Goal: Task Accomplishment & Management: Manage account settings

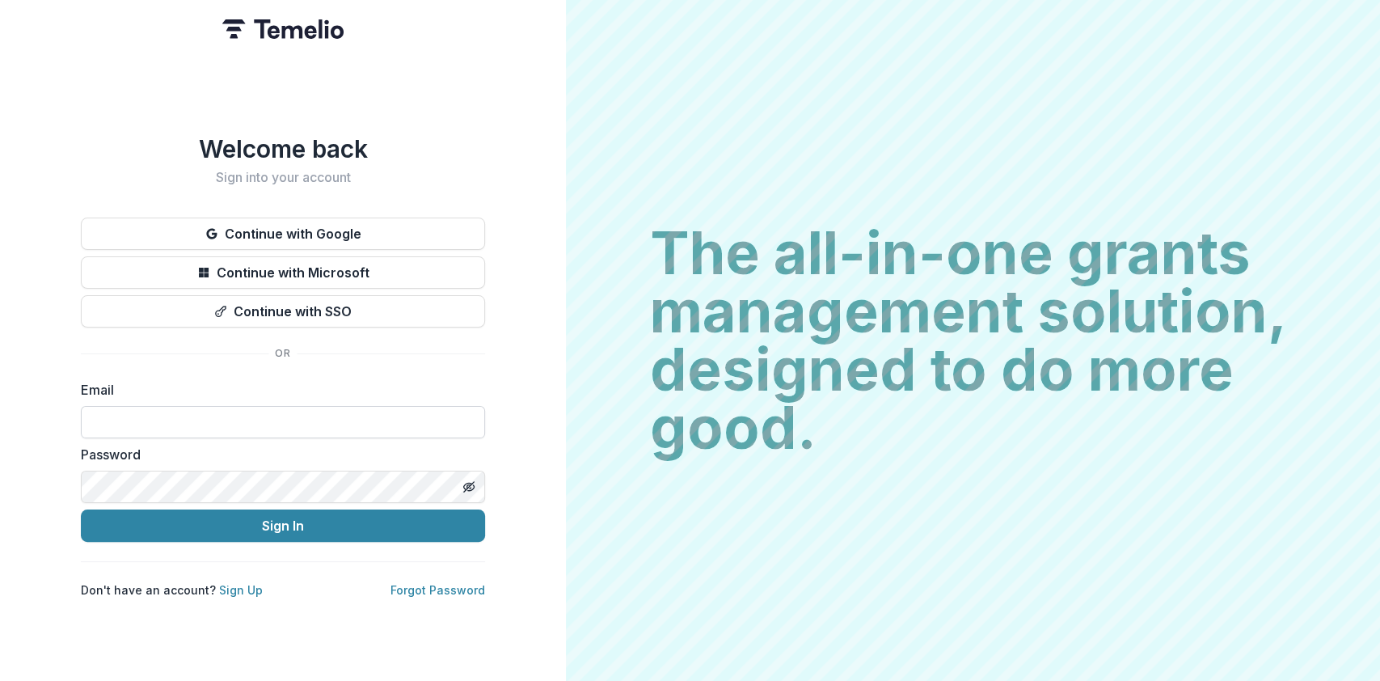
click at [302, 419] on input at bounding box center [283, 422] width 404 height 32
type input "**********"
click at [81, 509] on button "Sign In" at bounding box center [283, 525] width 404 height 32
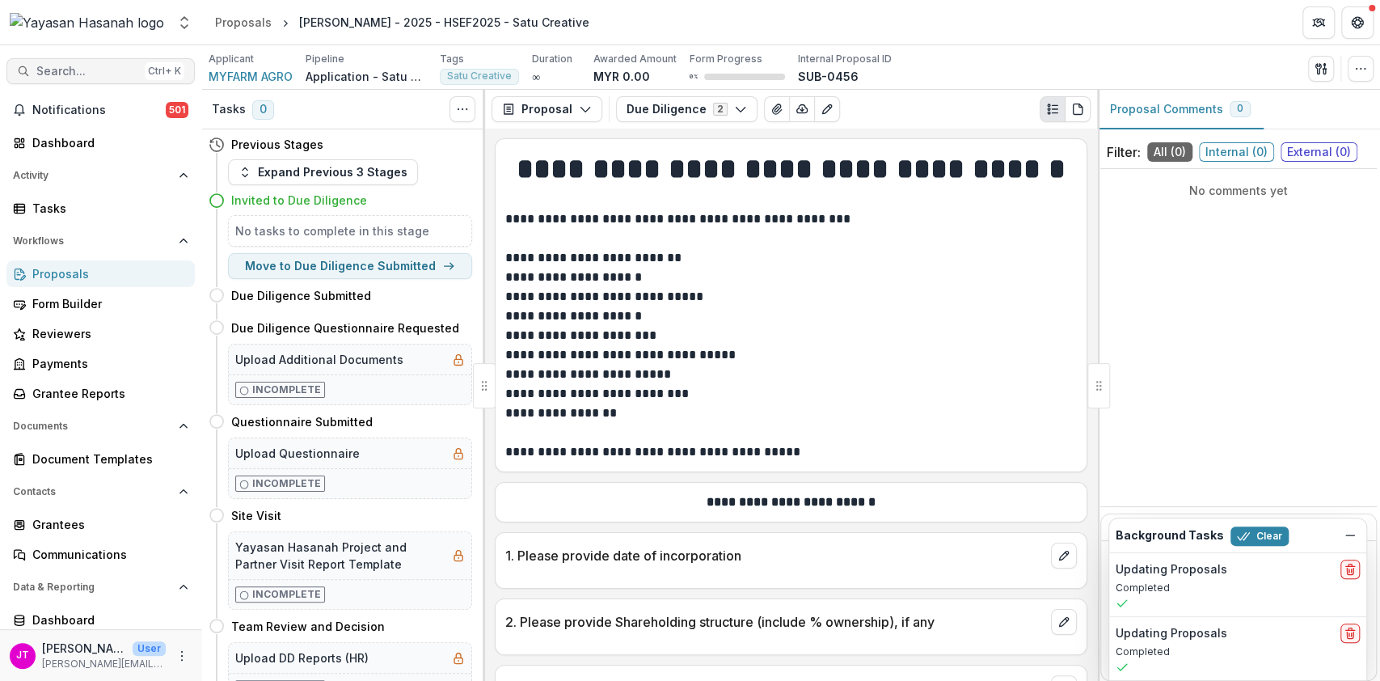
click at [75, 70] on span "Search..." at bounding box center [87, 72] width 102 height 14
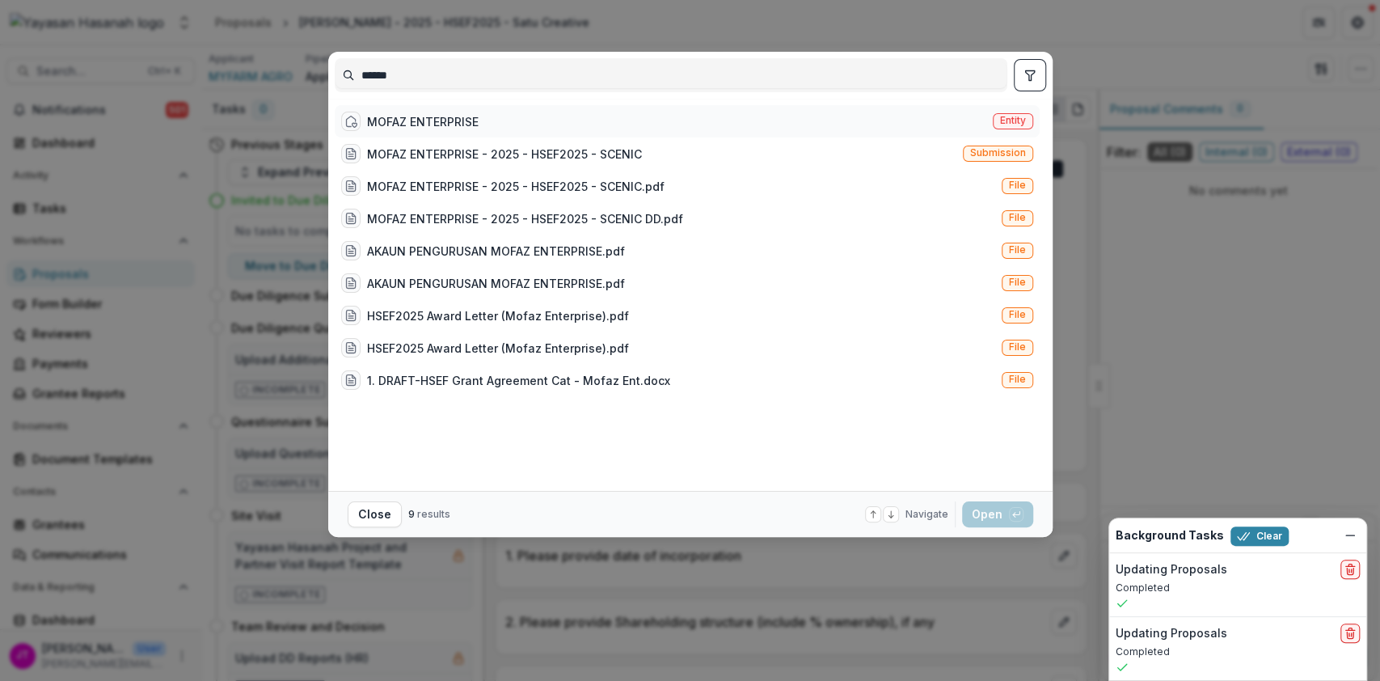
type input "******"
click at [381, 122] on div "MOFAZ ENTERPRISE" at bounding box center [423, 121] width 112 height 17
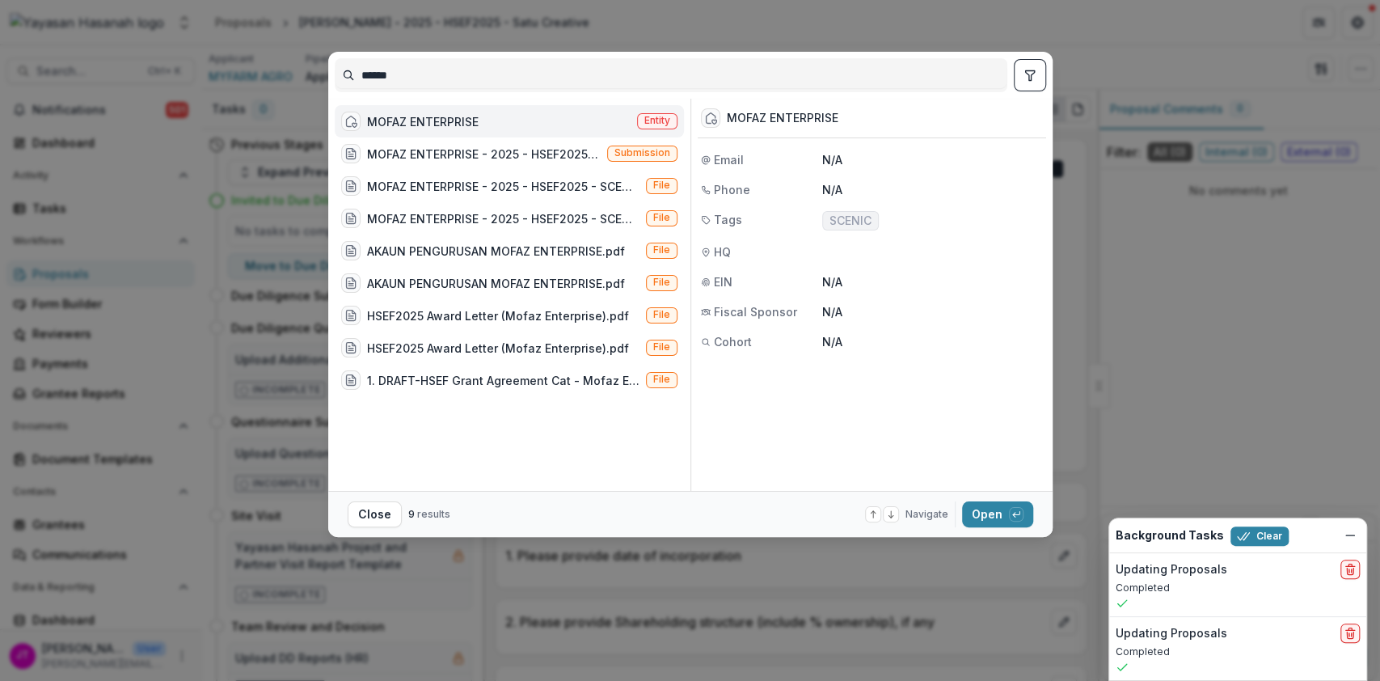
click at [1002, 500] on footer "Close 9 results Navigate up and down with arrow keys Open with enter key" at bounding box center [690, 514] width 724 height 46
click at [998, 521] on button "Open with enter key" at bounding box center [997, 514] width 71 height 26
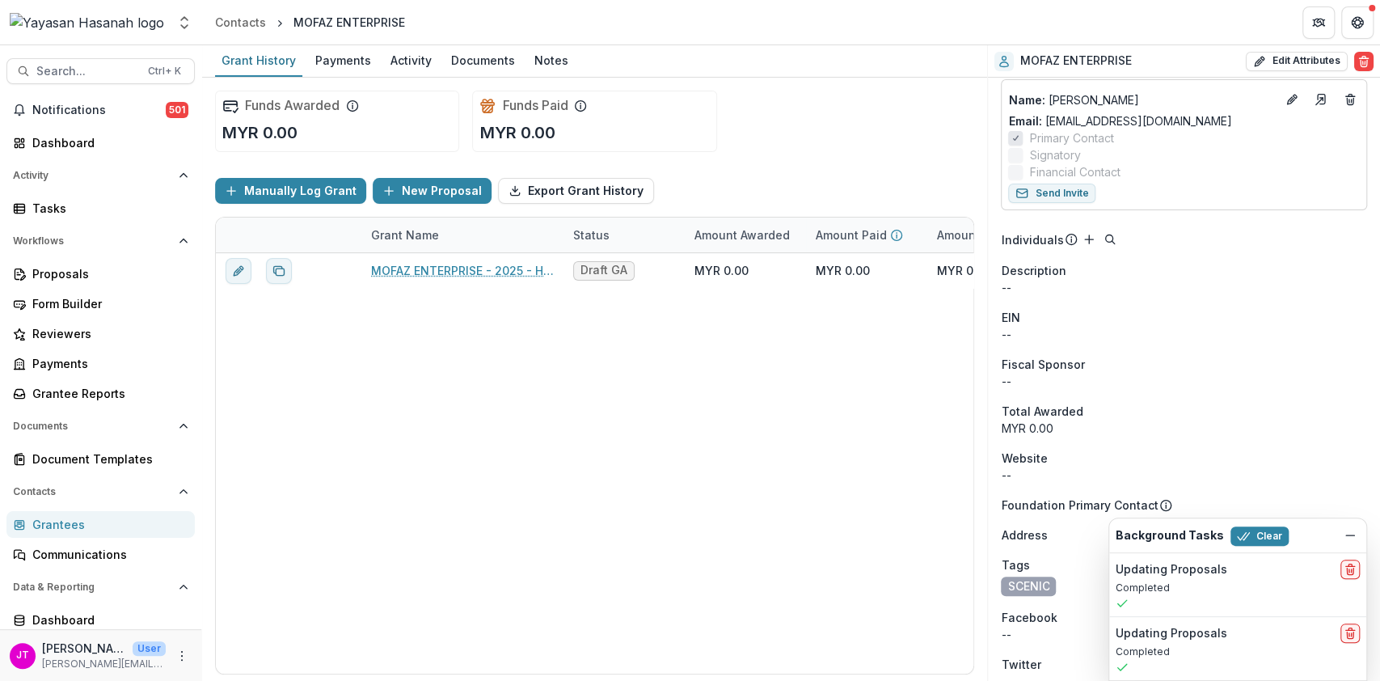
scroll to position [508, 0]
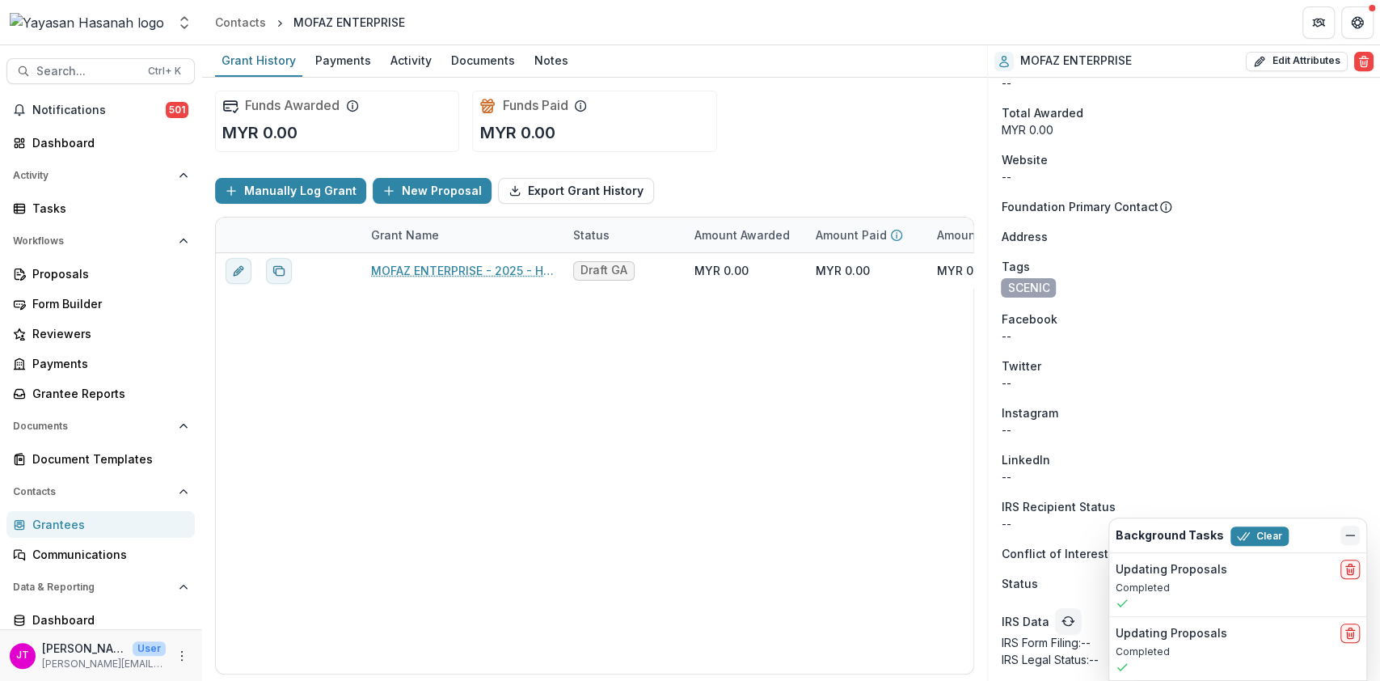
click at [1348, 542] on button "Dismiss" at bounding box center [1349, 534] width 19 height 19
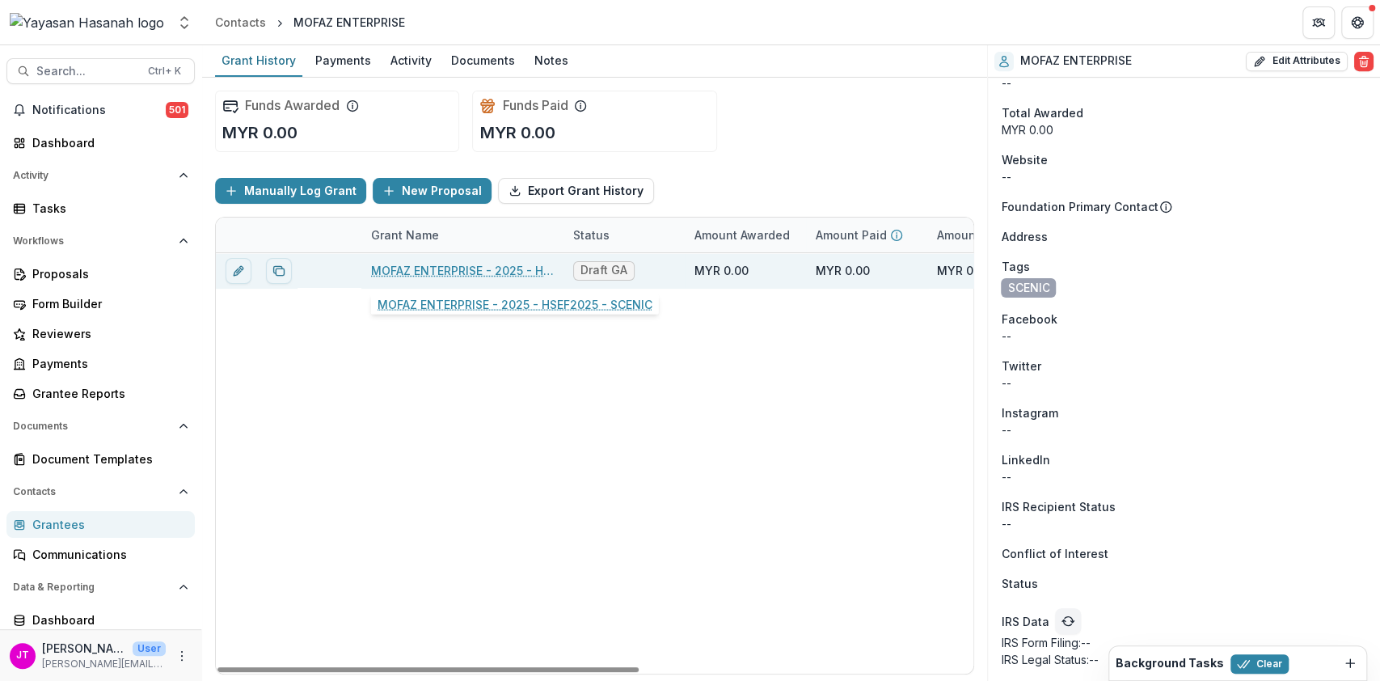
click at [488, 268] on link "MOFAZ ENTERPRISE - 2025 - HSEF2025 - SCENIC" at bounding box center [462, 270] width 183 height 17
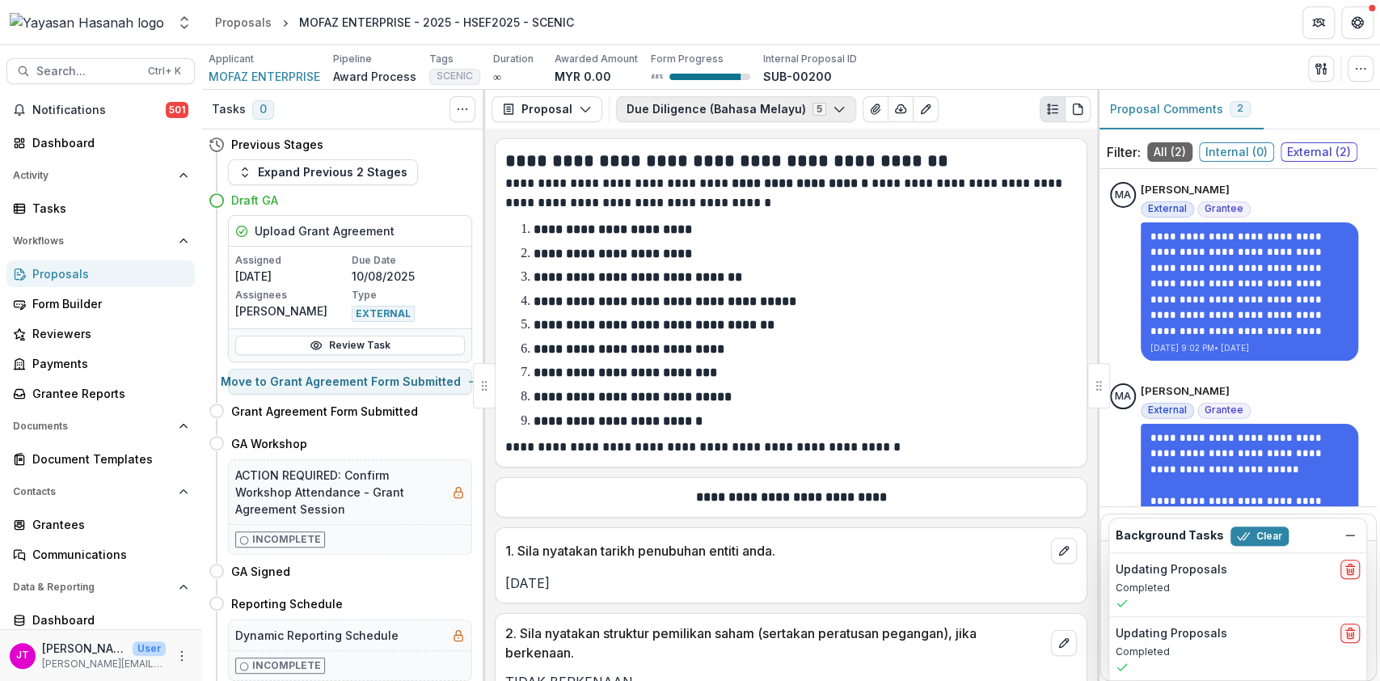
click at [682, 108] on button "Due Diligence (Bahasa Melayu) 5" at bounding box center [736, 109] width 240 height 26
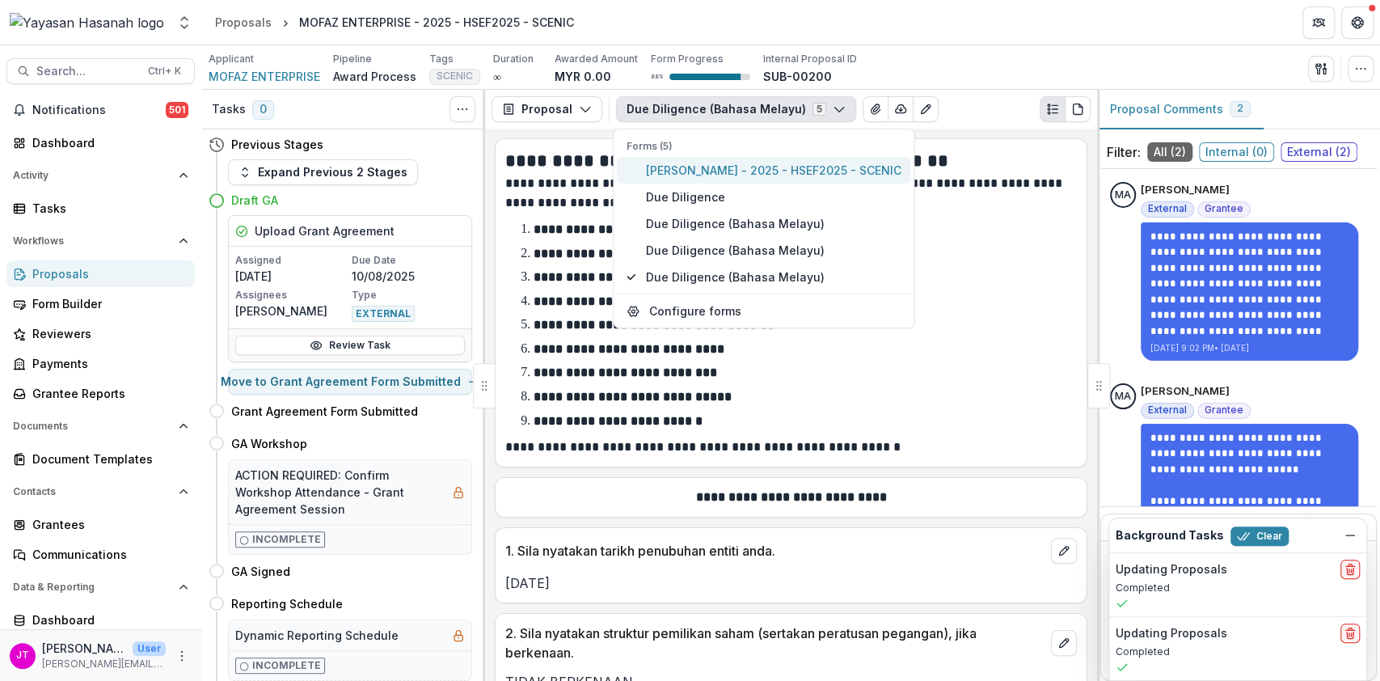
click at [689, 173] on span "[PERSON_NAME] - 2025 - HSEF2025 - SCENIC" at bounding box center [772, 170] width 255 height 17
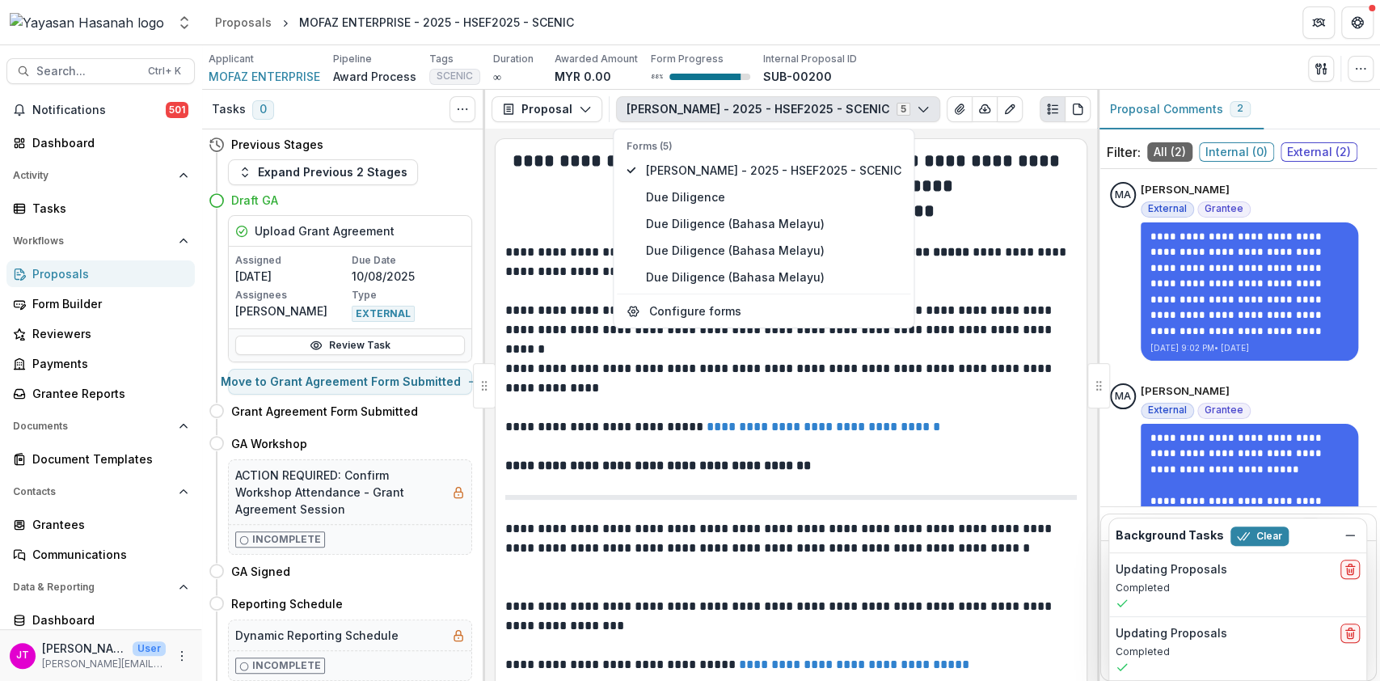
click at [833, 514] on p "**********" at bounding box center [788, 539] width 567 height 78
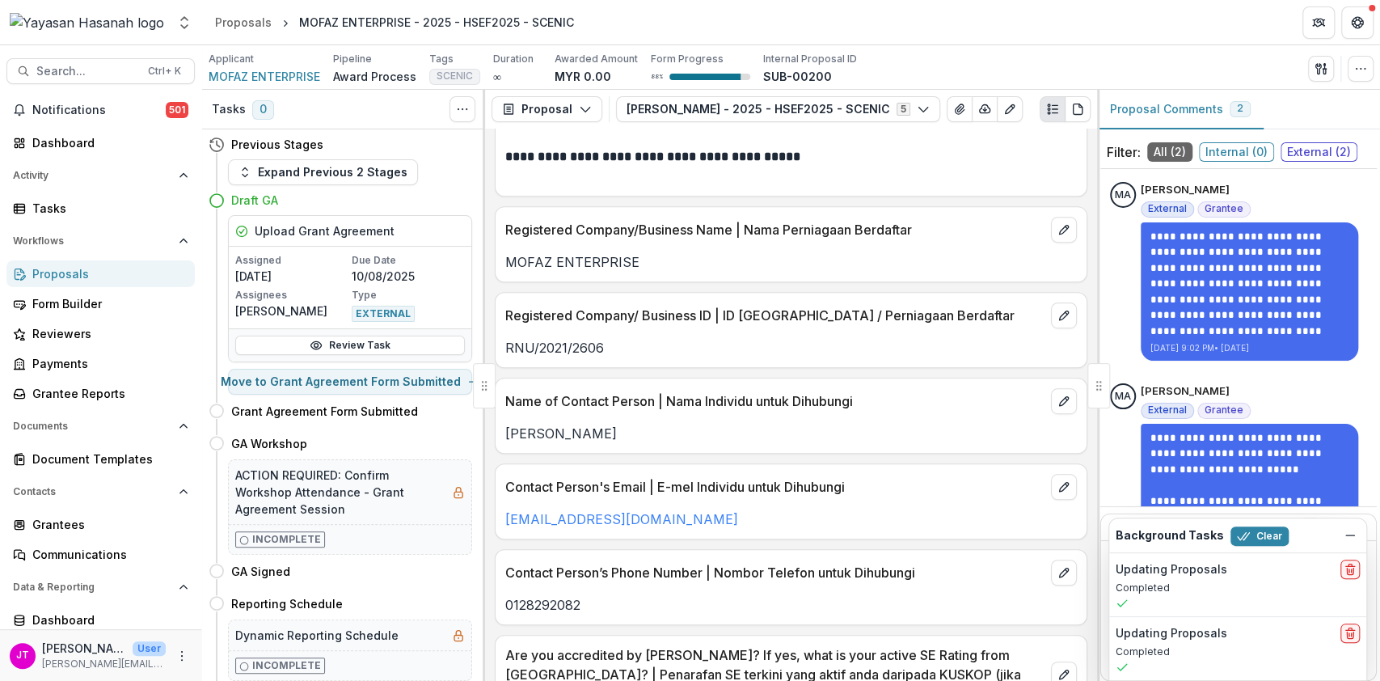
scroll to position [557, 0]
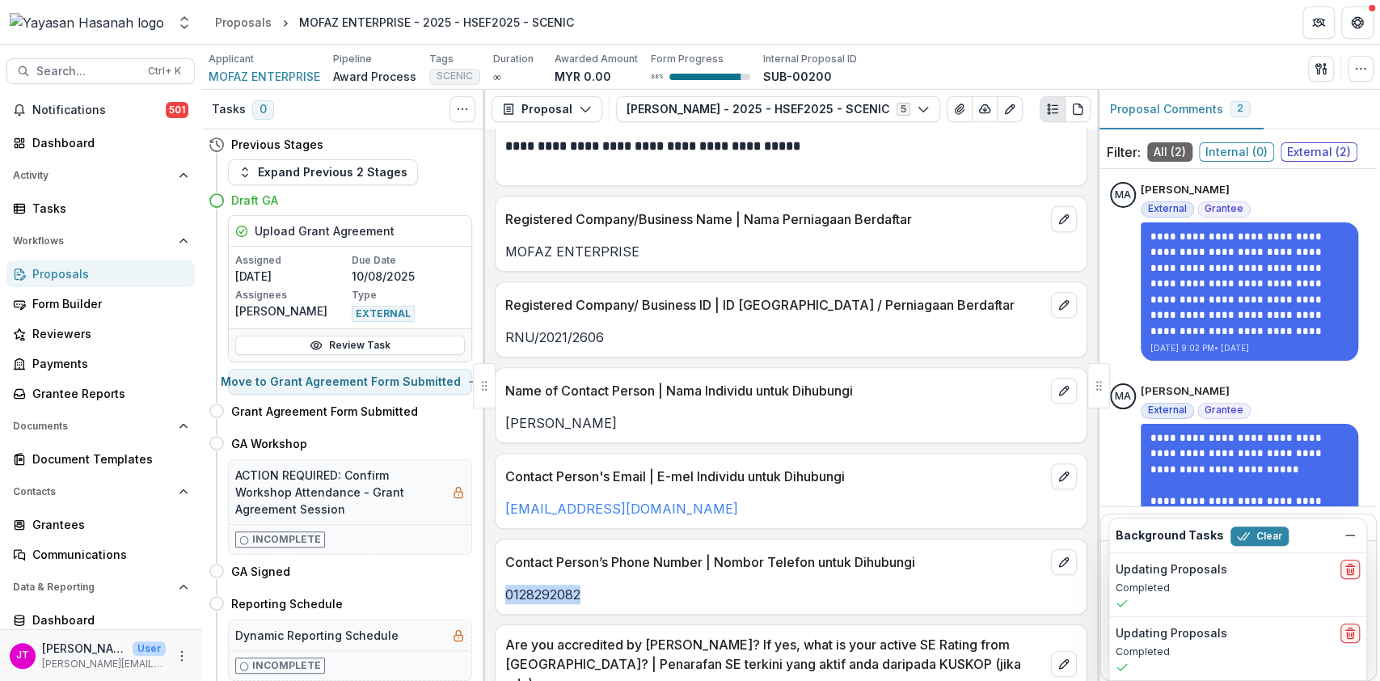
drag, startPoint x: 593, startPoint y: 597, endPoint x: 506, endPoint y: 597, distance: 87.3
click at [506, 597] on p "0128292082" at bounding box center [791, 593] width 572 height 19
copy p "0128292082"
drag, startPoint x: 595, startPoint y: 421, endPoint x: 546, endPoint y: 418, distance: 49.4
click at [546, 418] on p "[PERSON_NAME]" at bounding box center [791, 422] width 572 height 19
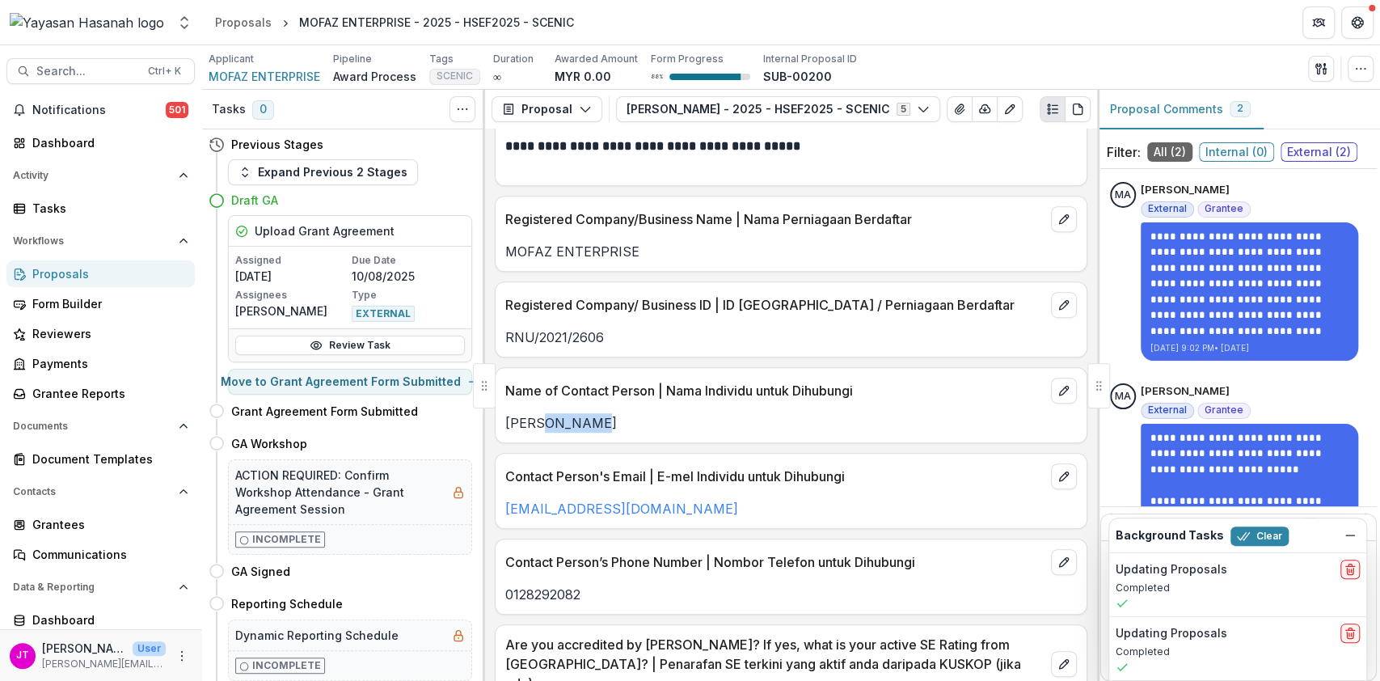
copy p "Fadzwan"
click at [74, 67] on span "Search..." at bounding box center [87, 72] width 102 height 14
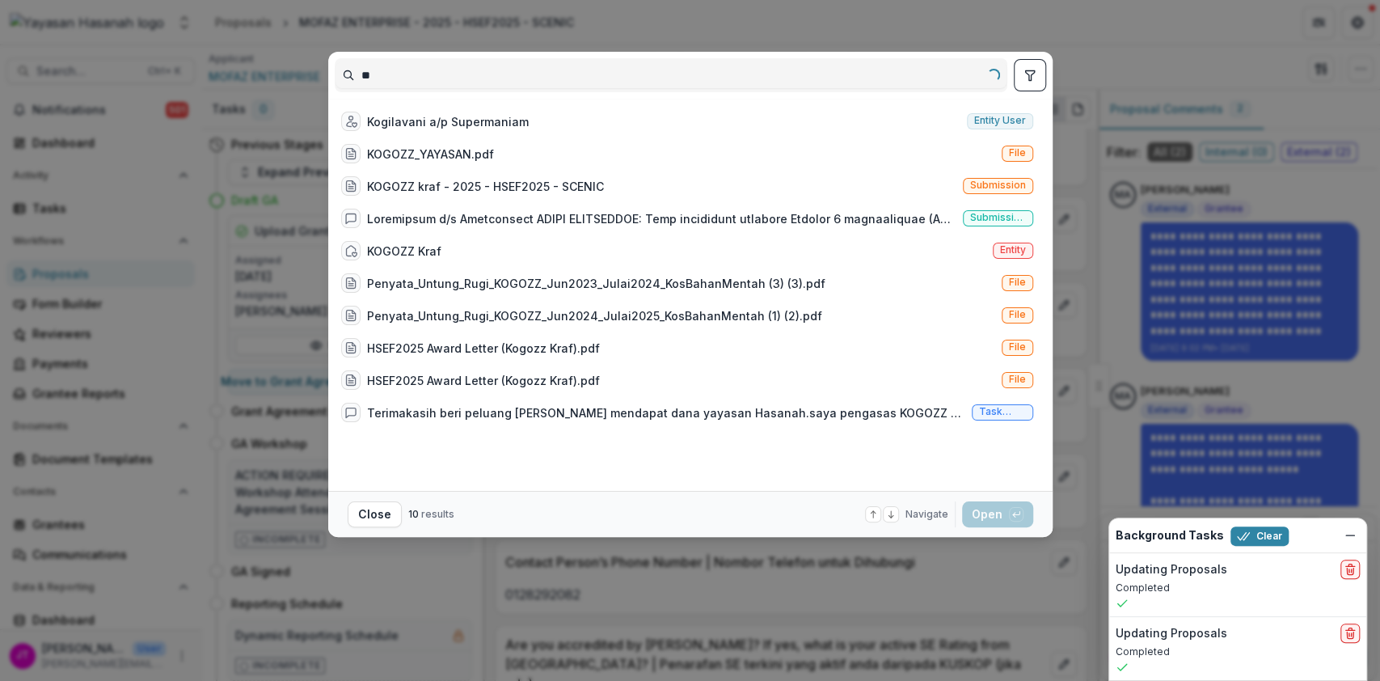
type input "*"
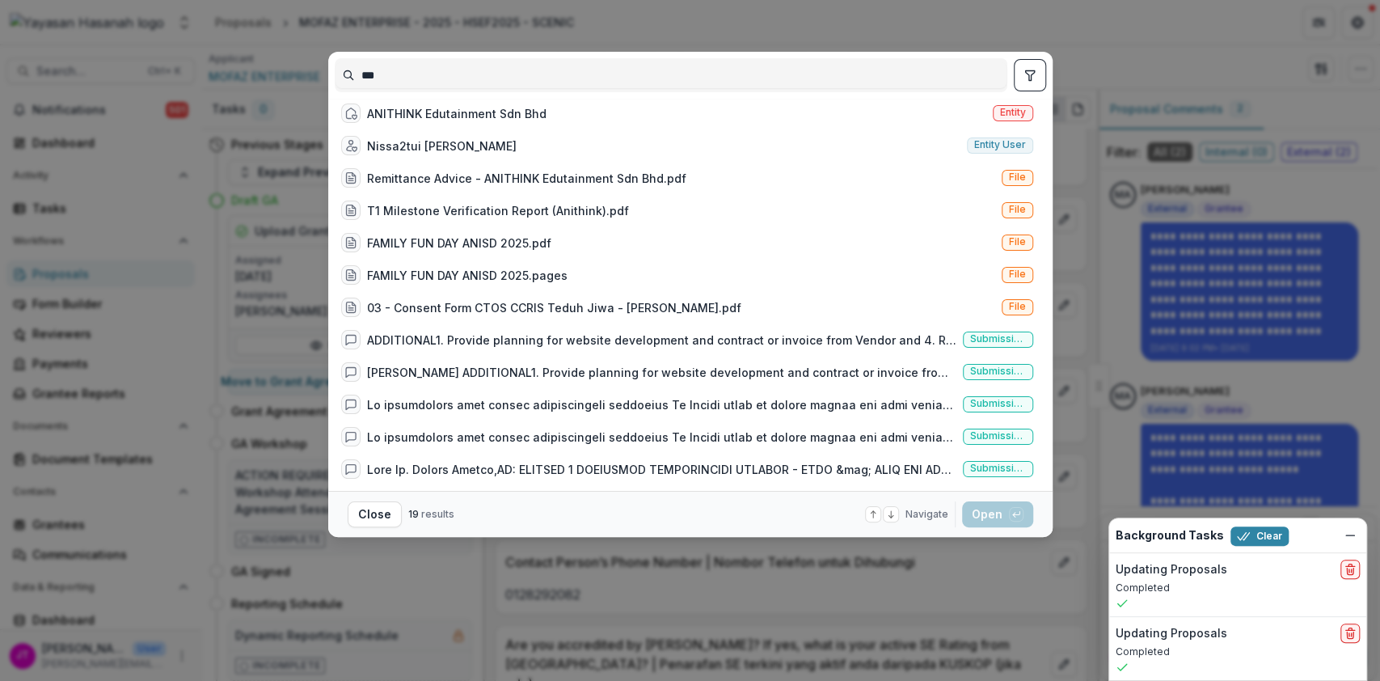
scroll to position [0, 0]
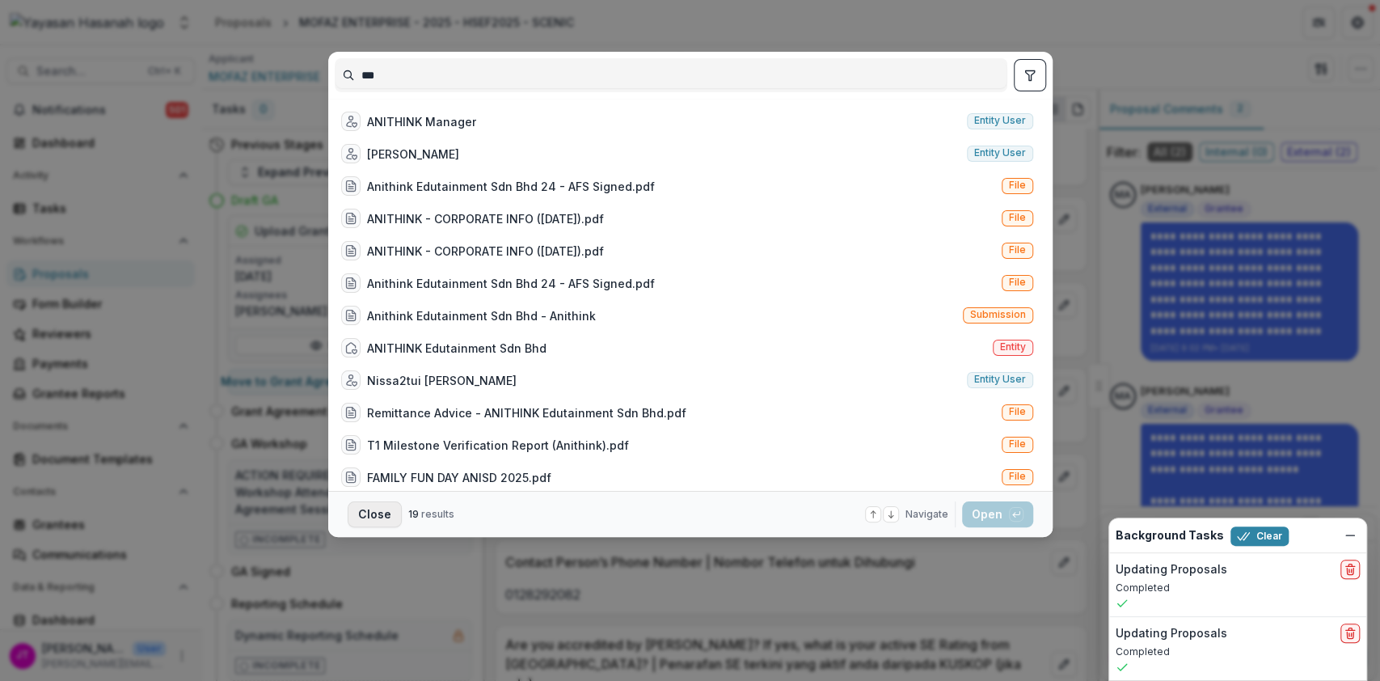
type input "***"
click at [368, 516] on button "Close" at bounding box center [375, 514] width 54 height 26
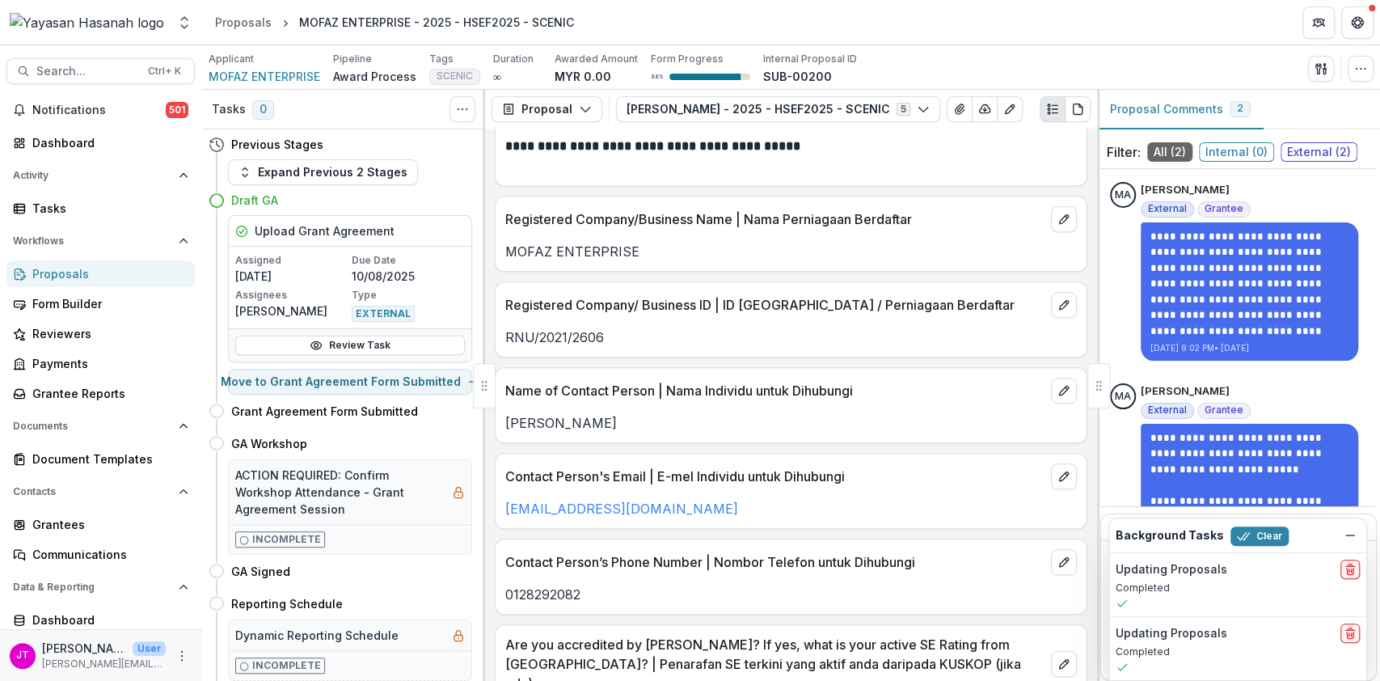
click at [51, 270] on div "Proposals" at bounding box center [107, 273] width 150 height 17
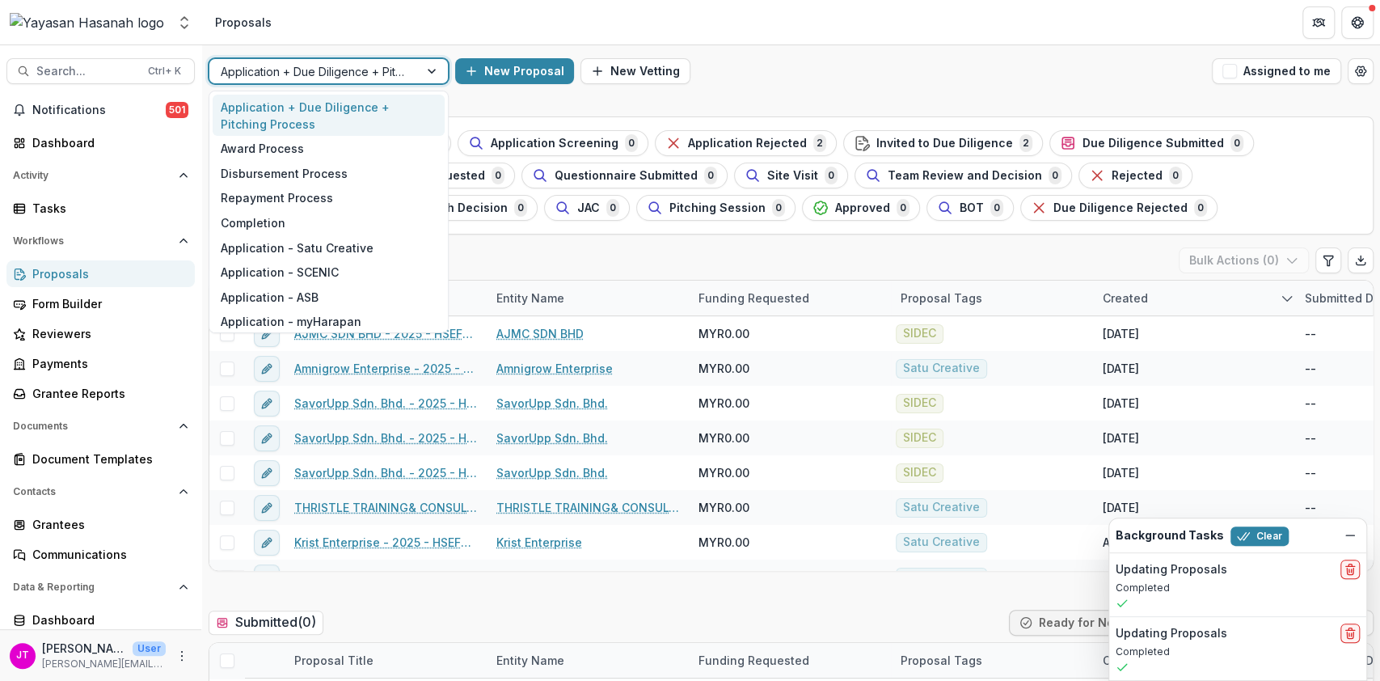
click at [424, 70] on div at bounding box center [433, 71] width 29 height 24
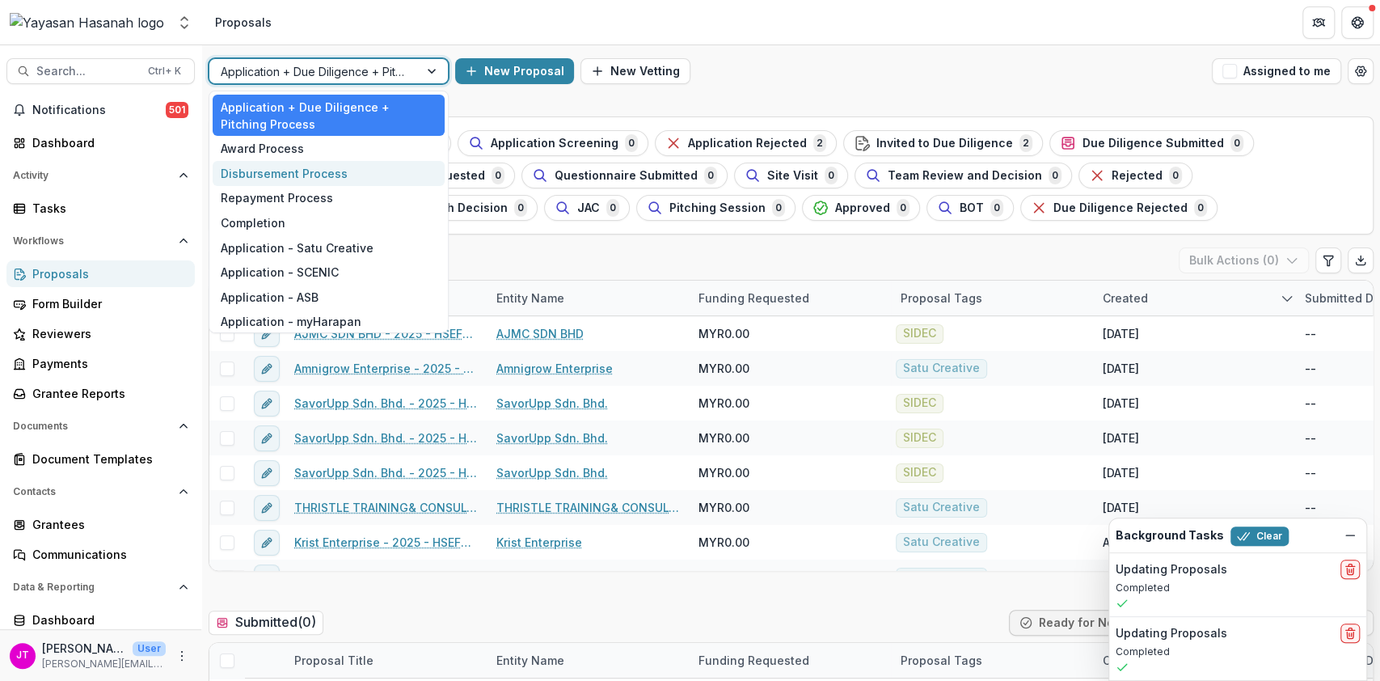
click at [323, 175] on div "Disbursement Process" at bounding box center [329, 173] width 232 height 25
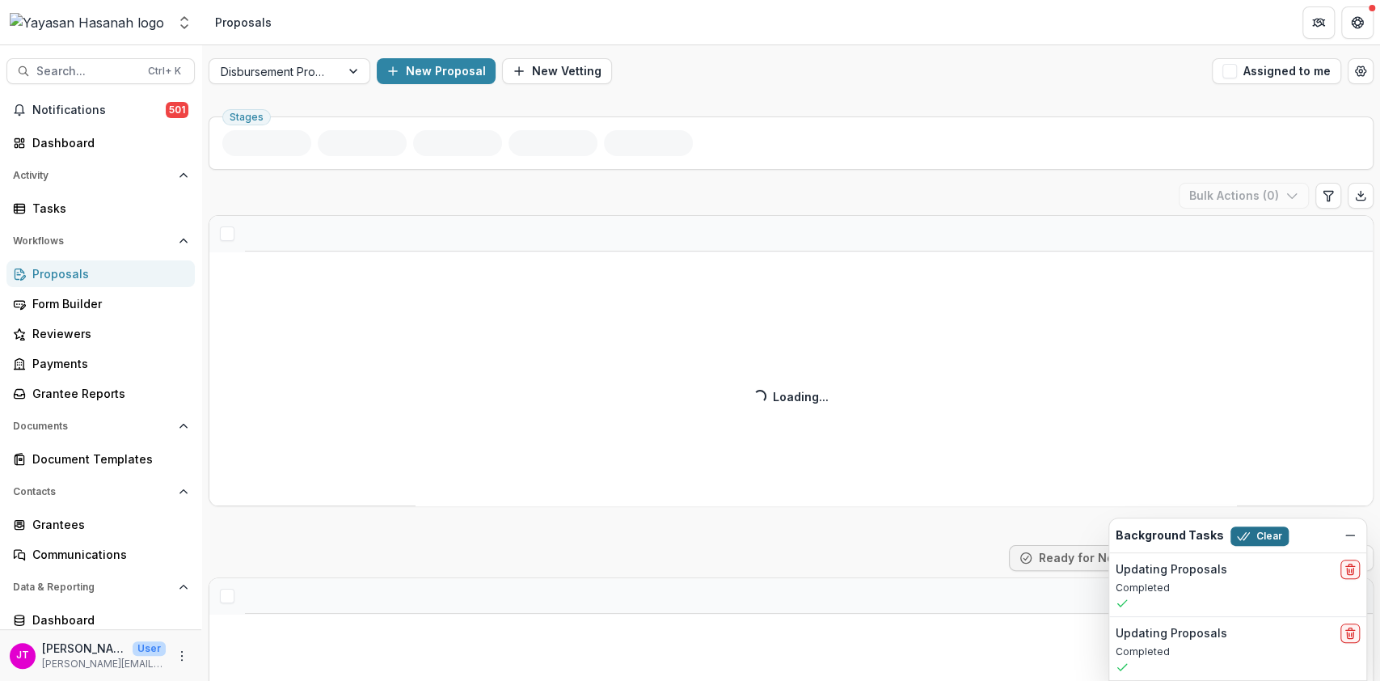
click at [1345, 531] on icon "Dismiss" at bounding box center [1350, 535] width 13 height 13
click at [1251, 535] on button "Clear" at bounding box center [1259, 535] width 58 height 19
click at [1244, 536] on button "Clear" at bounding box center [1259, 535] width 58 height 19
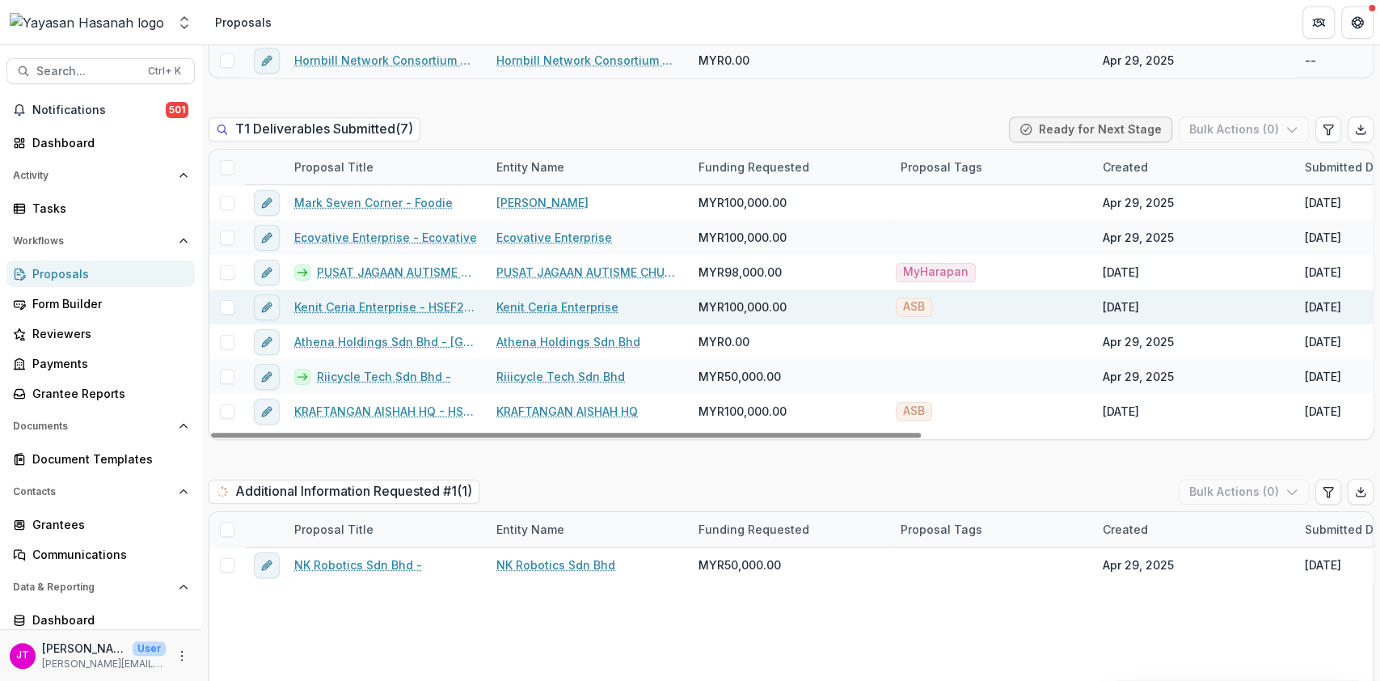
scroll to position [783, 0]
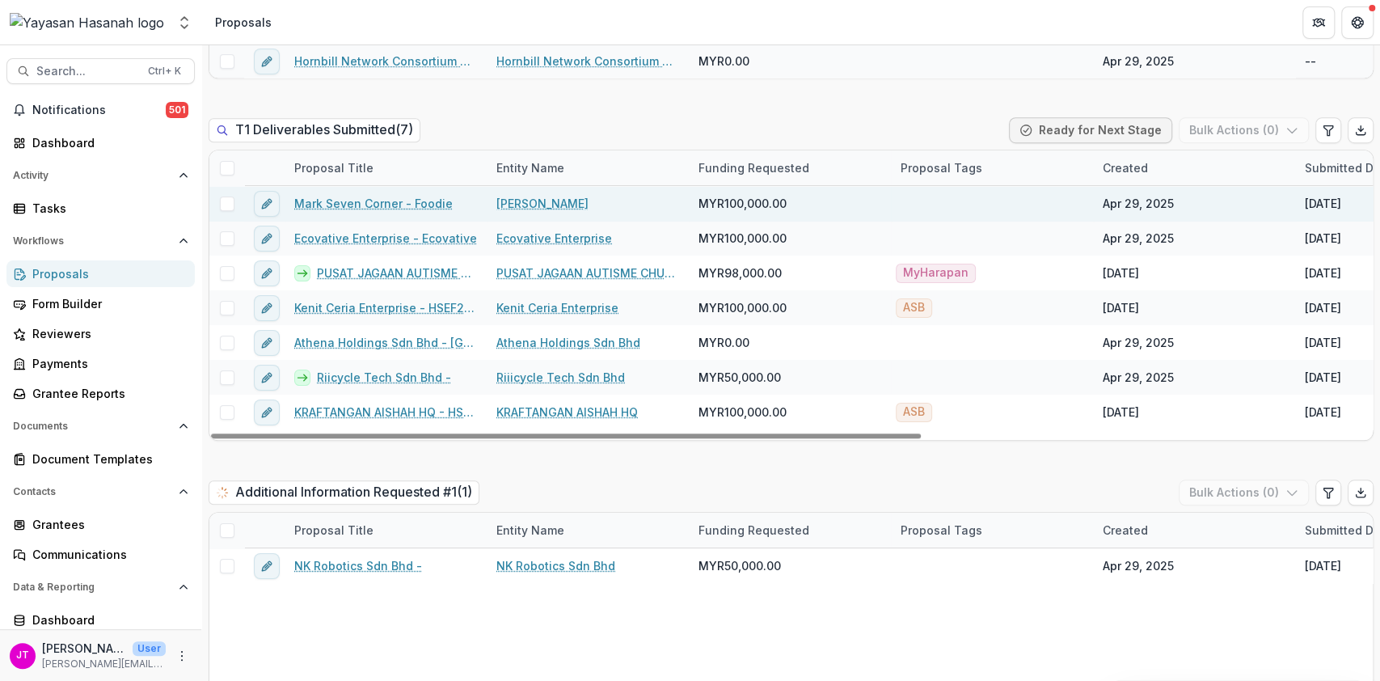
click at [388, 195] on link "Mark Seven Corner - Foodie" at bounding box center [373, 203] width 158 height 17
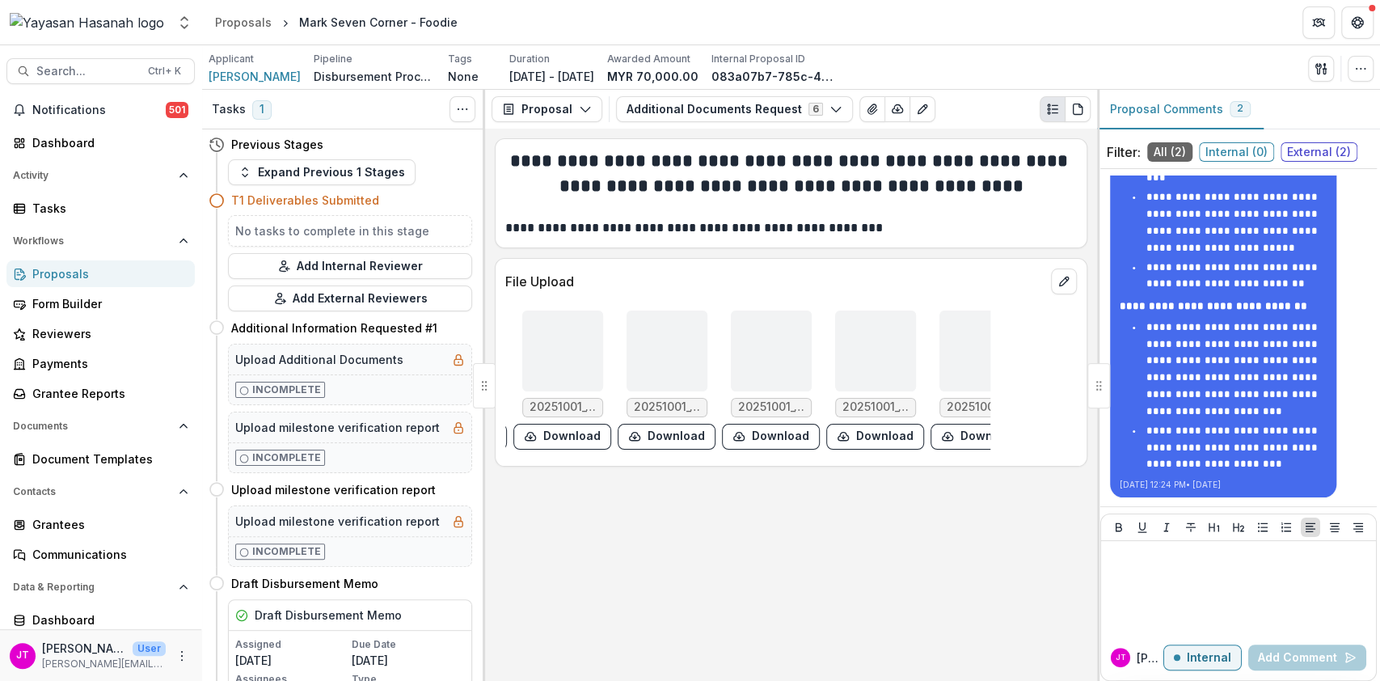
scroll to position [0, 5906]
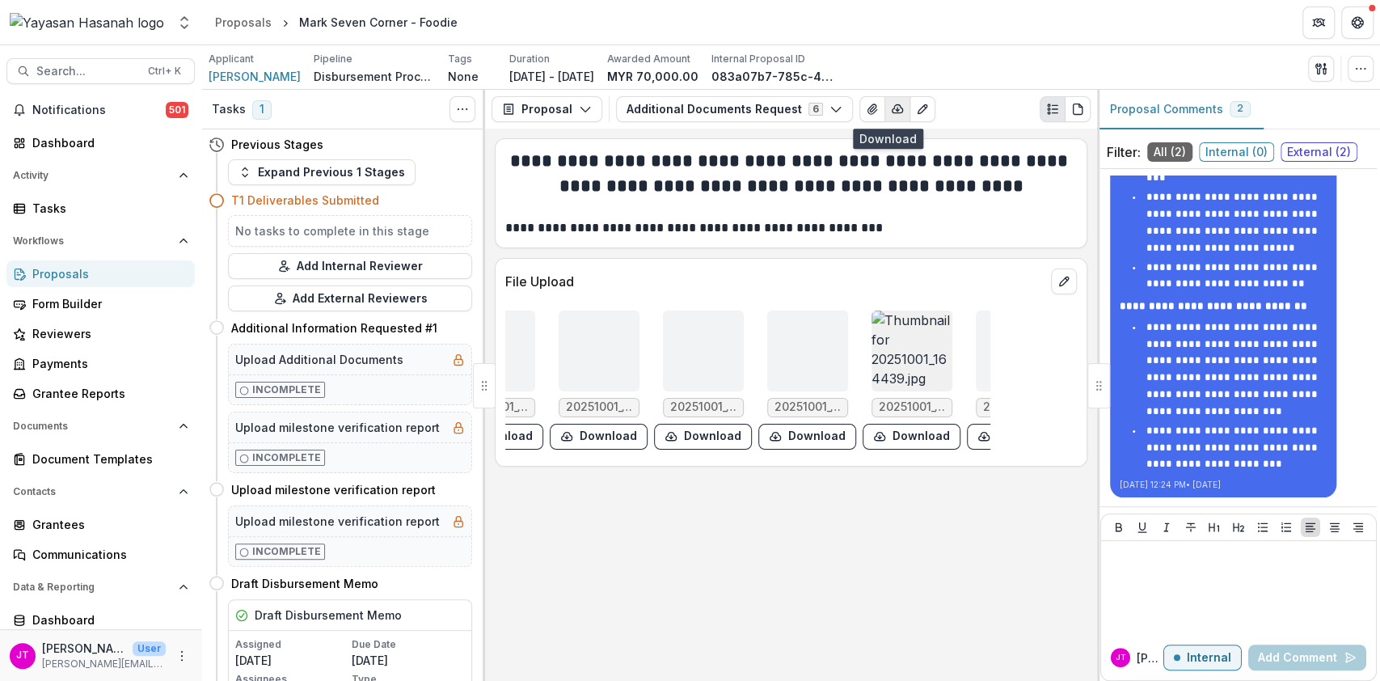
click at [891, 107] on icon "button" at bounding box center [897, 109] width 13 height 13
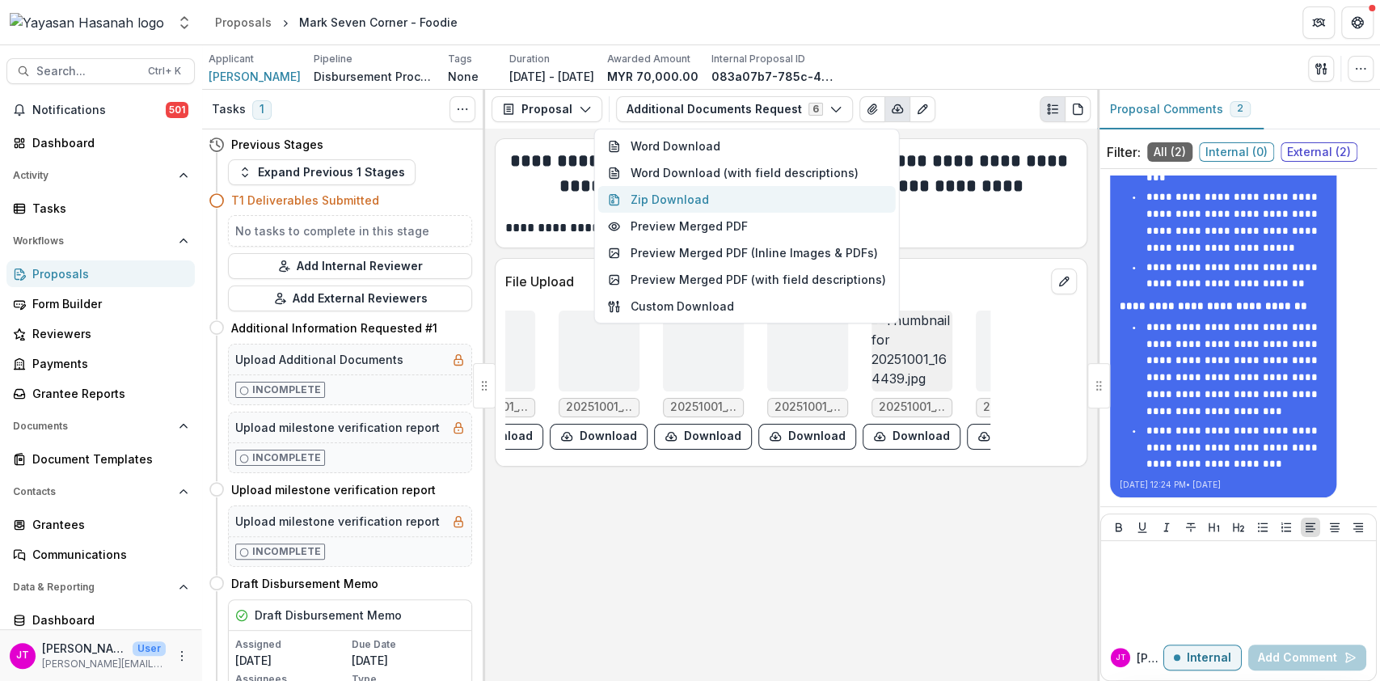
click at [731, 200] on button "Zip Download" at bounding box center [746, 199] width 297 height 27
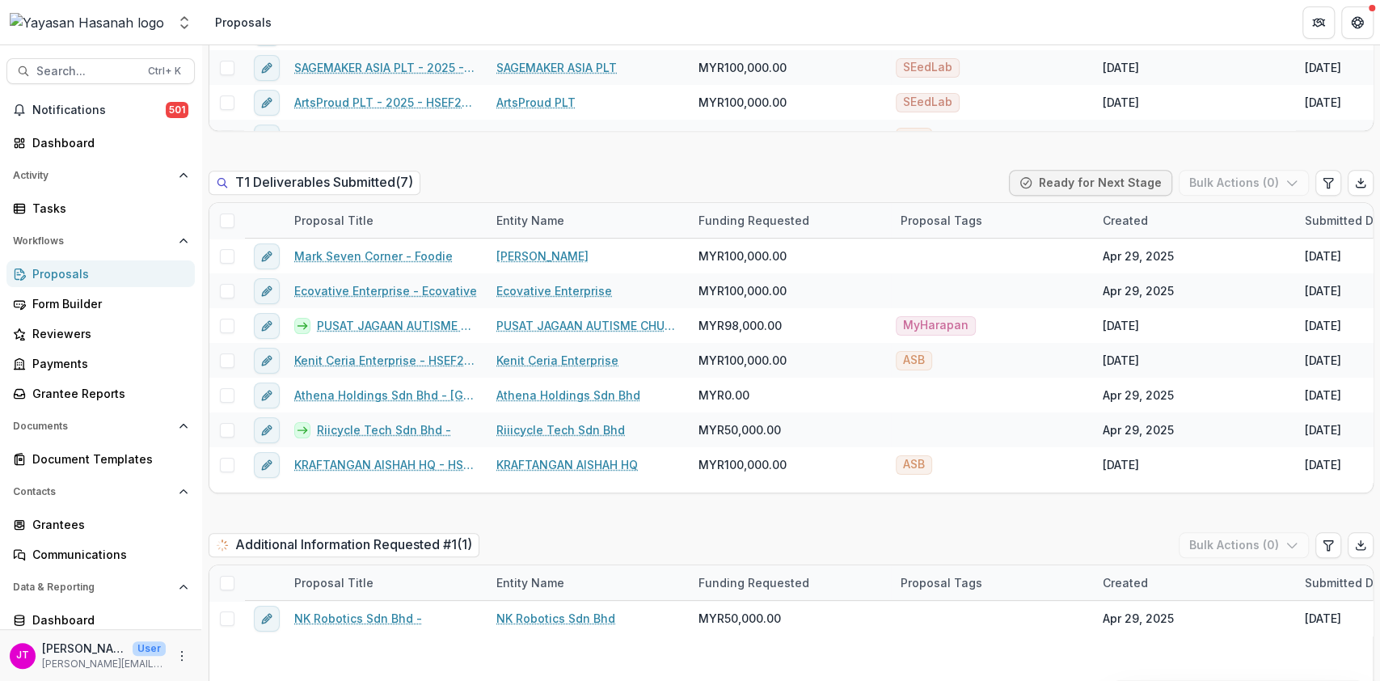
scroll to position [64, 0]
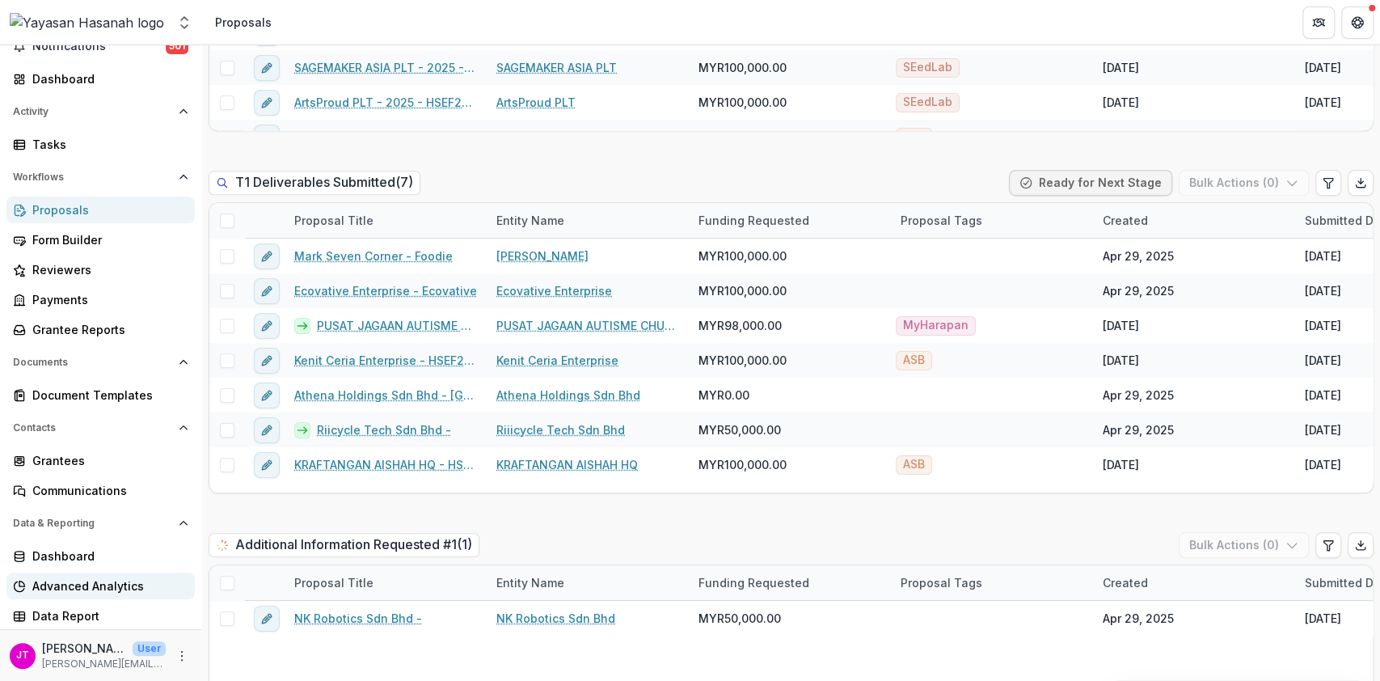
click at [67, 589] on div "Advanced Analytics" at bounding box center [107, 585] width 150 height 17
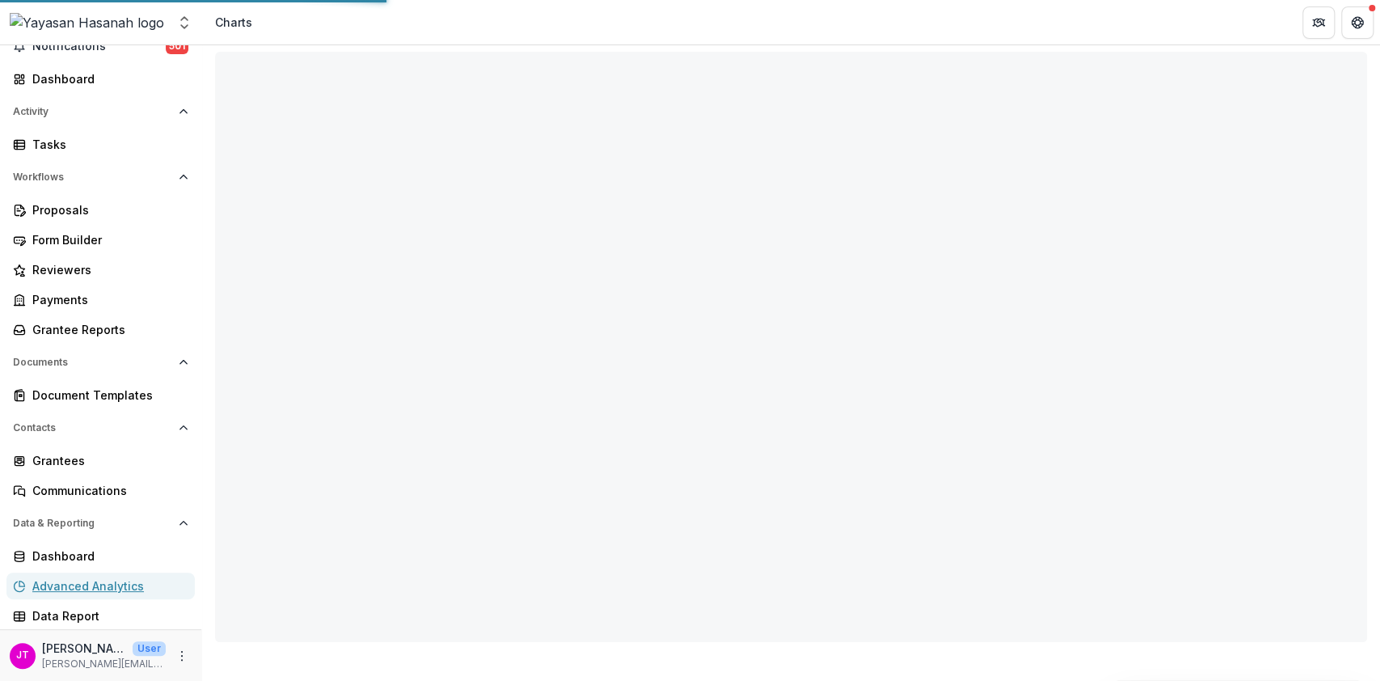
scroll to position [39, 0]
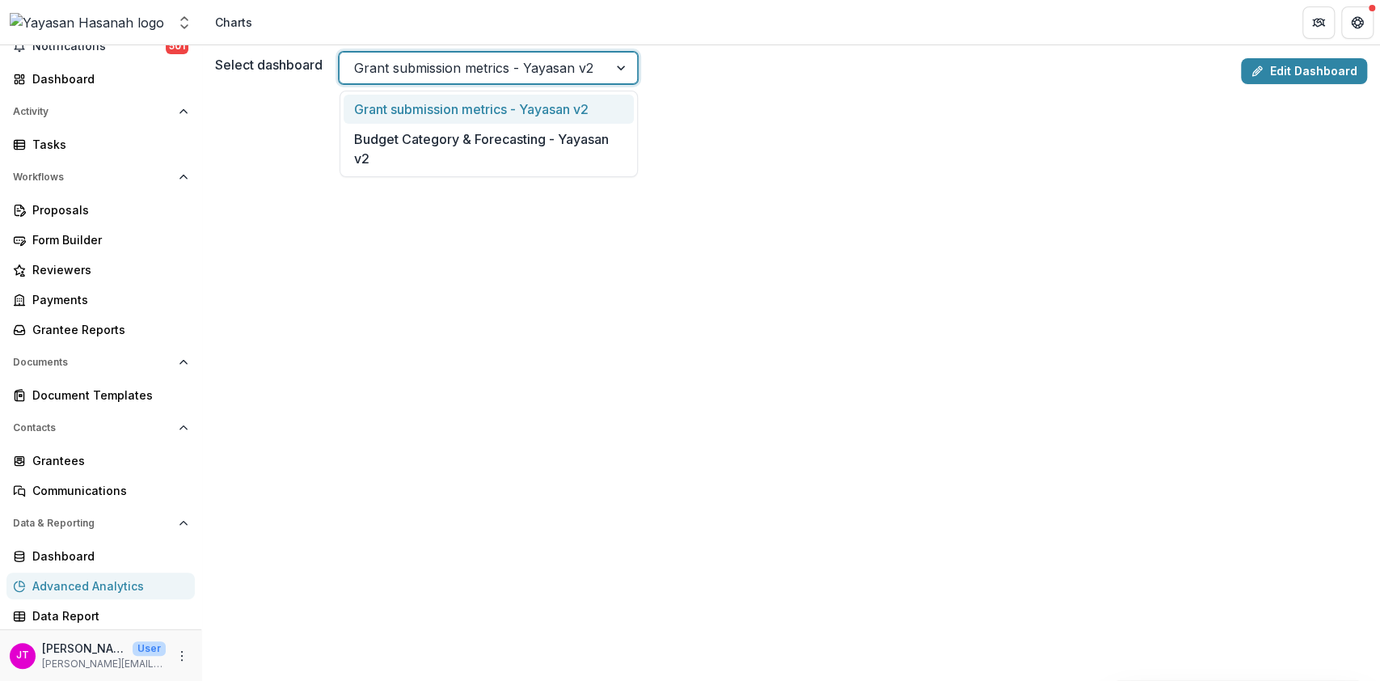
click at [611, 66] on div at bounding box center [622, 68] width 29 height 31
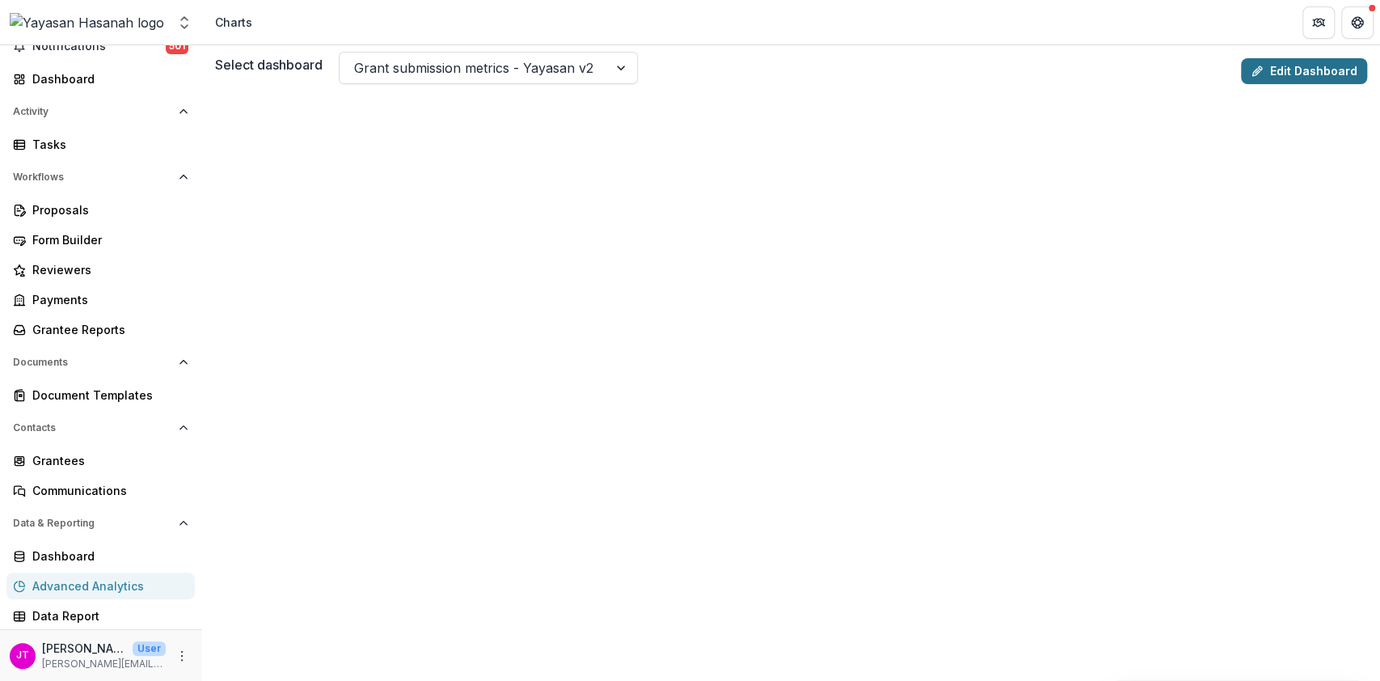
click at [1314, 71] on link "Edit Dashboard" at bounding box center [1304, 71] width 126 height 26
click at [51, 204] on div "Proposals" at bounding box center [107, 209] width 150 height 17
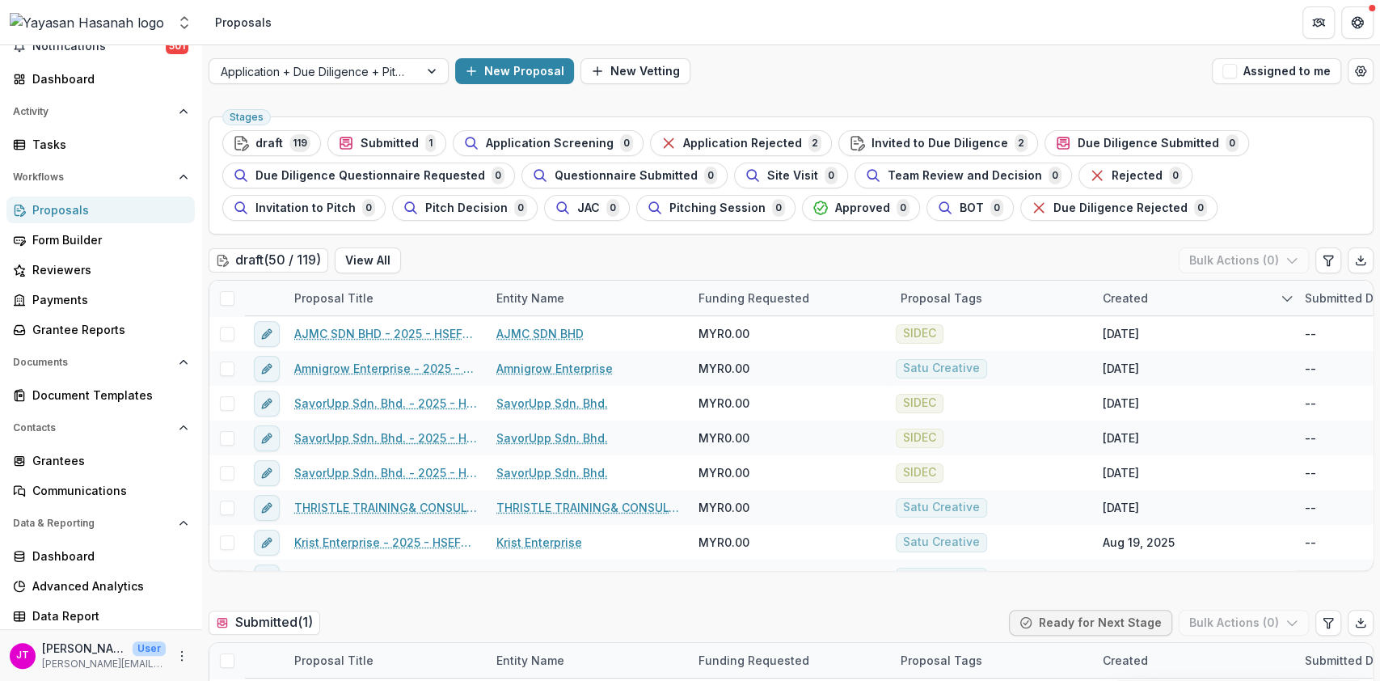
click at [344, 85] on div "Application + Due Diligence + Pitching Process New Proposal New Vetting Assigne…" at bounding box center [791, 71] width 1178 height 52
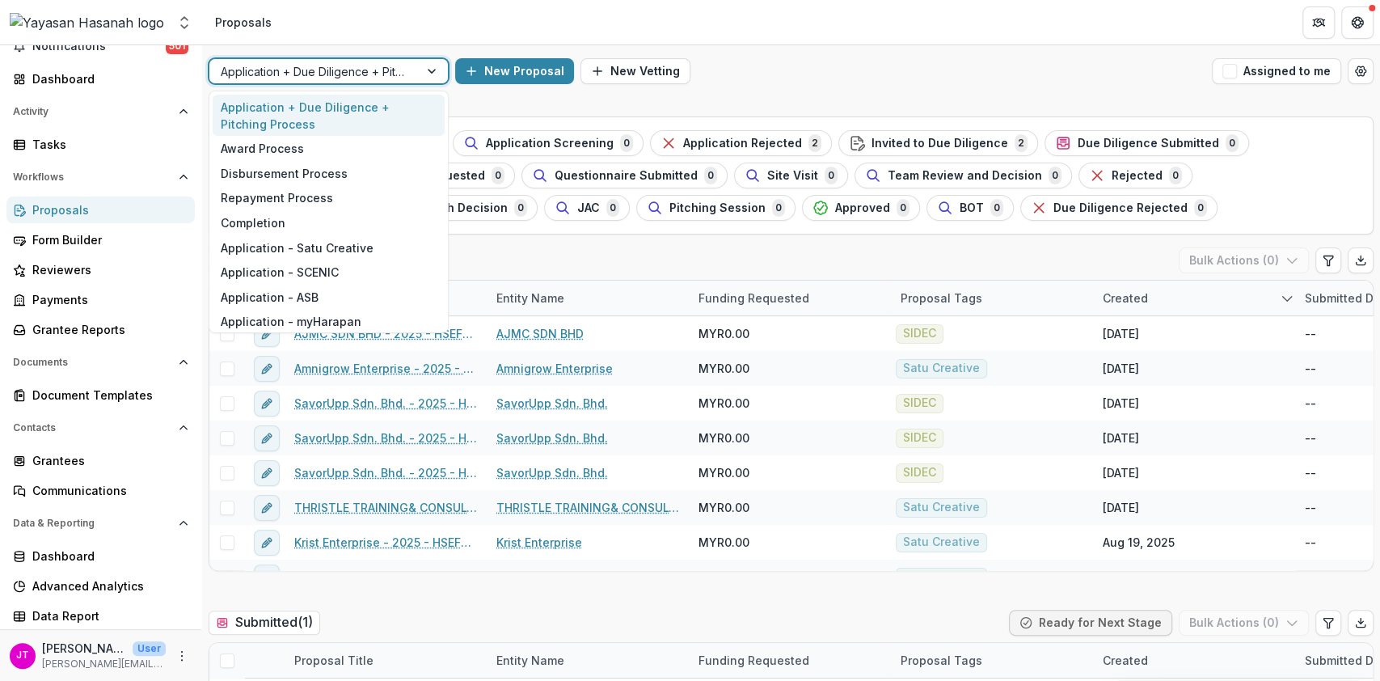
click at [356, 74] on div at bounding box center [314, 71] width 187 height 20
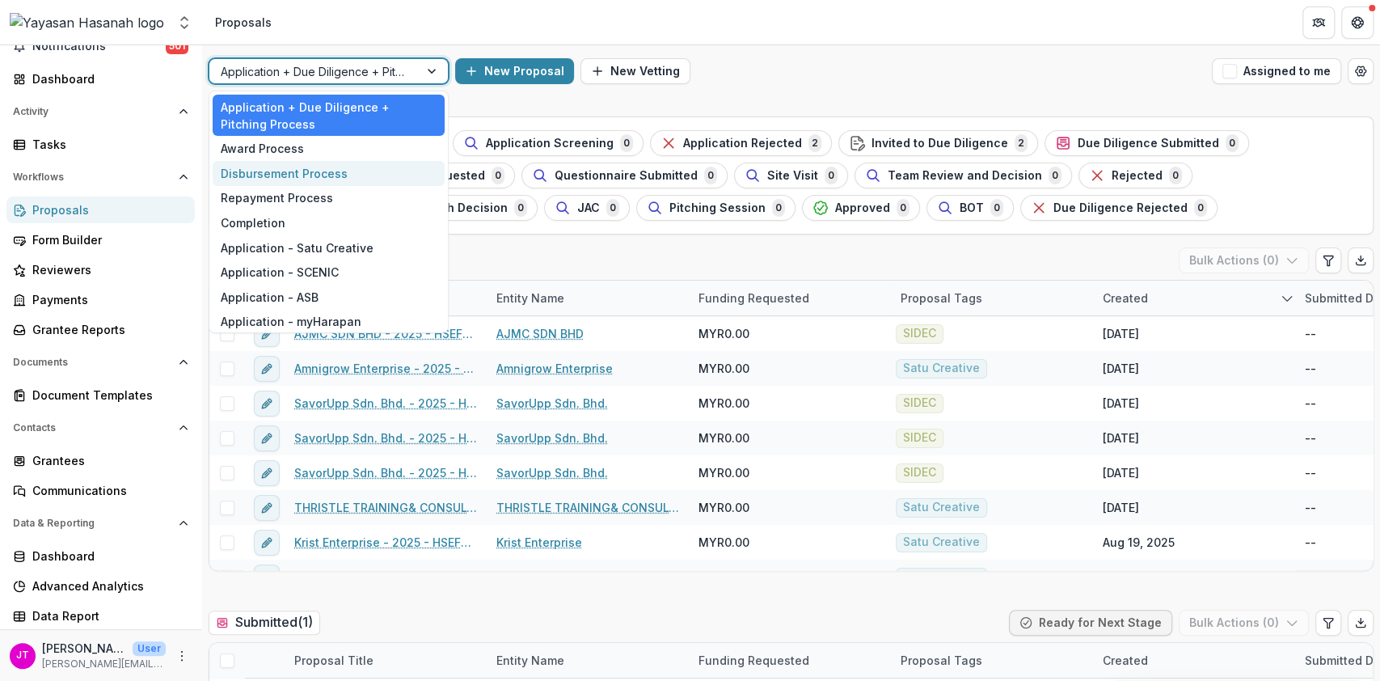
click at [287, 173] on div "Disbursement Process" at bounding box center [329, 173] width 232 height 25
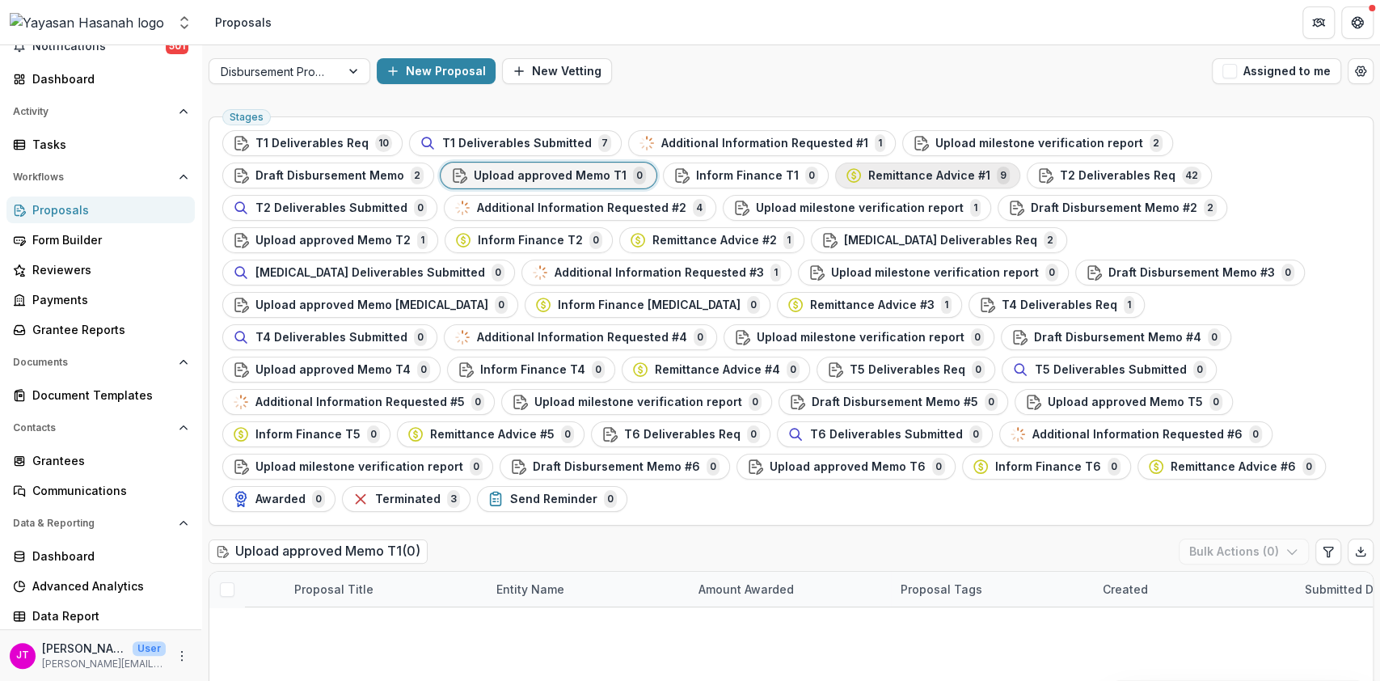
click at [868, 175] on span "Remittance Advice #1" at bounding box center [929, 176] width 122 height 14
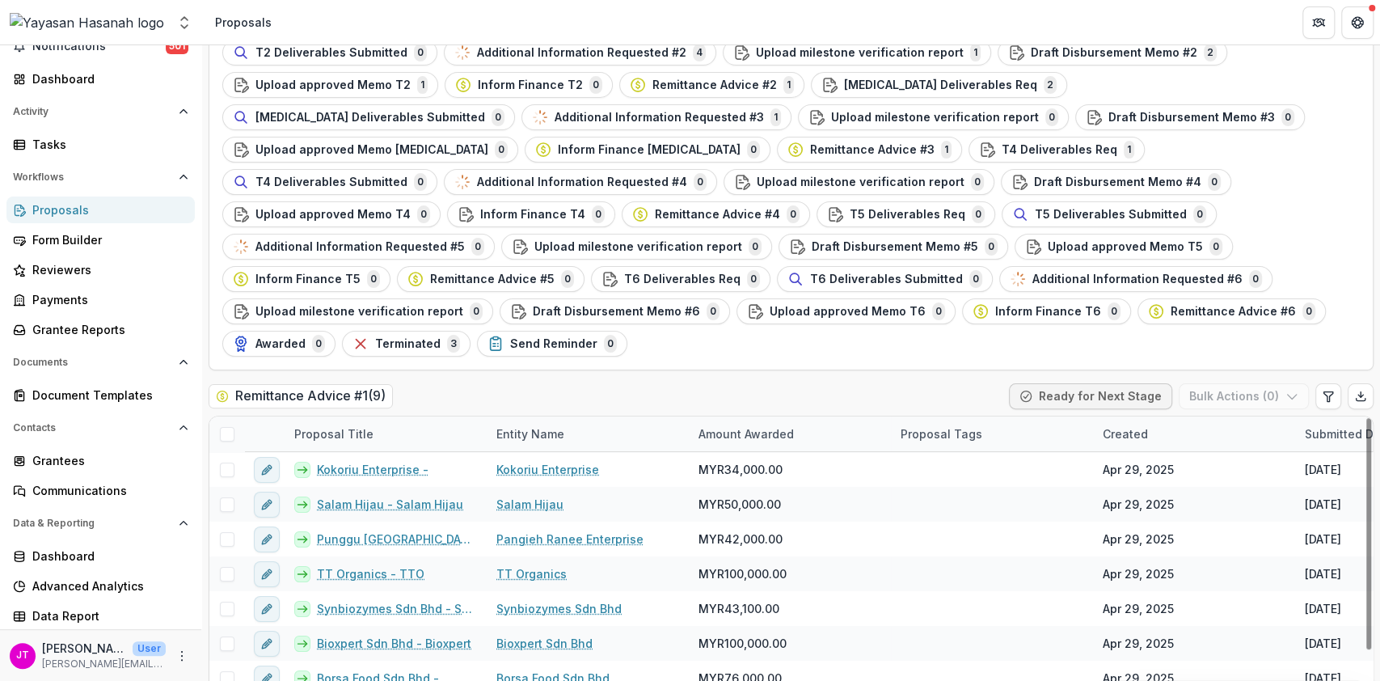
scroll to position [58, 0]
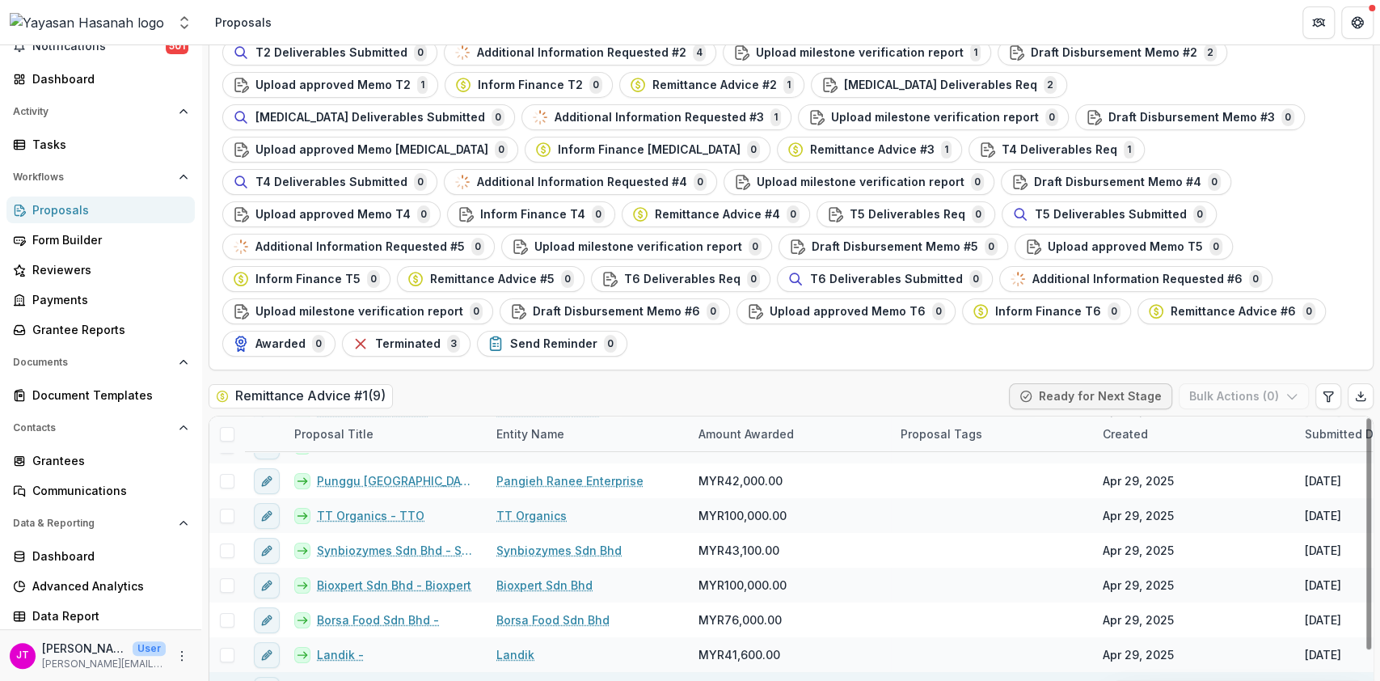
click at [226, 680] on span at bounding box center [227, 689] width 15 height 15
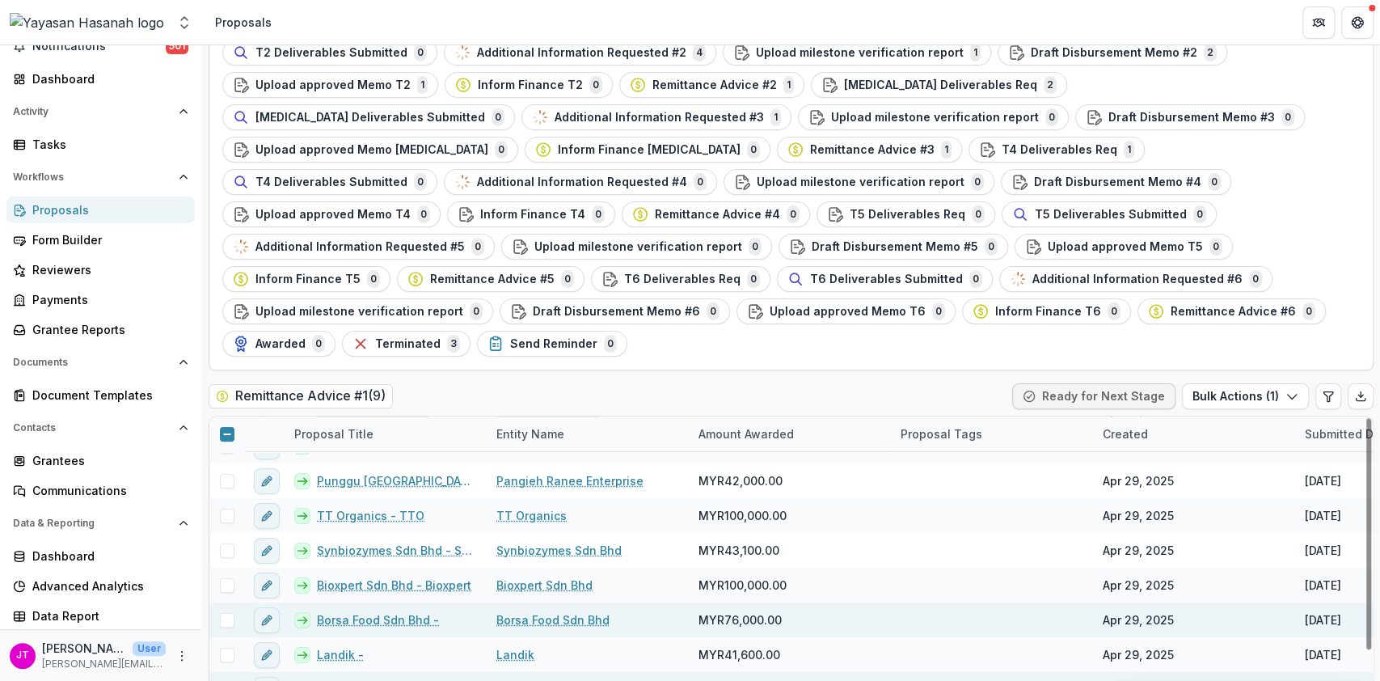
click at [228, 613] on span at bounding box center [227, 620] width 15 height 15
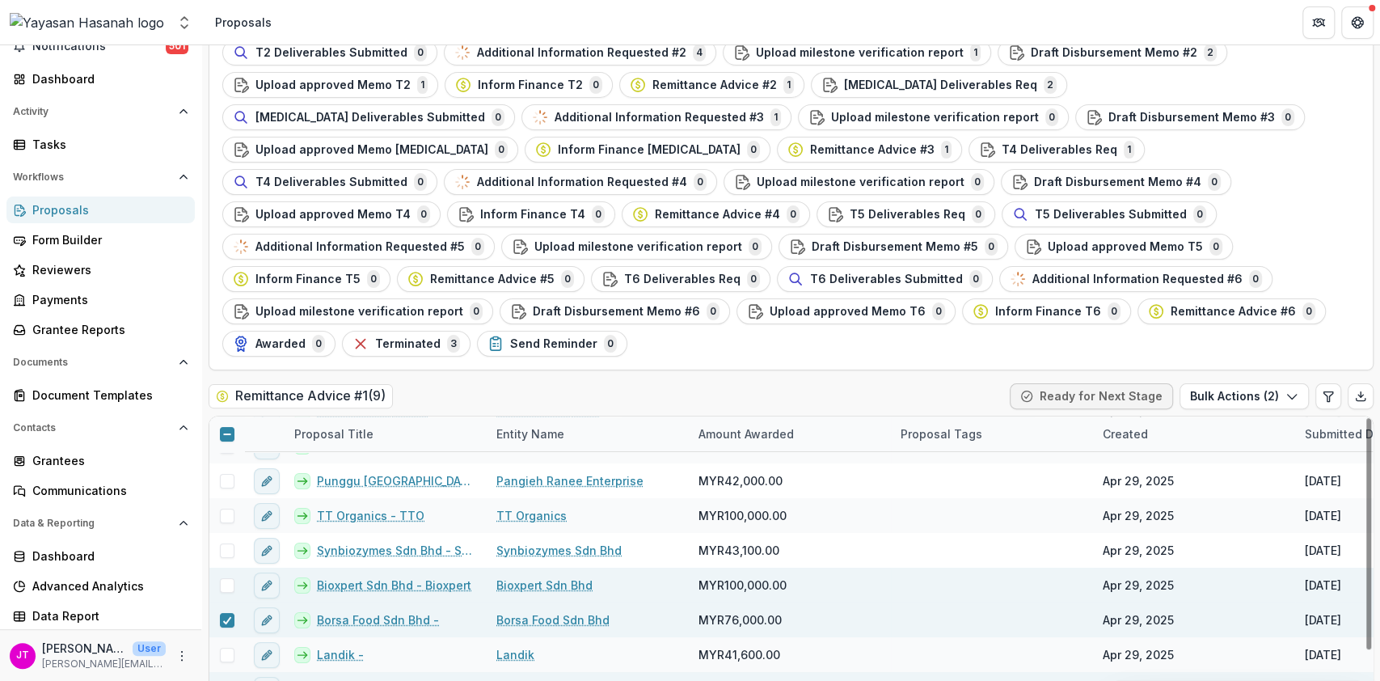
click at [228, 567] on div at bounding box center [226, 584] width 35 height 35
click at [225, 578] on span at bounding box center [227, 585] width 15 height 15
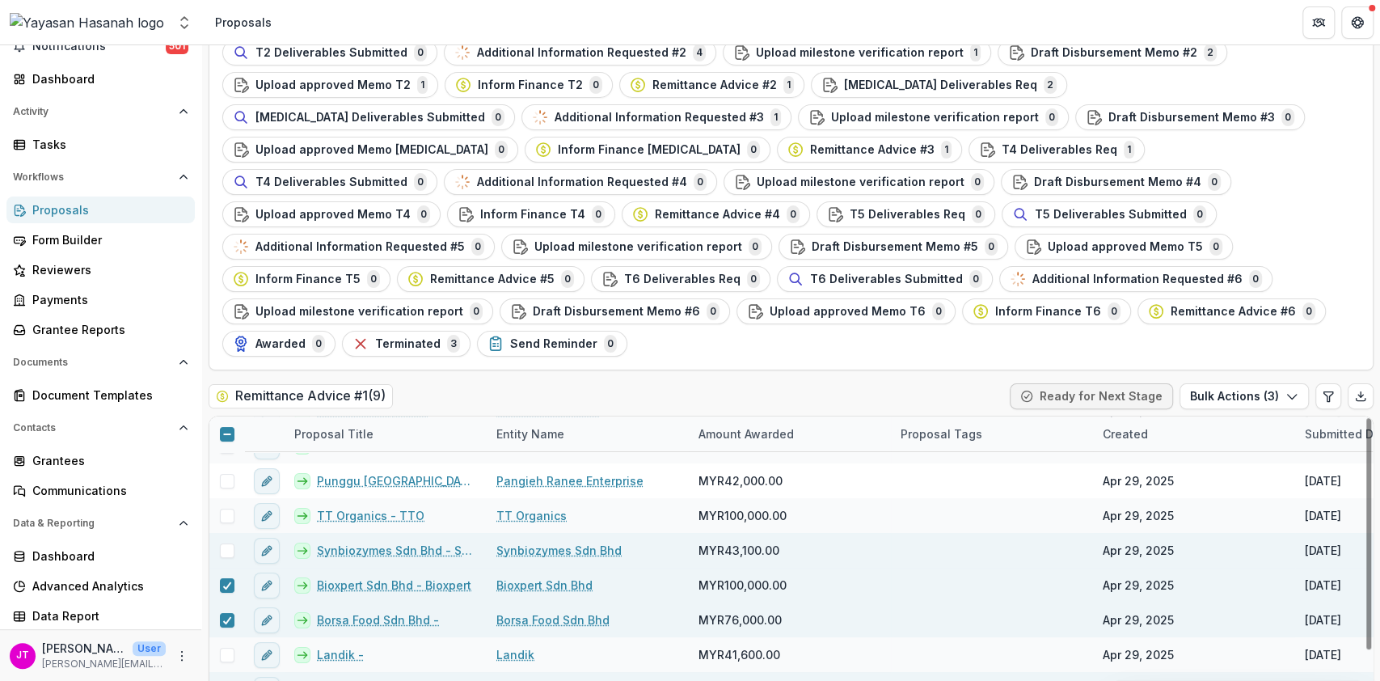
click at [224, 543] on span at bounding box center [227, 550] width 15 height 15
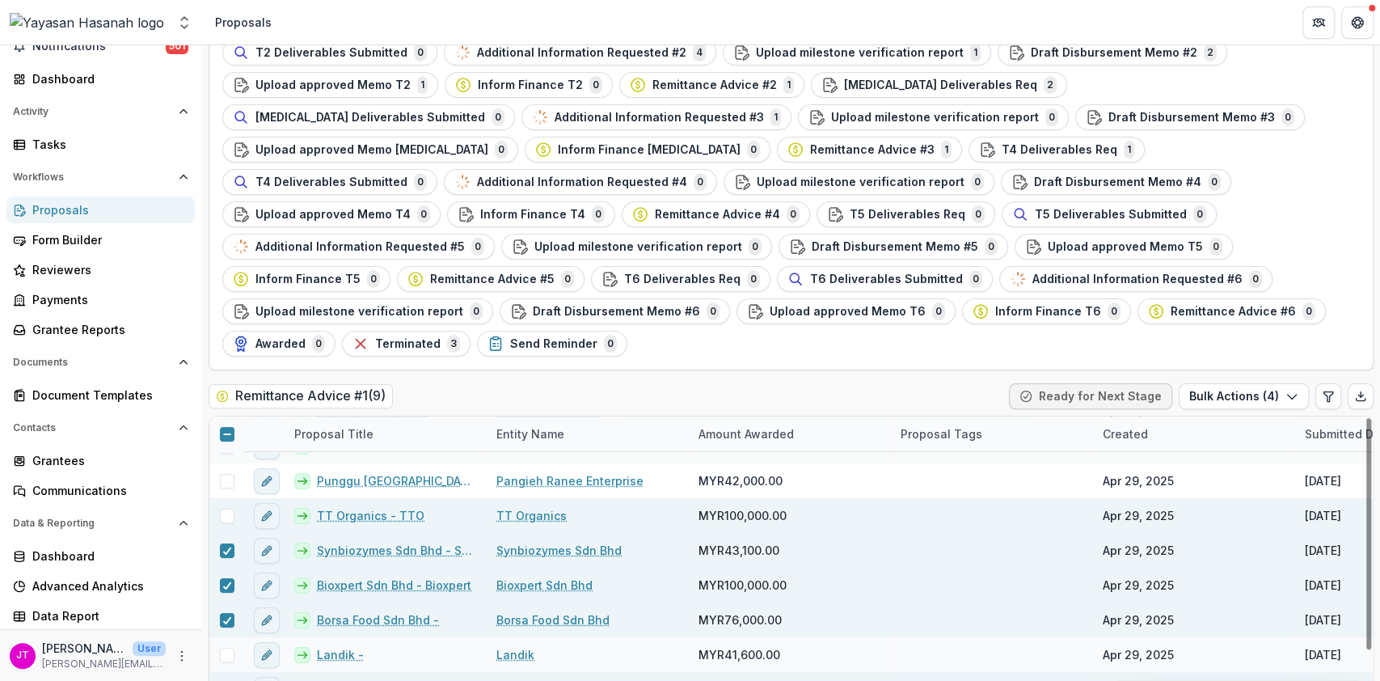
click at [224, 508] on span at bounding box center [227, 515] width 15 height 15
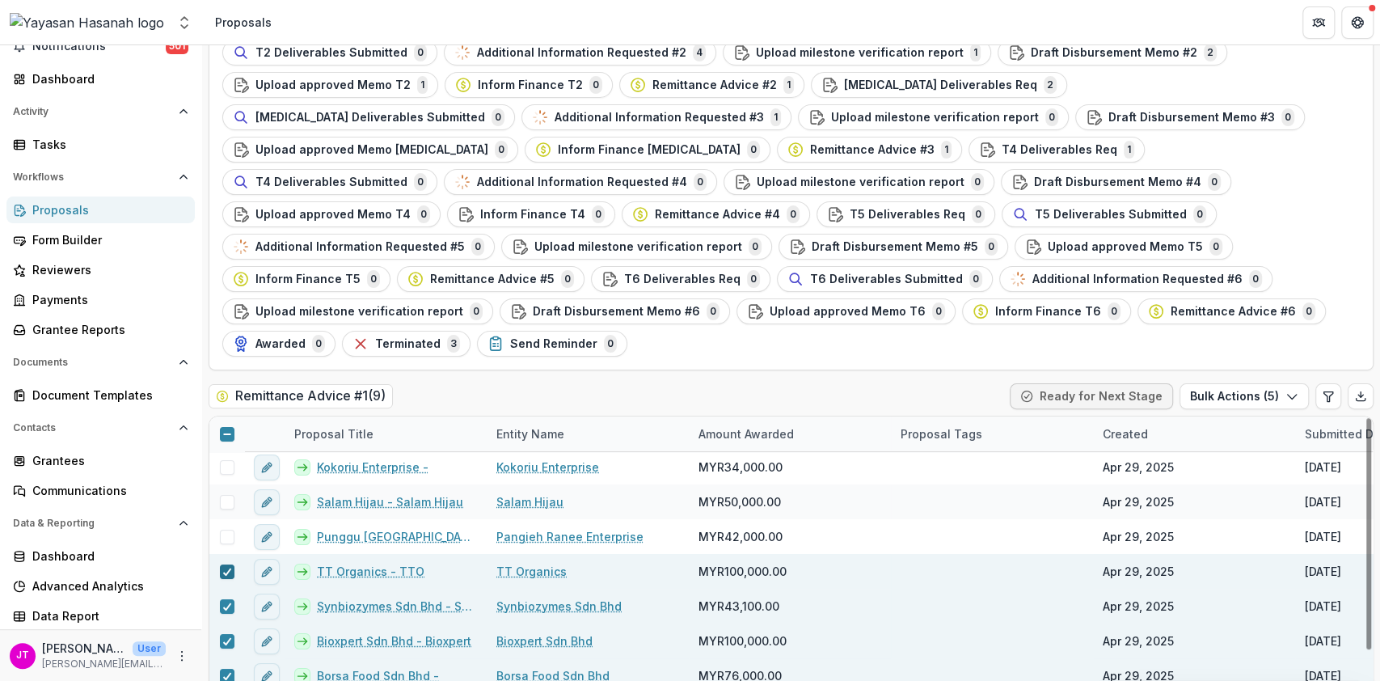
scroll to position [0, 0]
click at [1247, 383] on button "Bulk Actions ( 5 )" at bounding box center [1243, 396] width 129 height 26
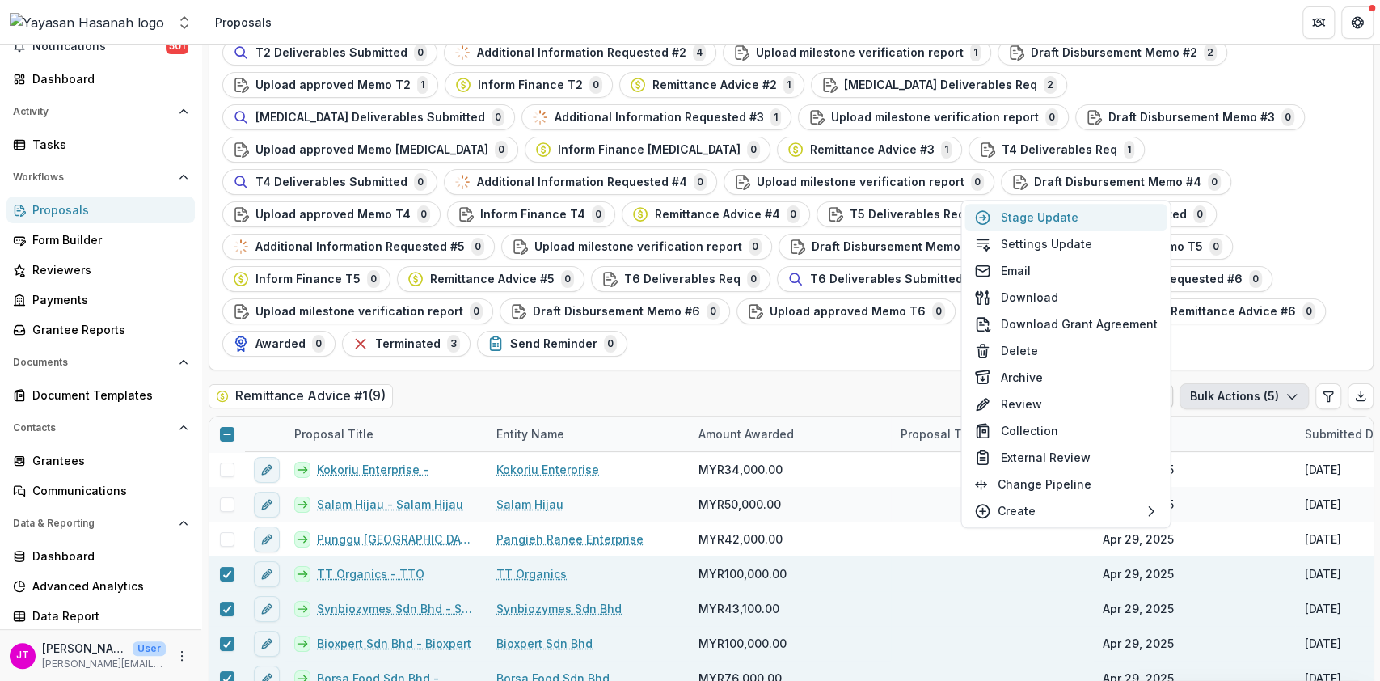
click at [1049, 210] on button "Stage Update" at bounding box center [1065, 217] width 202 height 27
select select "**********"
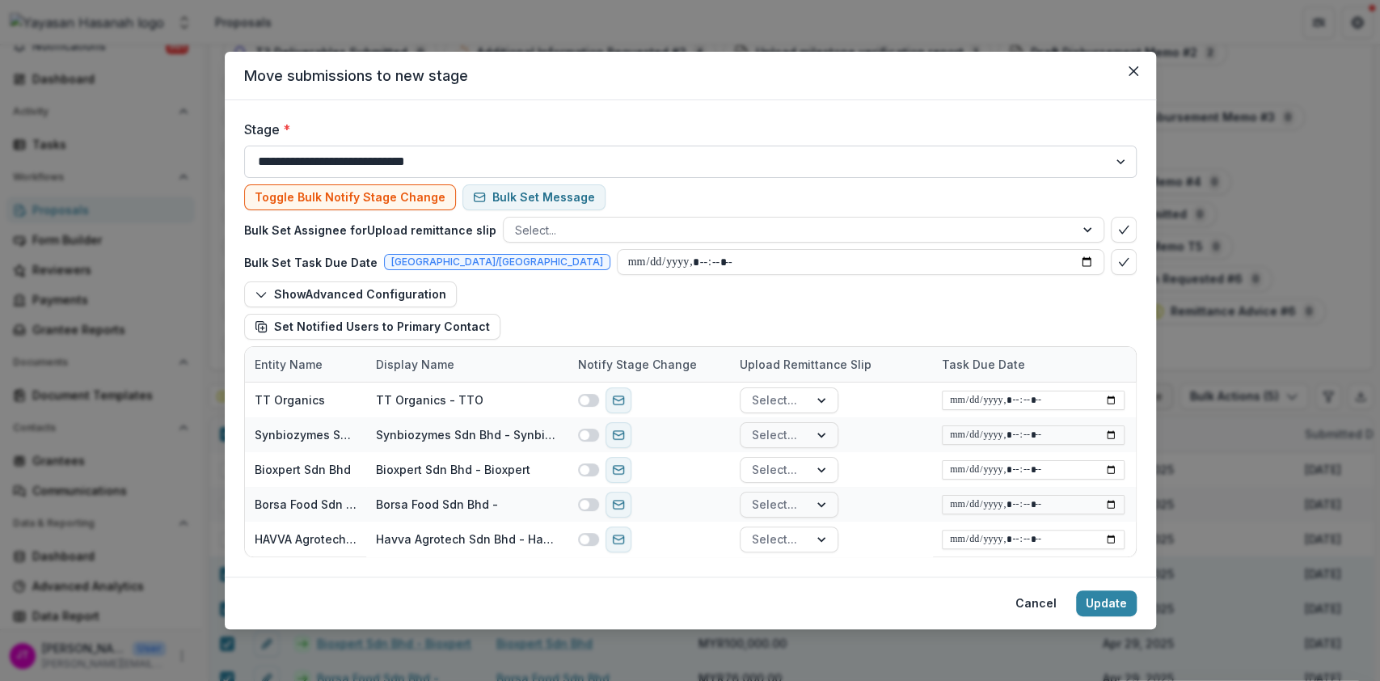
click at [542, 154] on select "**********" at bounding box center [690, 162] width 892 height 32
select select "**********"
click at [244, 146] on select "**********" at bounding box center [690, 162] width 892 height 32
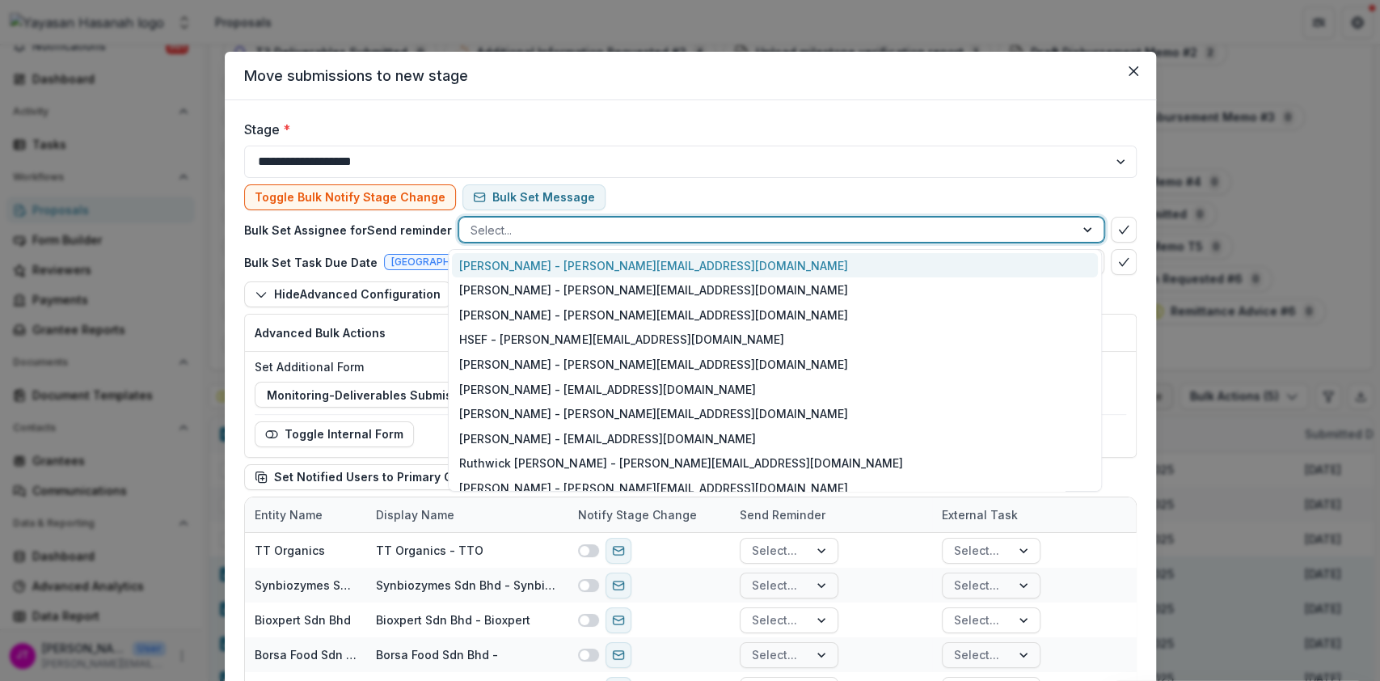
click at [1070, 221] on div "Select..." at bounding box center [766, 229] width 615 height 23
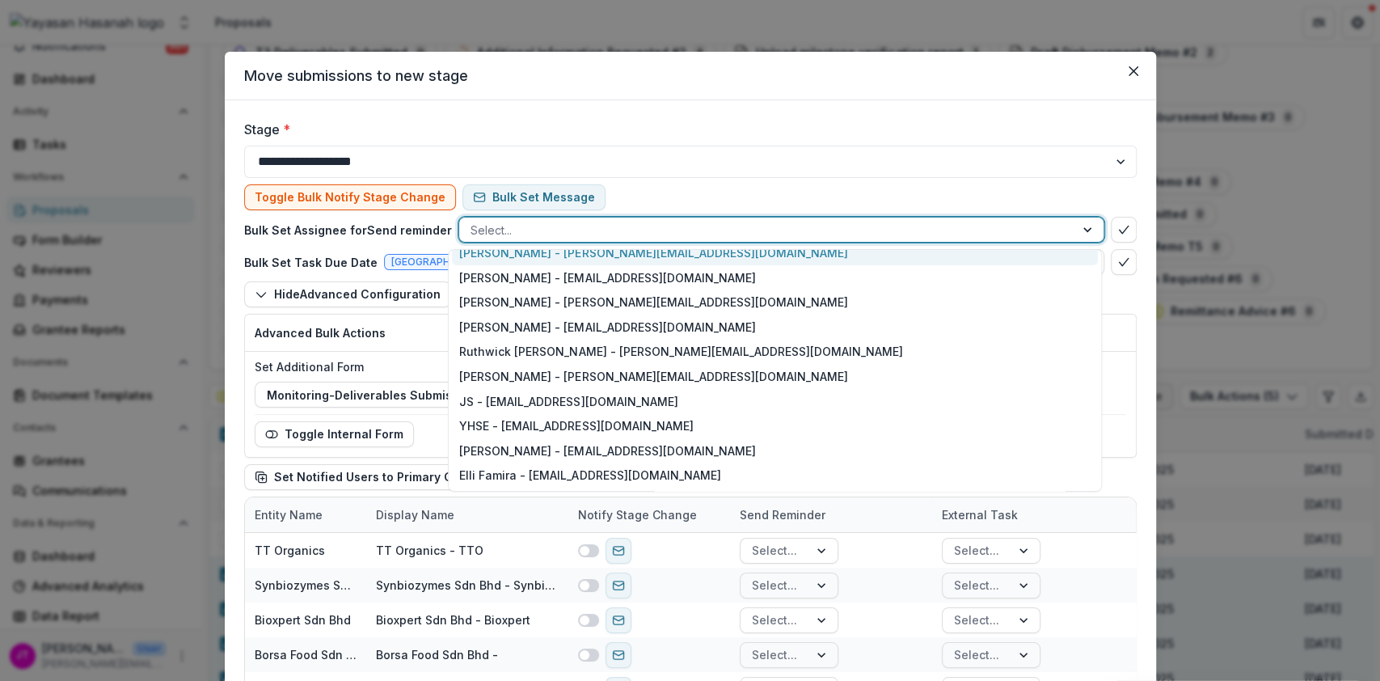
scroll to position [118, 0]
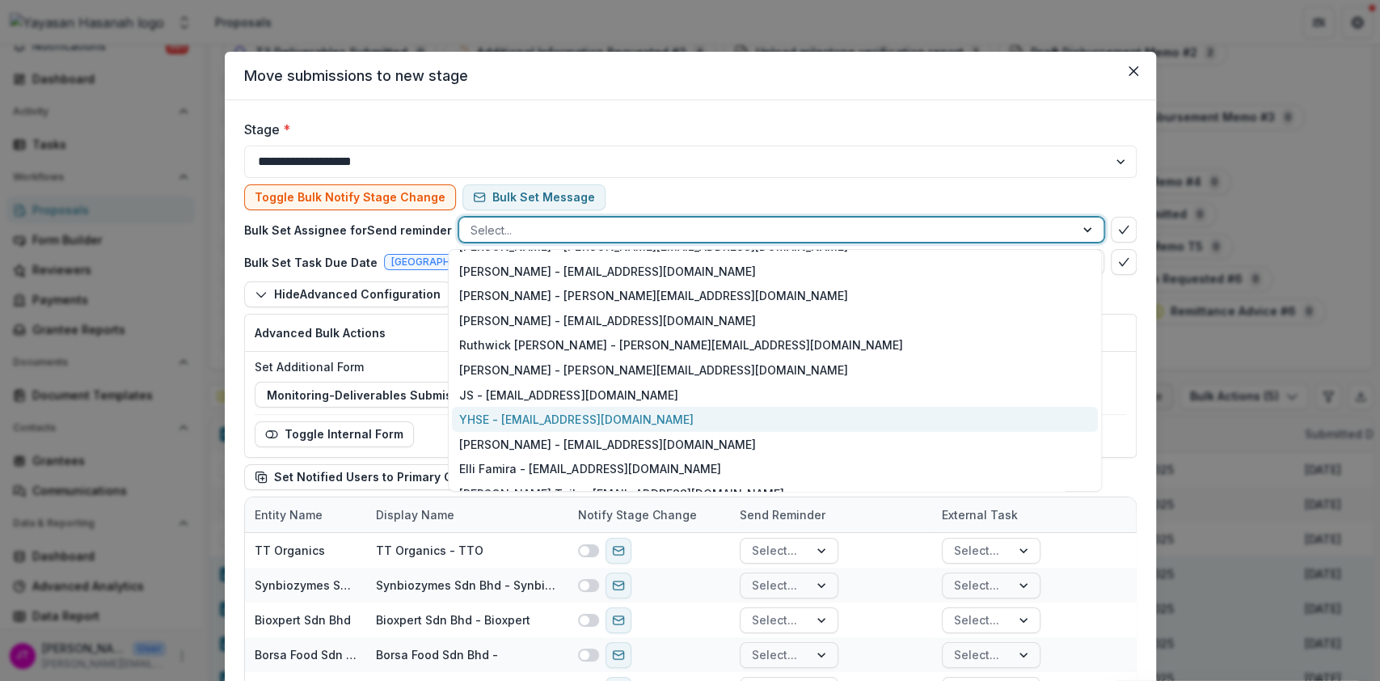
click at [719, 416] on div "YHSE - [EMAIL_ADDRESS][DOMAIN_NAME]" at bounding box center [775, 419] width 646 height 25
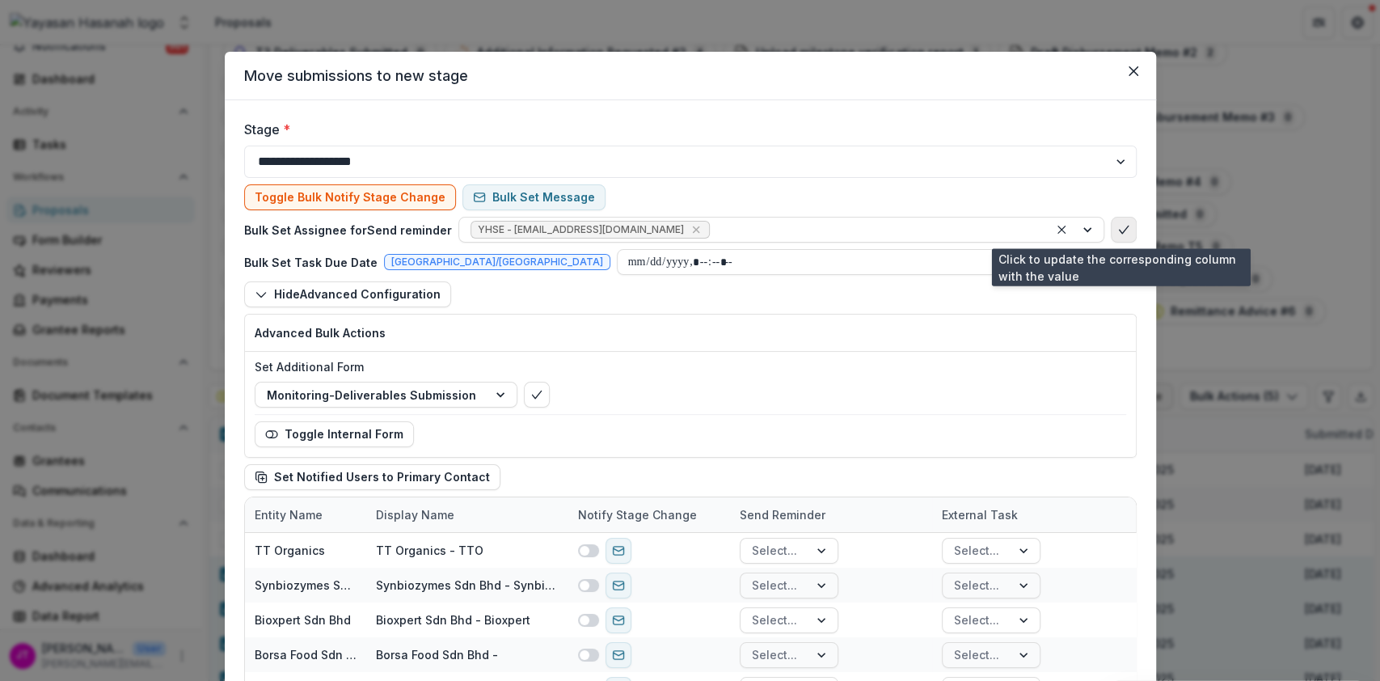
click at [1119, 225] on icon "bulk-confirm-option" at bounding box center [1123, 229] width 13 height 13
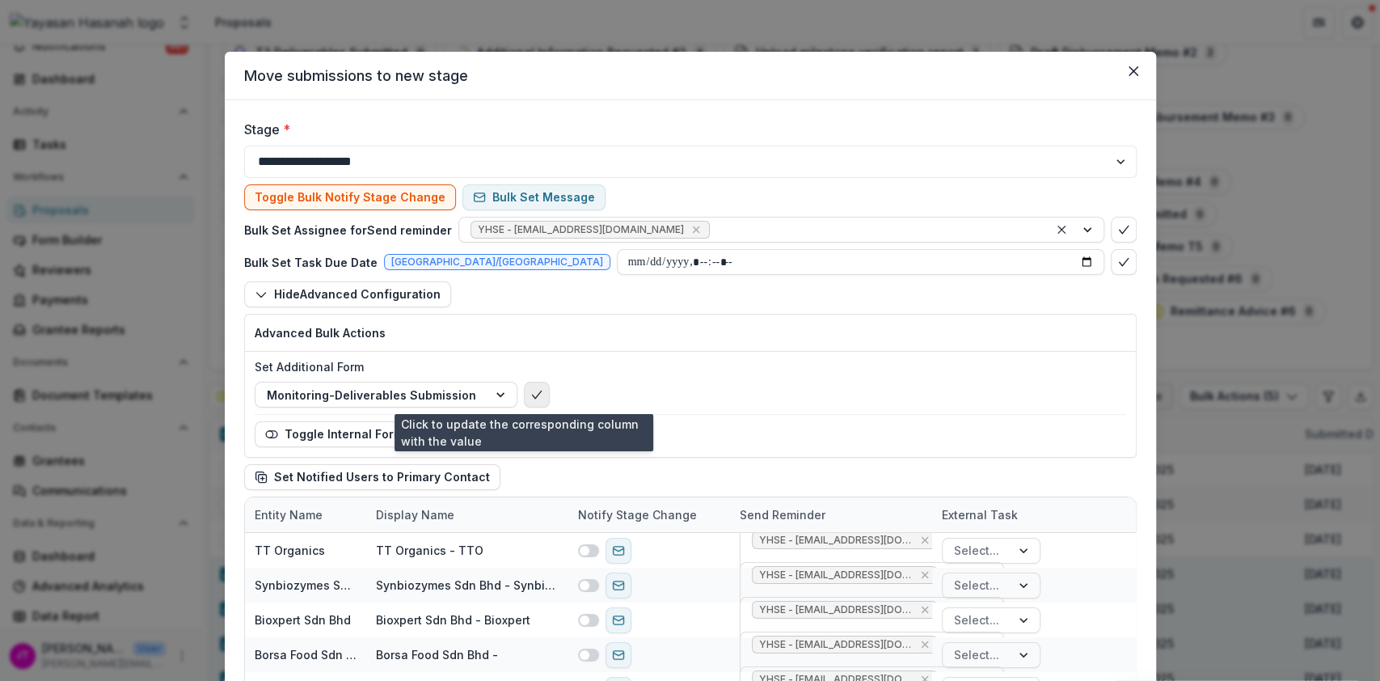
click at [530, 396] on icon "bulk-confirm-option" at bounding box center [536, 394] width 13 height 13
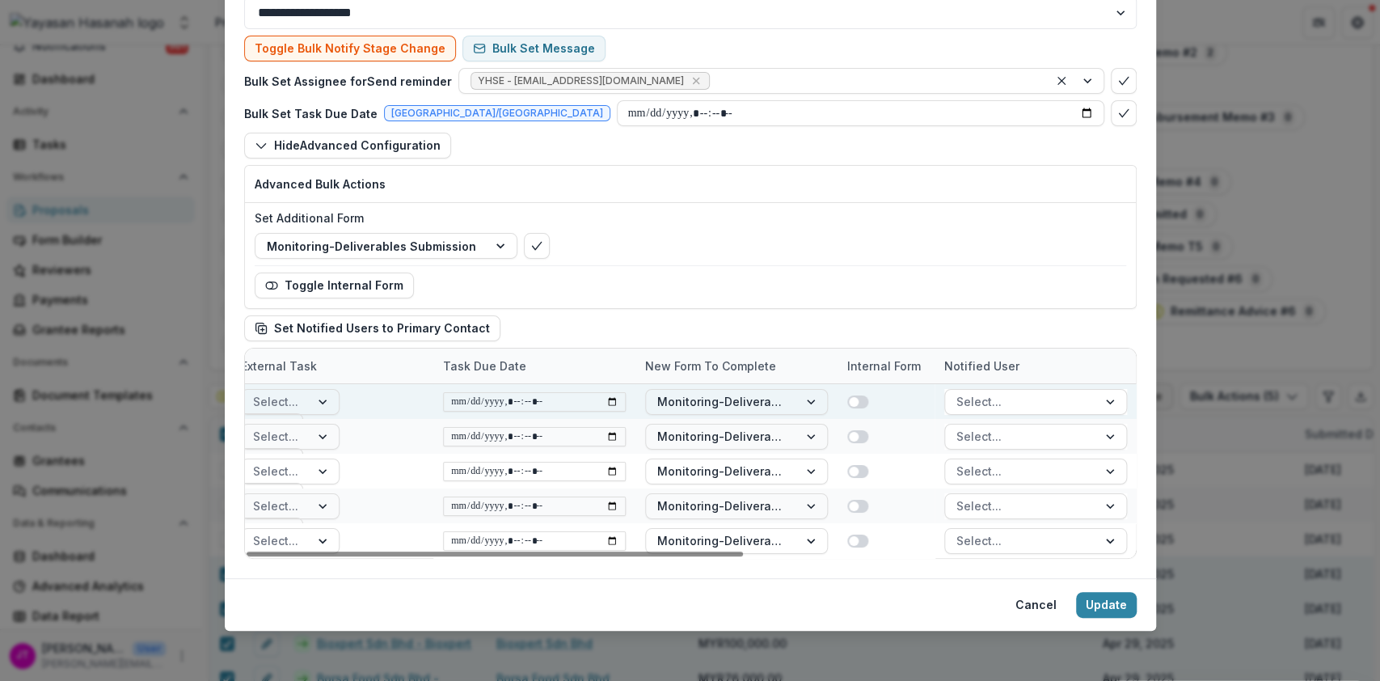
scroll to position [0, 0]
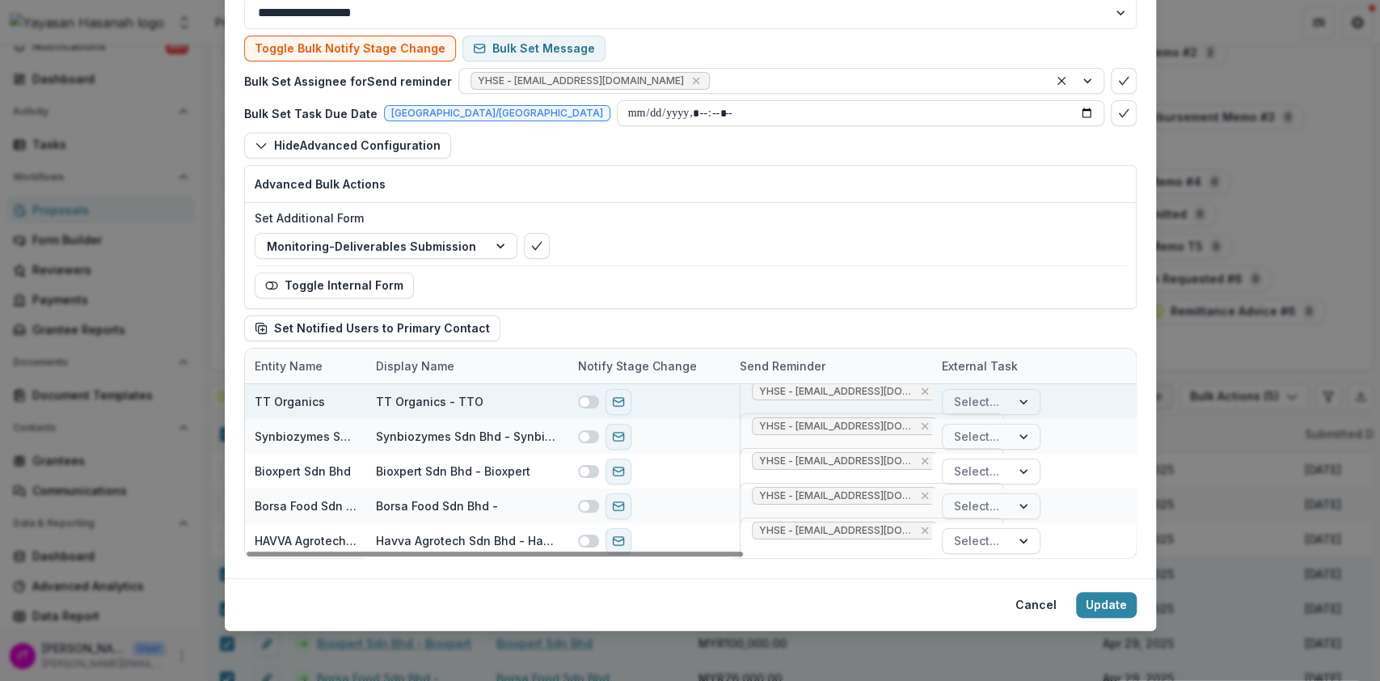
click at [583, 399] on span at bounding box center [585, 402] width 10 height 10
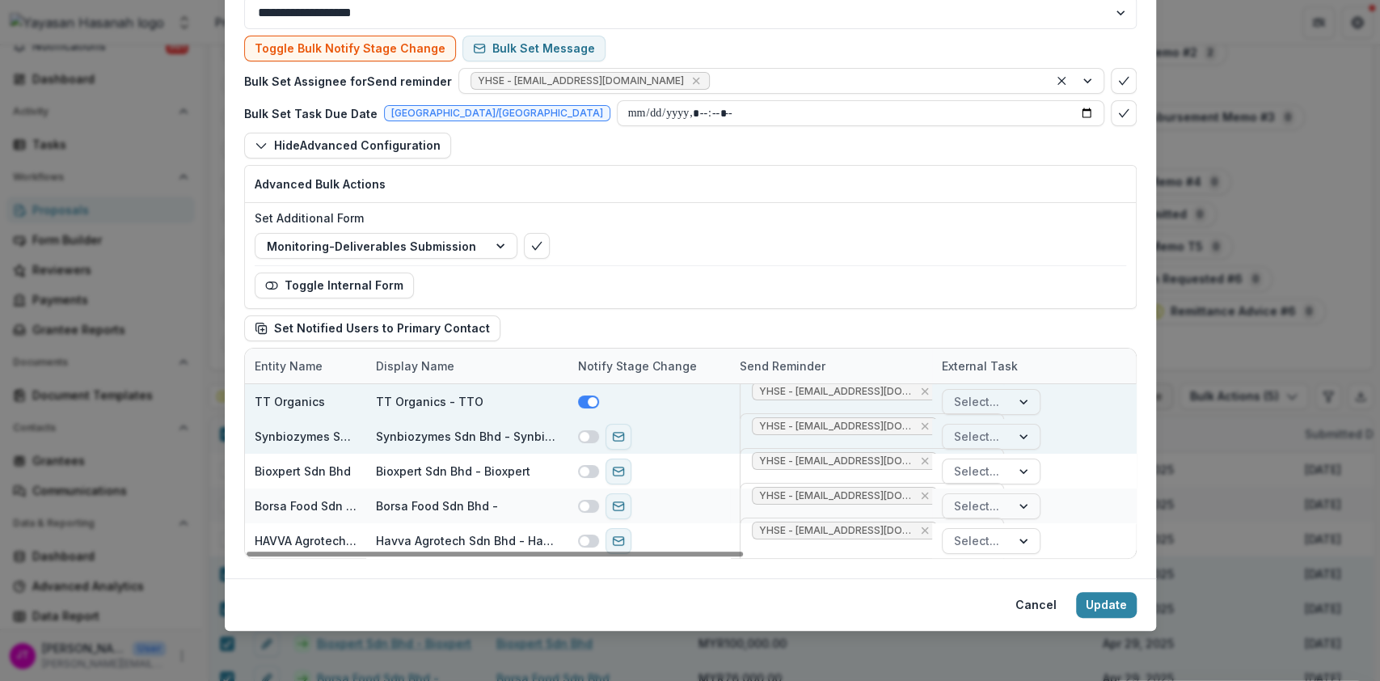
click at [585, 435] on span at bounding box center [585, 437] width 10 height 10
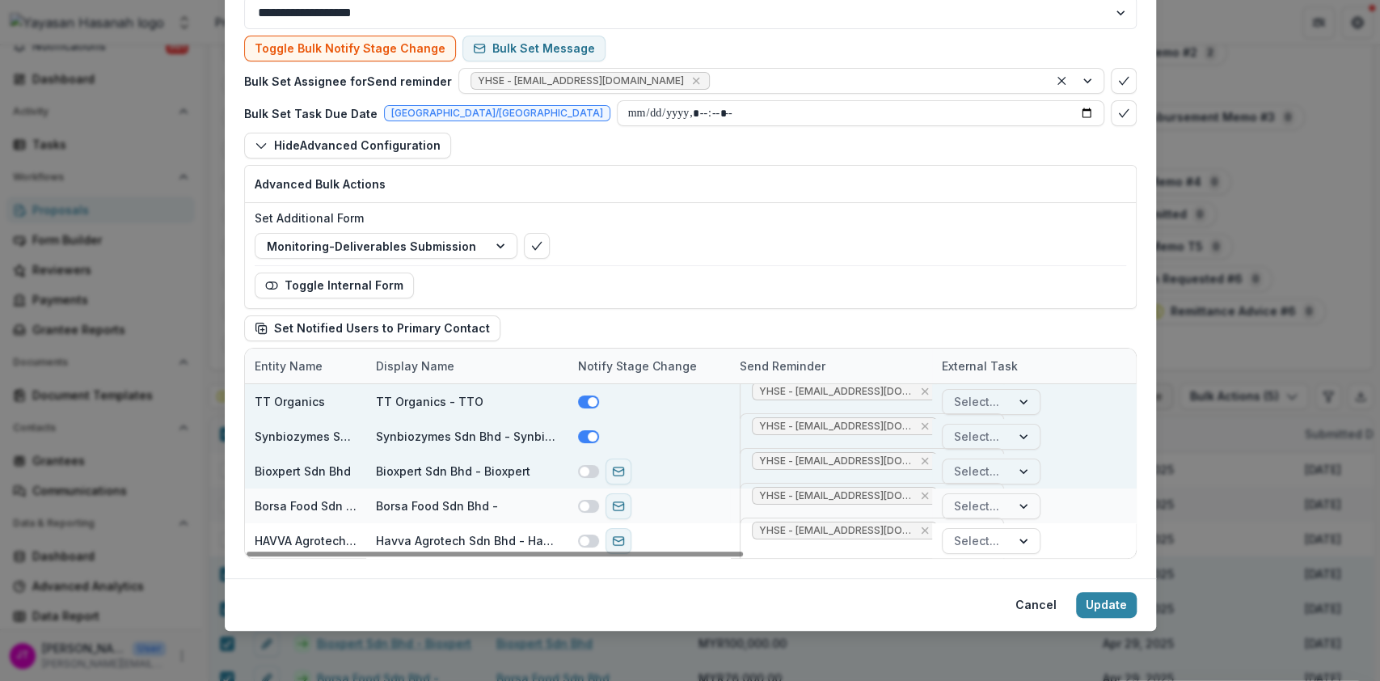
click at [584, 475] on span at bounding box center [588, 471] width 21 height 13
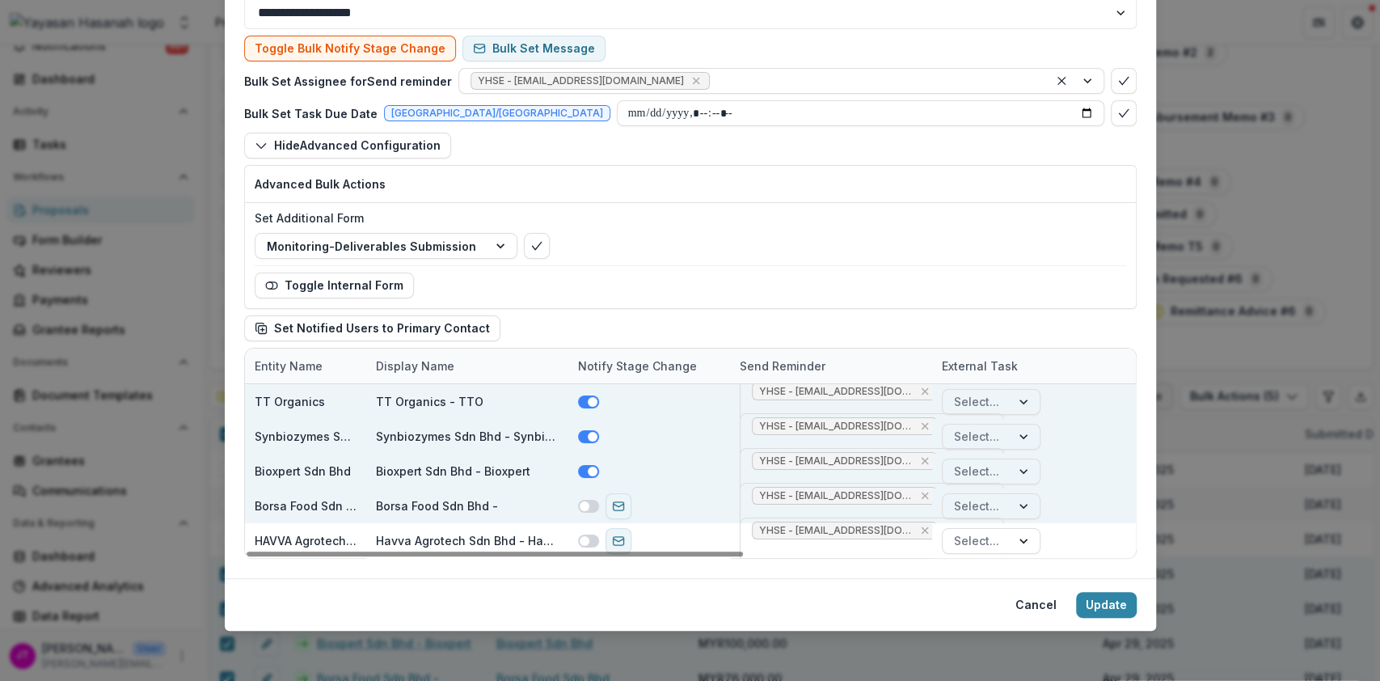
click at [584, 500] on span at bounding box center [588, 506] width 21 height 13
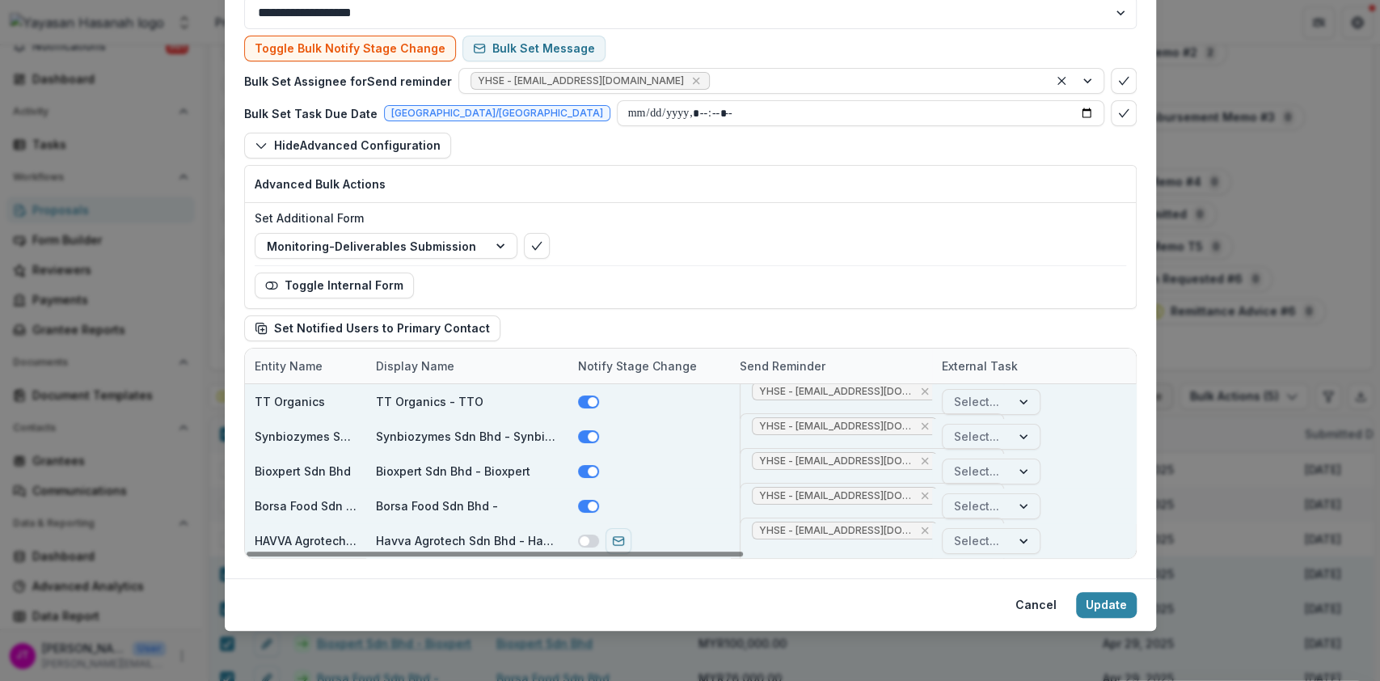
click at [585, 525] on div at bounding box center [649, 540] width 162 height 35
click at [586, 538] on span at bounding box center [588, 540] width 21 height 13
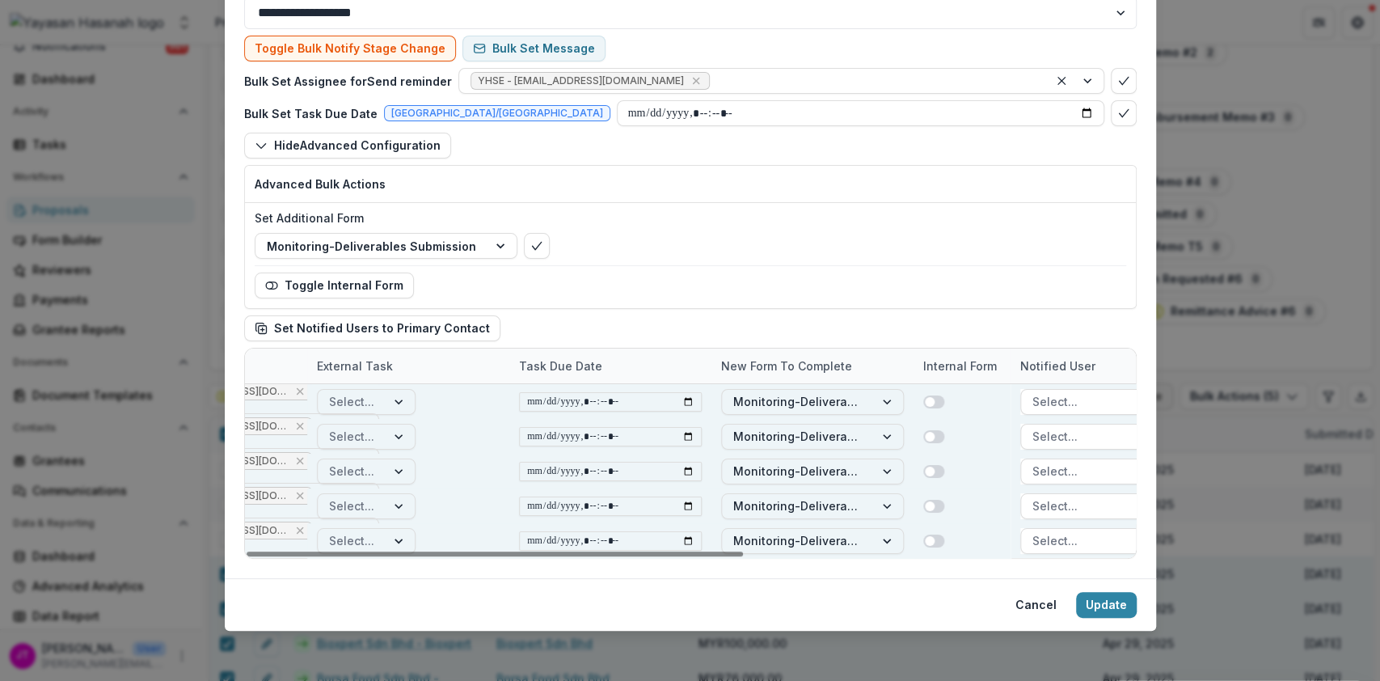
scroll to position [0, 701]
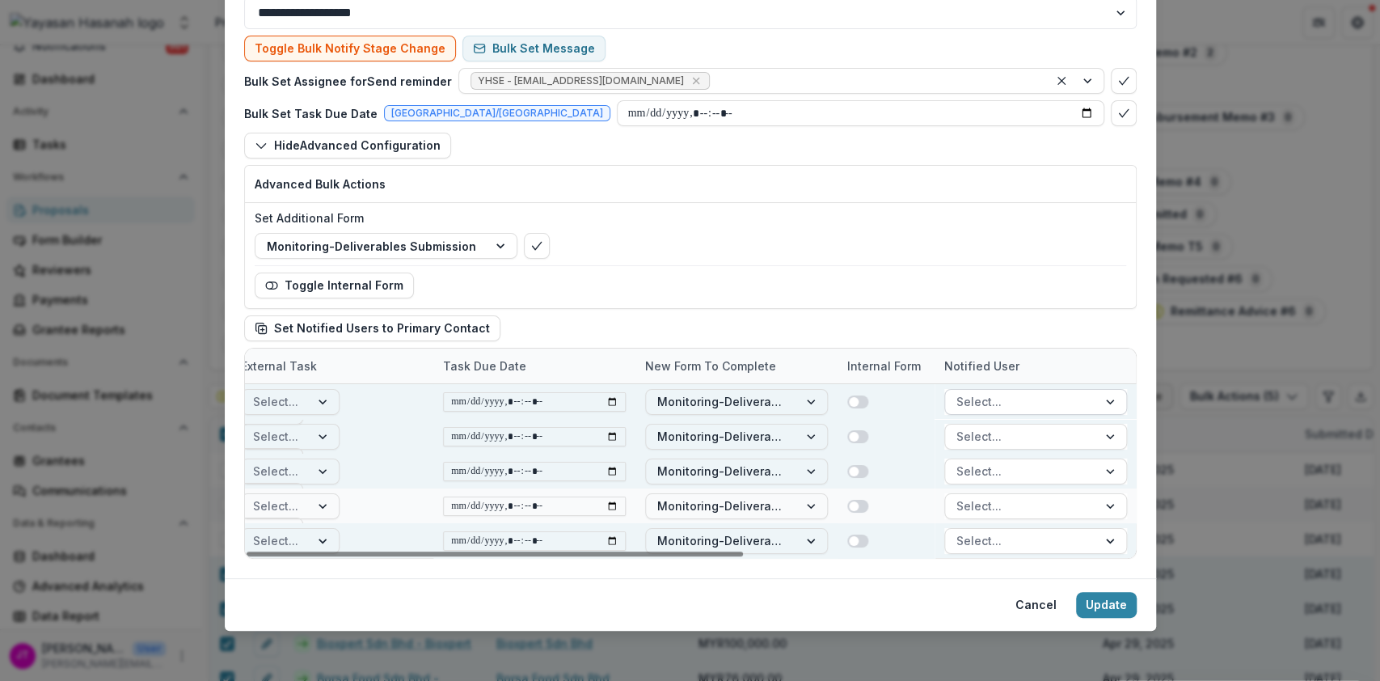
click at [1035, 401] on div at bounding box center [1020, 401] width 129 height 20
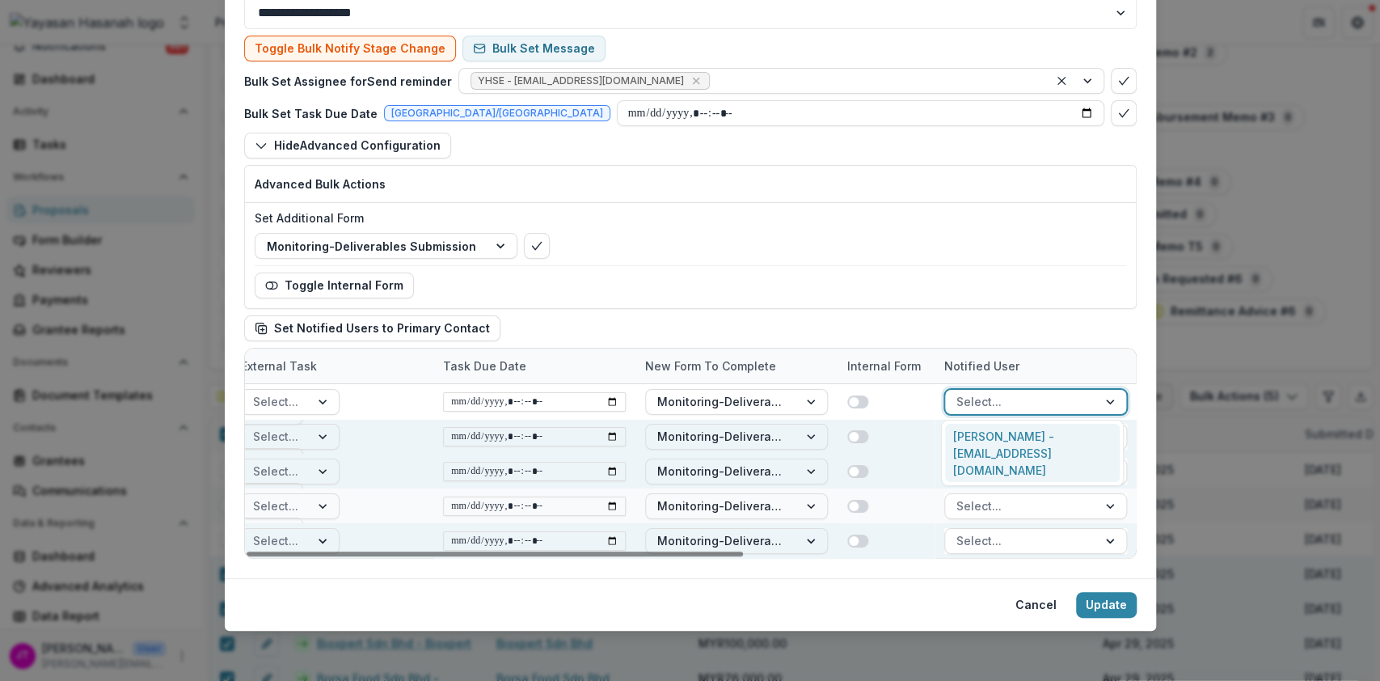
click at [1031, 440] on div "[PERSON_NAME] - [EMAIL_ADDRESS][DOMAIN_NAME]" at bounding box center [1032, 453] width 175 height 59
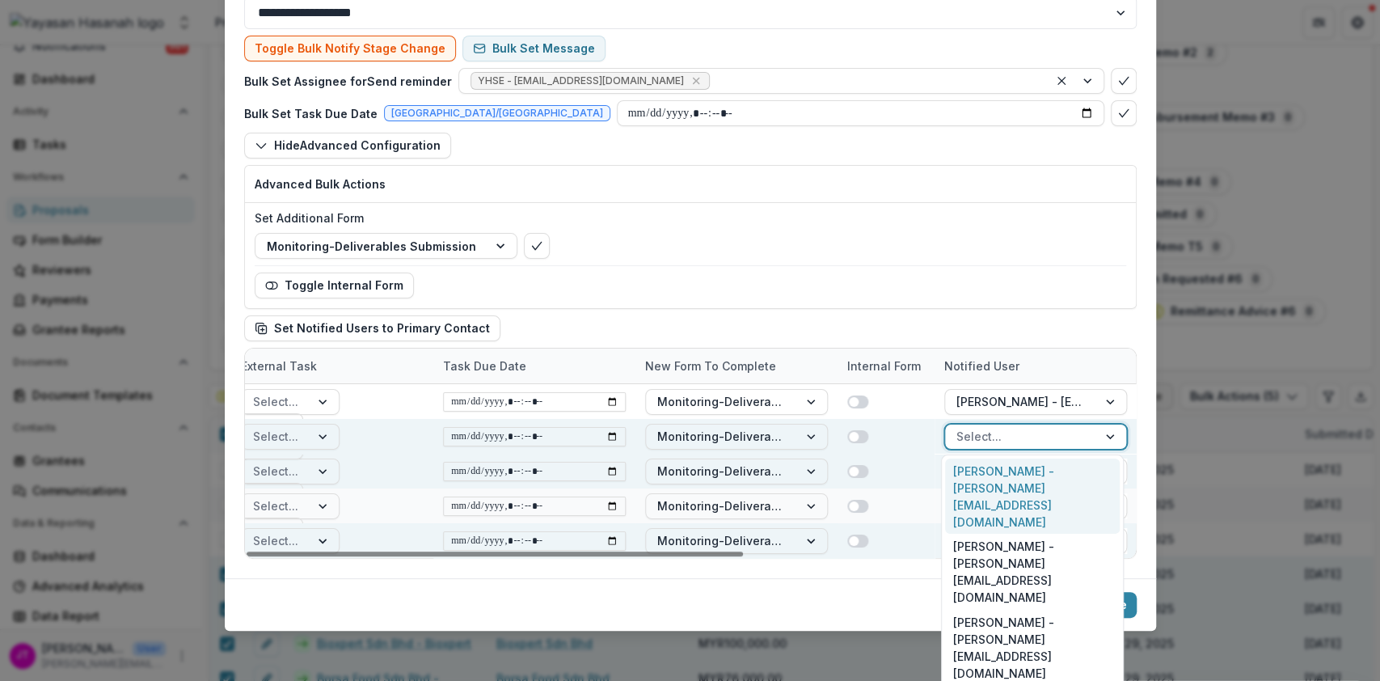
click at [1031, 440] on div at bounding box center [1020, 436] width 129 height 20
click at [1027, 473] on div "[PERSON_NAME] - [PERSON_NAME][EMAIL_ADDRESS][DOMAIN_NAME]" at bounding box center [1032, 496] width 175 height 76
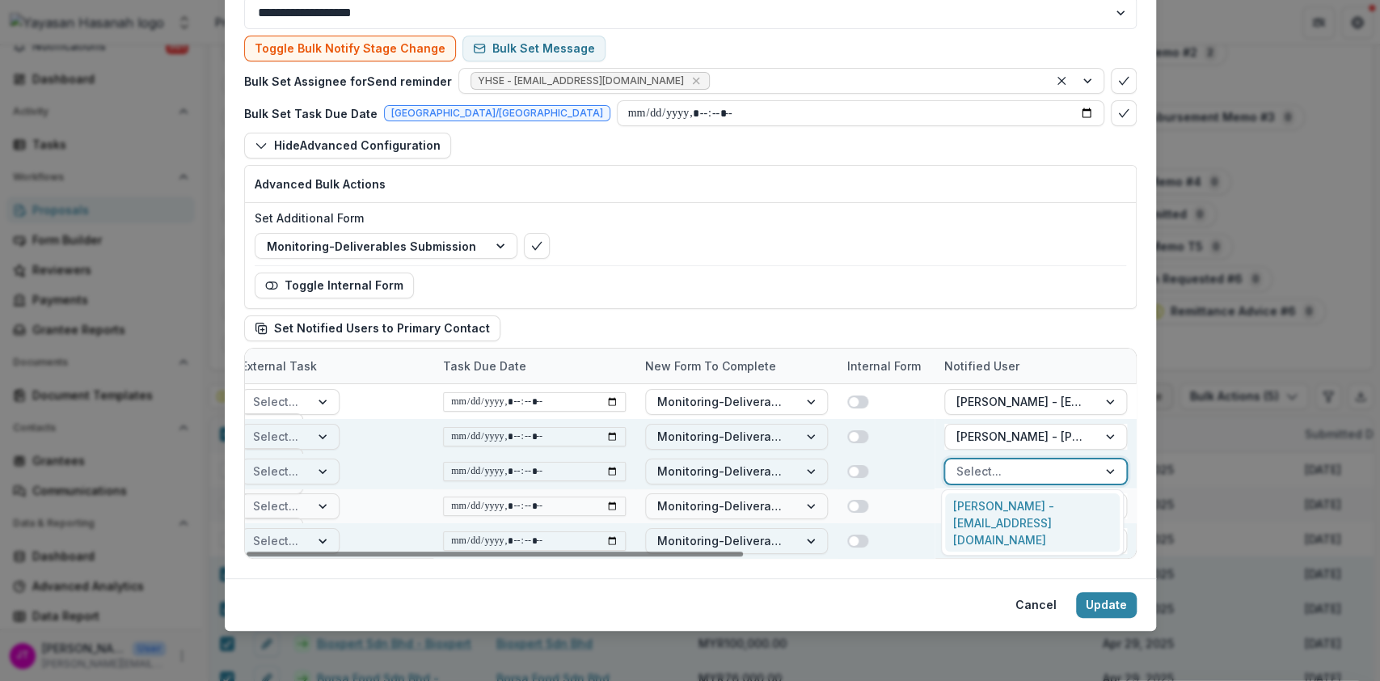
click at [1027, 473] on div at bounding box center [1020, 471] width 129 height 20
click at [1019, 514] on div "[PERSON_NAME] - [EMAIL_ADDRESS][DOMAIN_NAME]" at bounding box center [1032, 522] width 175 height 59
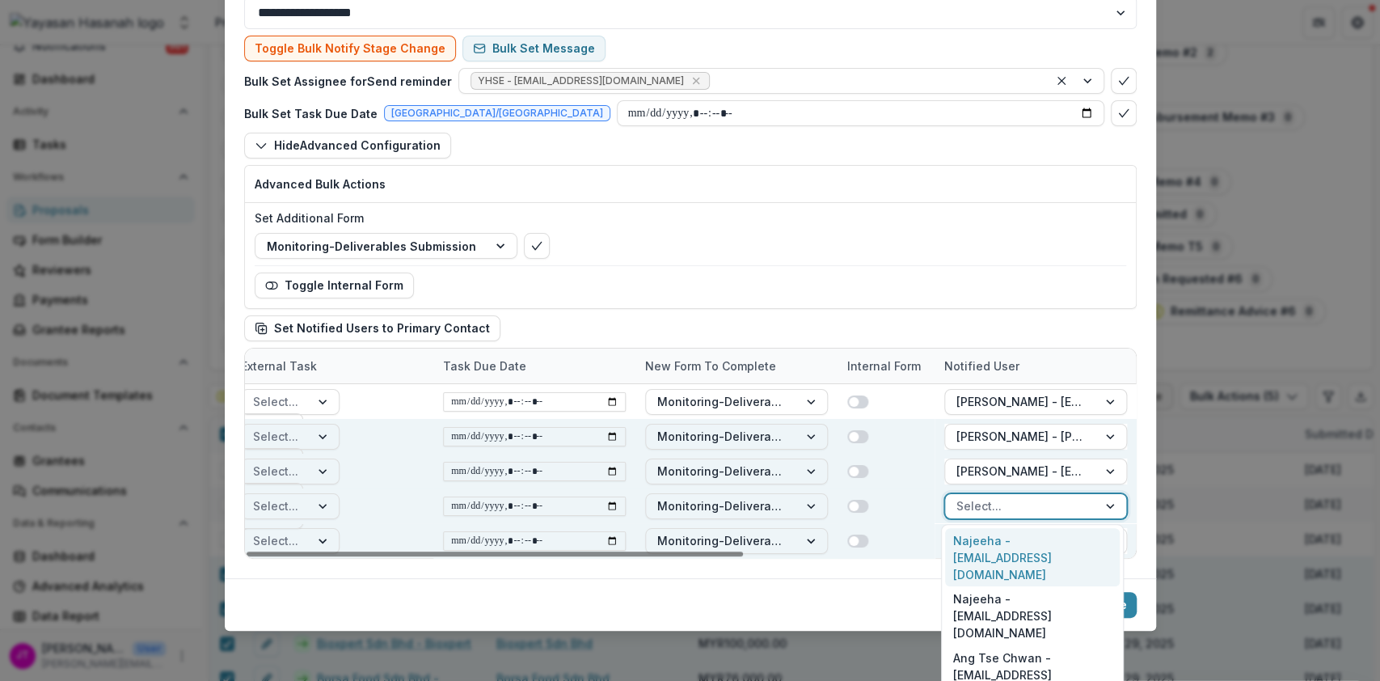
click at [1013, 501] on div at bounding box center [1020, 506] width 129 height 20
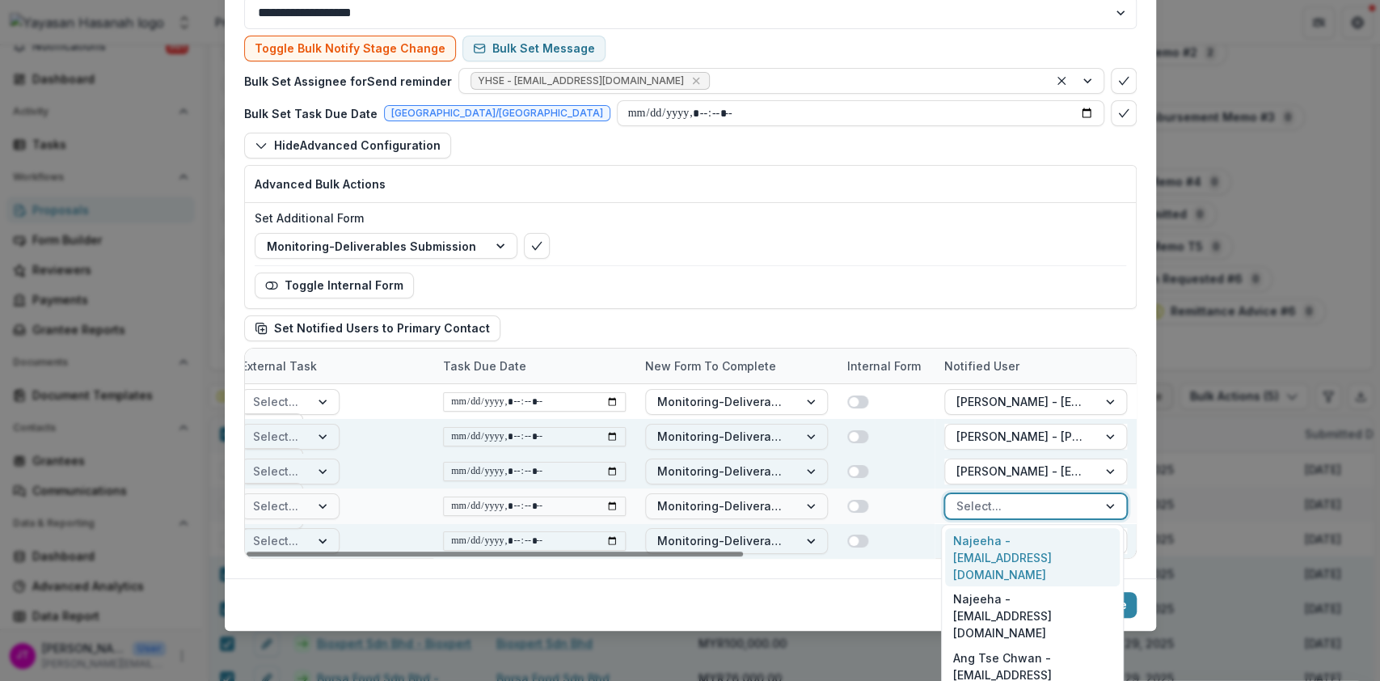
click at [1010, 540] on div "Najeeha - [EMAIL_ADDRESS][DOMAIN_NAME]" at bounding box center [1032, 557] width 175 height 59
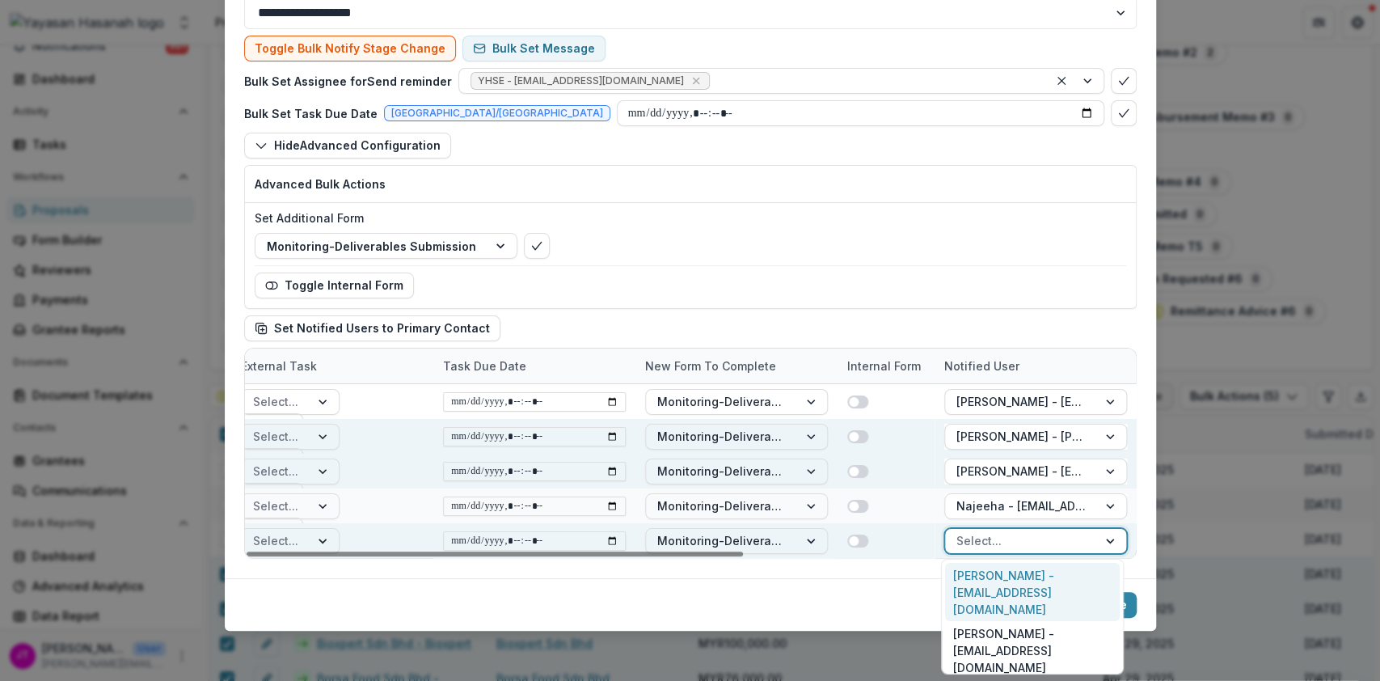
click at [1010, 540] on div at bounding box center [1020, 540] width 129 height 20
click at [1006, 573] on div "[PERSON_NAME] - [EMAIL_ADDRESS][DOMAIN_NAME]" at bounding box center [1032, 592] width 175 height 59
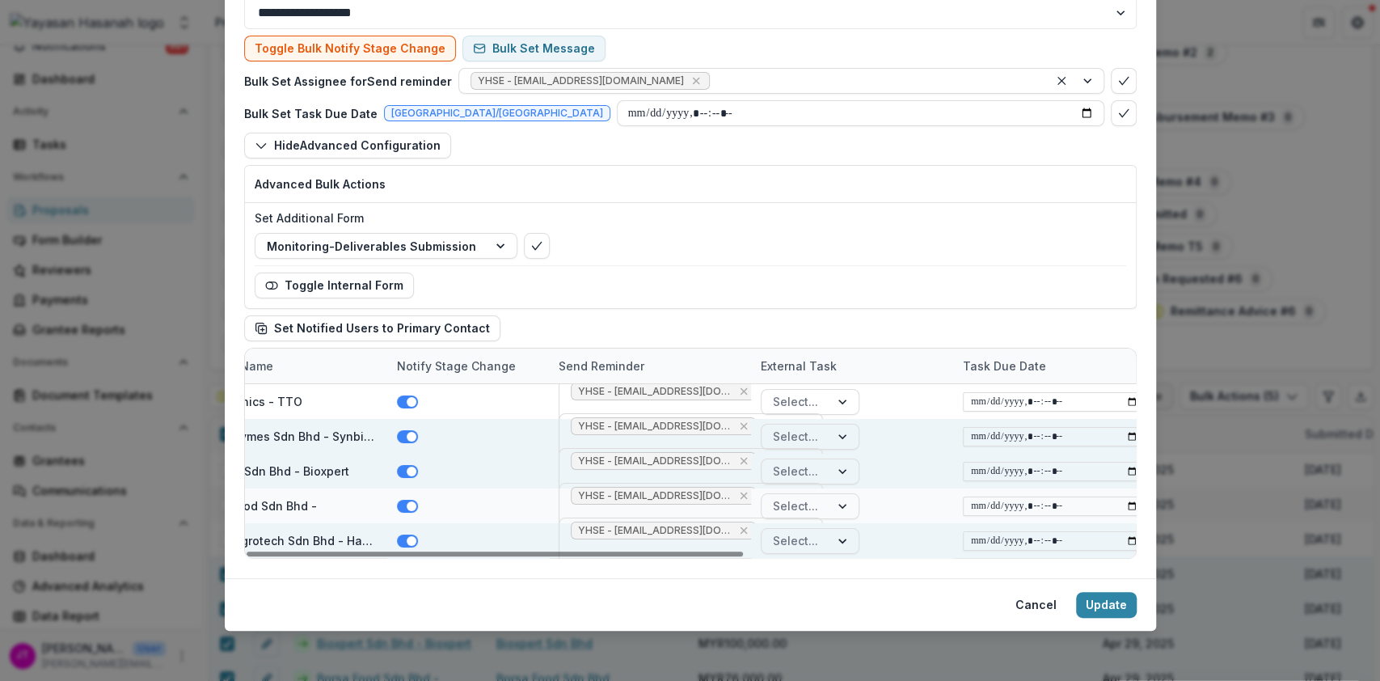
scroll to position [0, 173]
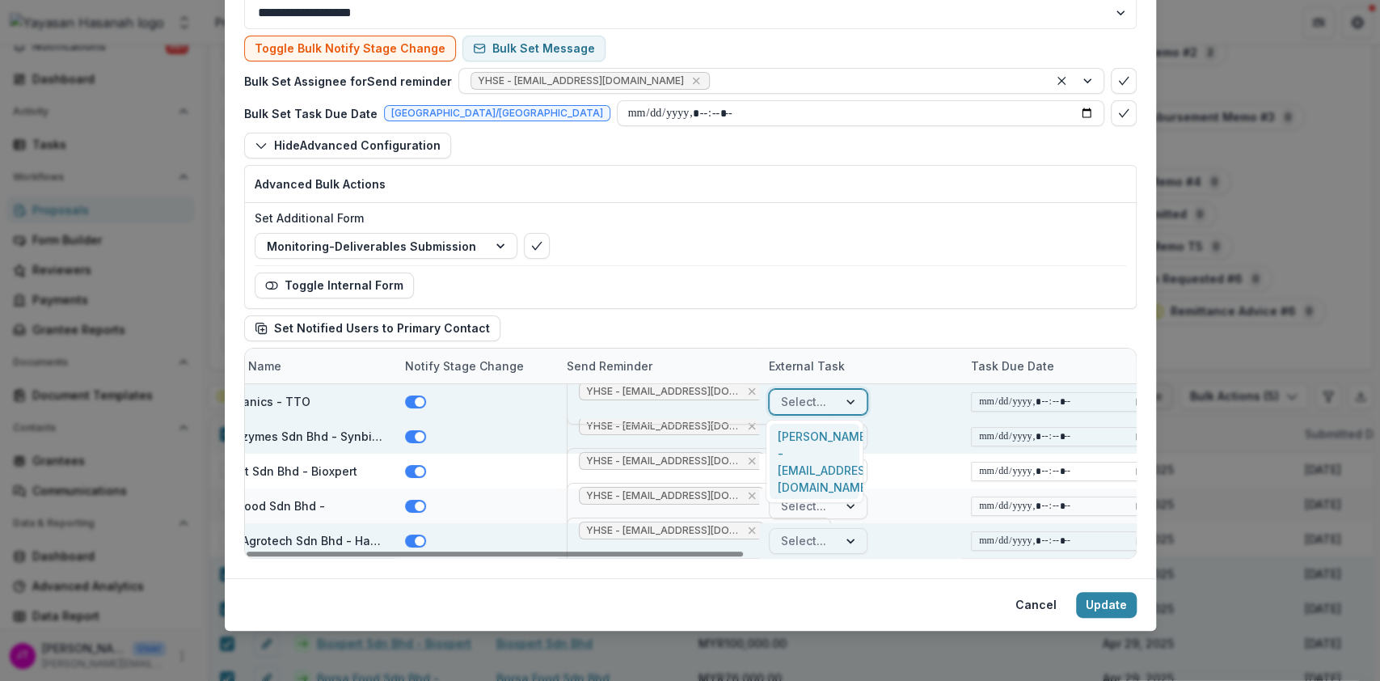
click at [816, 389] on div "Select..." at bounding box center [818, 402] width 99 height 26
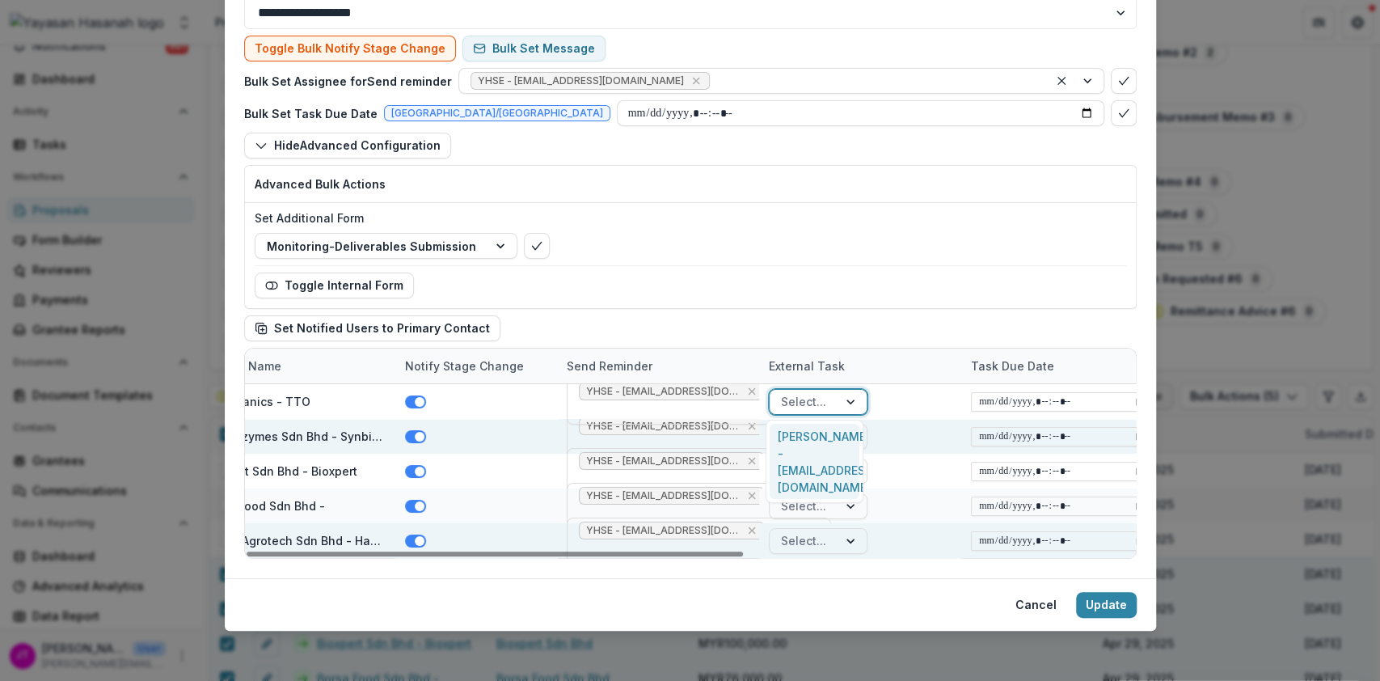
click at [819, 434] on div "[PERSON_NAME] - [EMAIL_ADDRESS][DOMAIN_NAME]" at bounding box center [814, 462] width 89 height 76
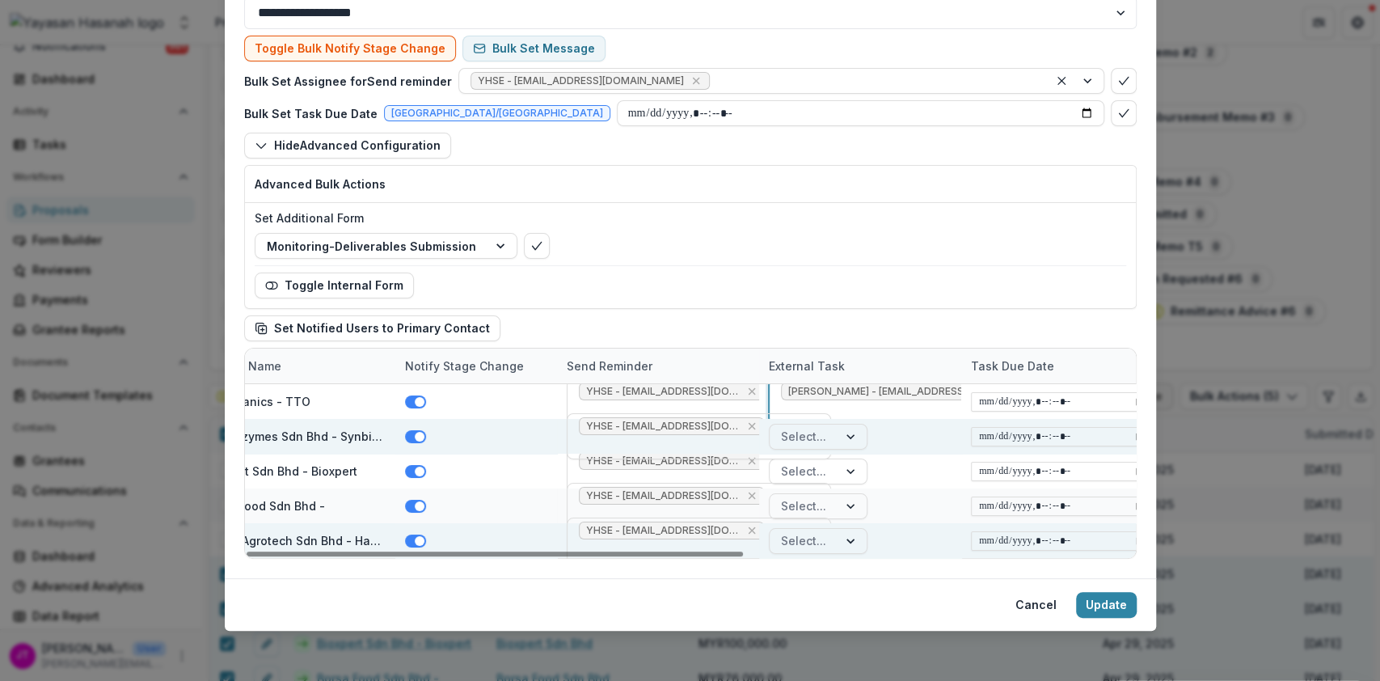
click at [819, 434] on div at bounding box center [803, 436] width 45 height 20
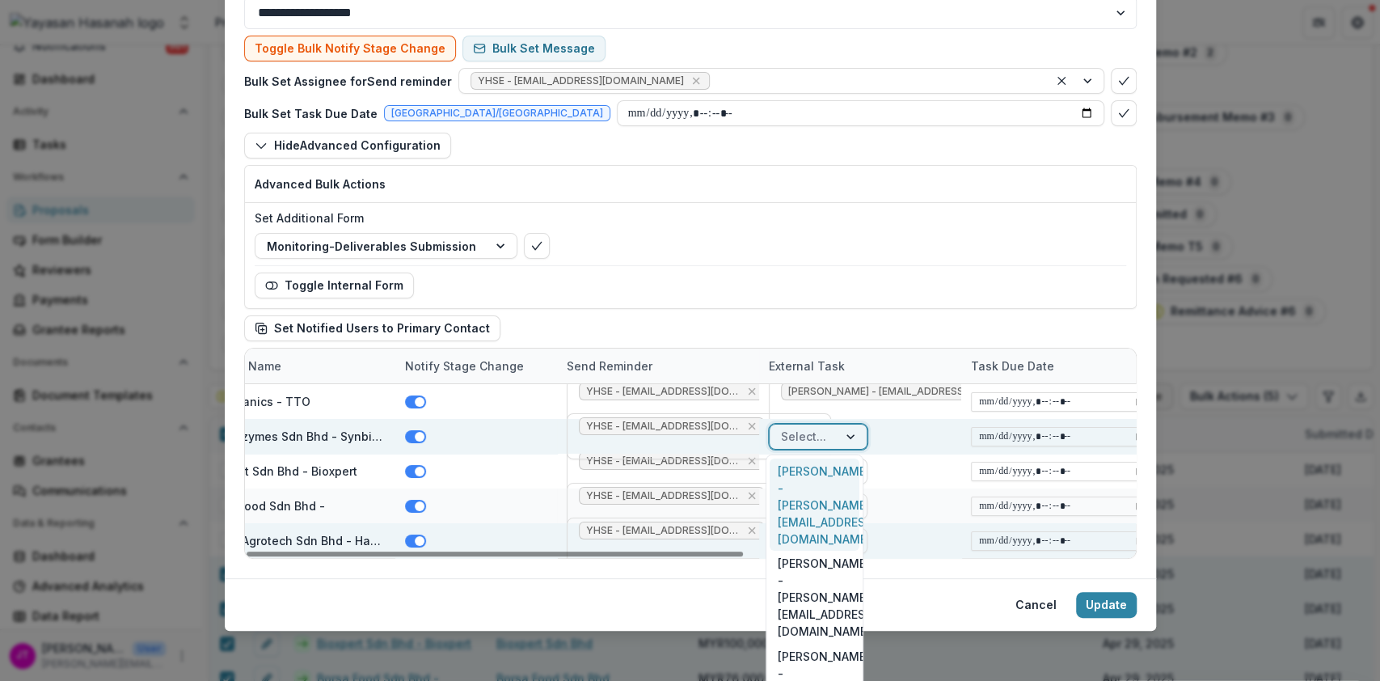
click at [818, 472] on div "[PERSON_NAME] - [PERSON_NAME][EMAIL_ADDRESS][DOMAIN_NAME]" at bounding box center [814, 504] width 89 height 93
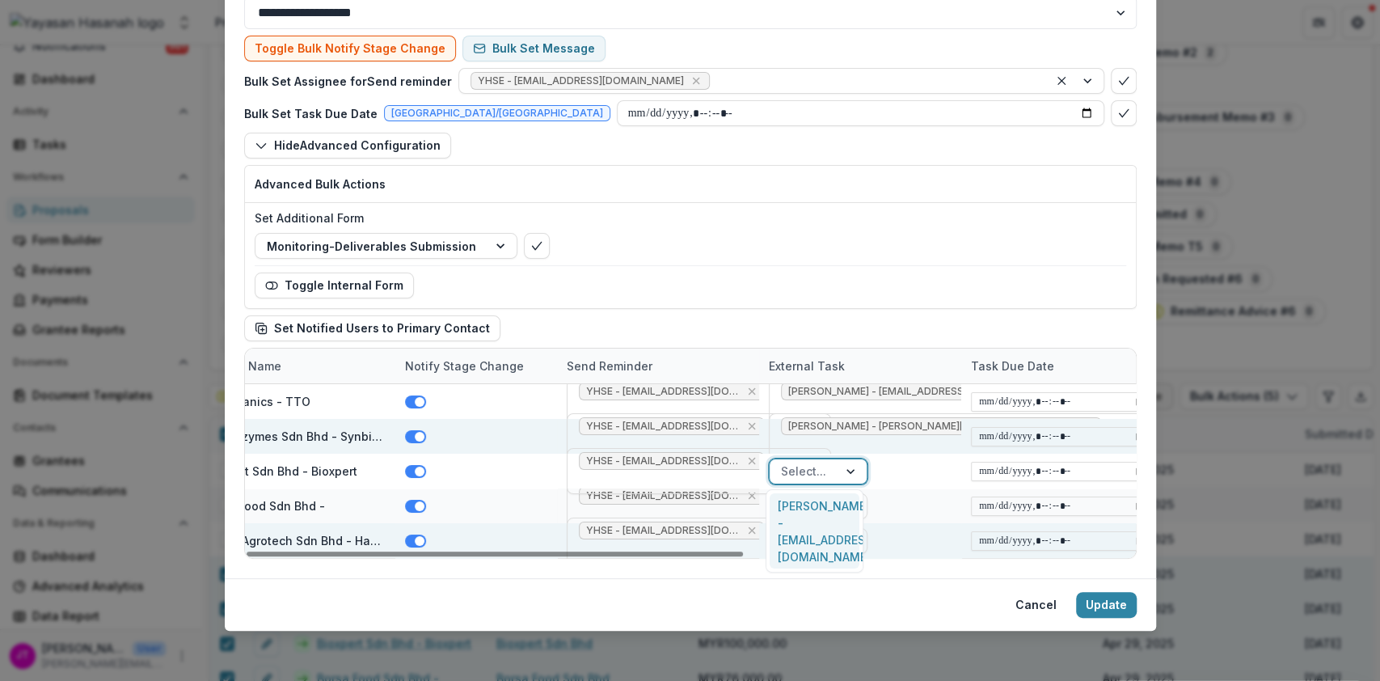
click at [818, 472] on div at bounding box center [803, 471] width 45 height 20
click at [816, 521] on div "[PERSON_NAME] - [EMAIL_ADDRESS][DOMAIN_NAME]" at bounding box center [814, 531] width 89 height 76
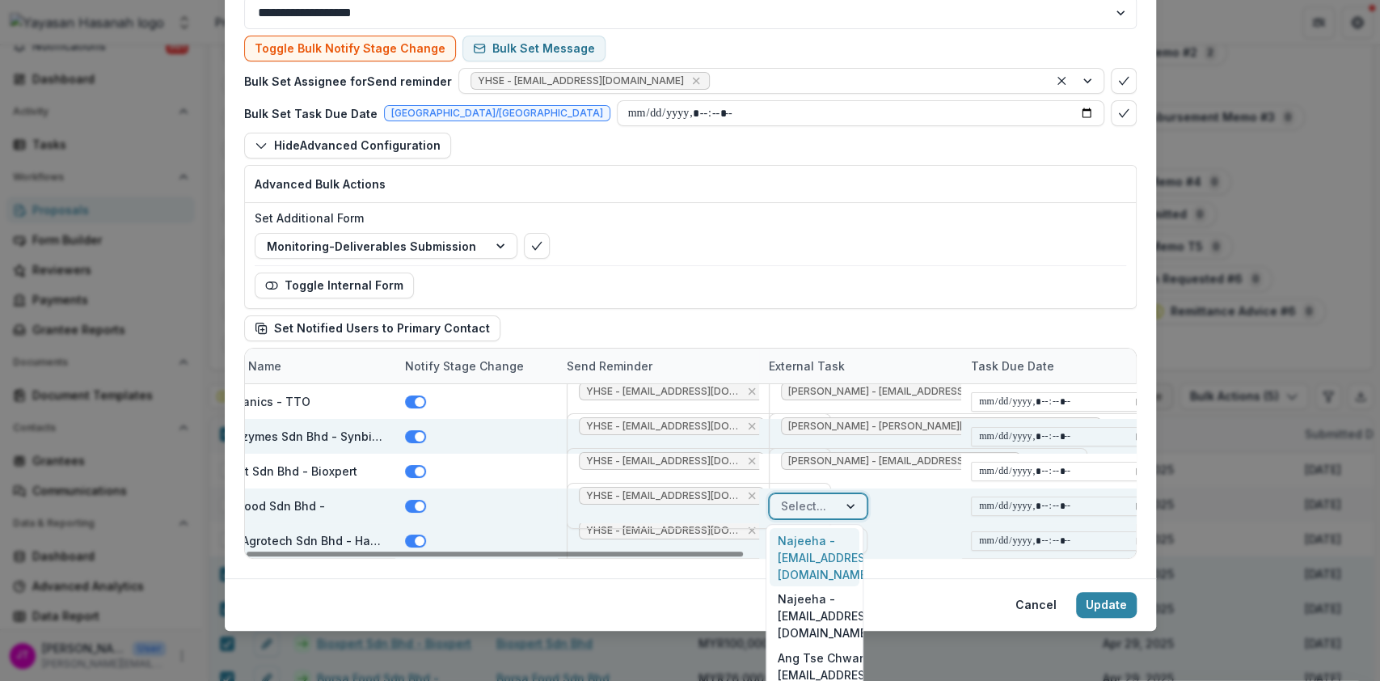
click at [815, 508] on div at bounding box center [803, 506] width 45 height 20
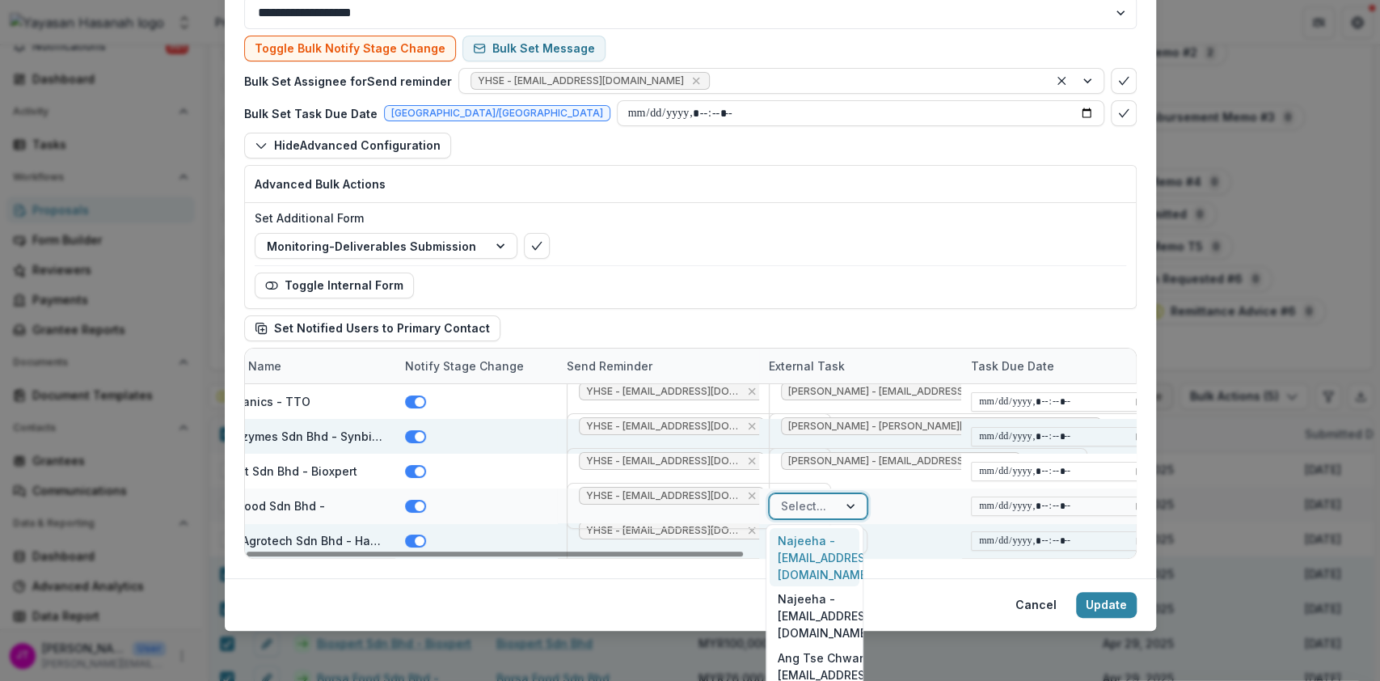
click at [814, 540] on div "Najeeha - [EMAIL_ADDRESS][DOMAIN_NAME]" at bounding box center [814, 557] width 89 height 59
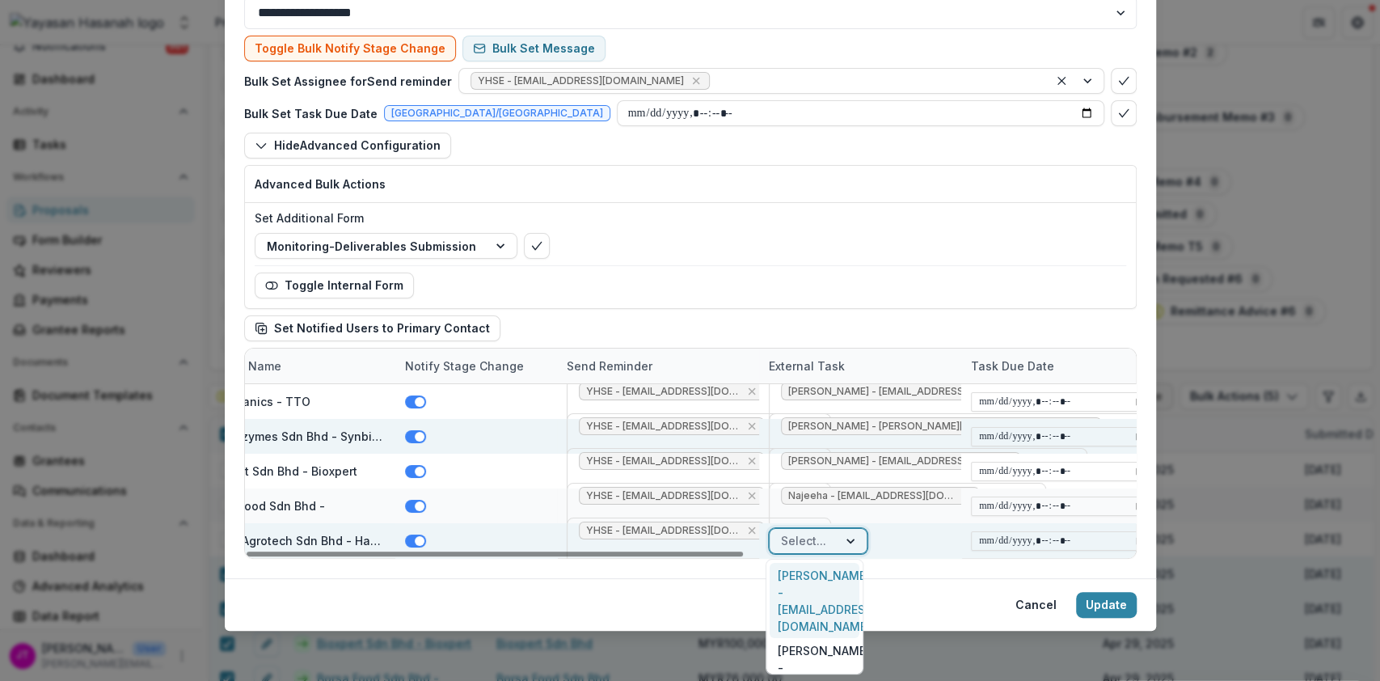
click at [814, 540] on div at bounding box center [803, 540] width 45 height 20
click at [814, 579] on div "[PERSON_NAME] - [EMAIL_ADDRESS][DOMAIN_NAME]" at bounding box center [814, 601] width 89 height 76
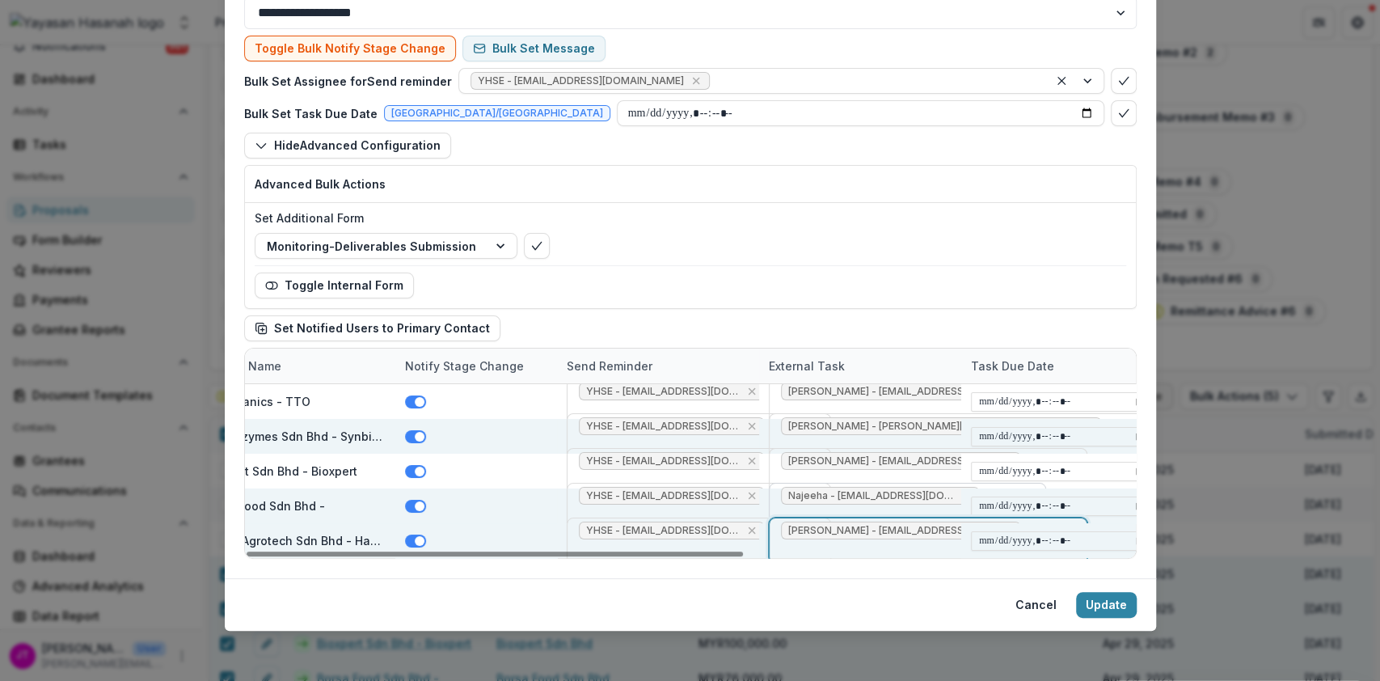
scroll to position [0, 701]
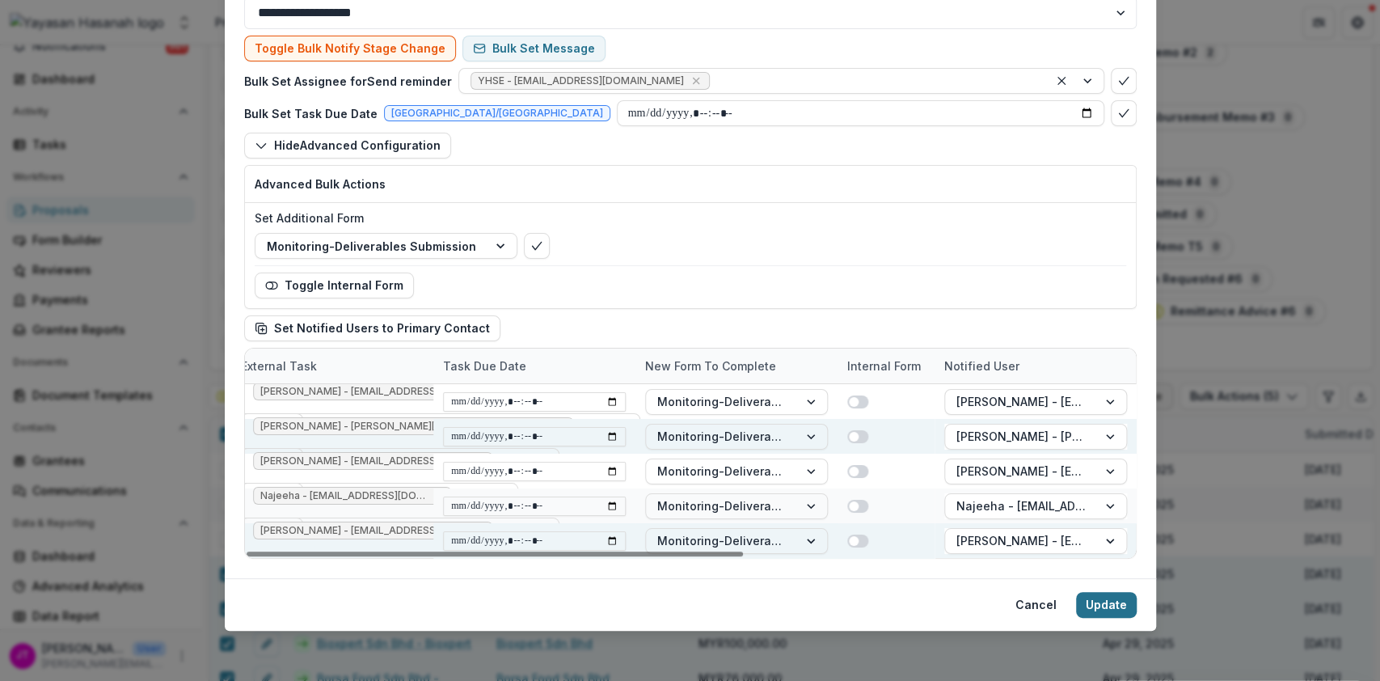
click at [1118, 609] on button "Update" at bounding box center [1106, 605] width 61 height 26
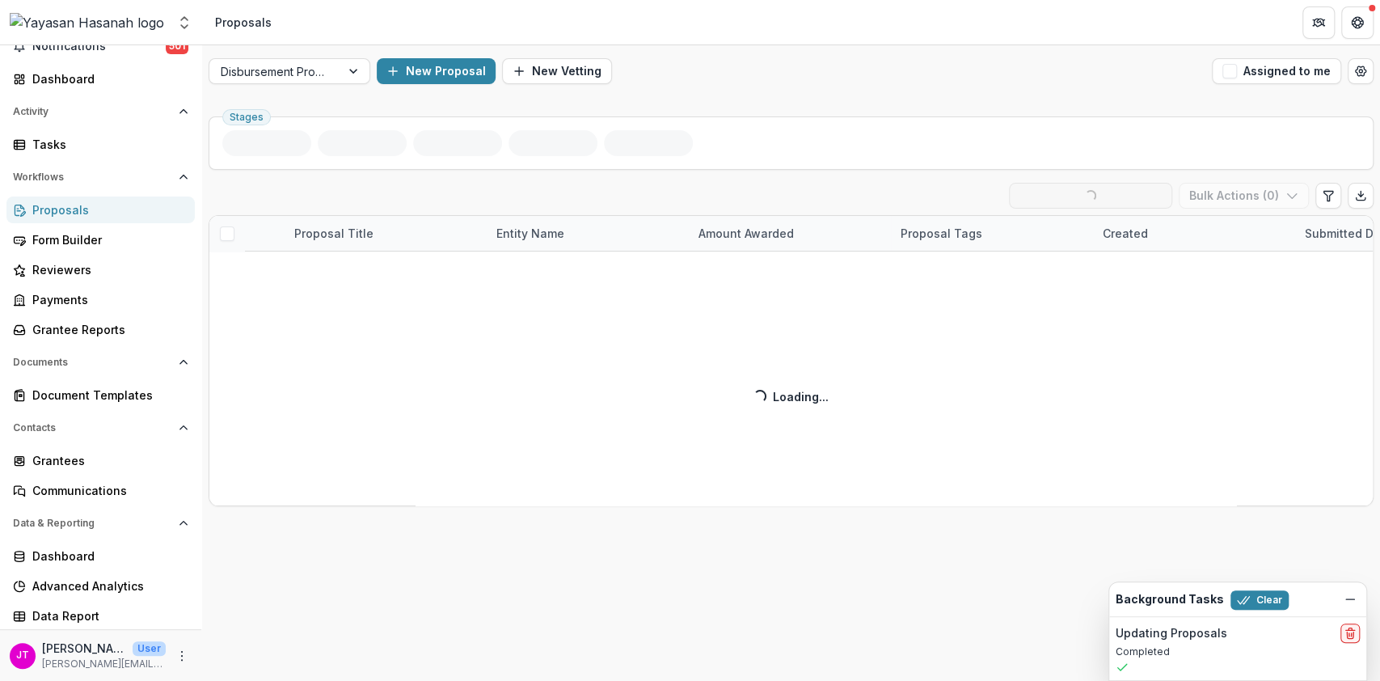
scroll to position [0, 0]
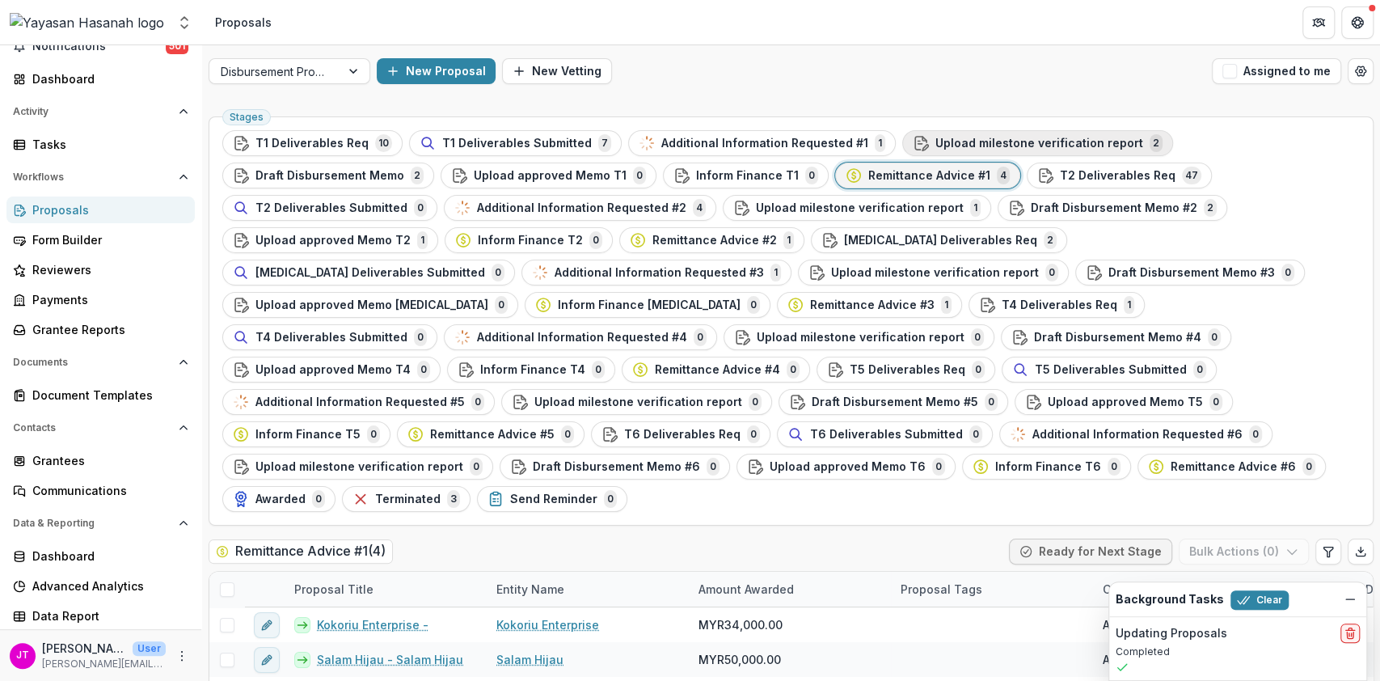
click at [966, 151] on div "Upload milestone verification report 2" at bounding box center [1038, 143] width 250 height 18
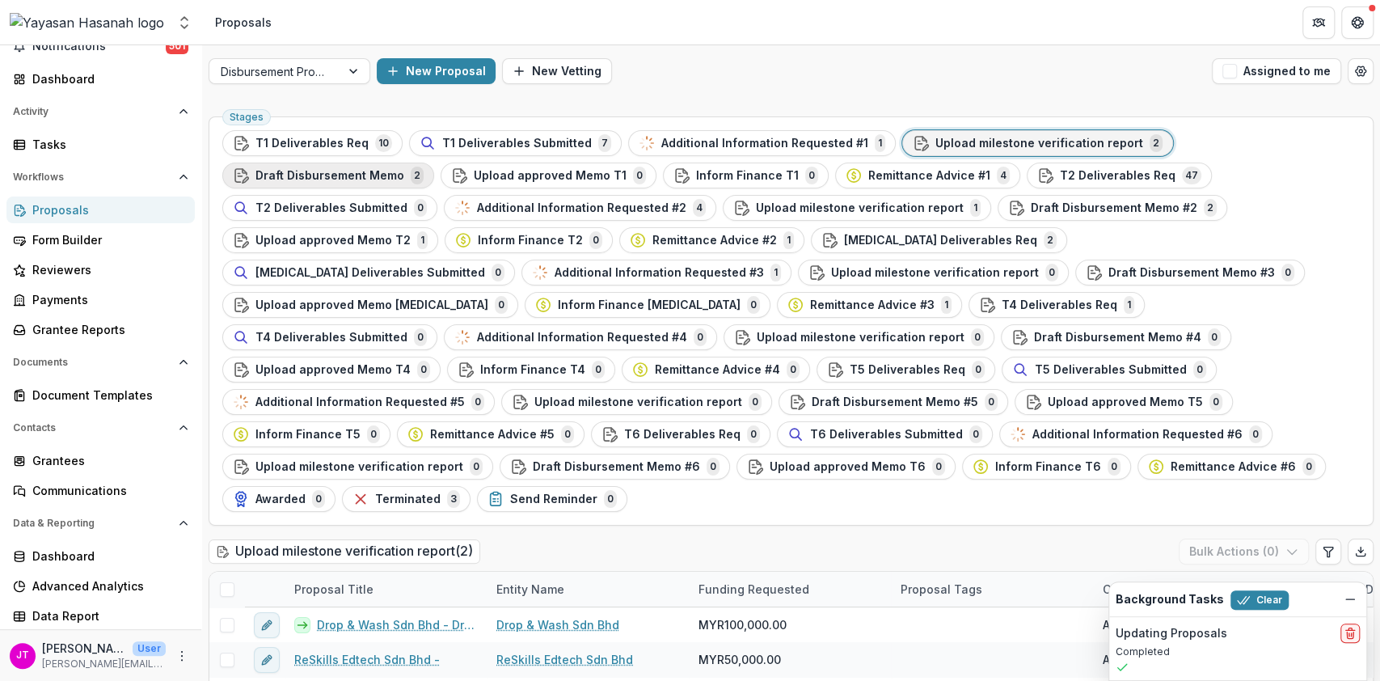
click at [424, 167] on div "Draft Disbursement Memo 2" at bounding box center [328, 176] width 191 height 18
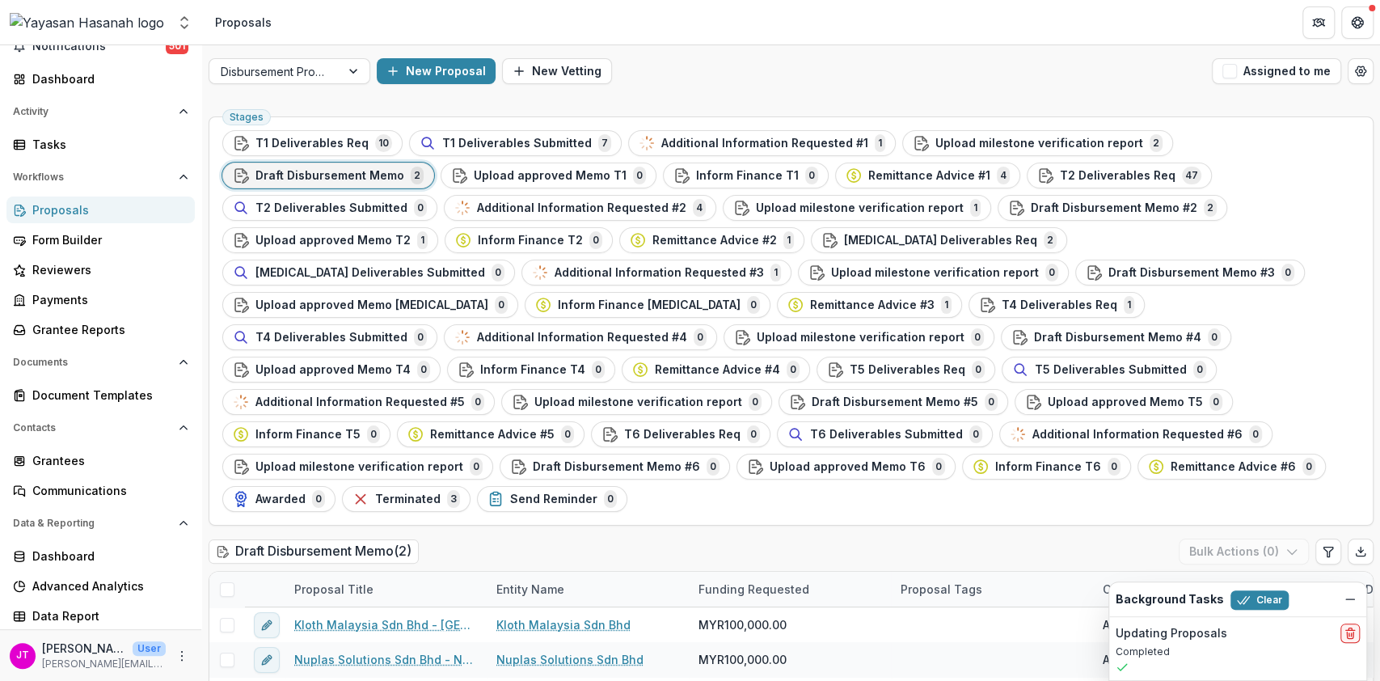
click at [227, 582] on span at bounding box center [227, 589] width 15 height 15
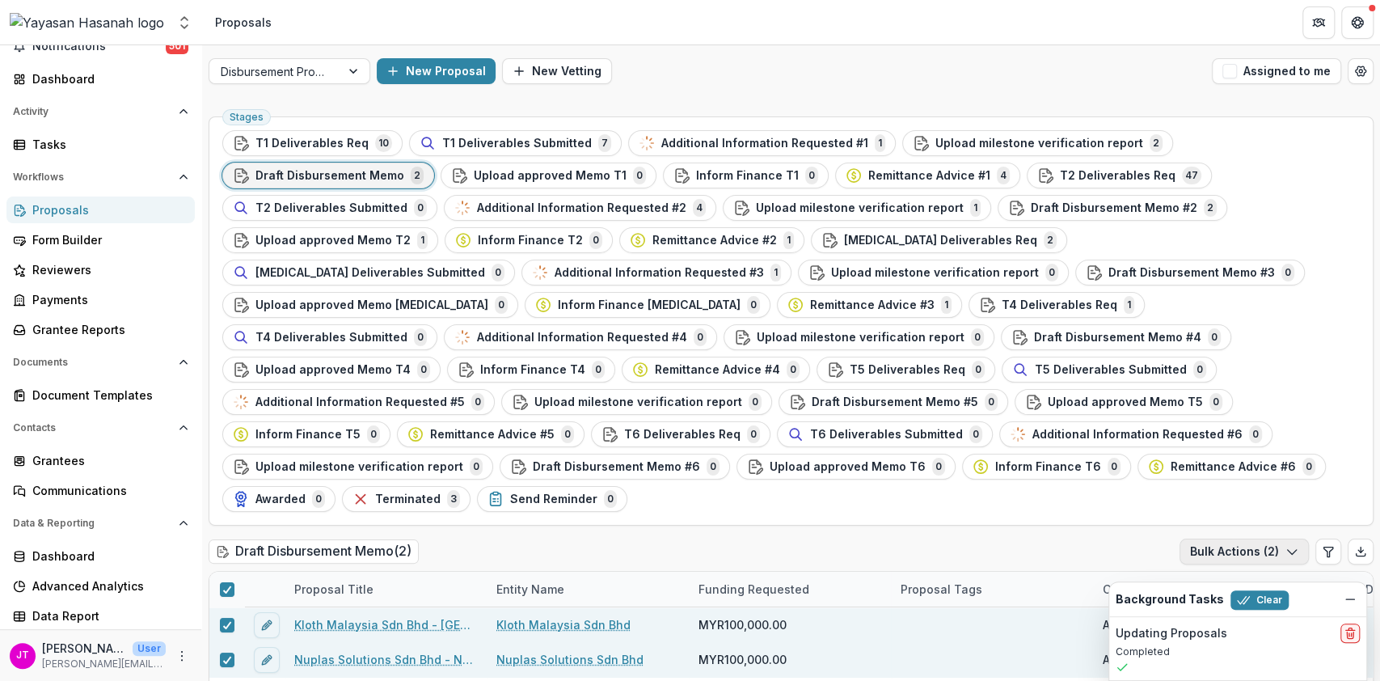
click at [1246, 538] on button "Bulk Actions ( 2 )" at bounding box center [1243, 551] width 129 height 26
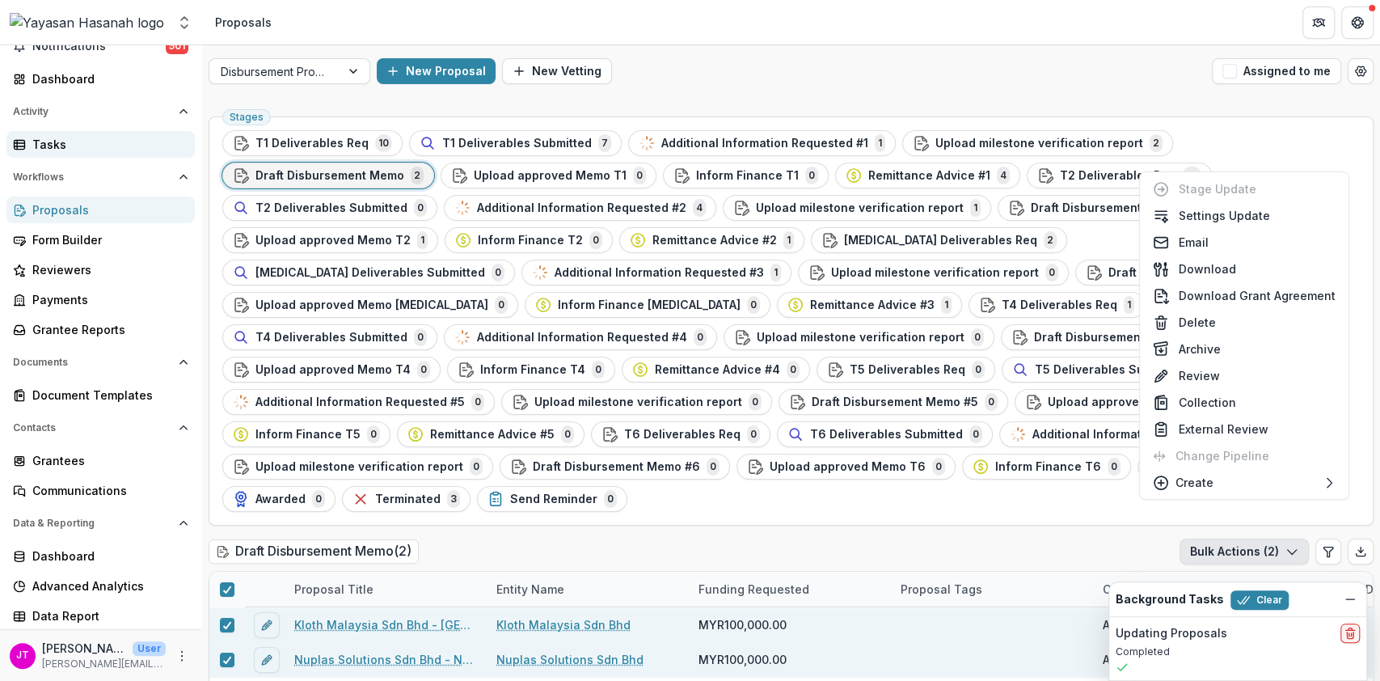
click at [45, 147] on div "Tasks" at bounding box center [107, 144] width 150 height 17
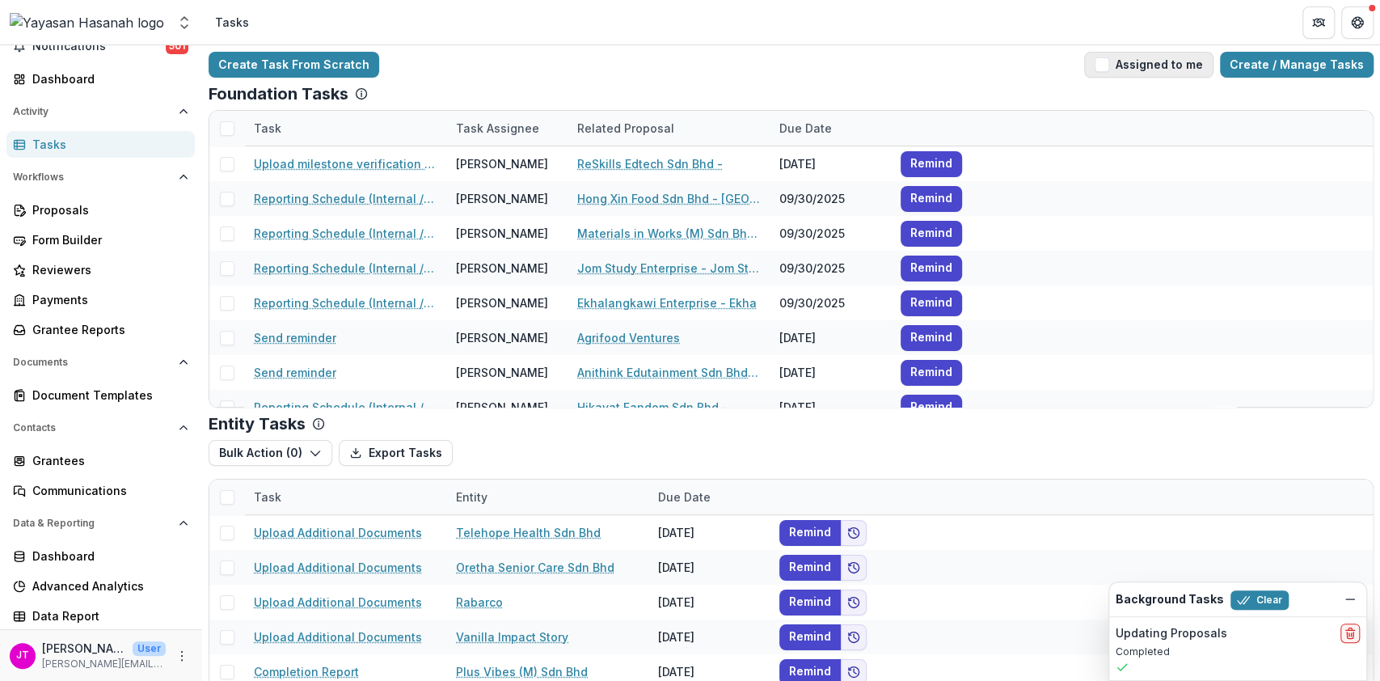
click at [1109, 61] on span "button" at bounding box center [1102, 64] width 15 height 15
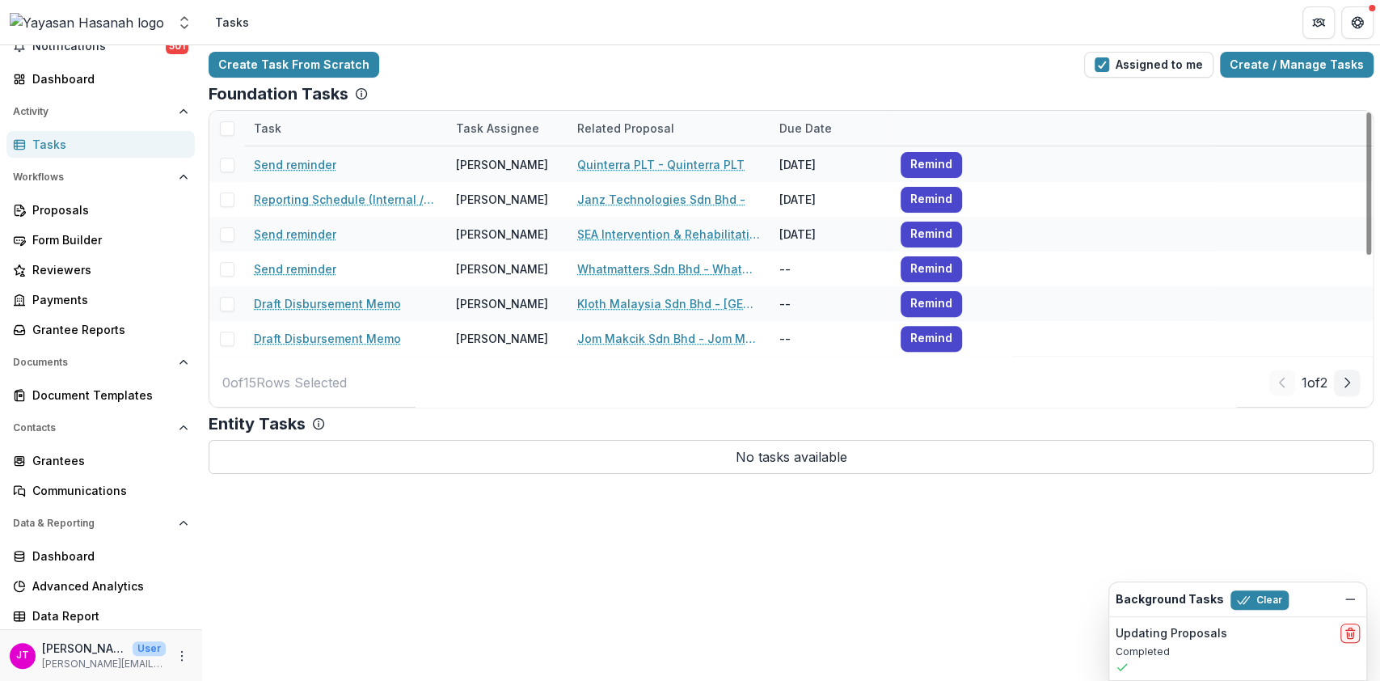
scroll to position [313, 0]
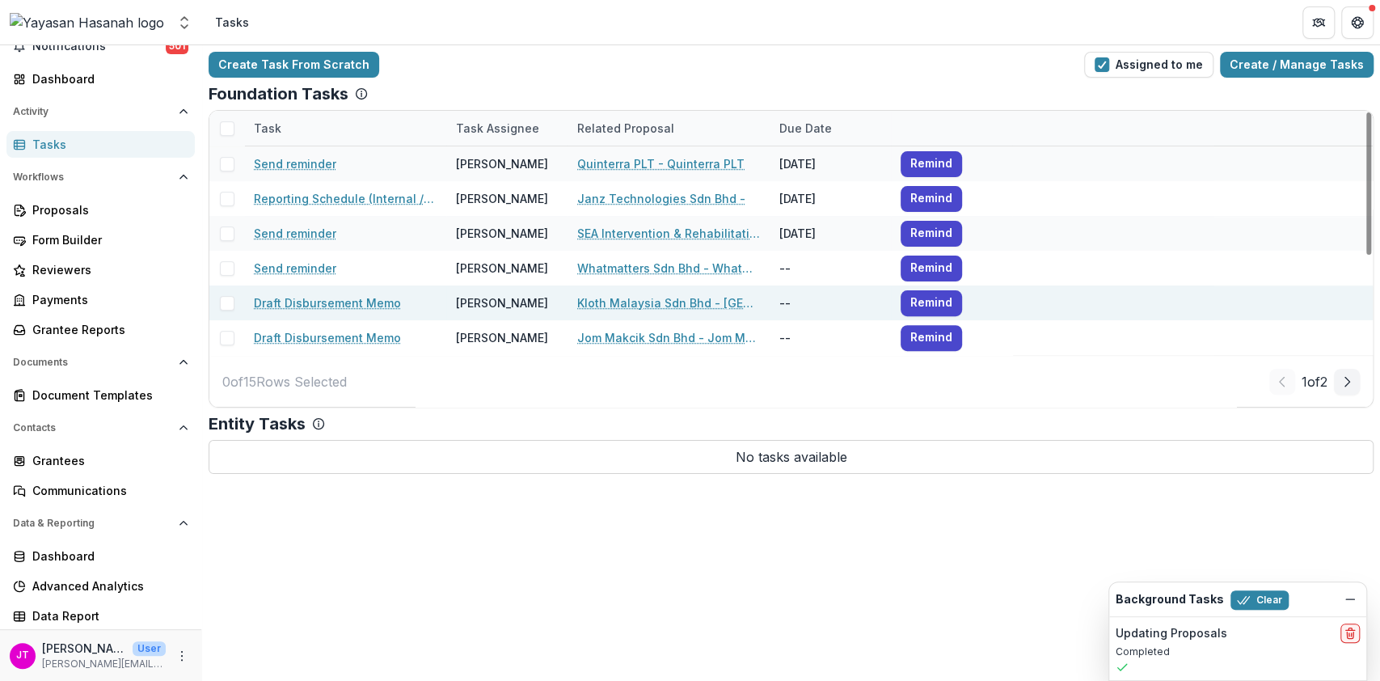
click at [226, 301] on span at bounding box center [227, 303] width 15 height 15
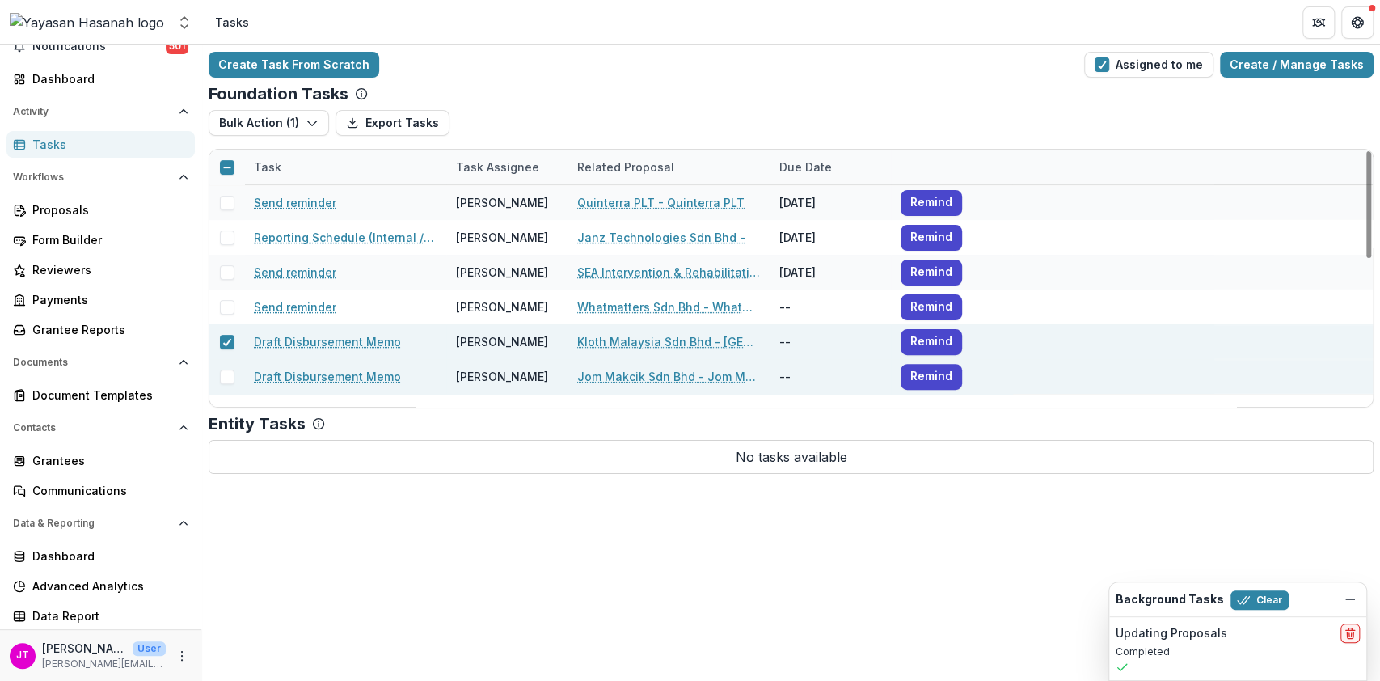
click at [224, 374] on span at bounding box center [227, 376] width 15 height 15
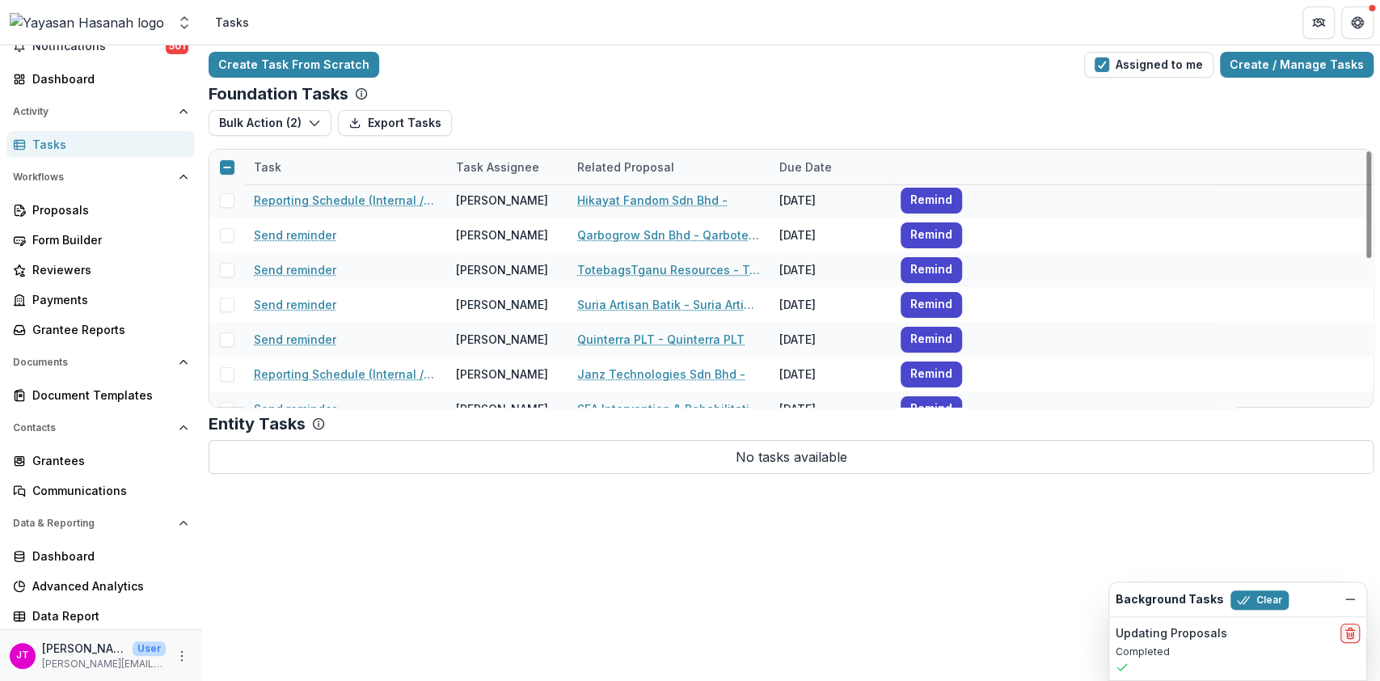
scroll to position [0, 0]
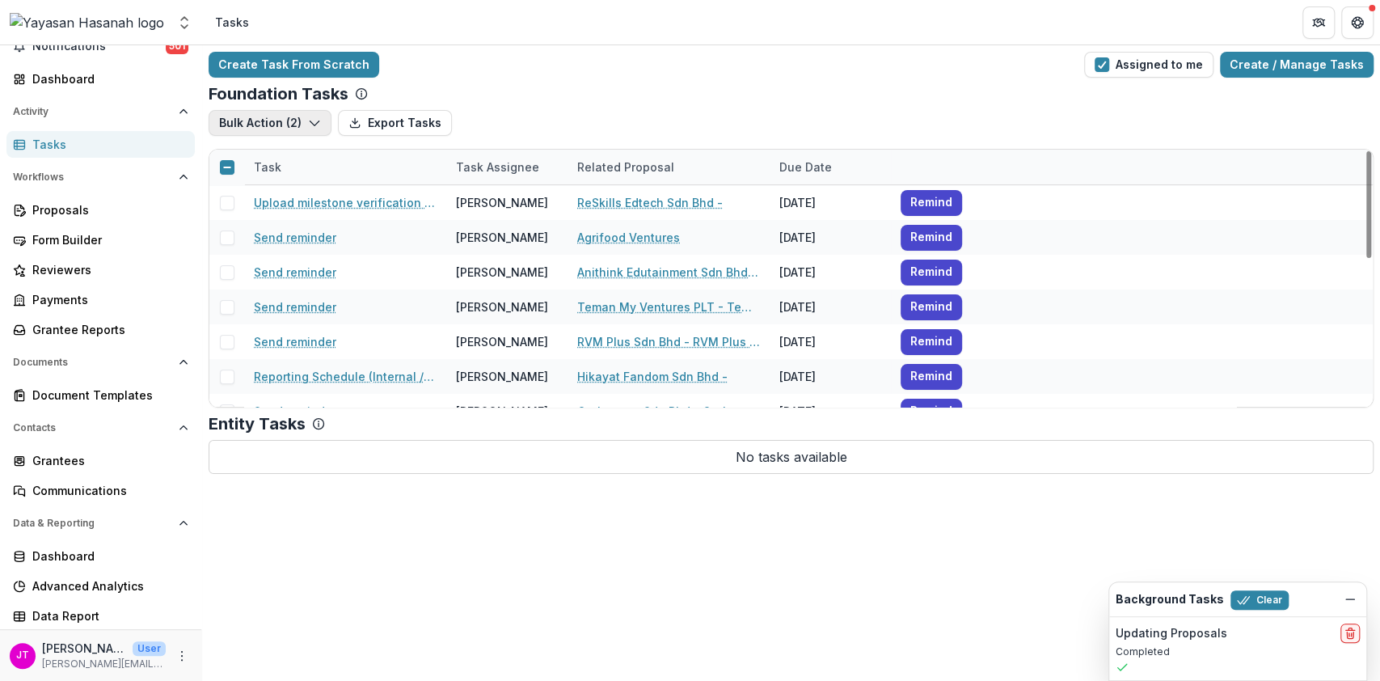
click at [285, 115] on button "Bulk Action ( 2 )" at bounding box center [270, 123] width 123 height 26
click at [295, 162] on button "Bulk Complete ( 2 )" at bounding box center [299, 159] width 173 height 27
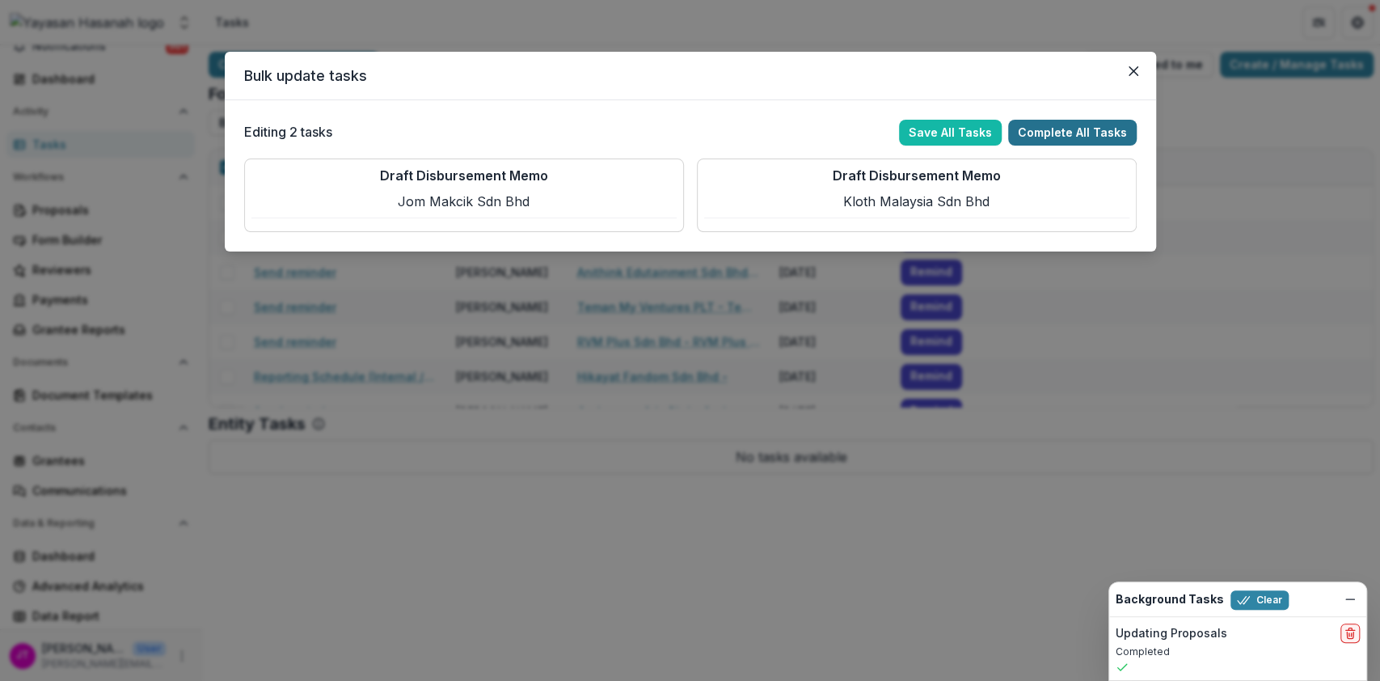
click at [1069, 120] on button "Complete All Tasks" at bounding box center [1072, 133] width 129 height 26
click at [1119, 127] on button "Complete All Tasks" at bounding box center [1072, 133] width 129 height 26
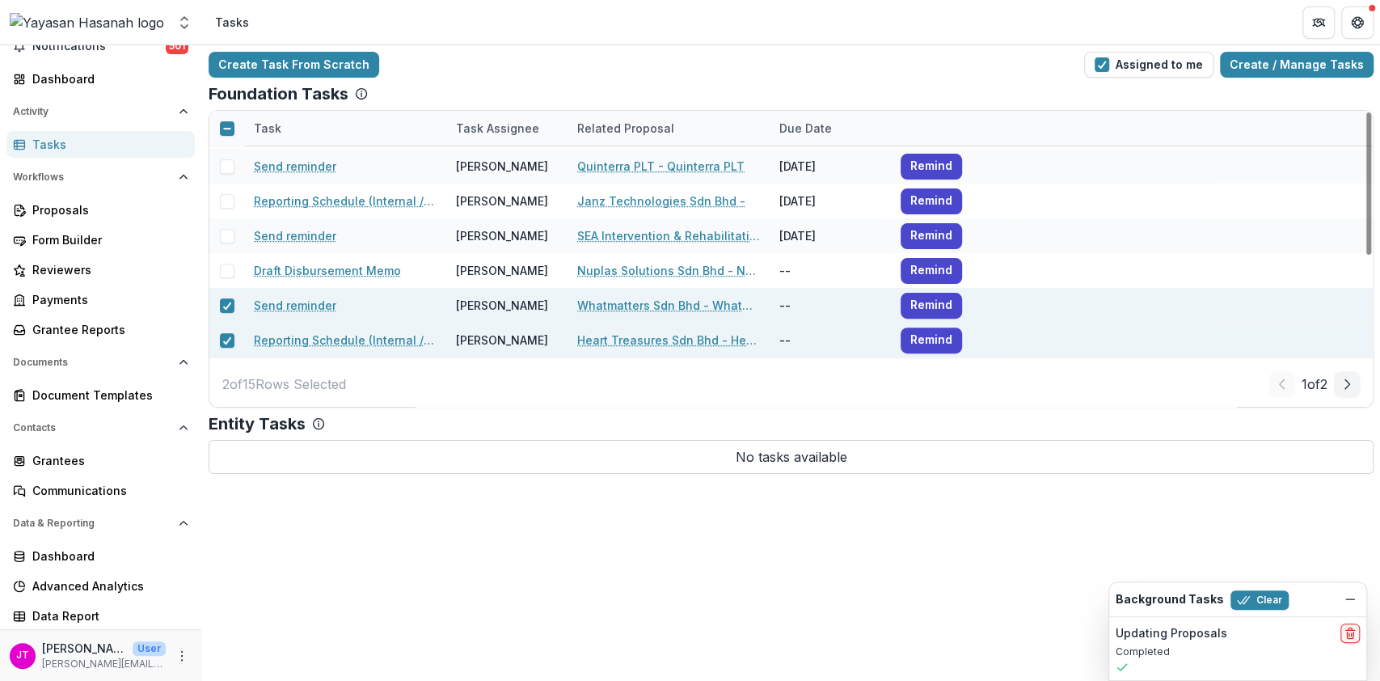
scroll to position [313, 0]
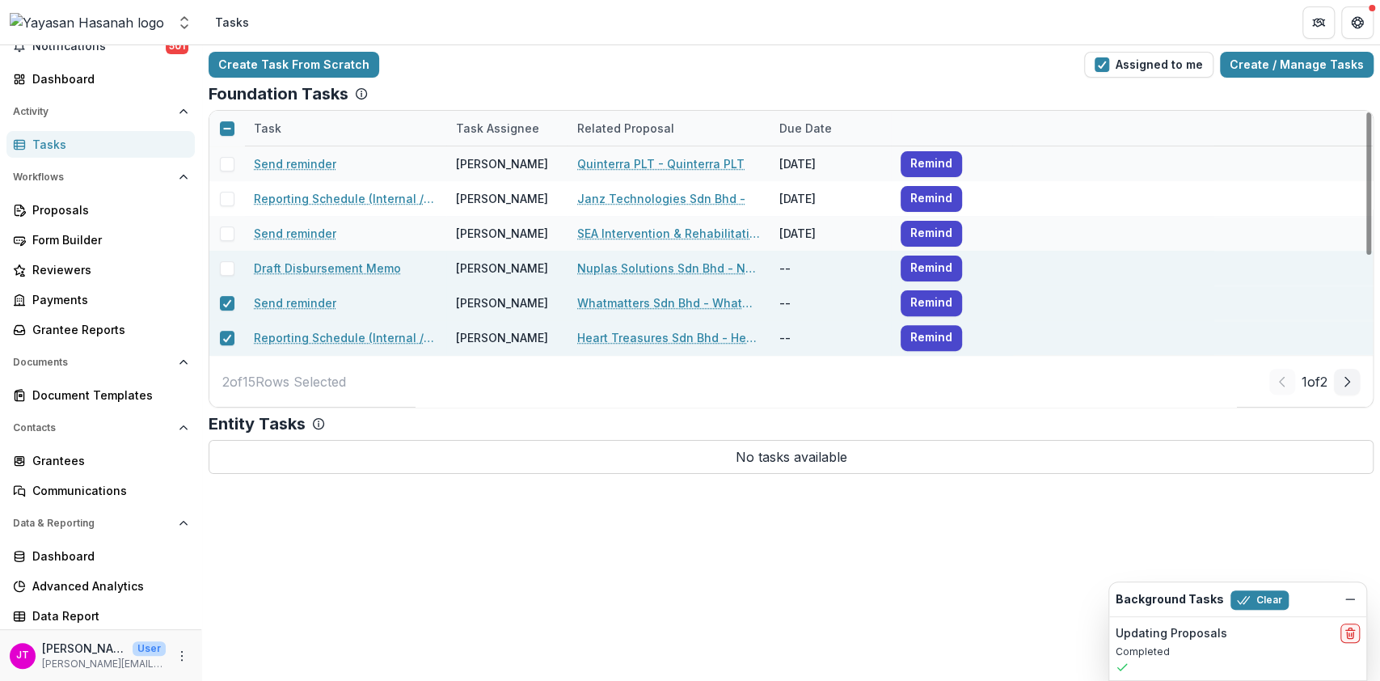
click at [230, 262] on span at bounding box center [227, 268] width 15 height 15
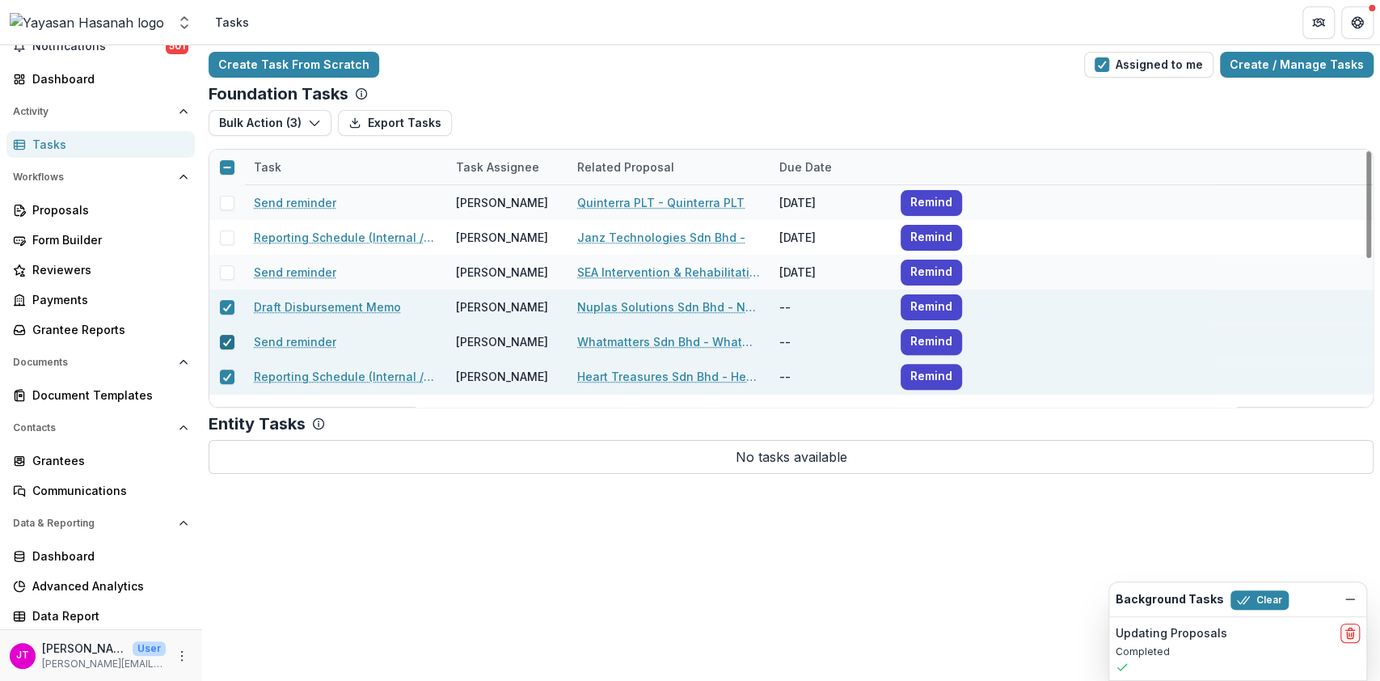
click at [224, 338] on icon at bounding box center [227, 342] width 10 height 8
click at [222, 373] on icon at bounding box center [227, 377] width 10 height 8
click at [291, 124] on button "Bulk Action ( 1 )" at bounding box center [269, 123] width 120 height 26
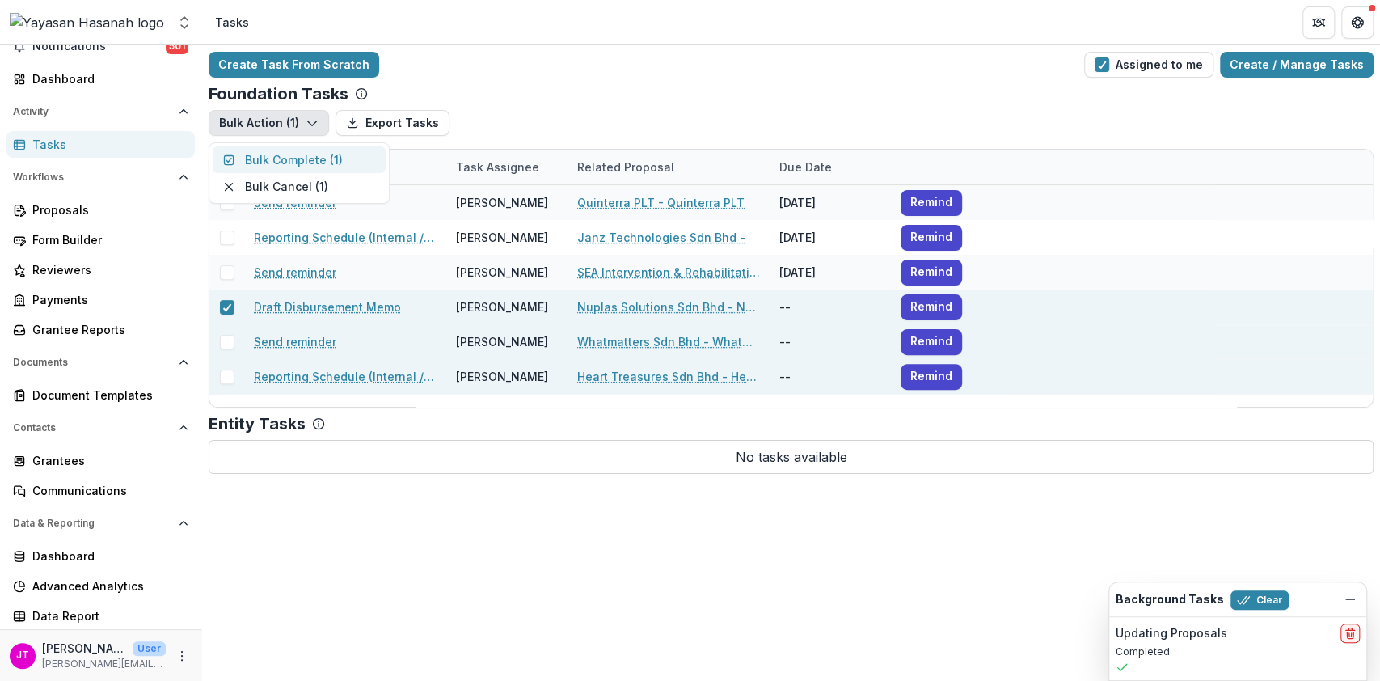
click at [300, 158] on button "Bulk Complete ( 1 )" at bounding box center [299, 159] width 173 height 27
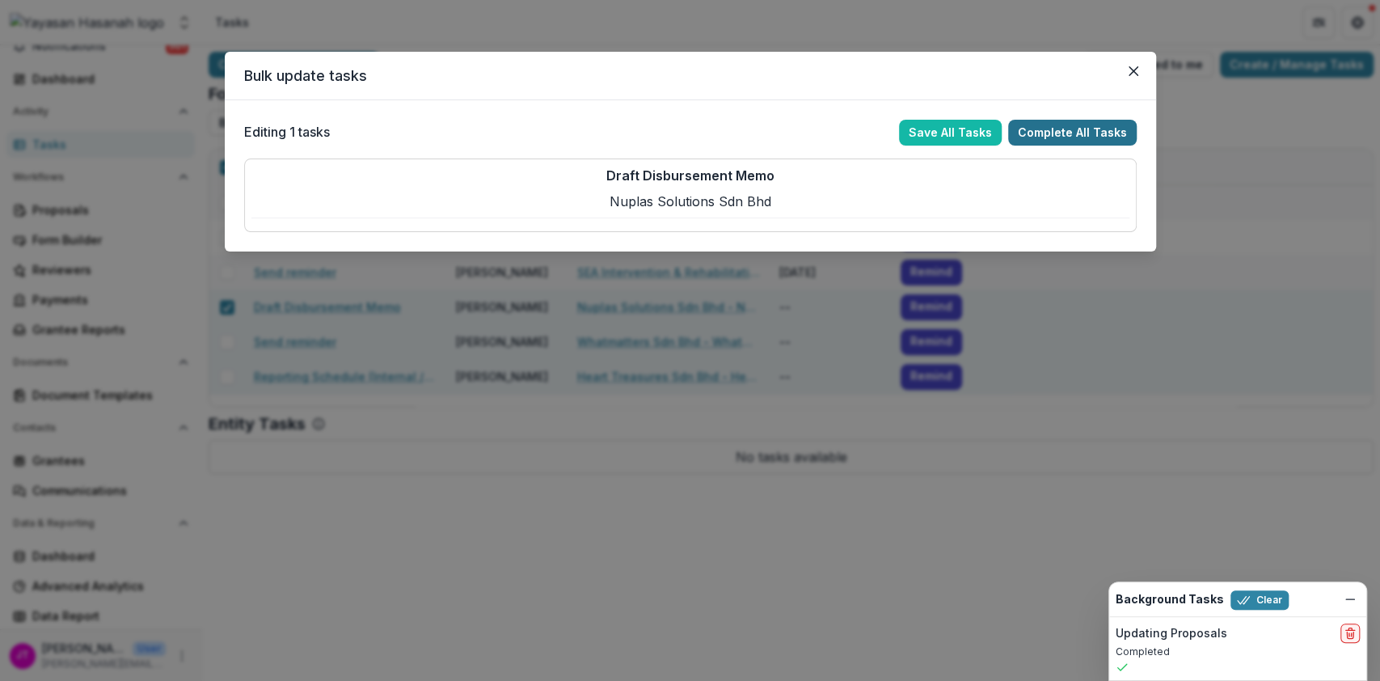
click at [1047, 133] on button "Complete All Tasks" at bounding box center [1072, 133] width 129 height 26
click at [1069, 118] on div "Editing 1 tasks Save All Tasks Complete All Tasks Draft Disbursement Memo Nupla…" at bounding box center [690, 175] width 931 height 151
click at [1069, 129] on button "Complete All Tasks" at bounding box center [1072, 133] width 129 height 26
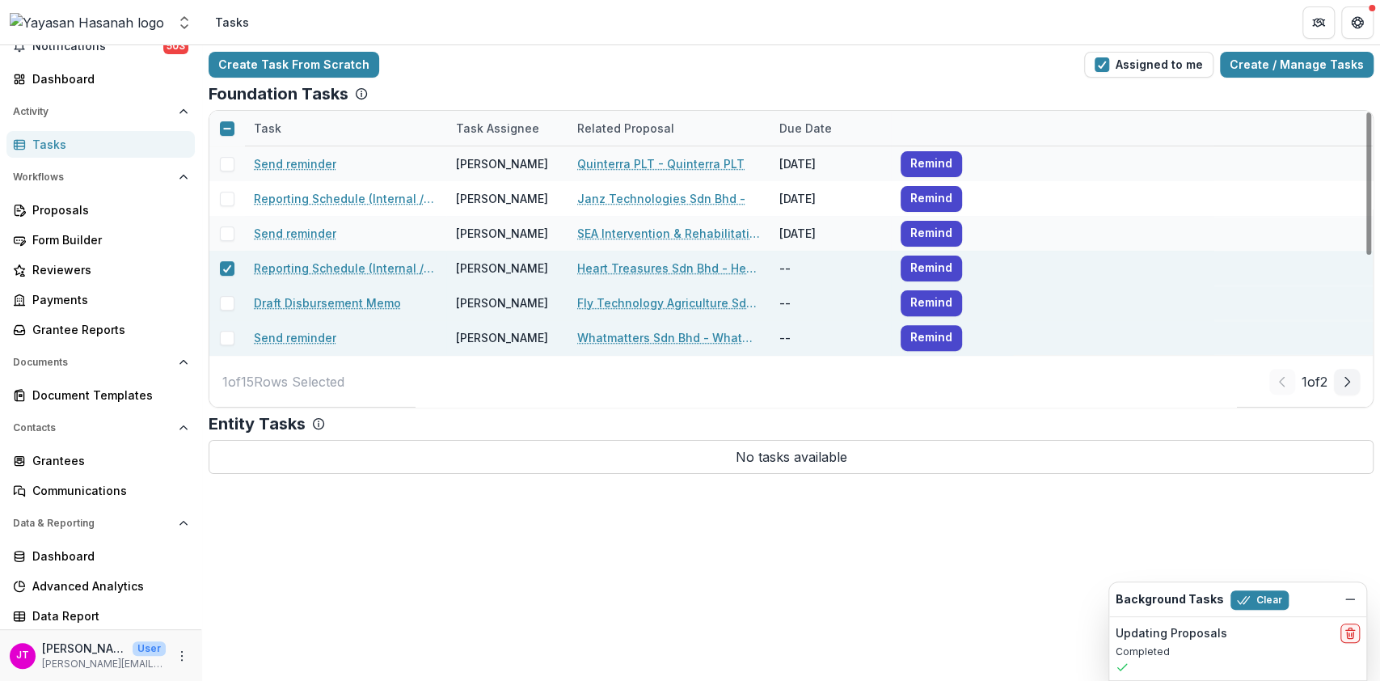
scroll to position [0, 0]
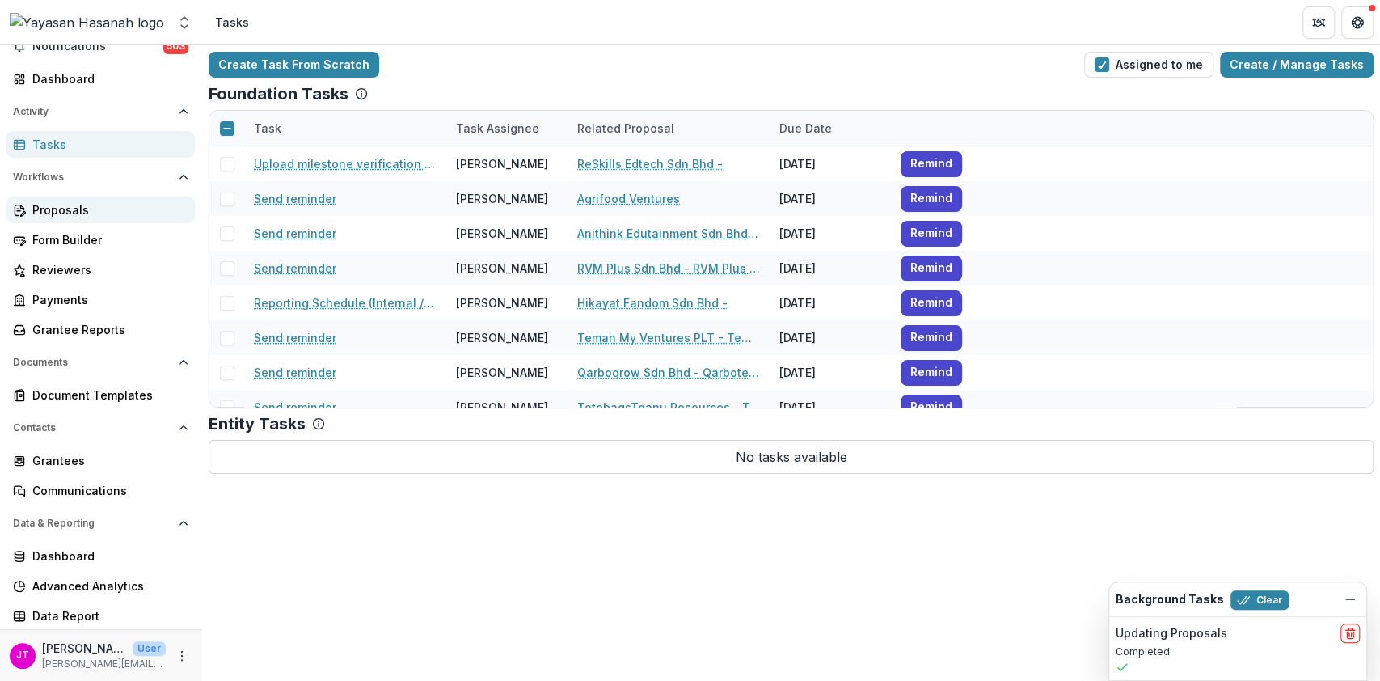
click at [65, 209] on div "Proposals" at bounding box center [107, 209] width 150 height 17
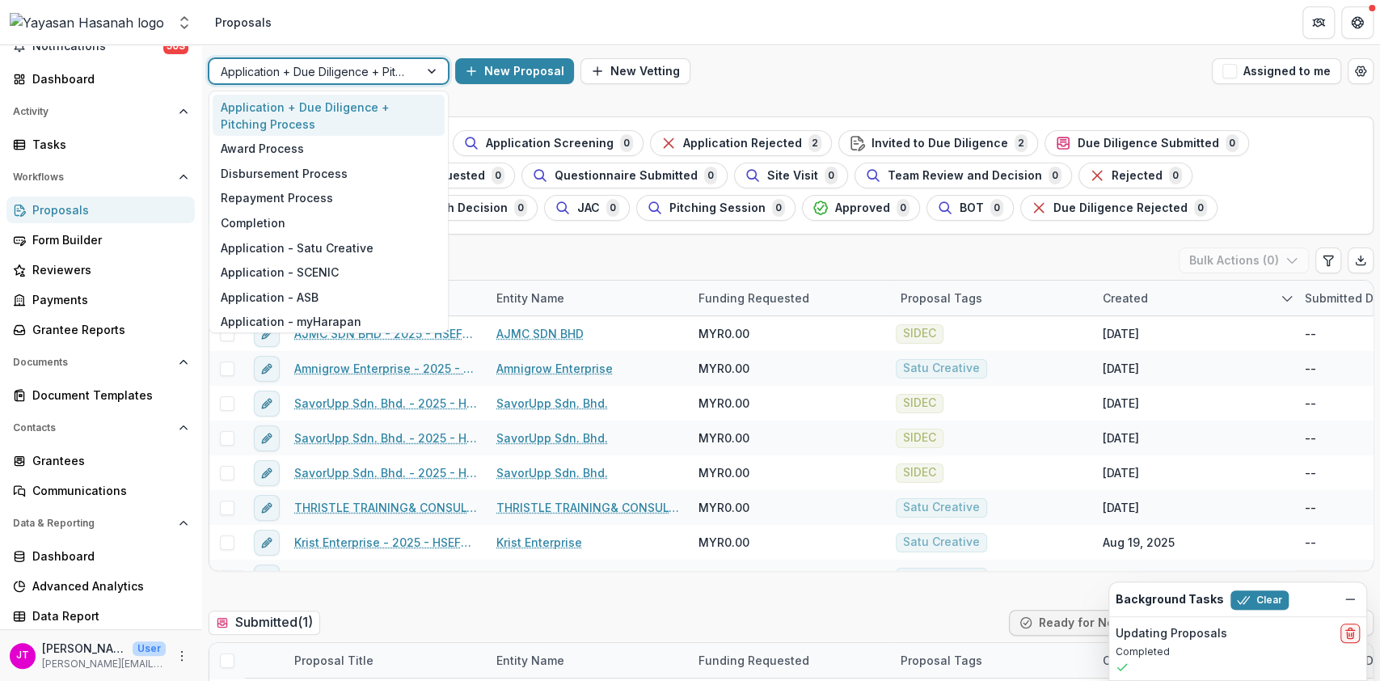
click at [323, 70] on div at bounding box center [314, 71] width 187 height 20
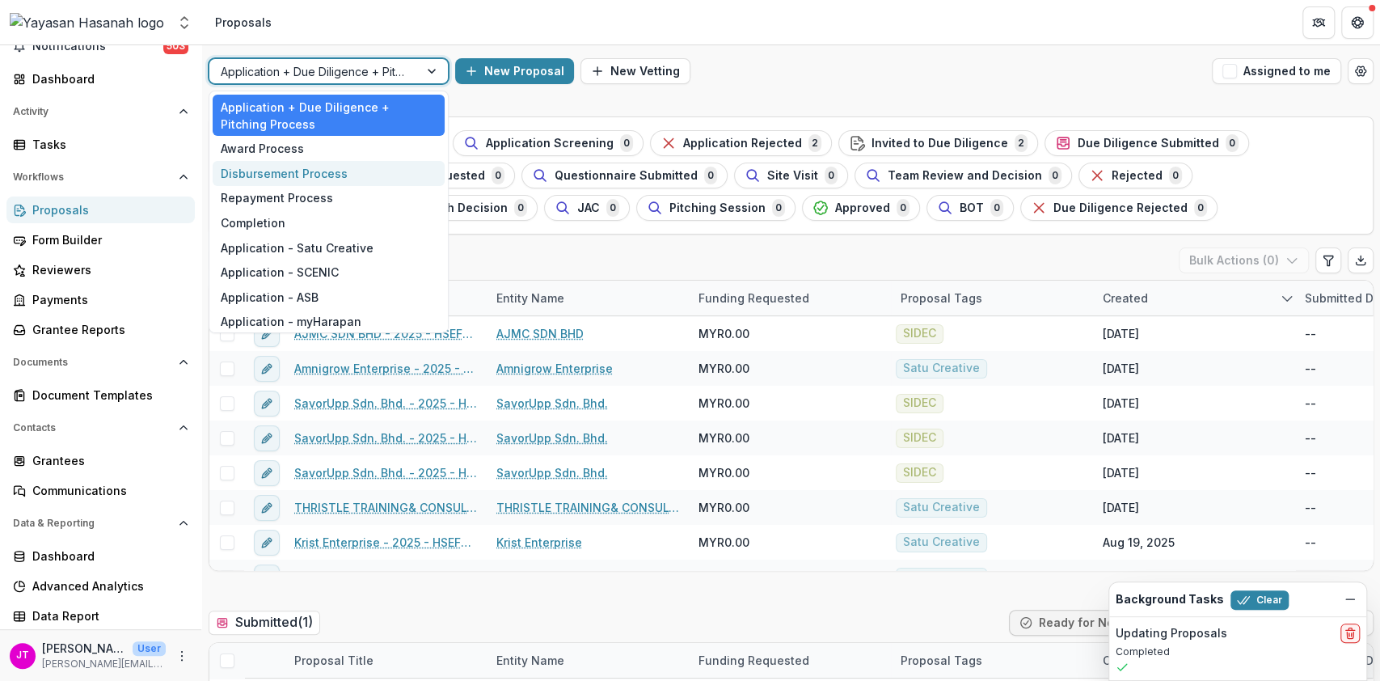
click at [282, 175] on div "Disbursement Process" at bounding box center [329, 173] width 232 height 25
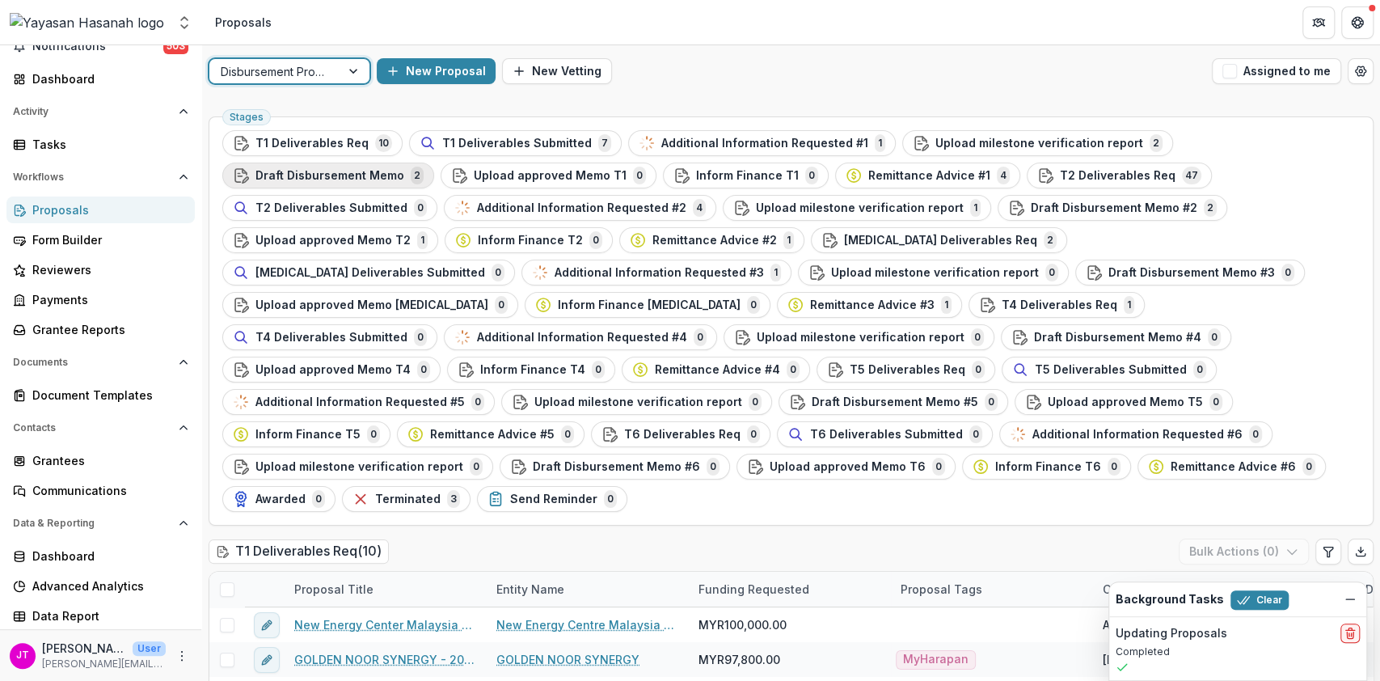
click at [404, 169] on span "Draft Disbursement Memo" at bounding box center [329, 176] width 149 height 14
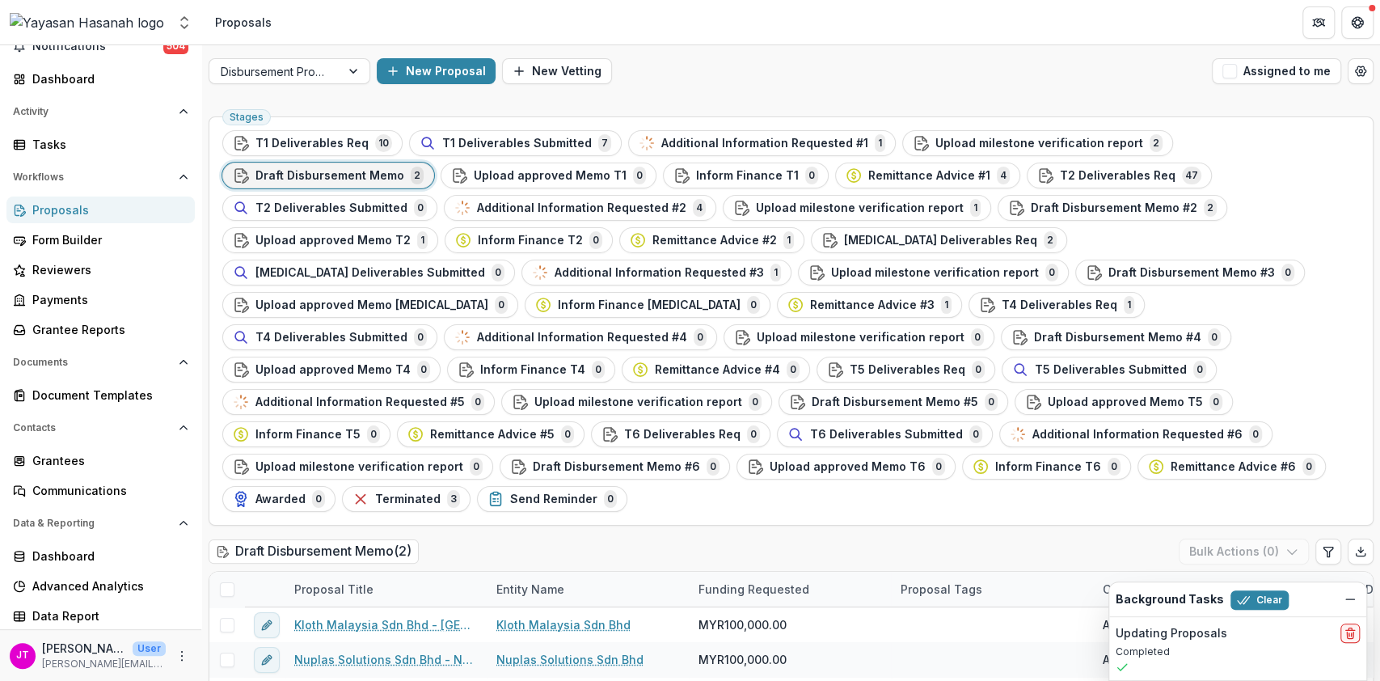
click at [223, 582] on span at bounding box center [227, 589] width 15 height 15
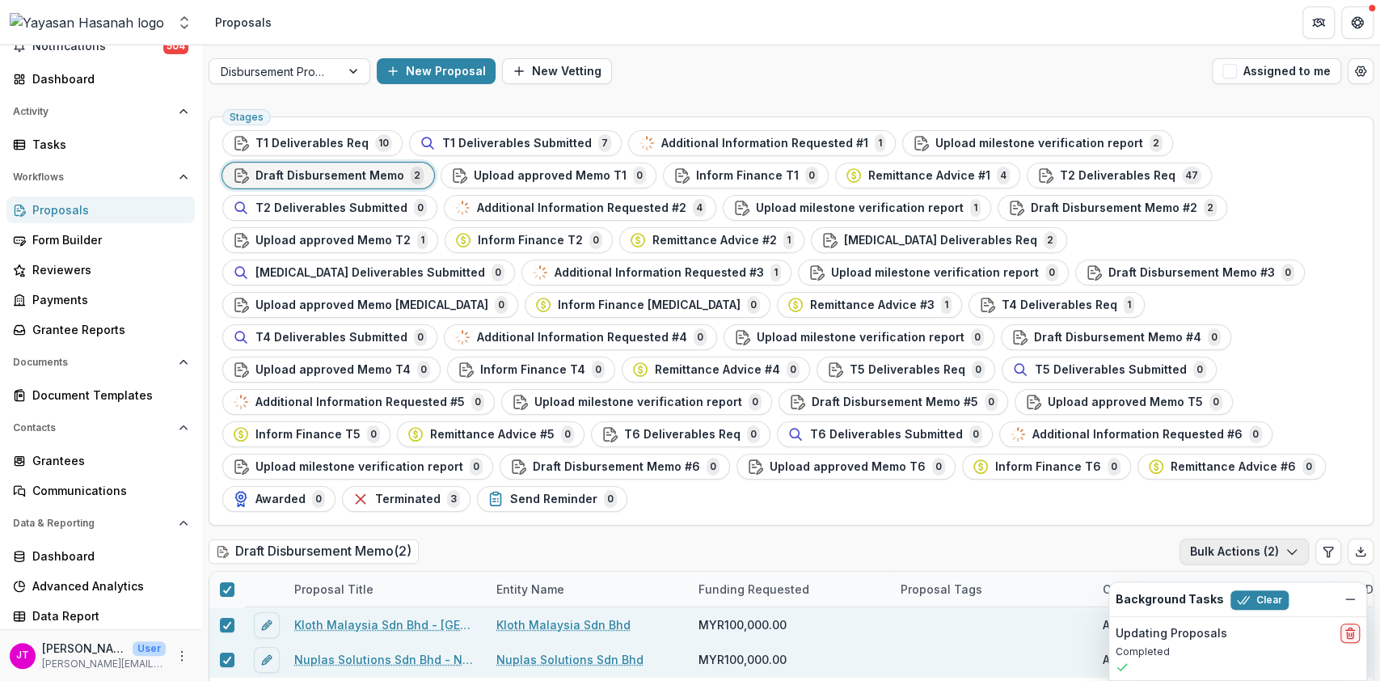
click at [1216, 538] on button "Bulk Actions ( 2 )" at bounding box center [1243, 551] width 129 height 26
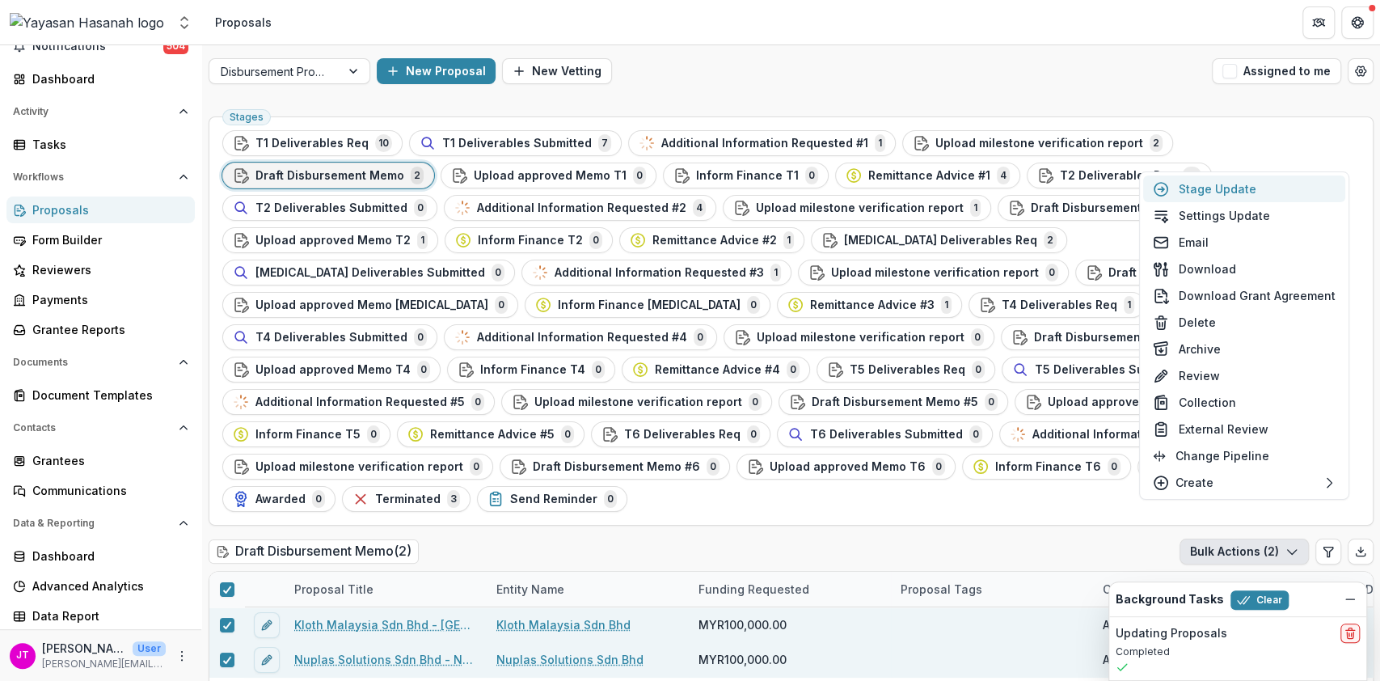
click at [1209, 187] on button "Stage Update" at bounding box center [1244, 188] width 202 height 27
select select "**********"
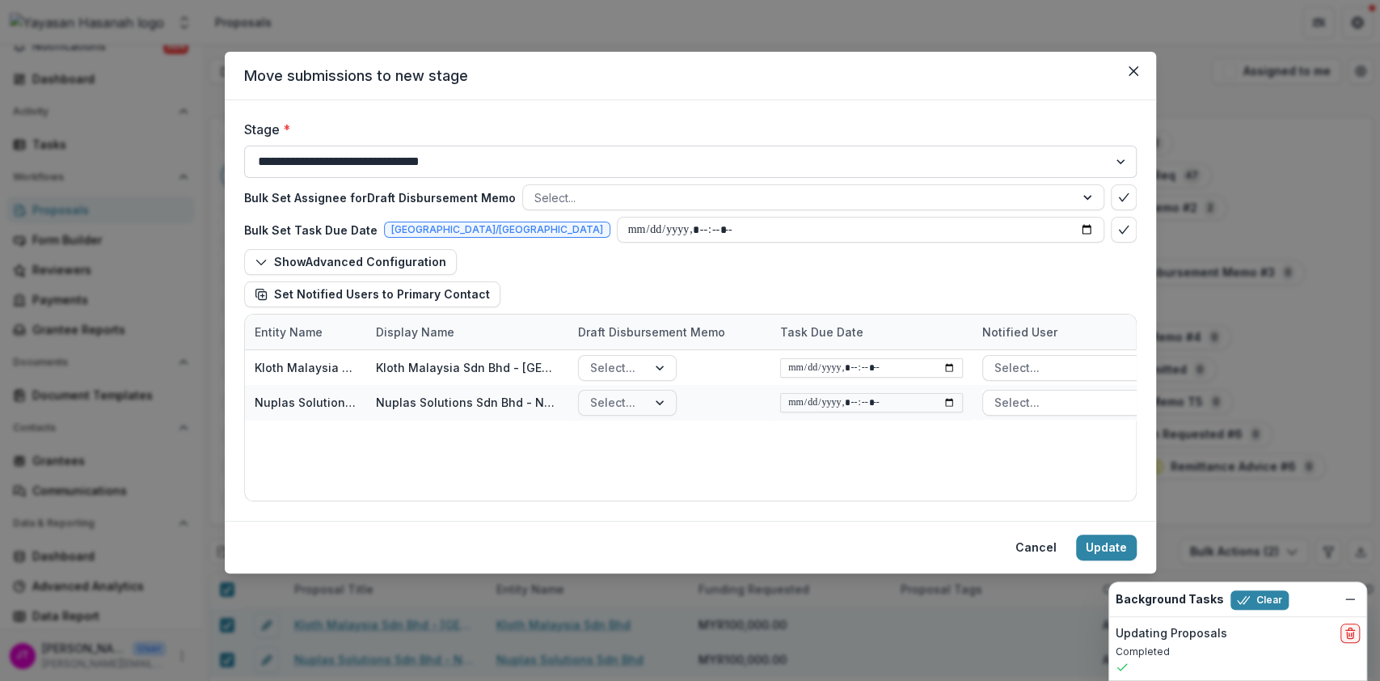
click at [517, 162] on select "**********" at bounding box center [690, 162] width 892 height 32
select select "**********"
click at [244, 146] on select "**********" at bounding box center [690, 162] width 892 height 32
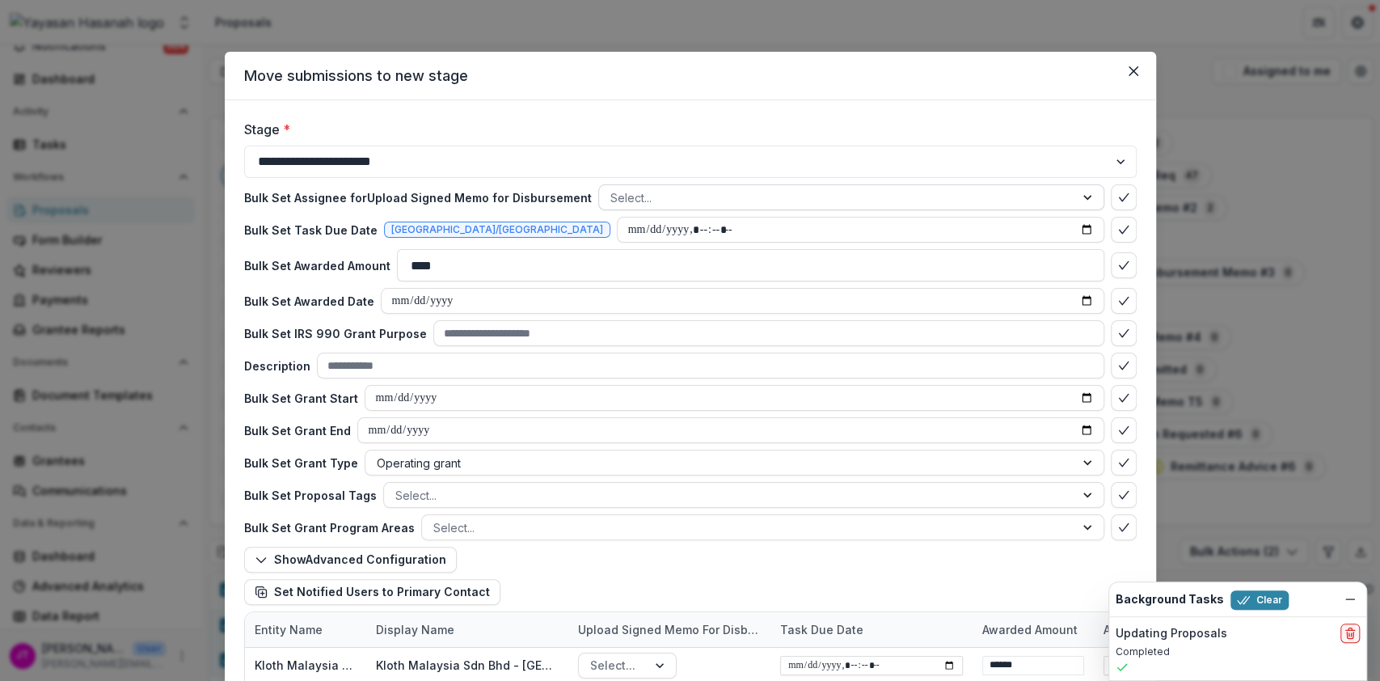
click at [1028, 200] on div at bounding box center [836, 198] width 453 height 20
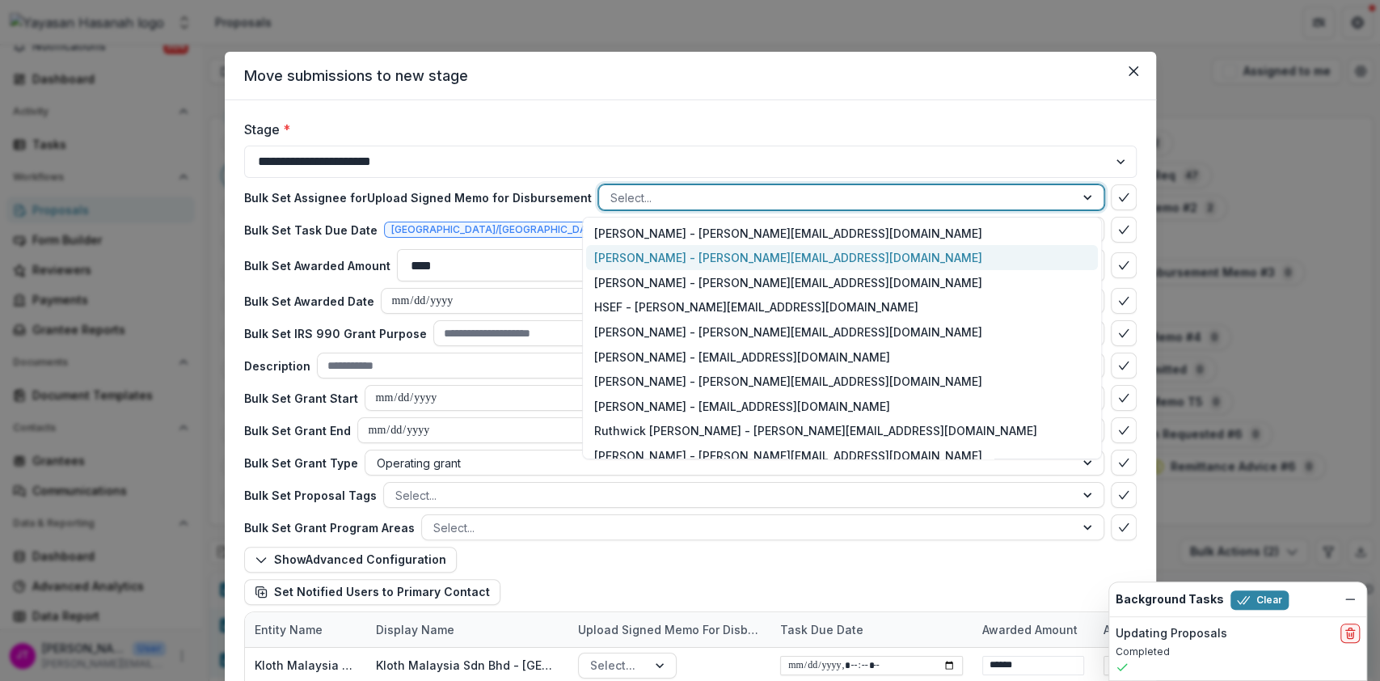
click at [942, 251] on div "[PERSON_NAME] - [PERSON_NAME][EMAIL_ADDRESS][DOMAIN_NAME]" at bounding box center [841, 257] width 511 height 25
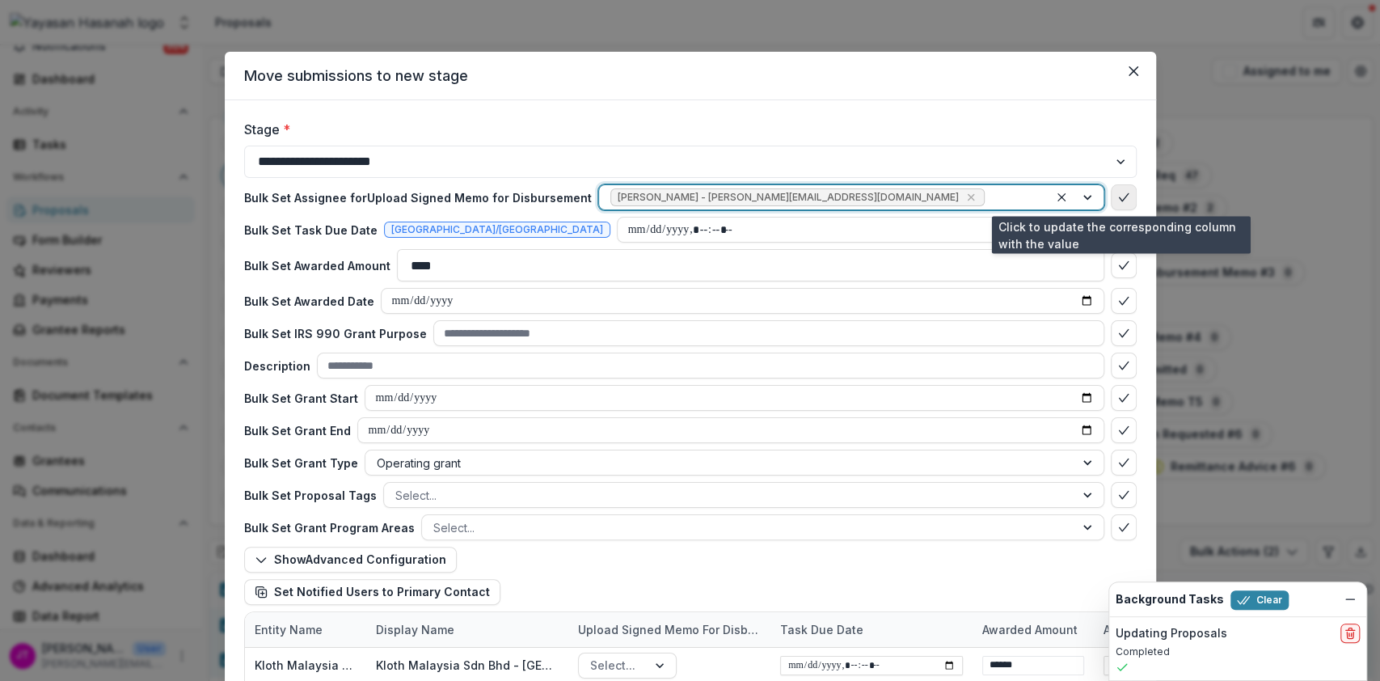
click at [1117, 197] on icon "bulk-confirm-option" at bounding box center [1123, 197] width 13 height 13
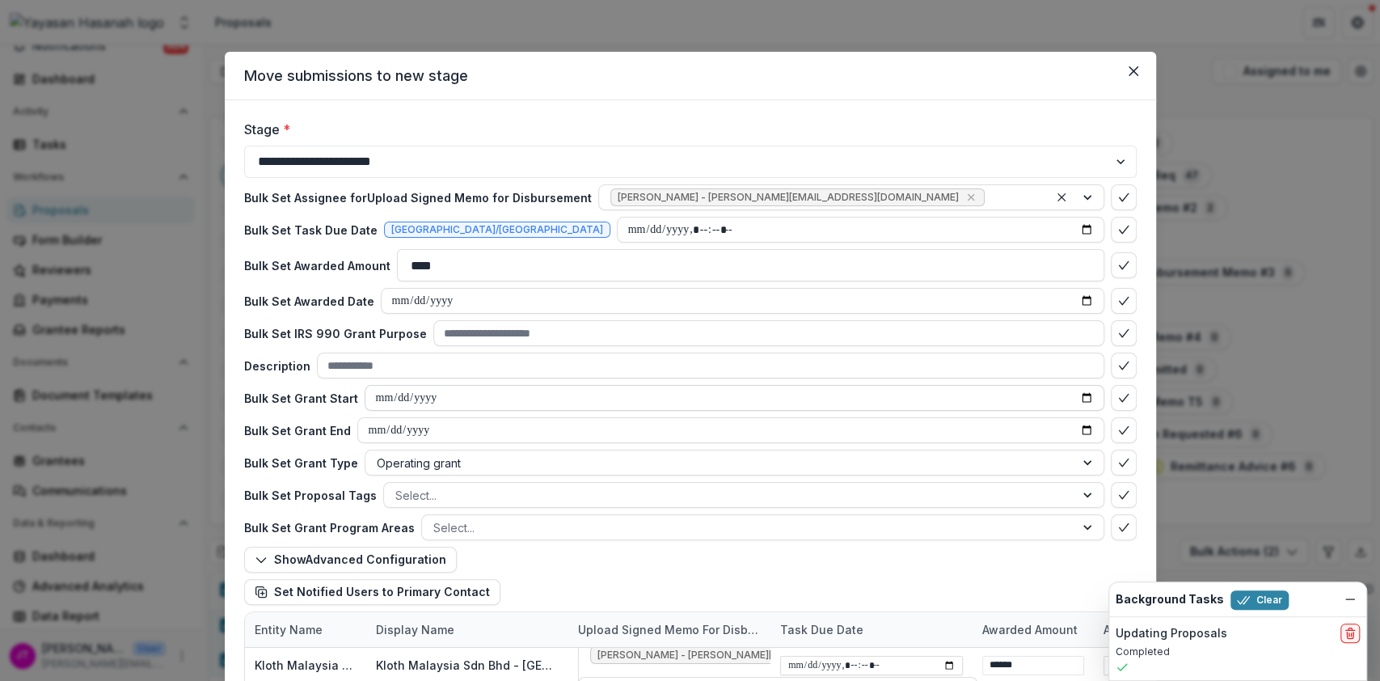
scroll to position [161, 0]
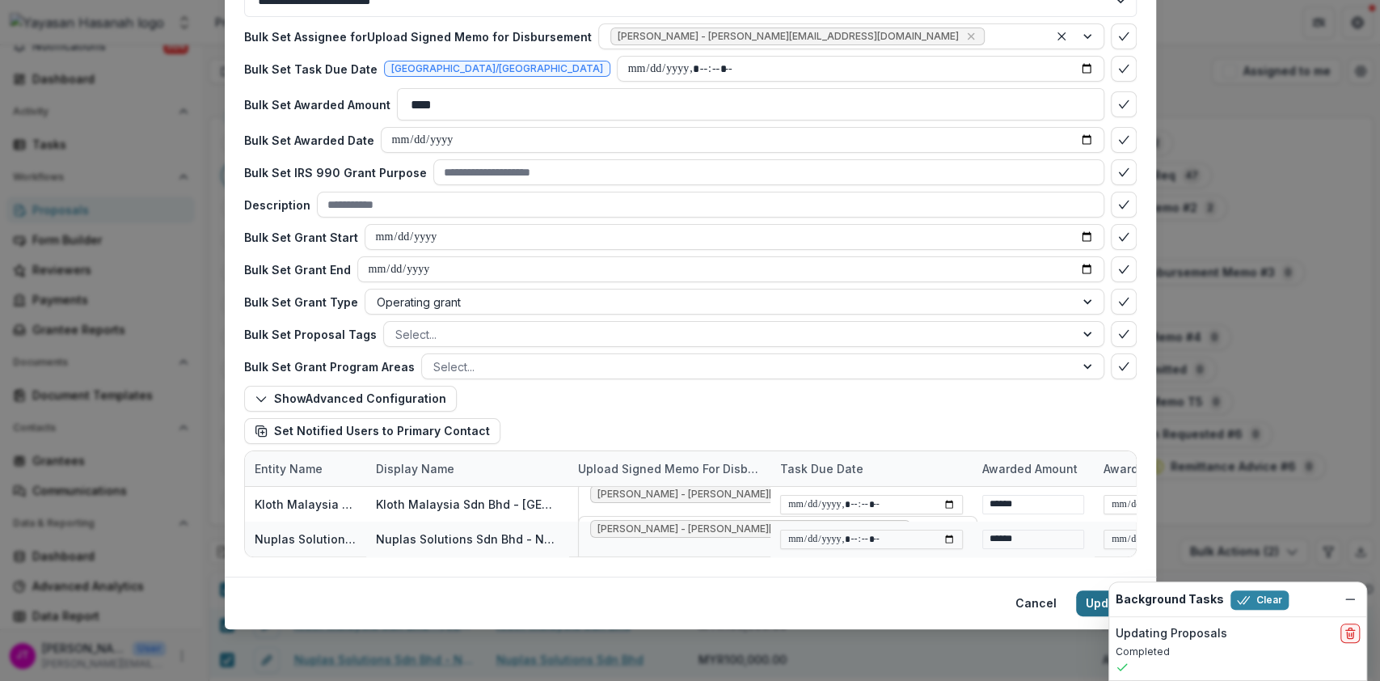
click at [1082, 602] on button "Update" at bounding box center [1106, 603] width 61 height 26
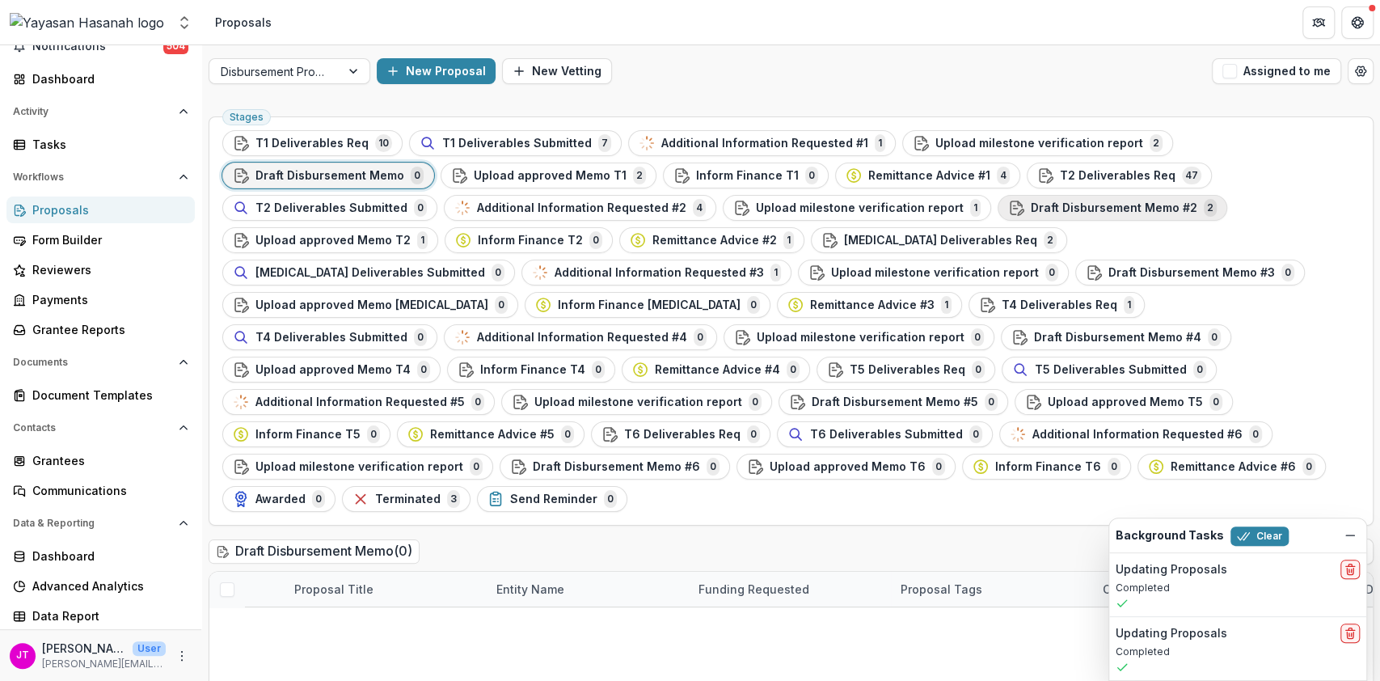
click at [1031, 210] on span "Draft Disbursement Memo #2" at bounding box center [1114, 208] width 167 height 14
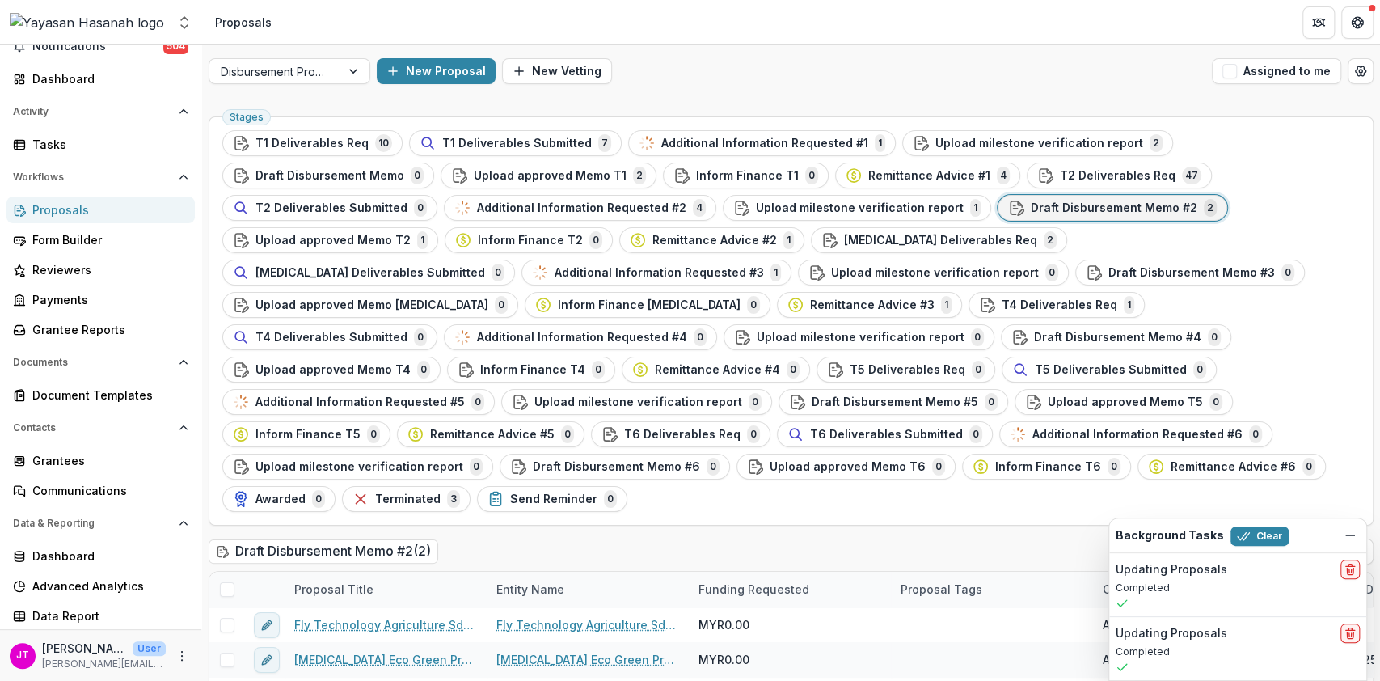
scroll to position [155, 0]
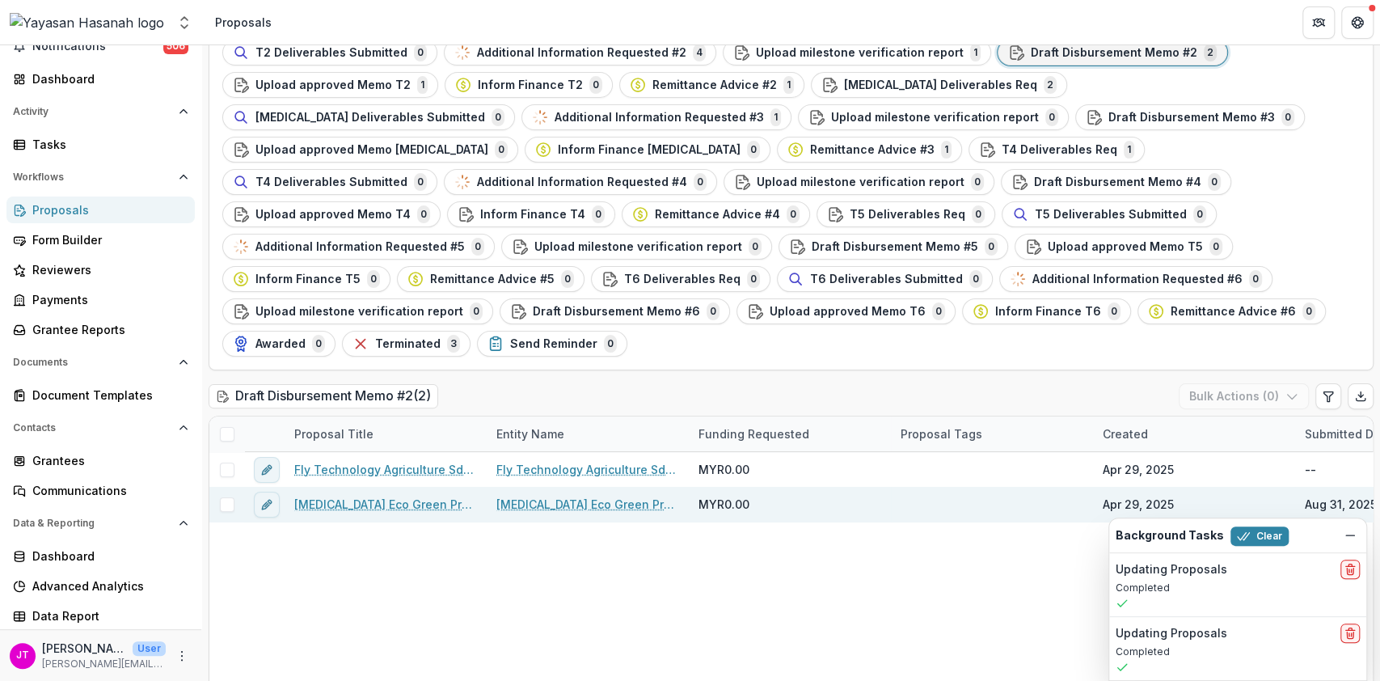
click at [221, 497] on span at bounding box center [227, 504] width 15 height 15
click at [1255, 383] on button "Bulk Actions ( 1 )" at bounding box center [1245, 396] width 127 height 26
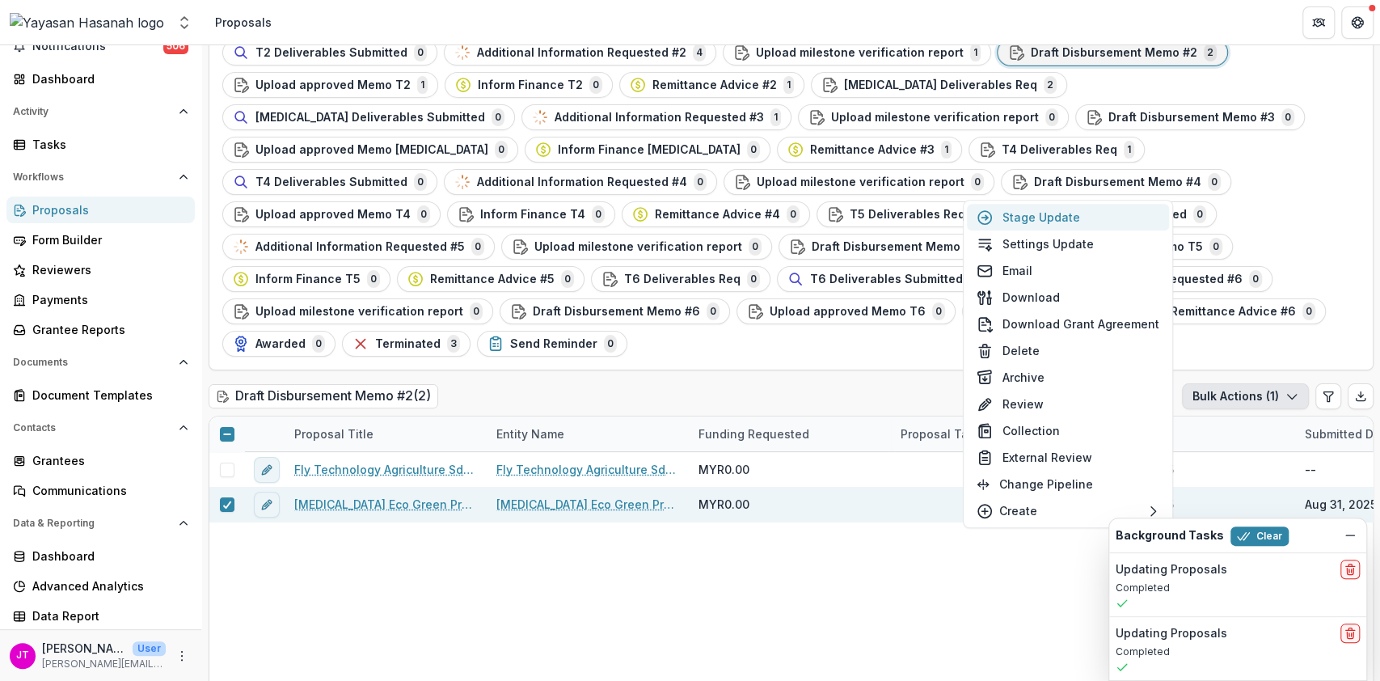
click at [1035, 226] on button "Stage Update" at bounding box center [1068, 217] width 202 height 27
select select "**********"
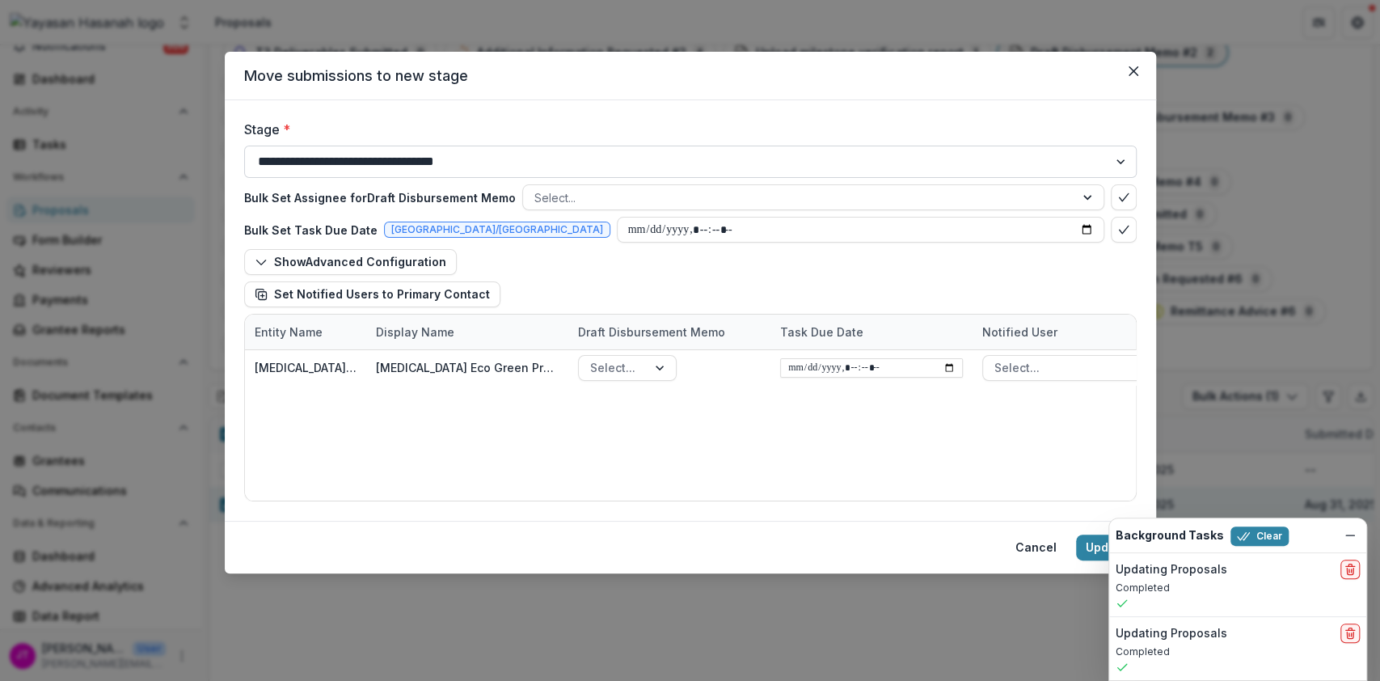
click at [516, 161] on select "**********" at bounding box center [690, 162] width 892 height 32
select select "**********"
click at [244, 146] on select "**********" at bounding box center [690, 162] width 892 height 32
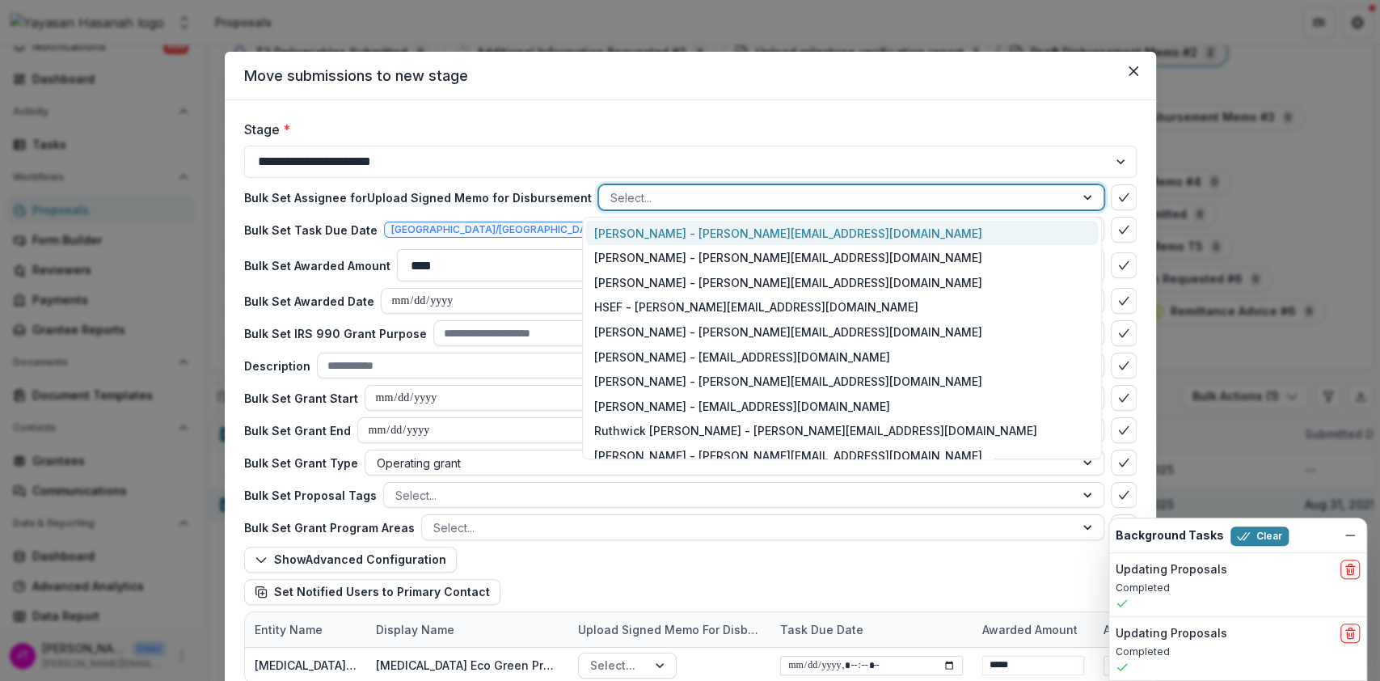
click at [711, 188] on div at bounding box center [836, 198] width 453 height 20
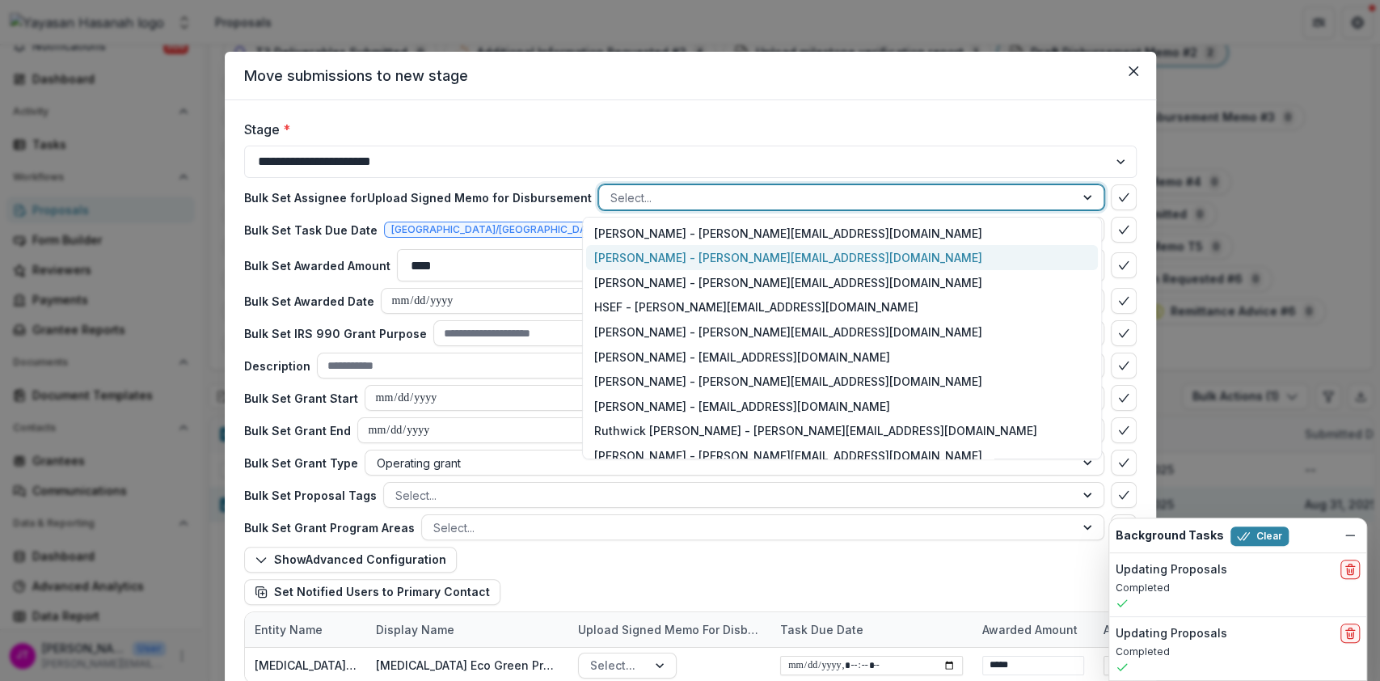
click at [694, 255] on div "[PERSON_NAME] - [PERSON_NAME][EMAIL_ADDRESS][DOMAIN_NAME]" at bounding box center [841, 257] width 511 height 25
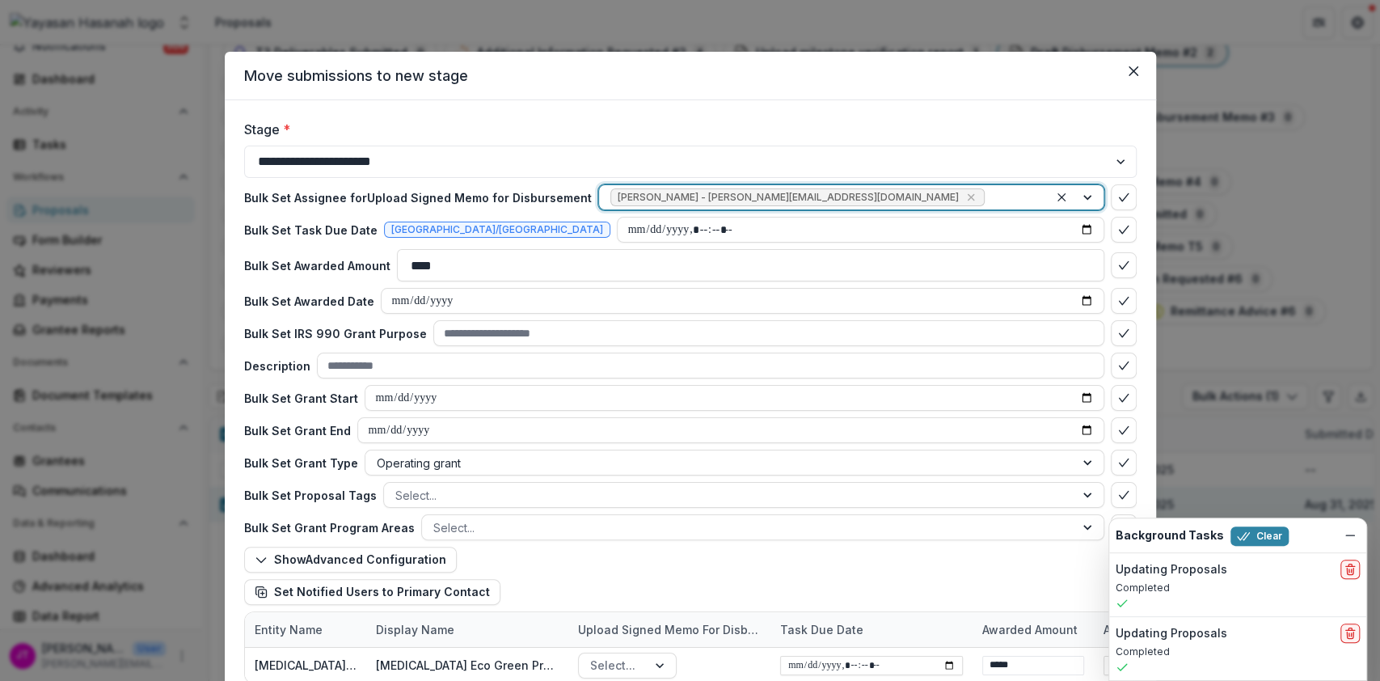
scroll to position [125, 0]
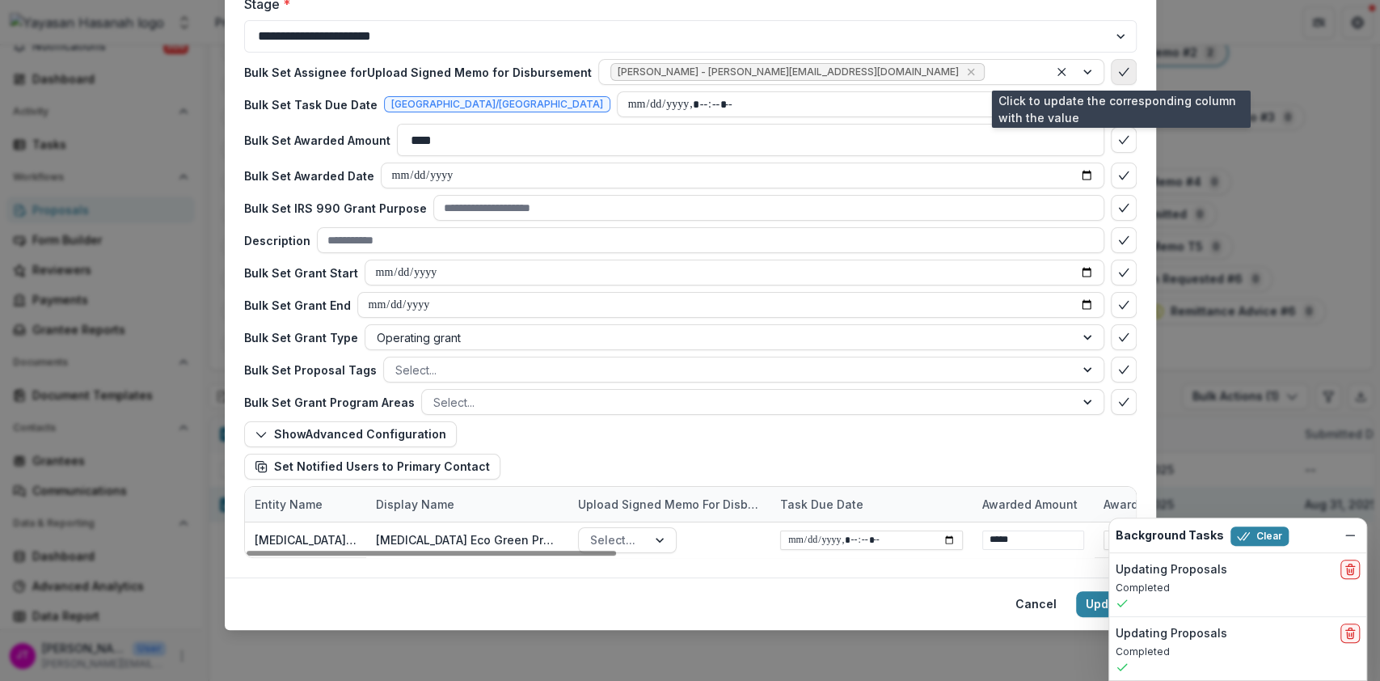
click at [1126, 68] on icon "bulk-confirm-option" at bounding box center [1123, 71] width 13 height 13
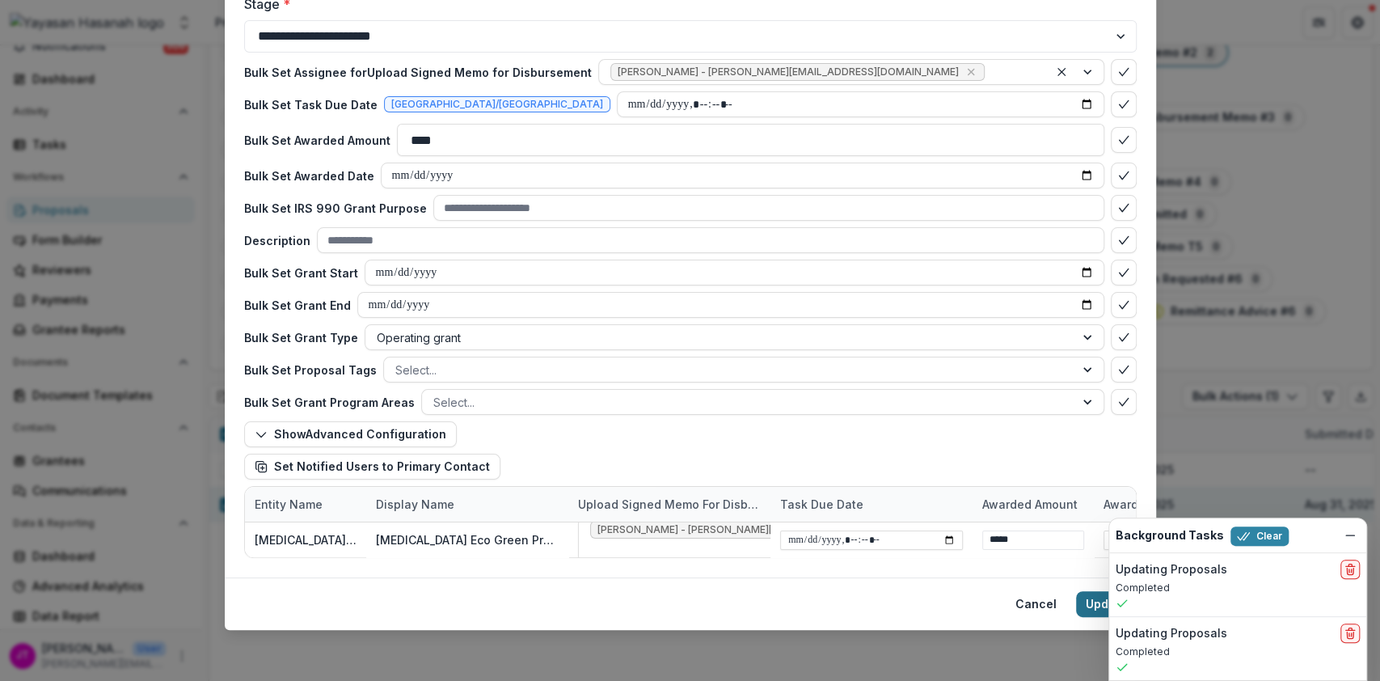
click at [1091, 608] on button "Update" at bounding box center [1106, 604] width 61 height 26
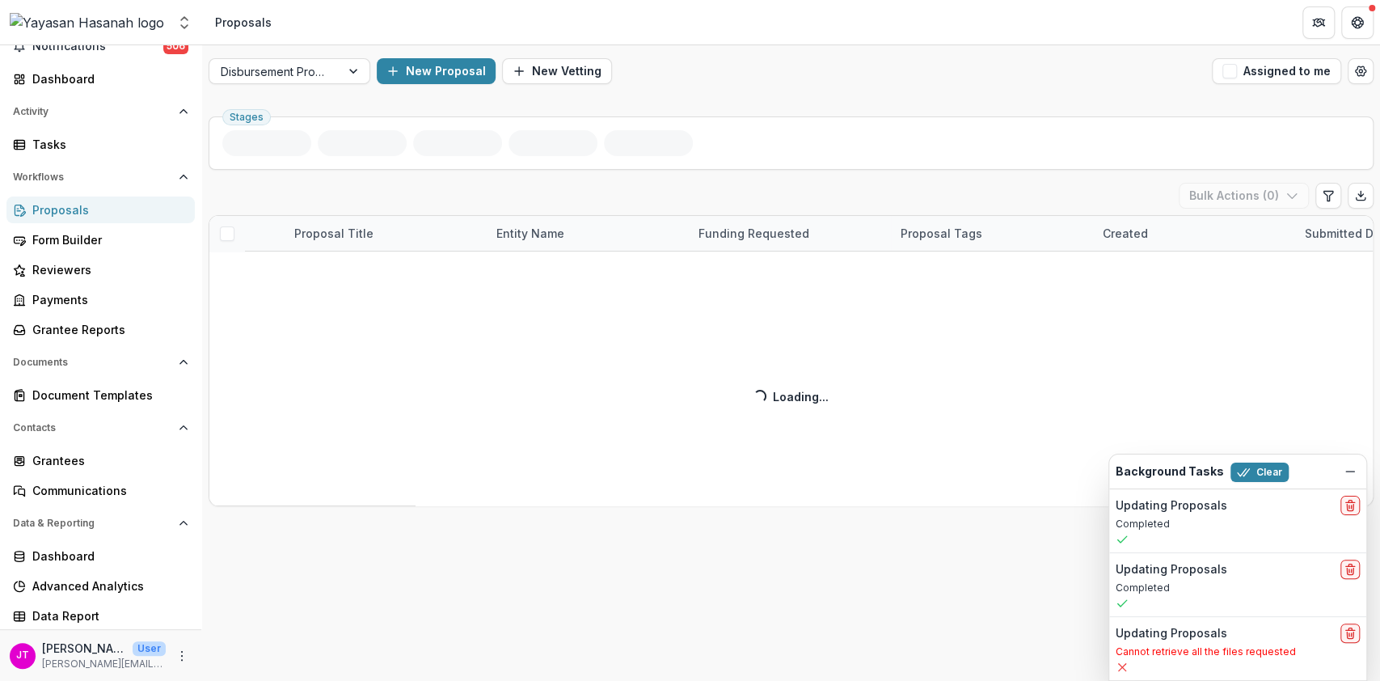
scroll to position [0, 0]
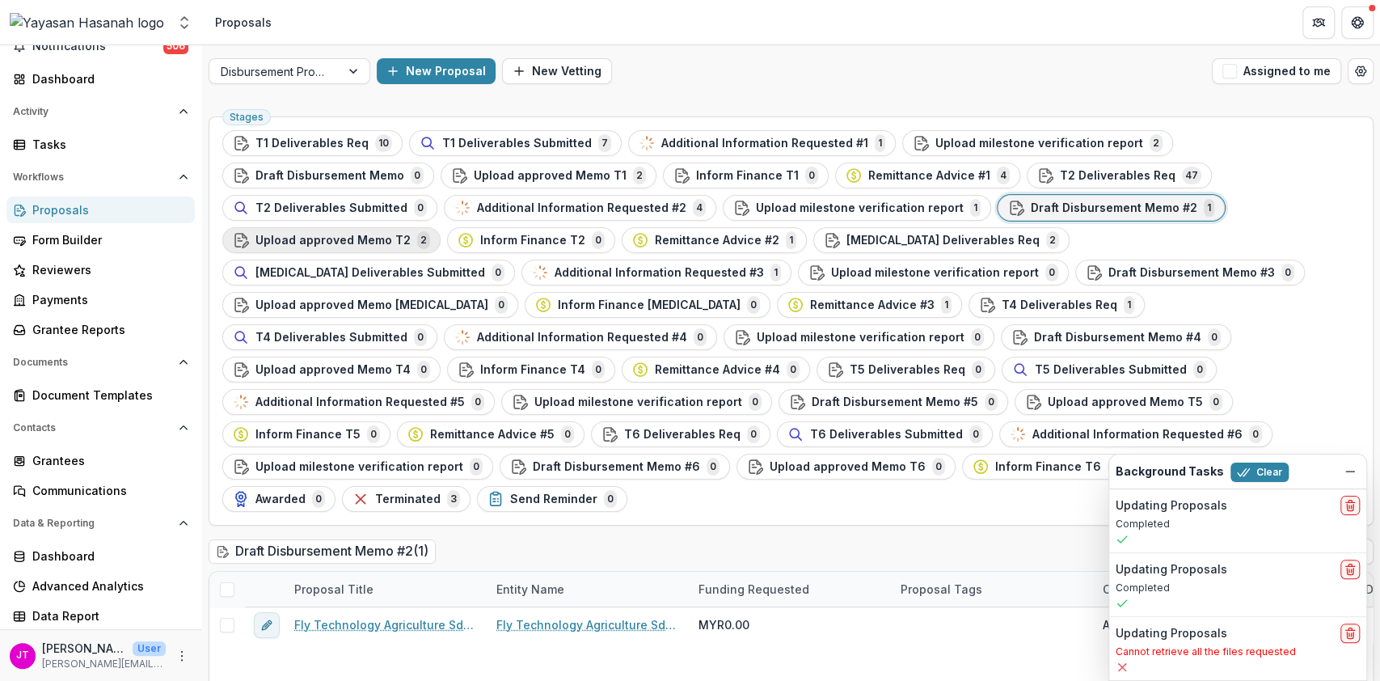
click at [430, 231] on div "Upload approved Memo T2 2" at bounding box center [331, 240] width 197 height 18
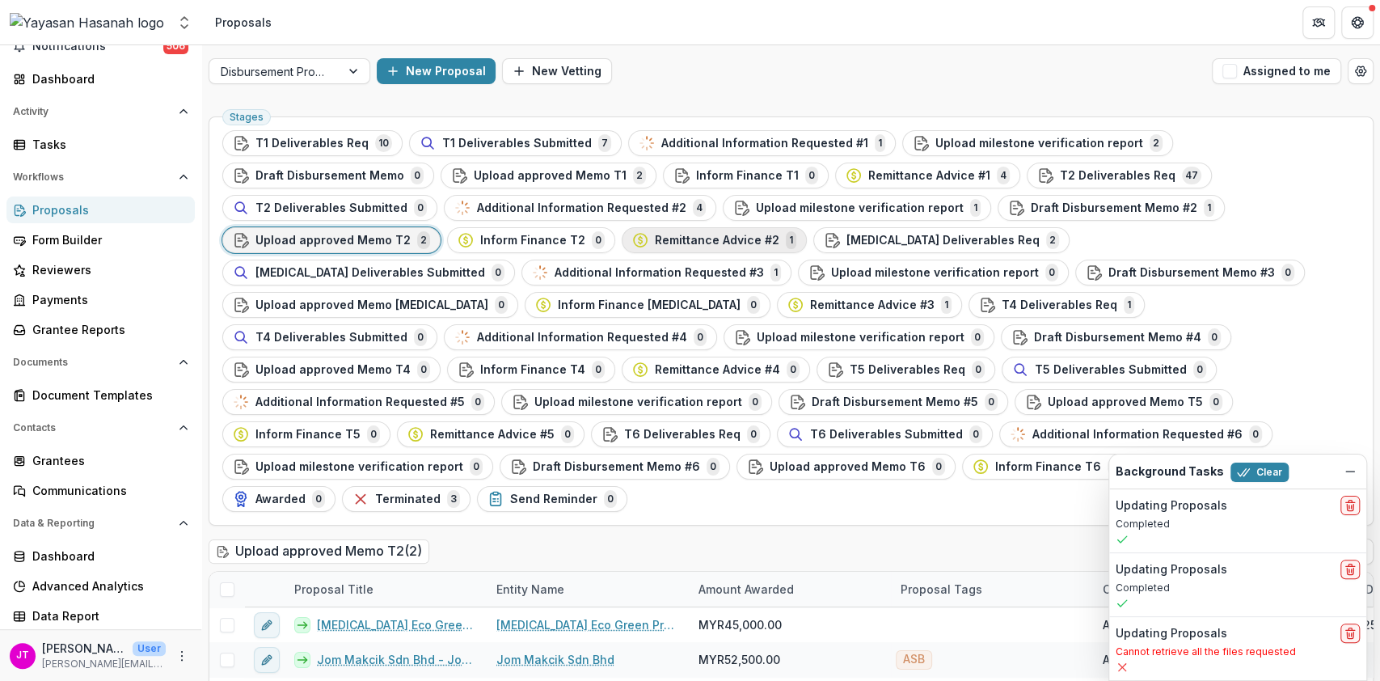
click at [655, 234] on span "Remittance Advice #2" at bounding box center [717, 241] width 124 height 14
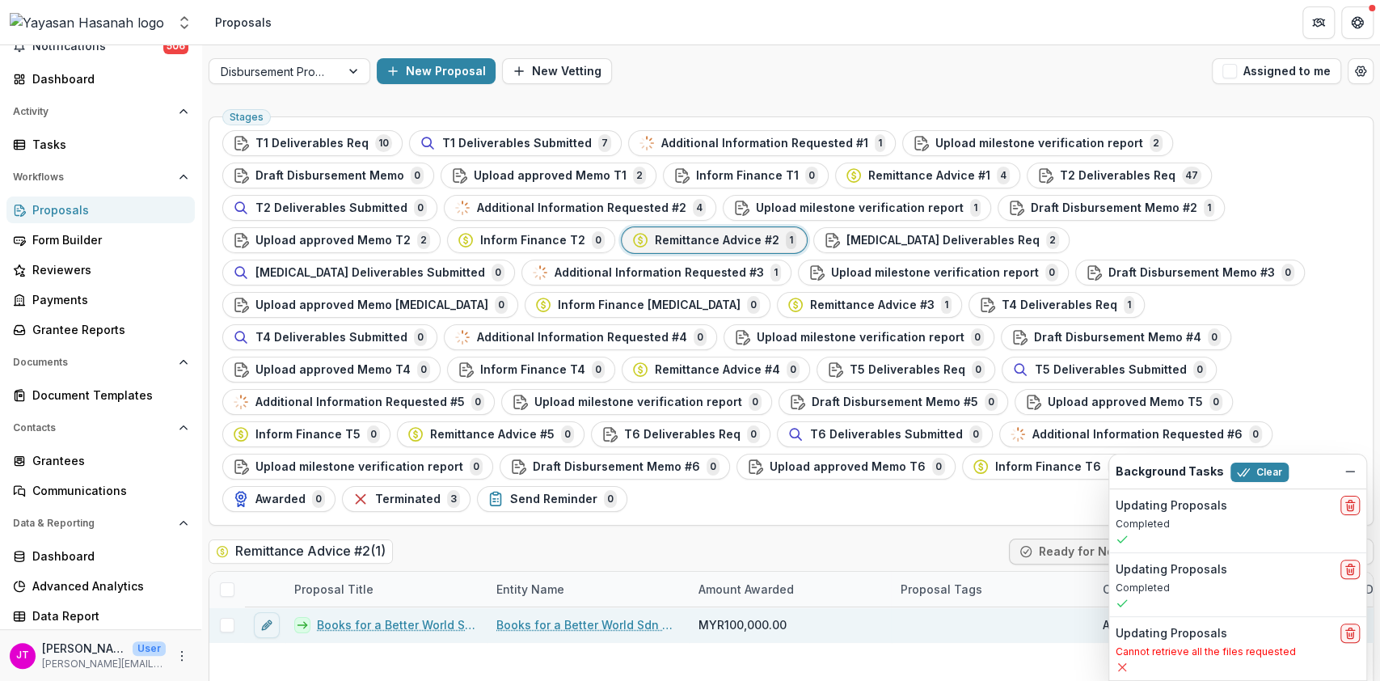
click at [349, 616] on link "Books for a Better World Sdn Bhd - BFBW" at bounding box center [397, 624] width 160 height 17
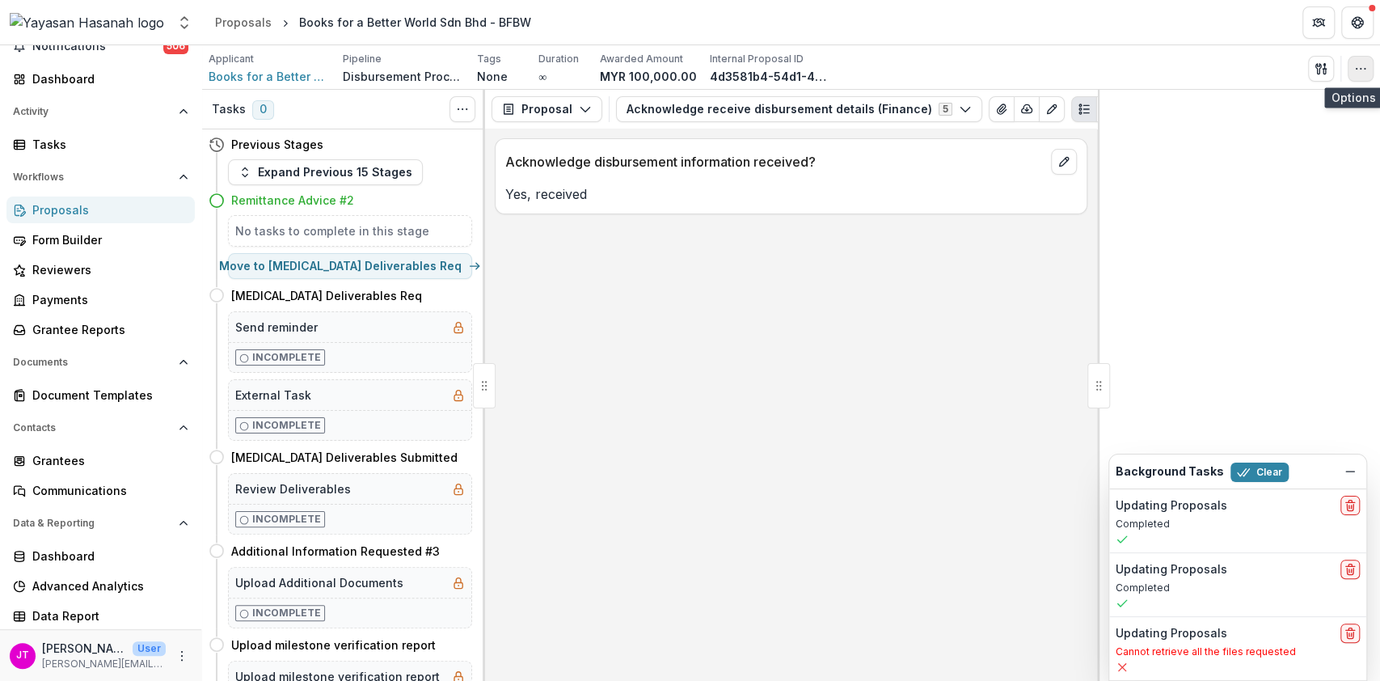
click at [1352, 64] on button "button" at bounding box center [1361, 69] width 26 height 26
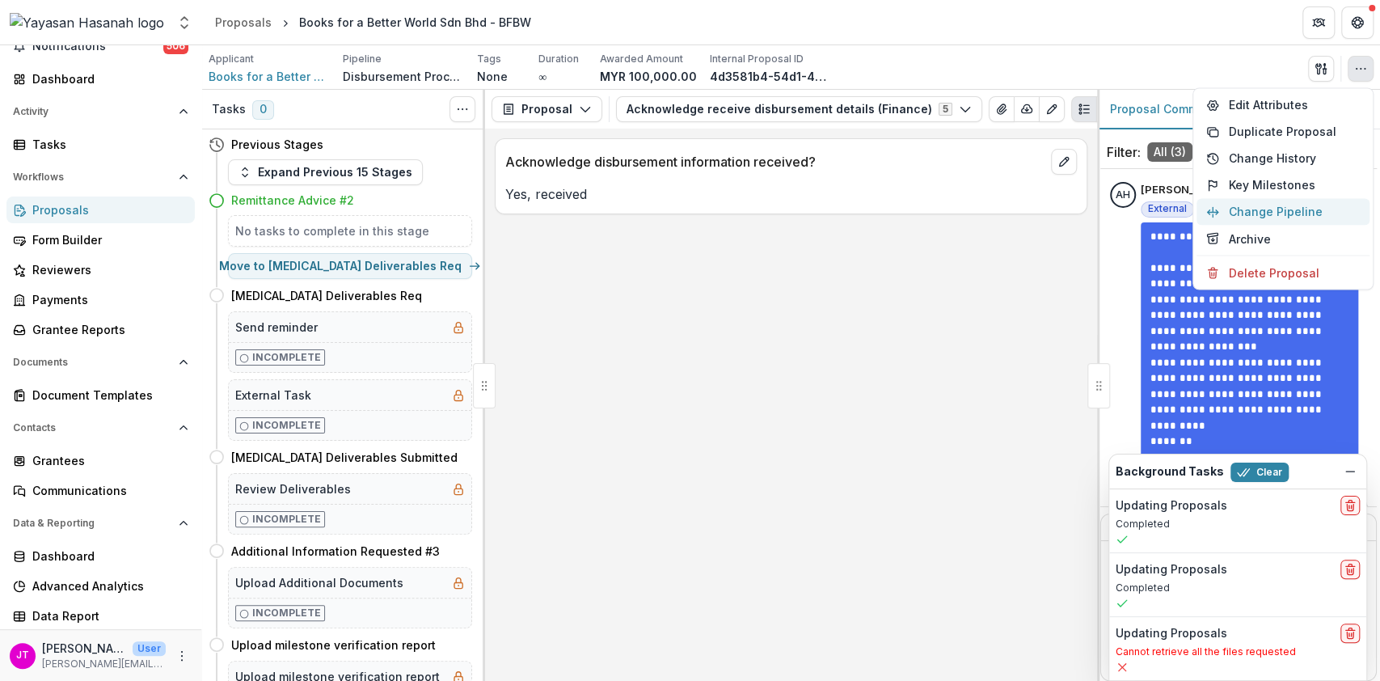
click at [1254, 213] on button "Change Pipeline" at bounding box center [1282, 211] width 173 height 27
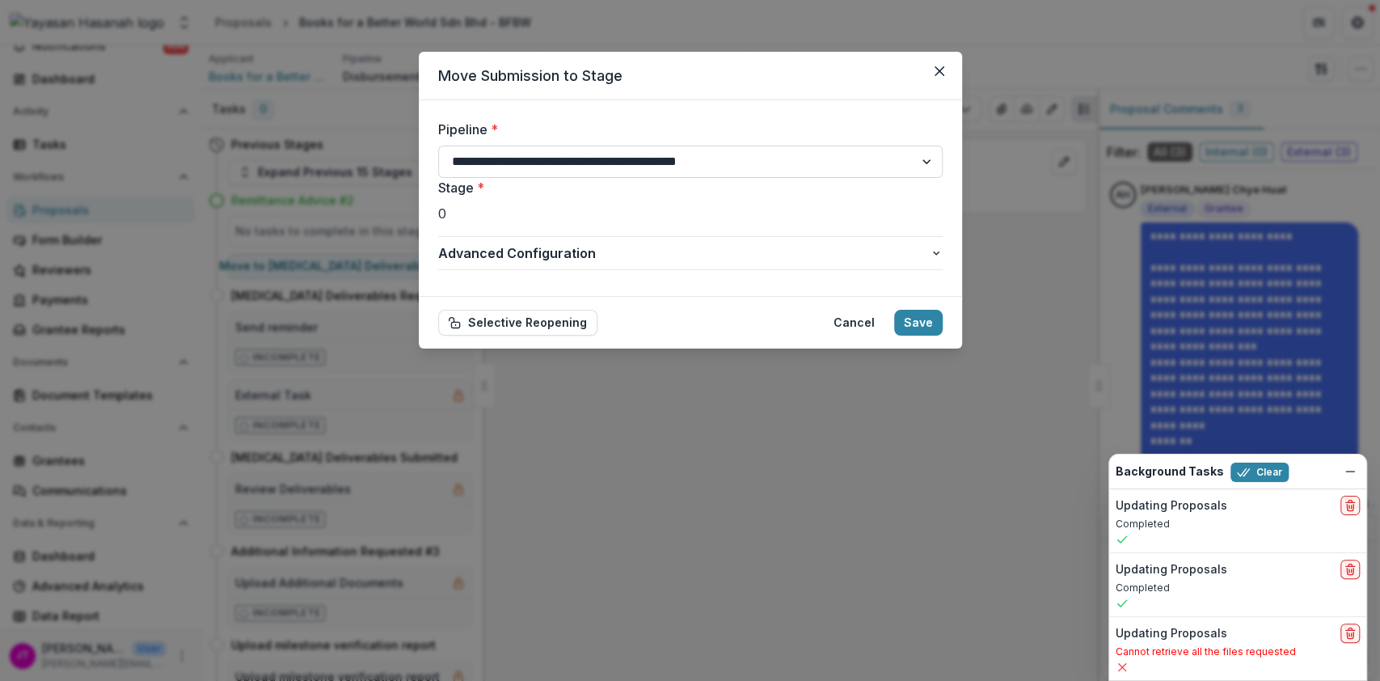
click at [698, 162] on select "**********" at bounding box center [690, 162] width 504 height 32
select select "**********"
click at [438, 146] on select "**********" at bounding box center [690, 162] width 504 height 32
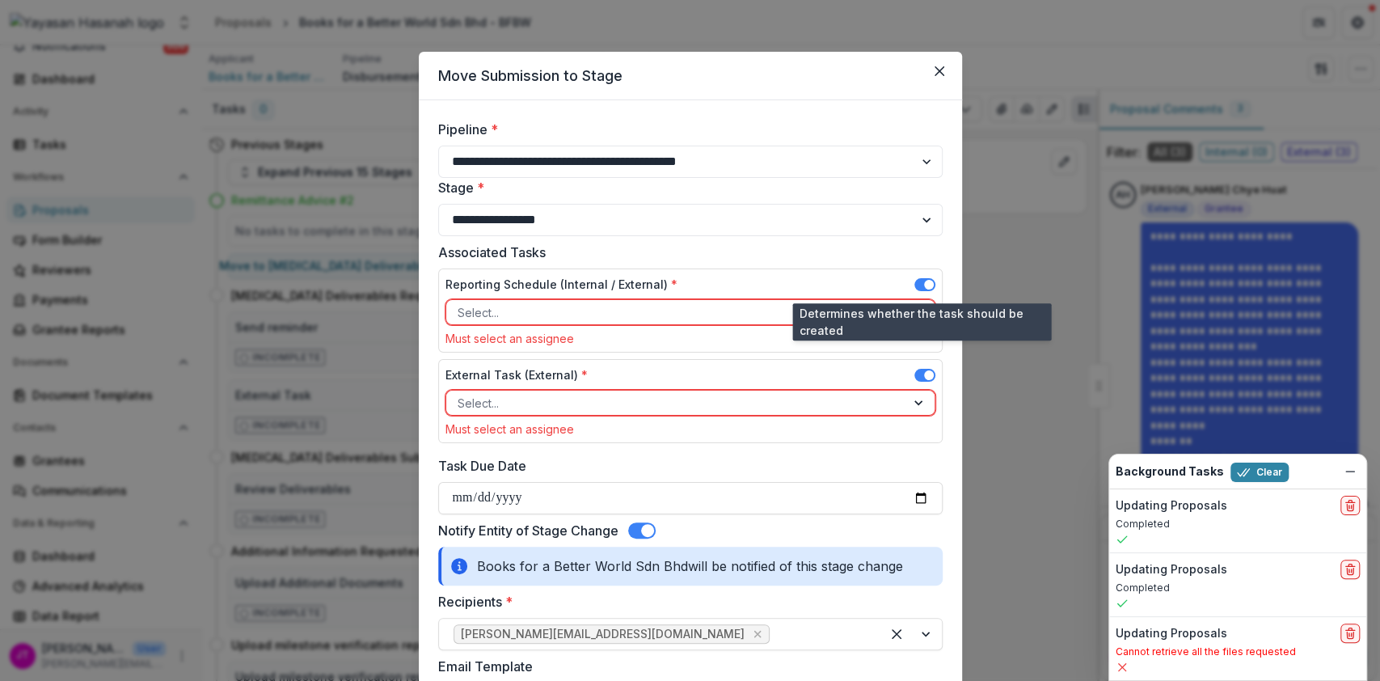
click at [922, 280] on span at bounding box center [924, 284] width 21 height 13
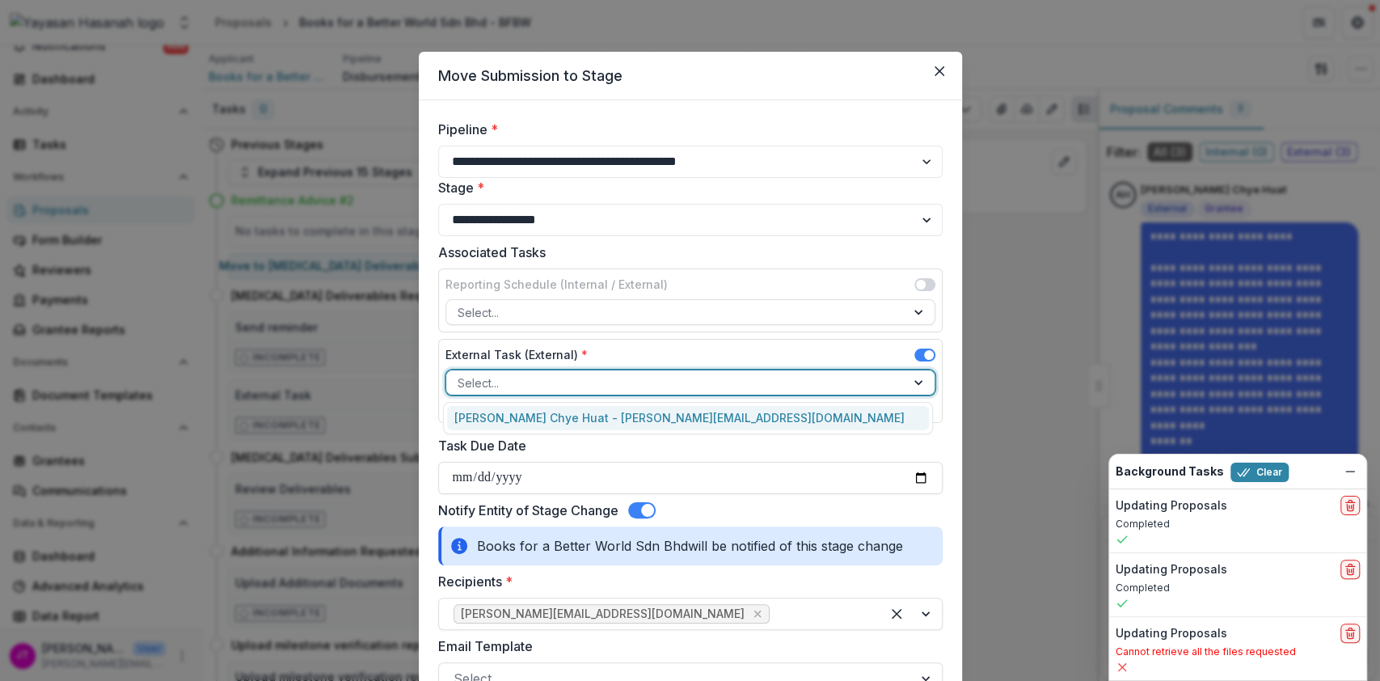
click at [742, 385] on div at bounding box center [676, 383] width 437 height 20
click at [698, 419] on div "[PERSON_NAME] Chye Huat - [PERSON_NAME][EMAIL_ADDRESS][DOMAIN_NAME]" at bounding box center [688, 418] width 482 height 25
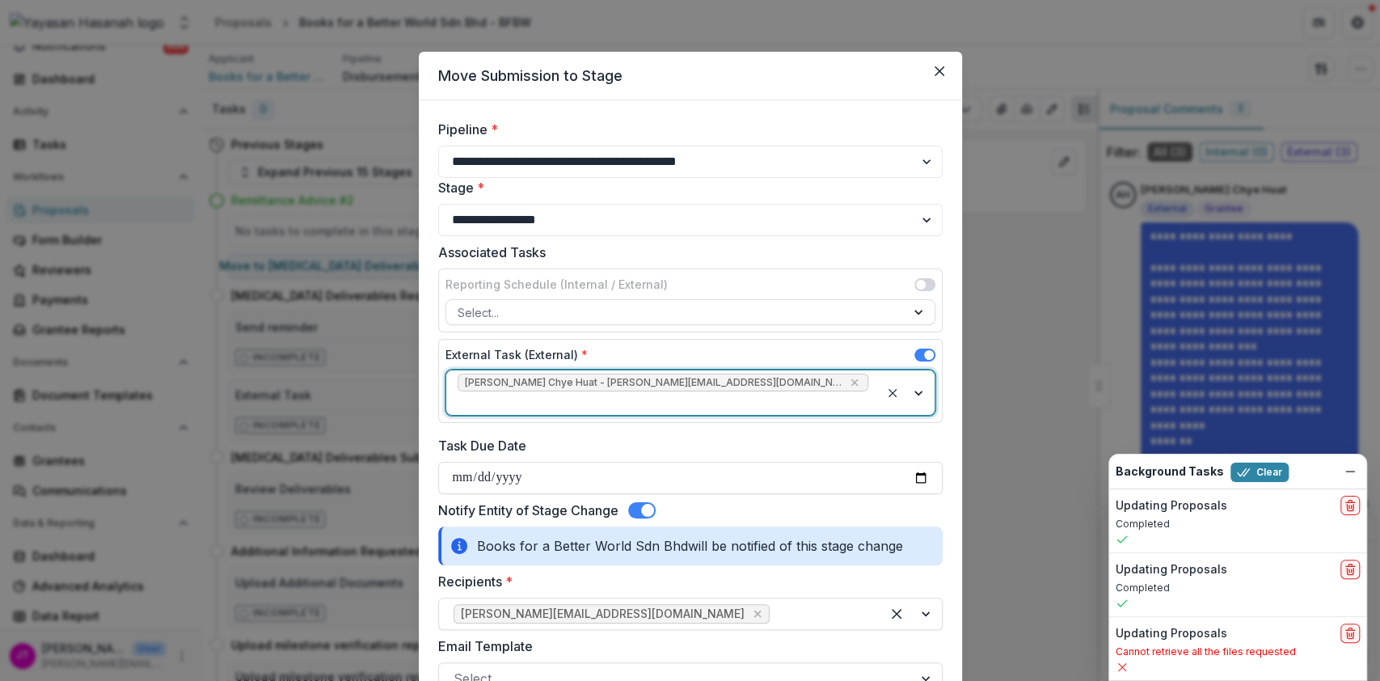
scroll to position [441, 0]
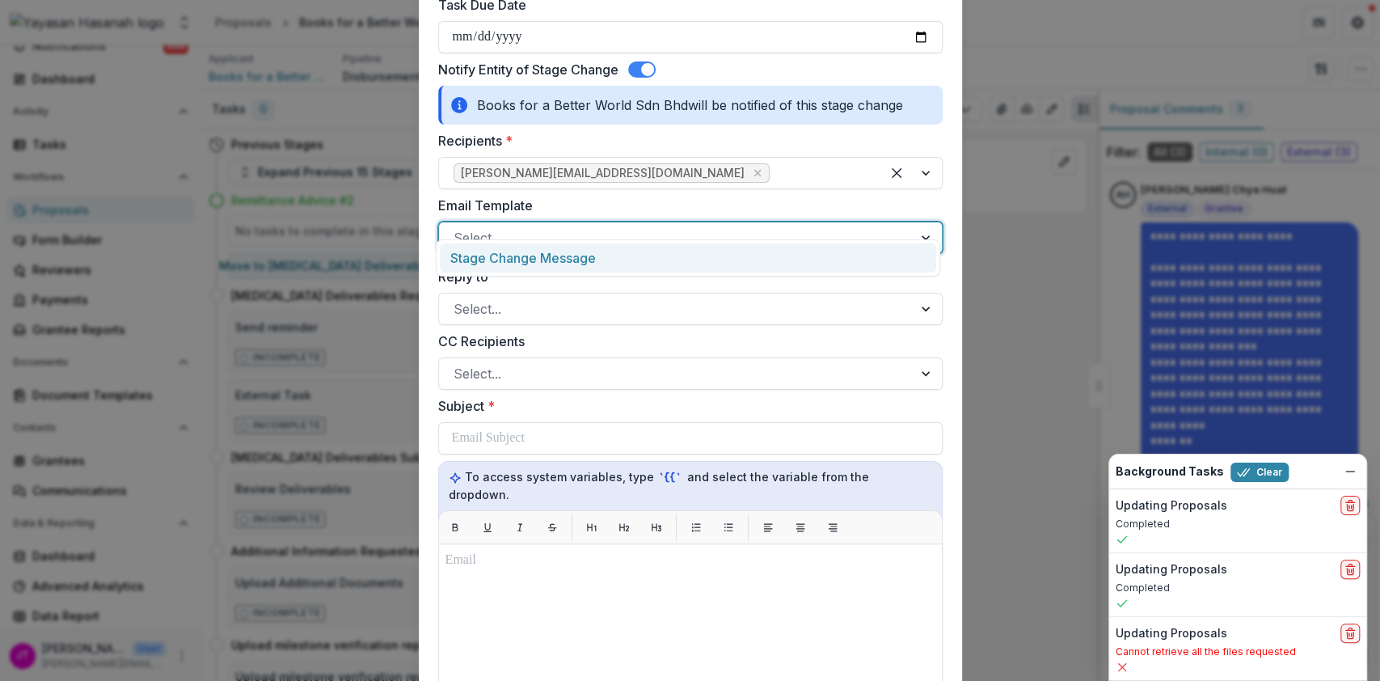
click at [619, 226] on div at bounding box center [676, 237] width 445 height 23
click at [610, 261] on div "Stage Change Message" at bounding box center [688, 258] width 496 height 30
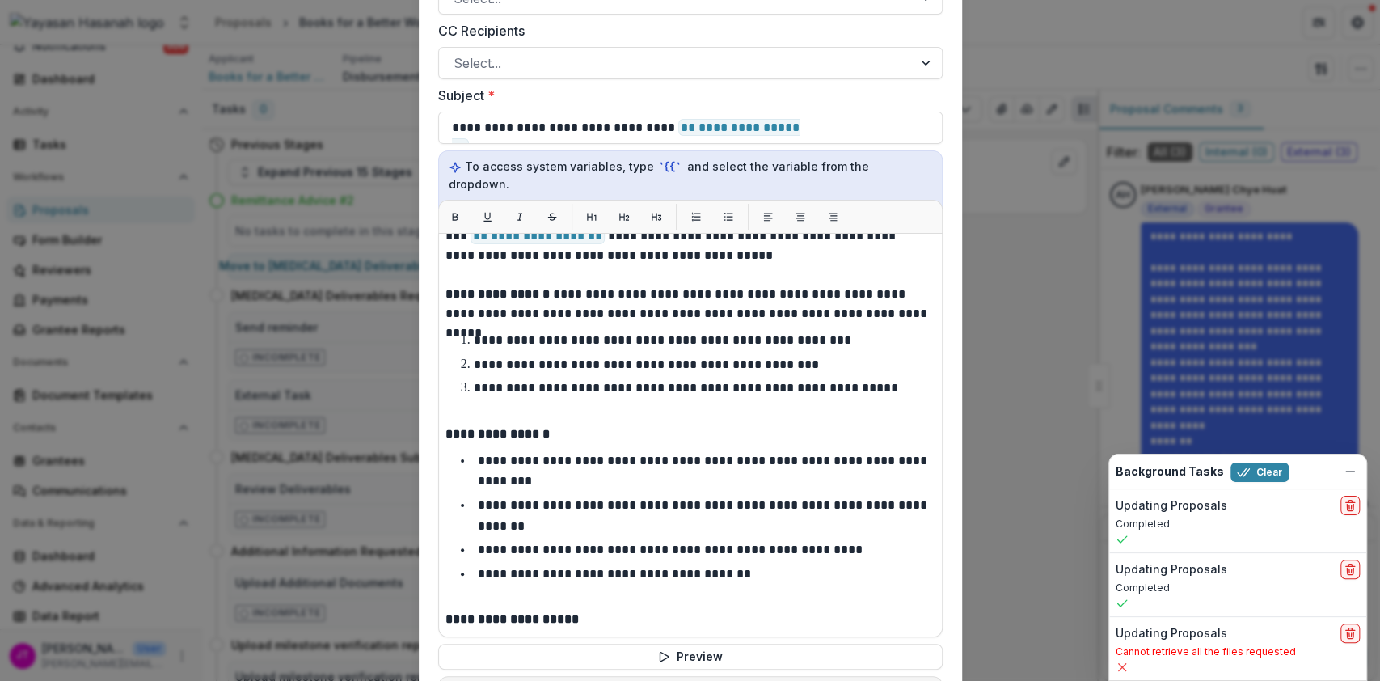
scroll to position [92, 0]
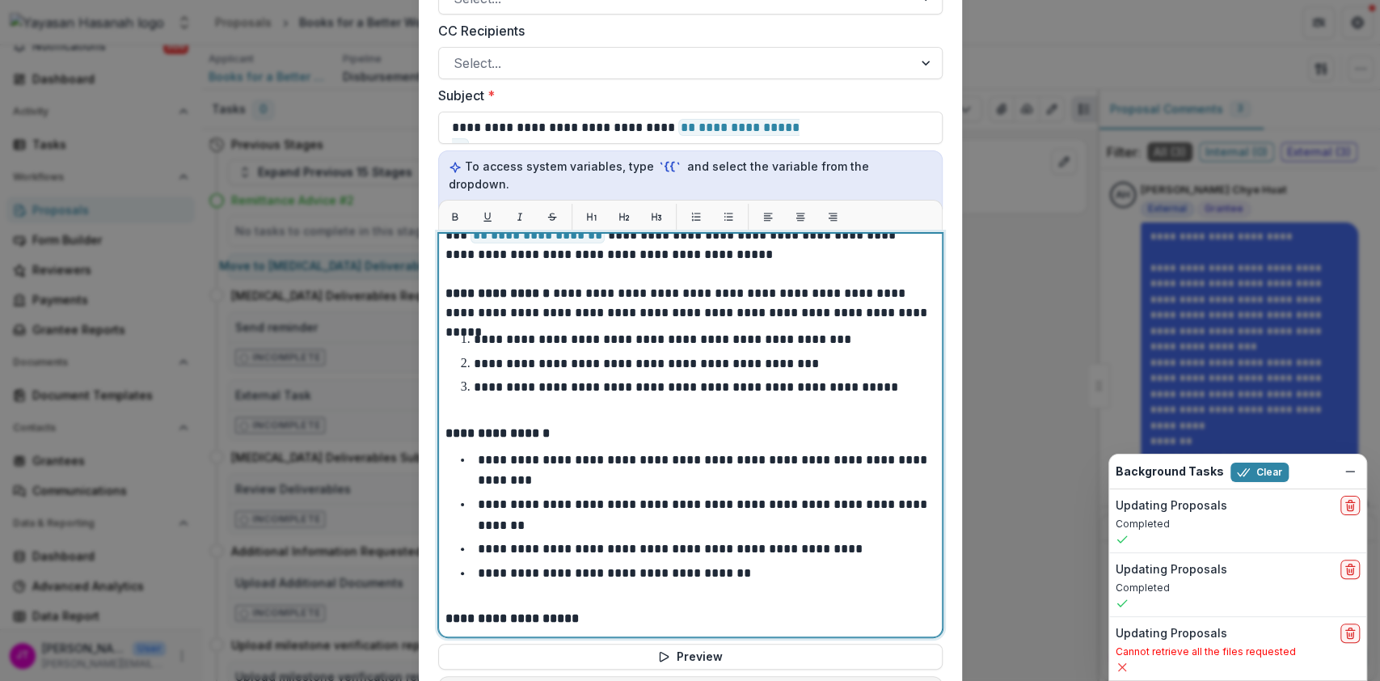
click at [735, 284] on p "**********" at bounding box center [688, 303] width 486 height 39
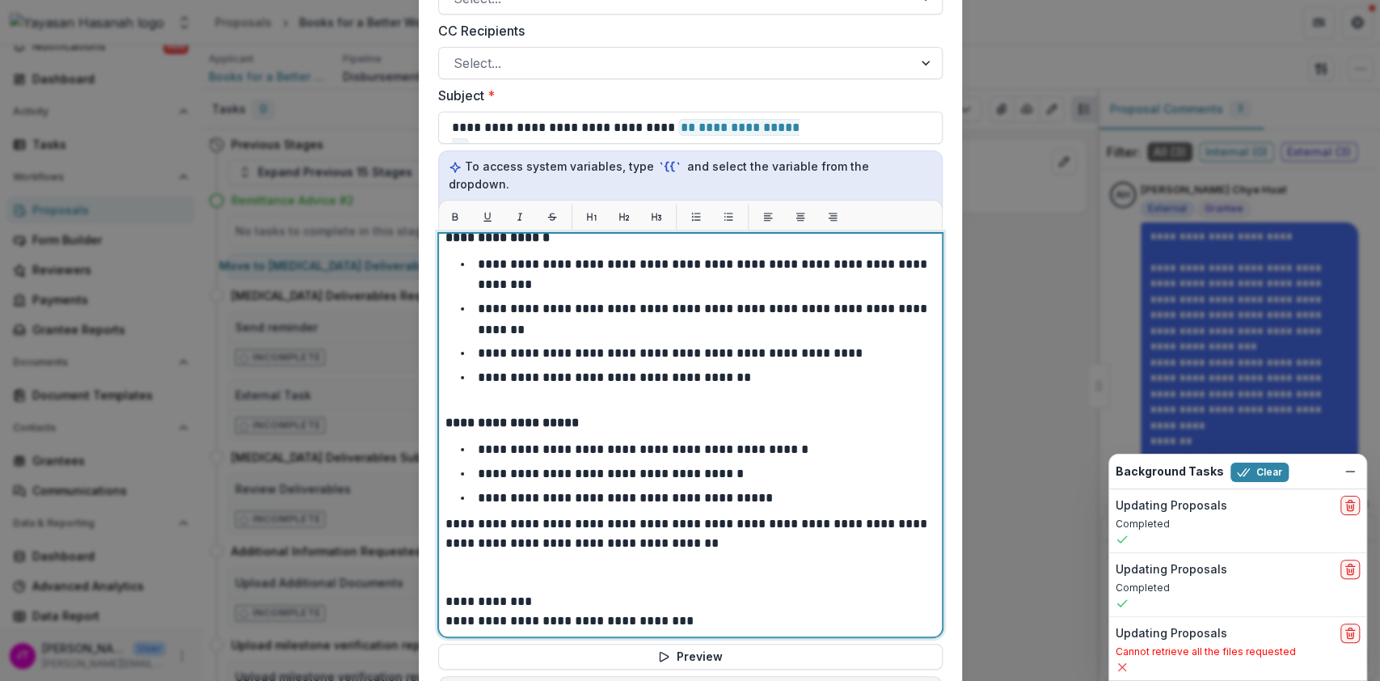
scroll to position [967, 0]
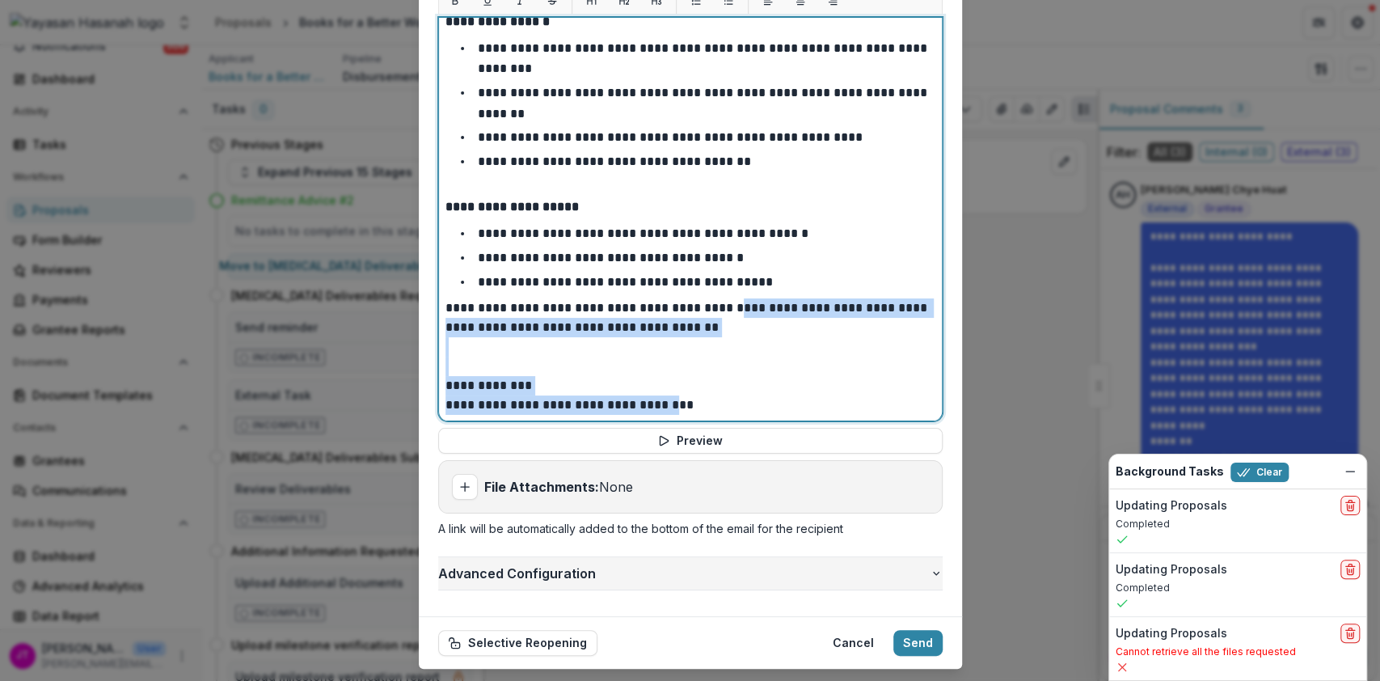
drag, startPoint x: 736, startPoint y: 272, endPoint x: 677, endPoint y: 529, distance: 264.5
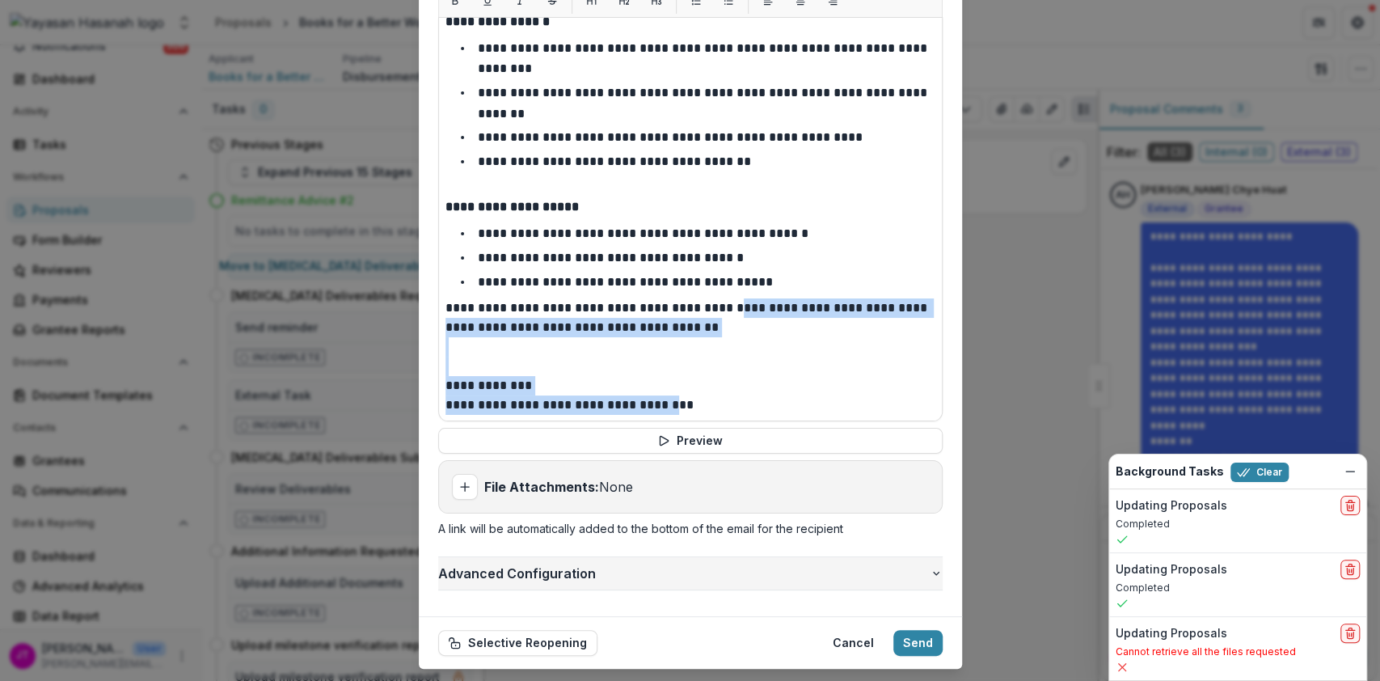
click at [677, 563] on span "Advanced Configuration" at bounding box center [683, 572] width 491 height 19
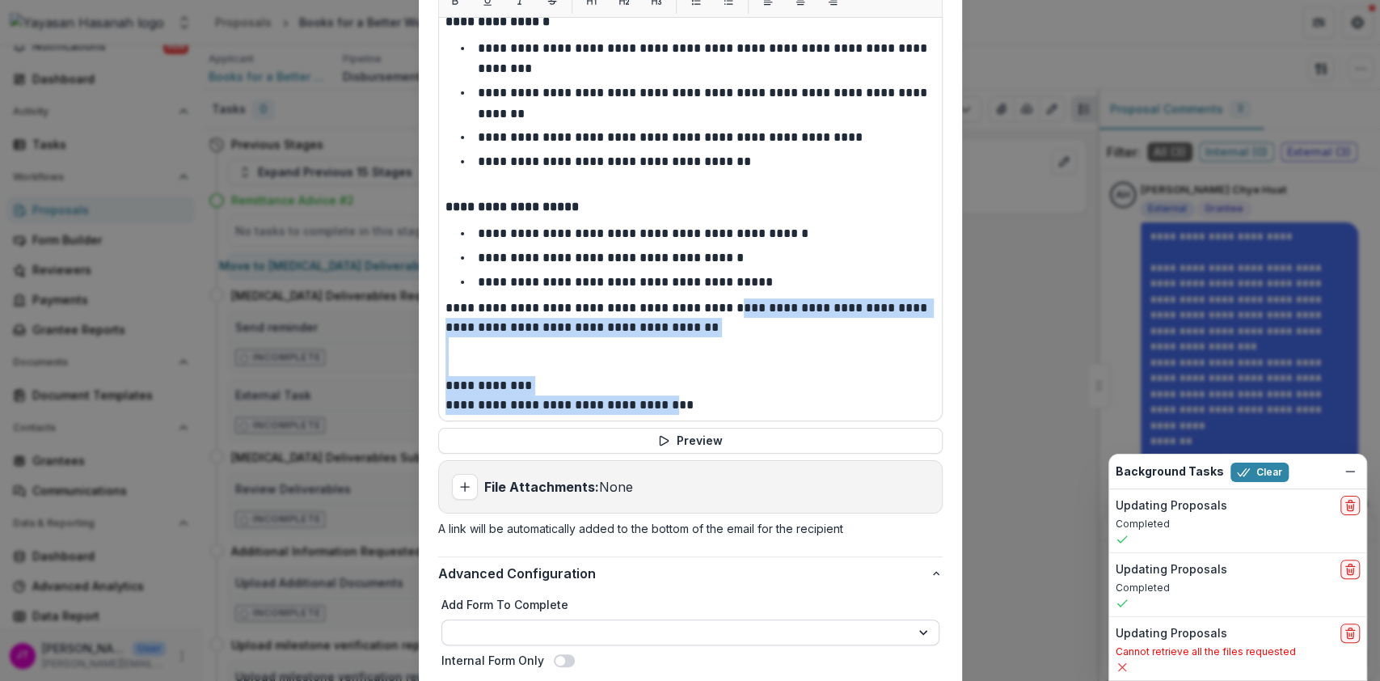
click at [665, 619] on select "**********" at bounding box center [690, 632] width 498 height 26
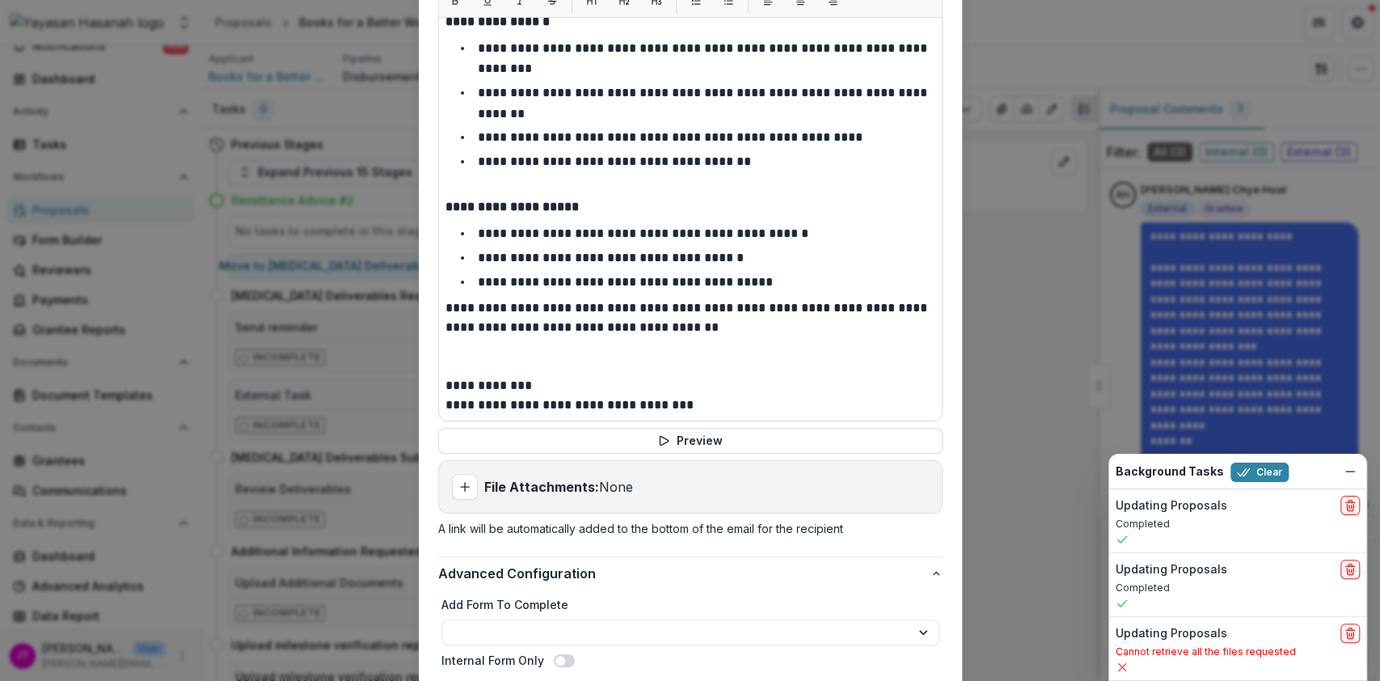
click at [673, 631] on div "**********" at bounding box center [690, 635] width 504 height 92
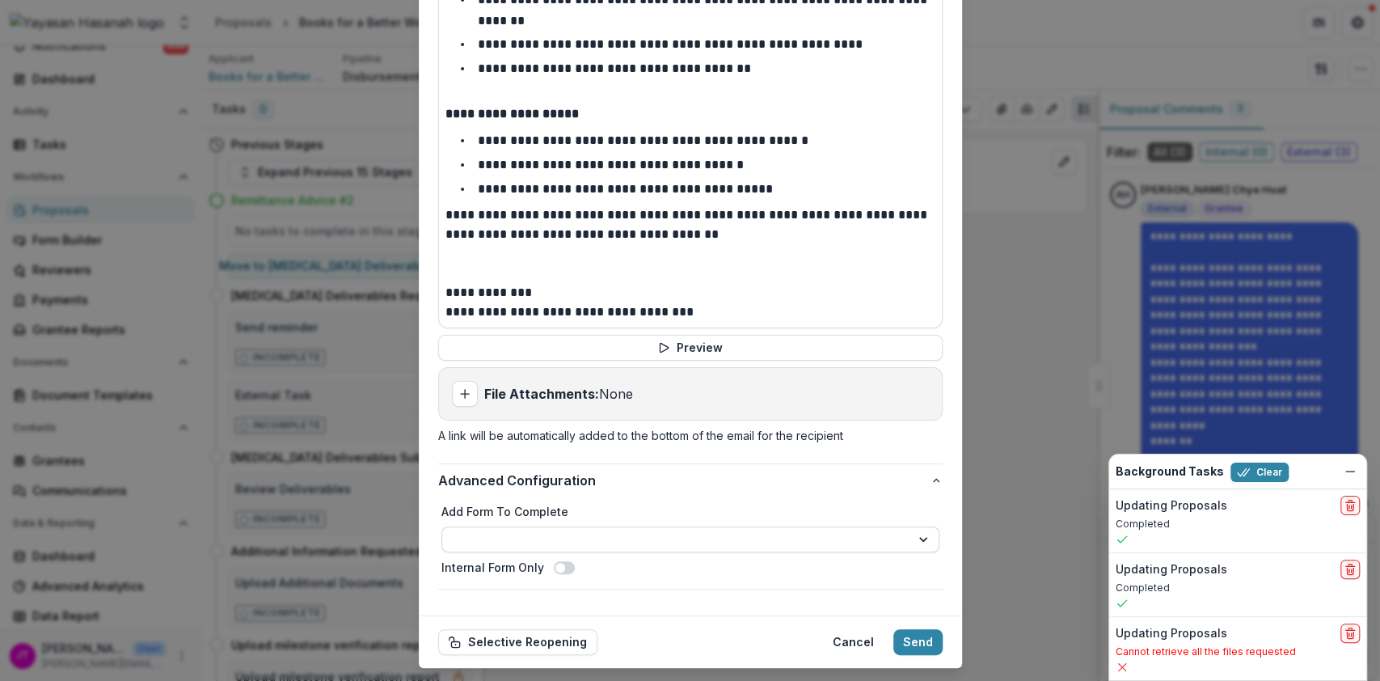
click at [686, 526] on select "**********" at bounding box center [690, 539] width 498 height 26
click at [690, 515] on div "**********" at bounding box center [690, 539] width 498 height 73
click at [912, 629] on button "Send" at bounding box center [917, 642] width 49 height 26
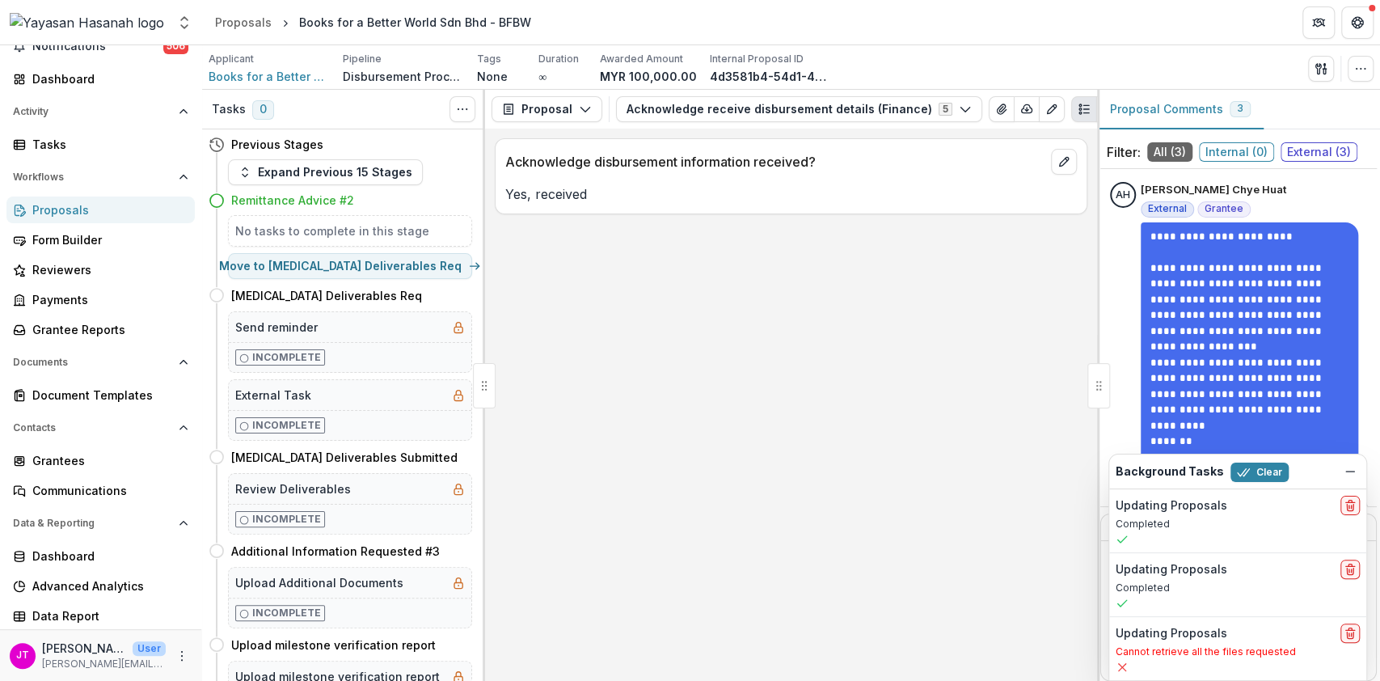
select select
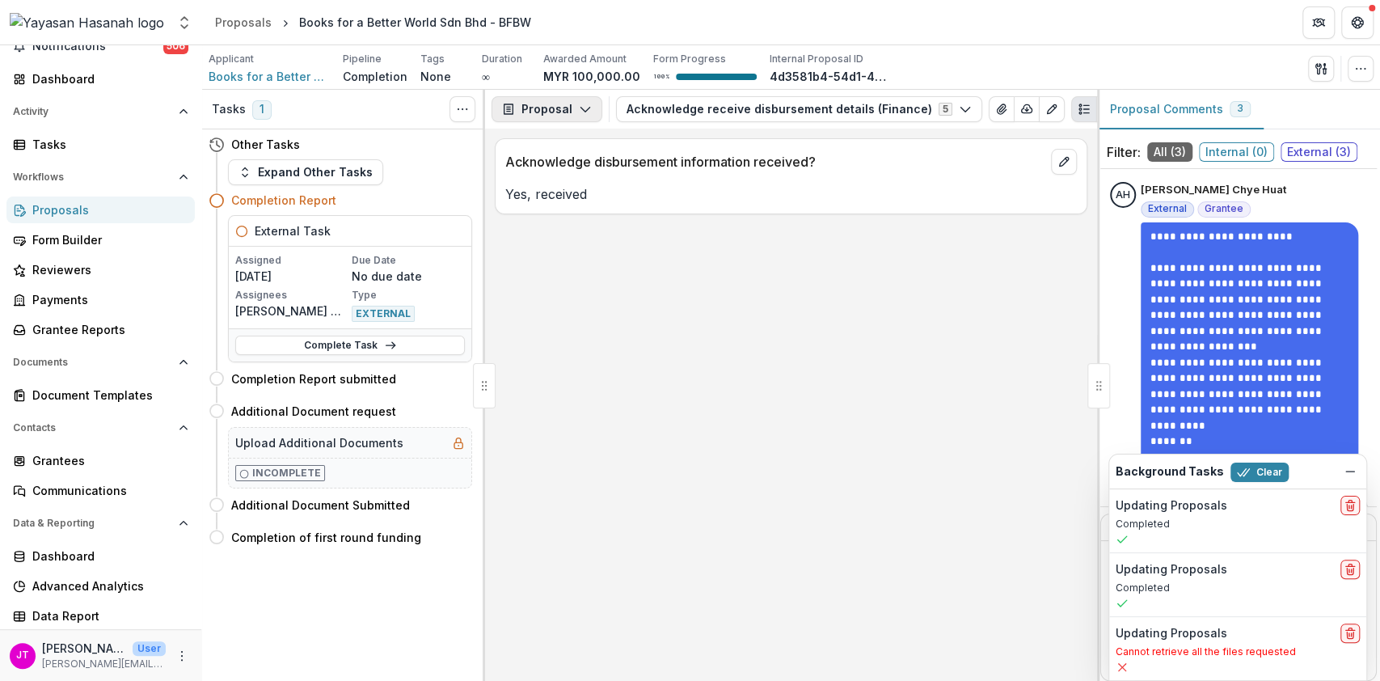
click at [543, 97] on button "Proposal" at bounding box center [546, 109] width 111 height 26
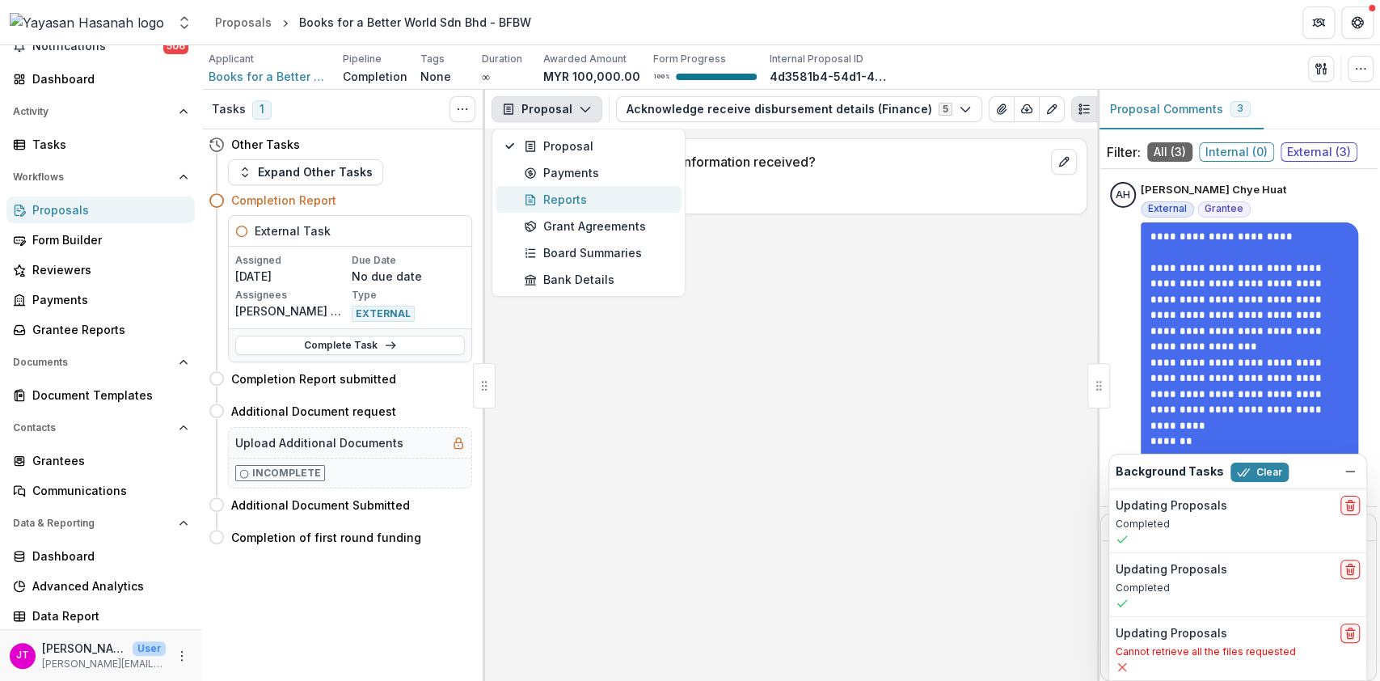
click at [589, 186] on button "Reports" at bounding box center [589, 199] width 186 height 27
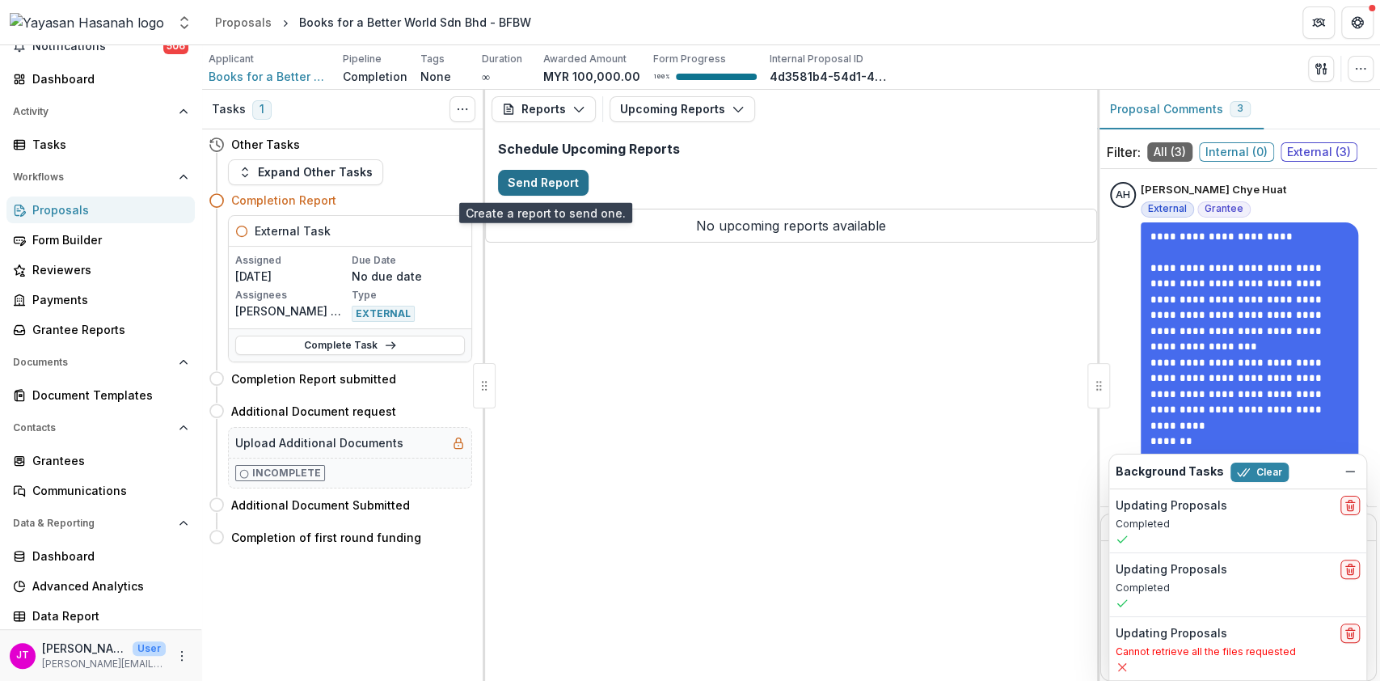
click at [571, 181] on button "Send Report" at bounding box center [543, 183] width 91 height 26
select select "********"
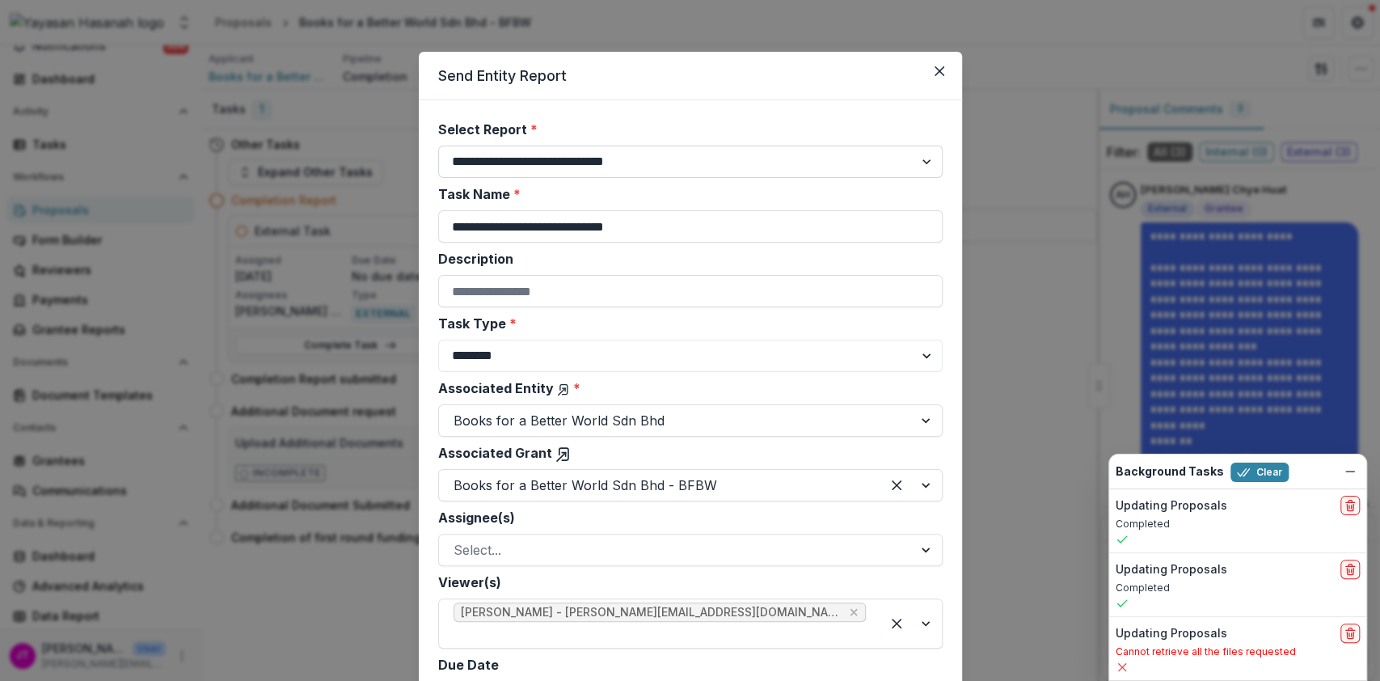
click at [643, 166] on select "**********" at bounding box center [690, 162] width 504 height 32
select select "**********"
click at [438, 146] on select "**********" at bounding box center [690, 162] width 504 height 32
type input "**********"
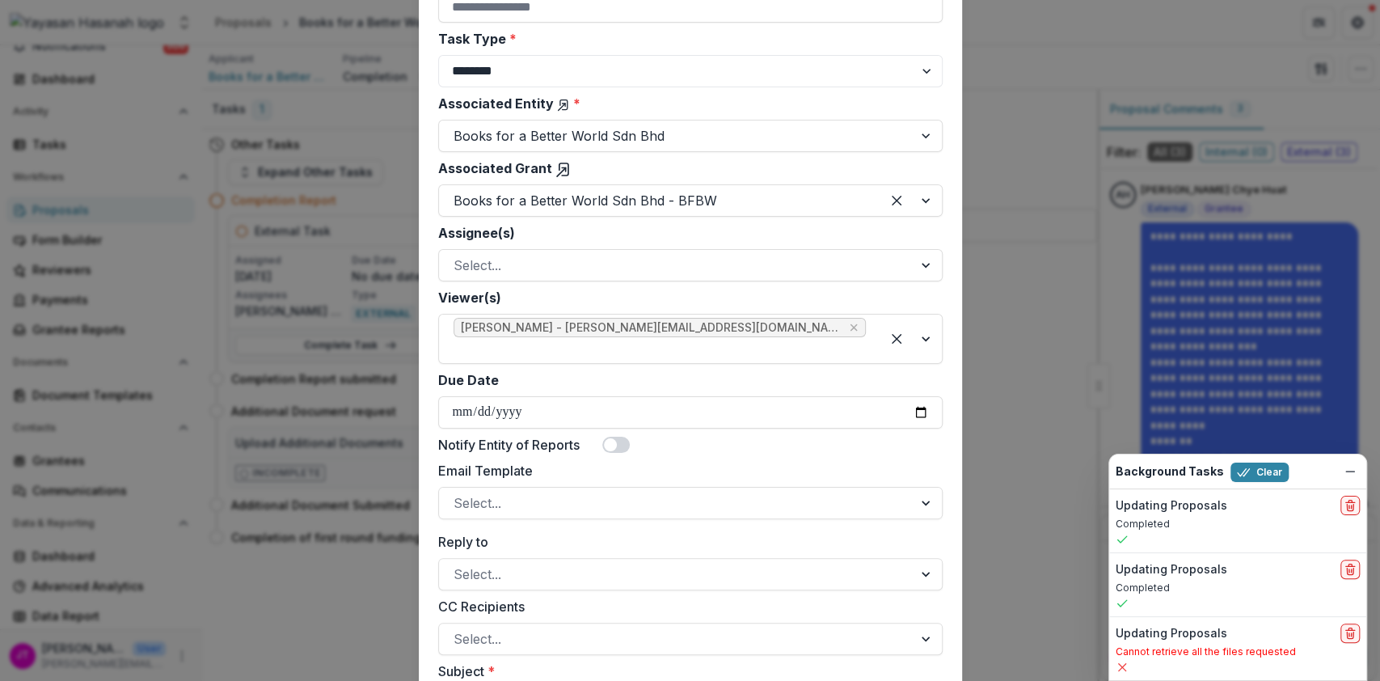
scroll to position [518, 0]
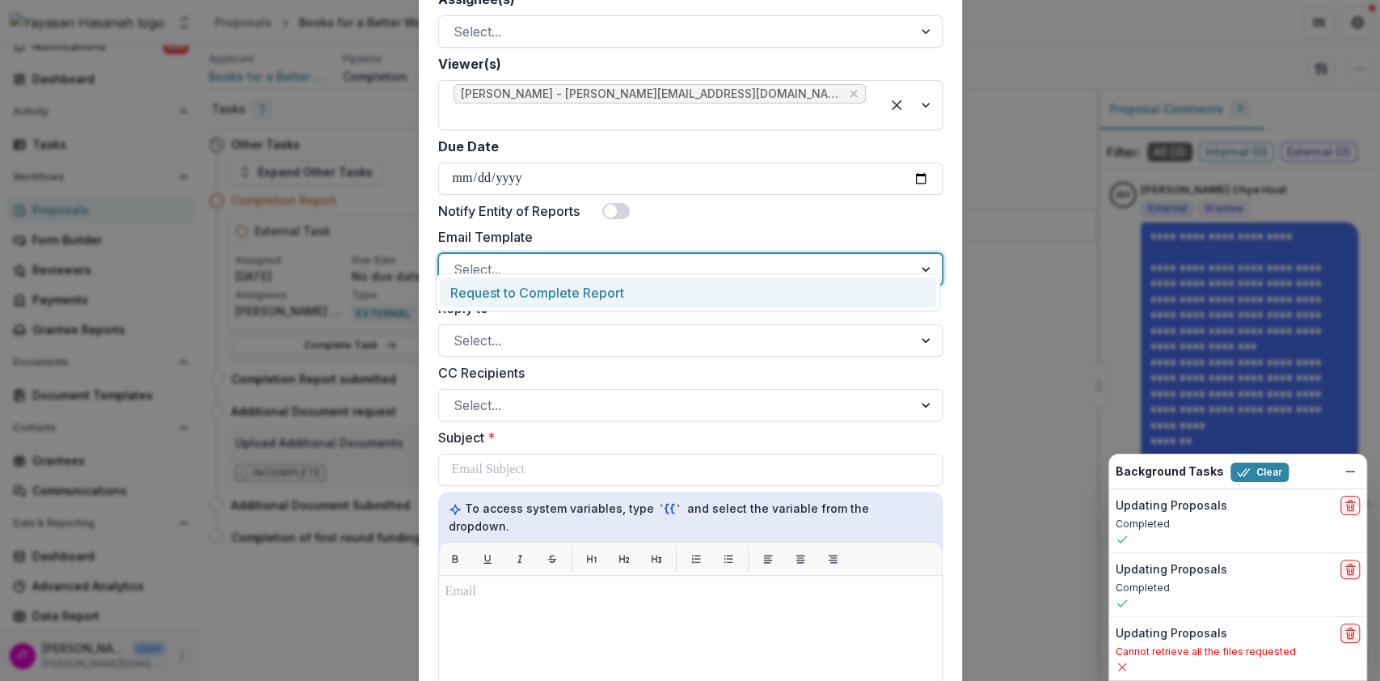
drag, startPoint x: 614, startPoint y: 247, endPoint x: 611, endPoint y: 281, distance: 34.0
click at [611, 281] on body "Skip to content Aggregate Analysis Foundations Yayasan Hasanah Nonprofits TESTI…" at bounding box center [690, 340] width 1380 height 681
click at [611, 281] on div "Request to Complete Report" at bounding box center [688, 292] width 496 height 30
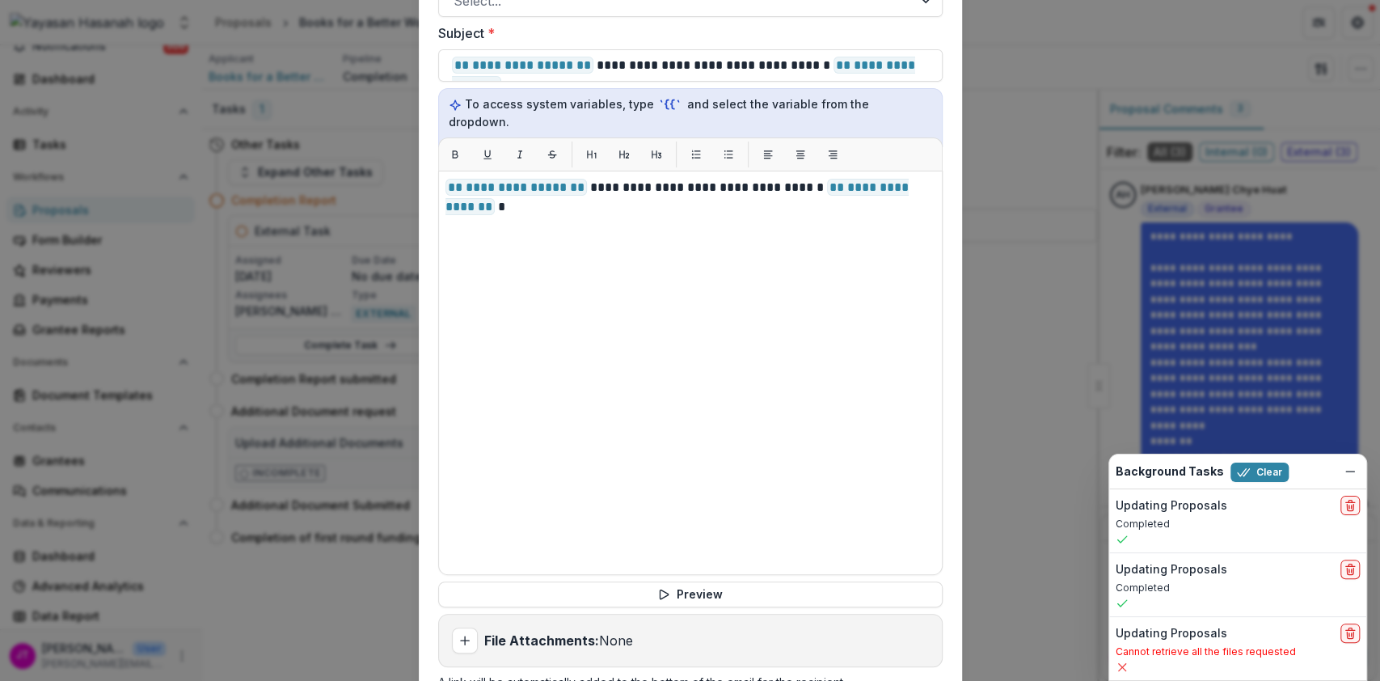
scroll to position [1026, 0]
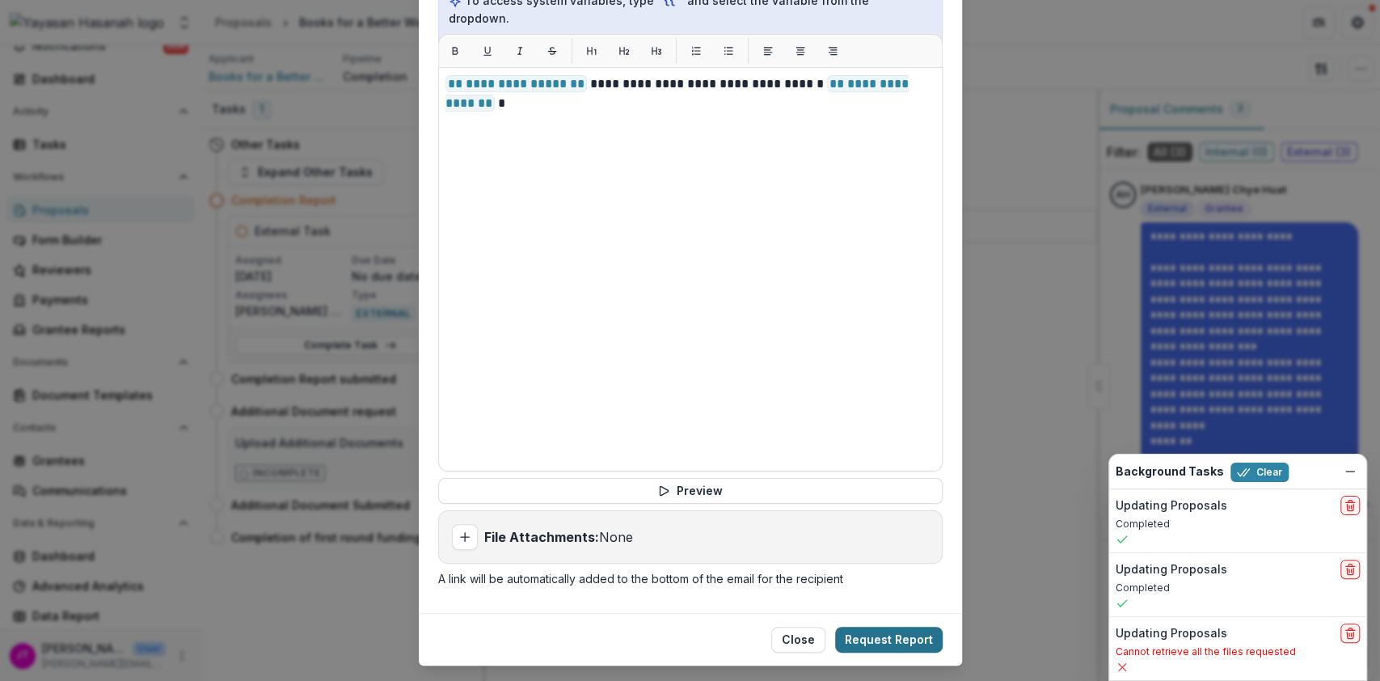
click at [877, 626] on button "Request Report" at bounding box center [889, 639] width 108 height 26
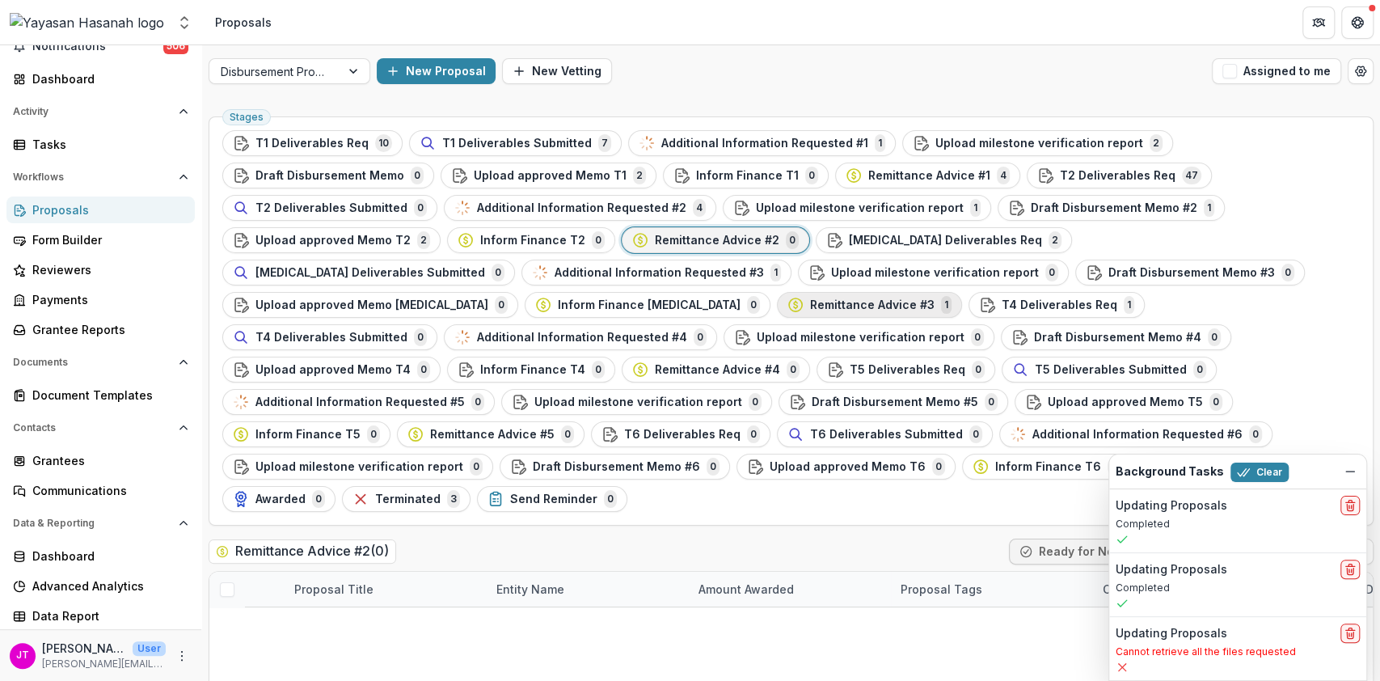
click at [934, 298] on span "Remittance Advice #3" at bounding box center [872, 305] width 124 height 14
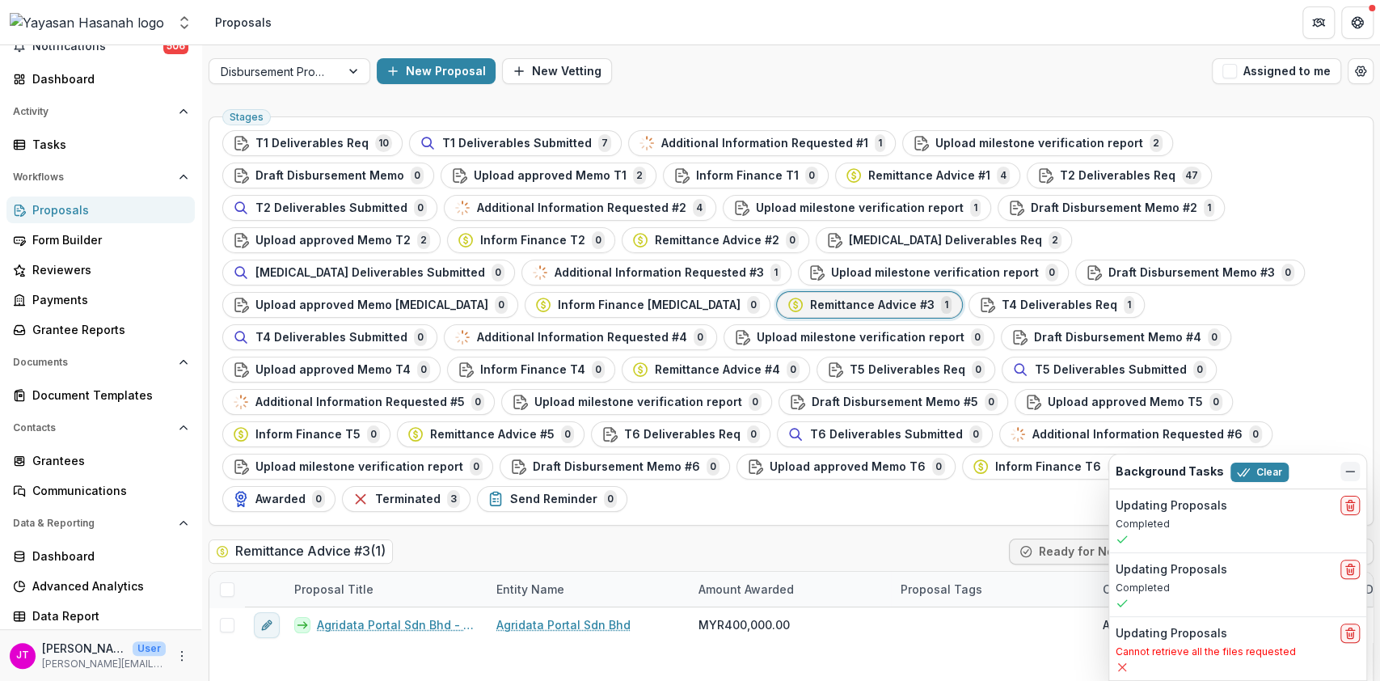
click at [1347, 471] on line "Dismiss" at bounding box center [1350, 471] width 8 height 0
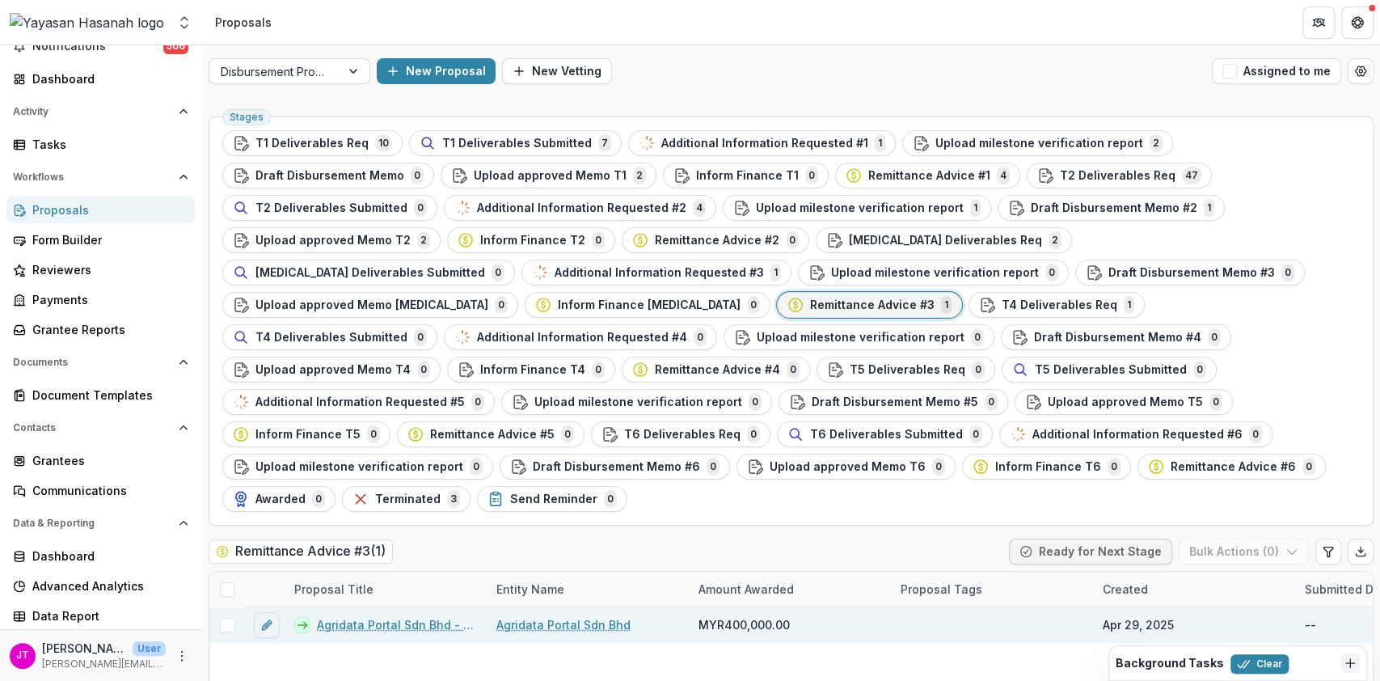
click at [390, 616] on link "Agridata Portal Sdn Bhd - Project Spark" at bounding box center [397, 624] width 160 height 17
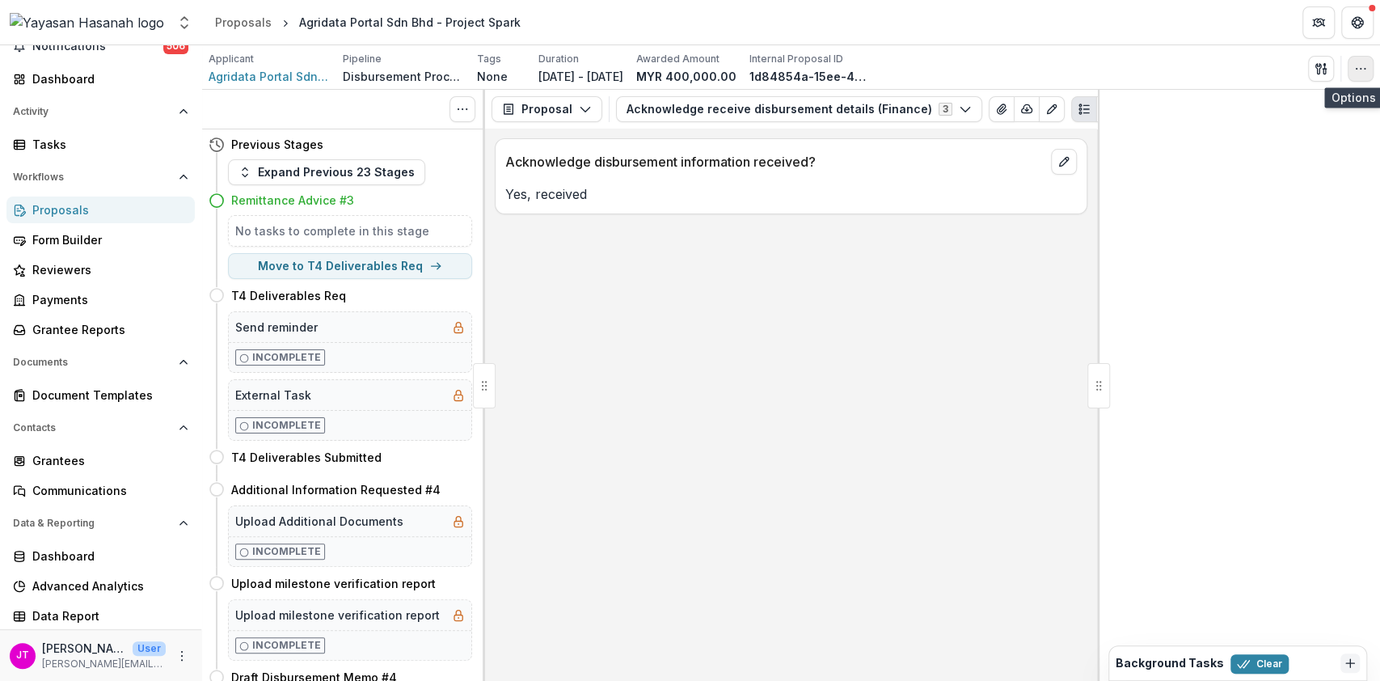
click at [1358, 64] on icon "button" at bounding box center [1360, 68] width 13 height 13
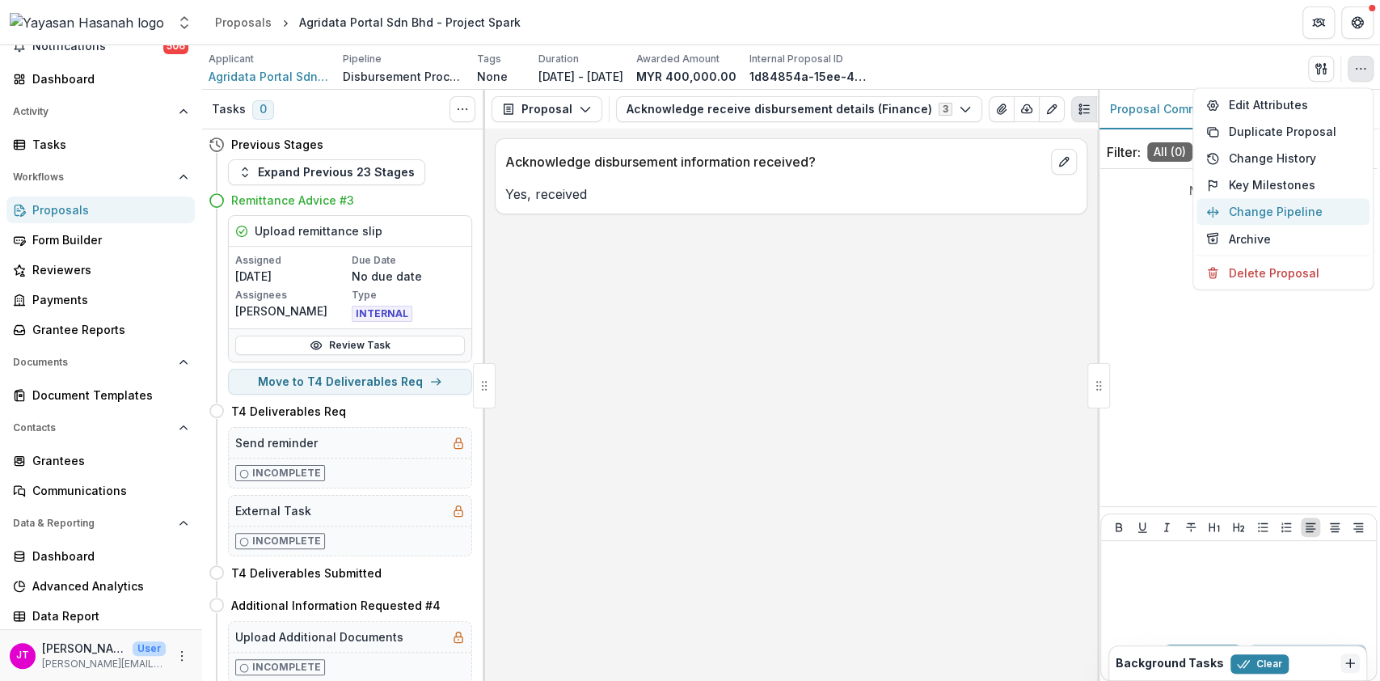
click at [1251, 219] on button "Change Pipeline" at bounding box center [1282, 211] width 173 height 27
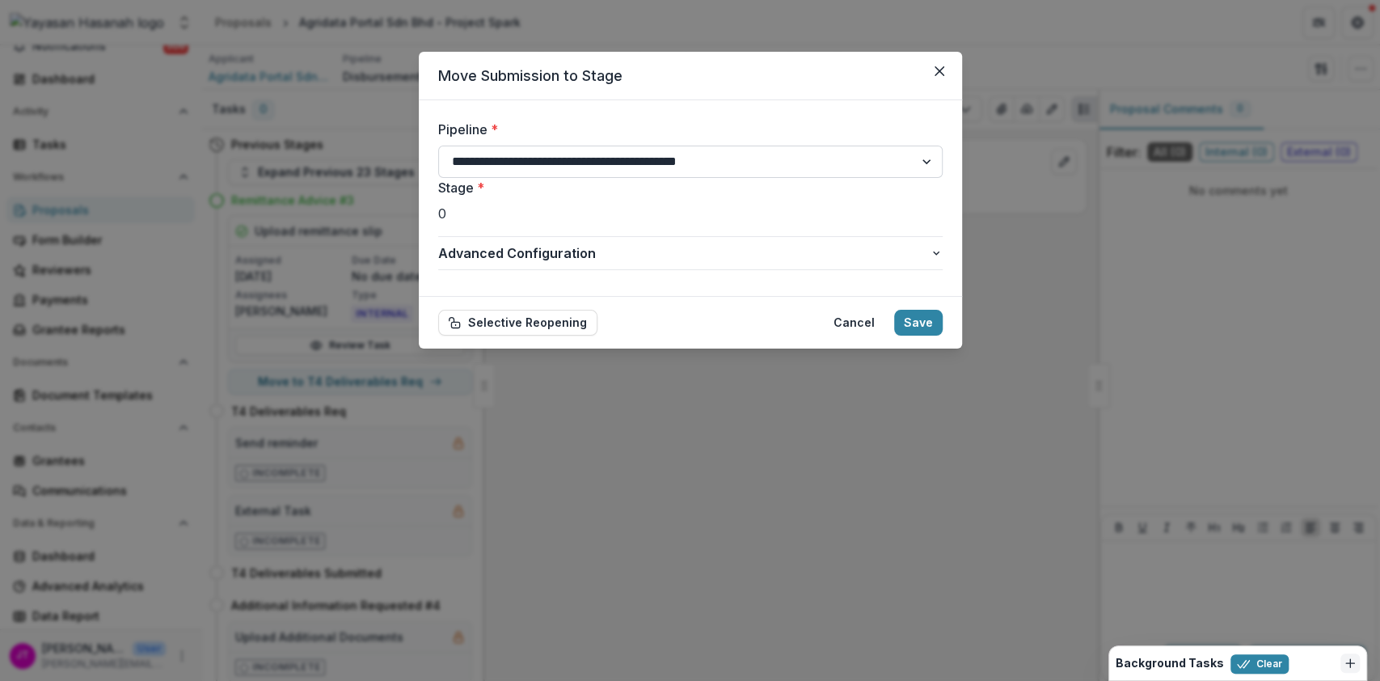
click at [629, 164] on select "**********" at bounding box center [690, 162] width 504 height 32
select select "**********"
click at [438, 146] on select "**********" at bounding box center [690, 162] width 504 height 32
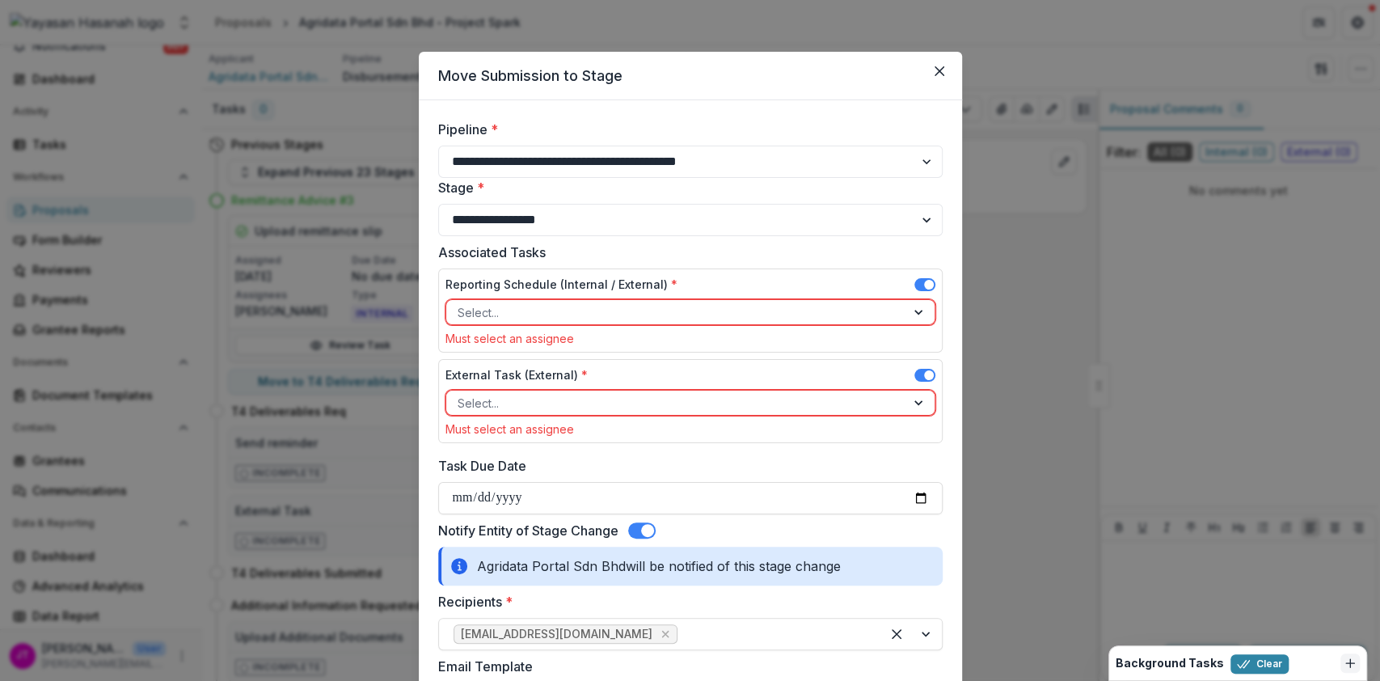
click at [916, 276] on div "Reporting Schedule (Internal / External) *" at bounding box center [690, 287] width 490 height 23
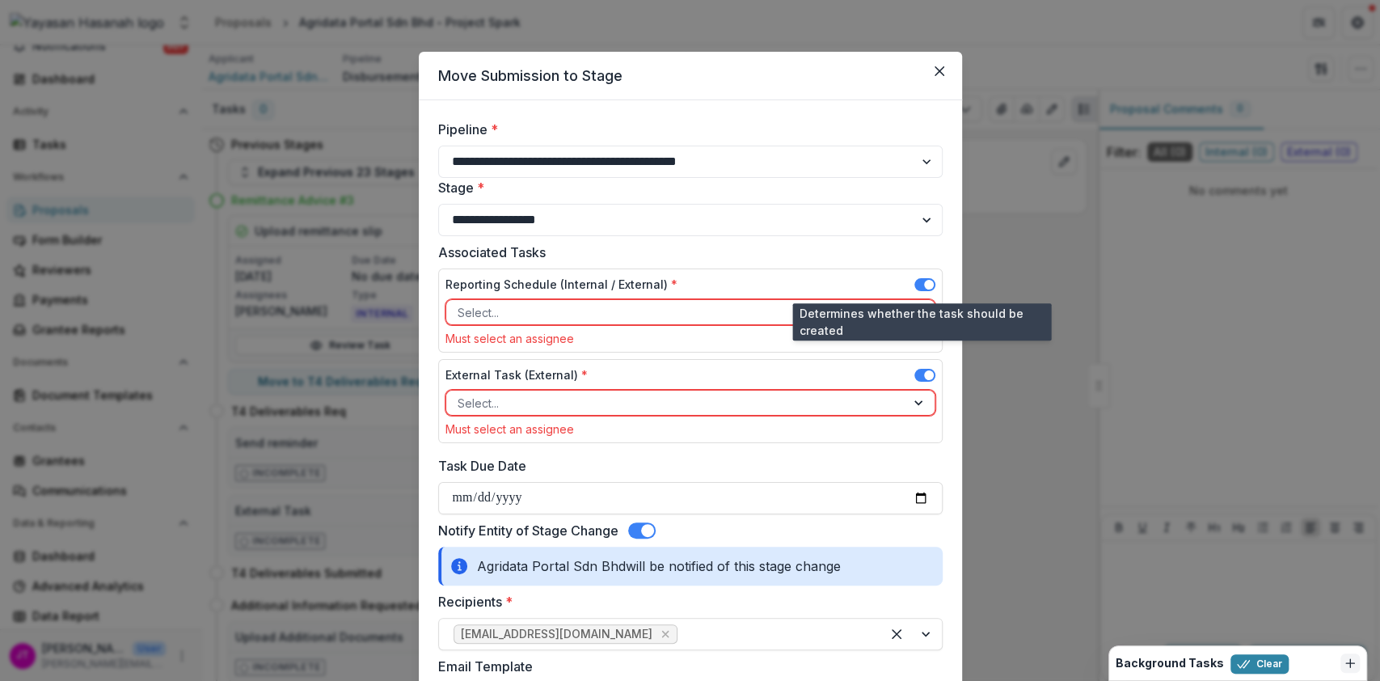
click at [918, 281] on span at bounding box center [924, 284] width 21 height 13
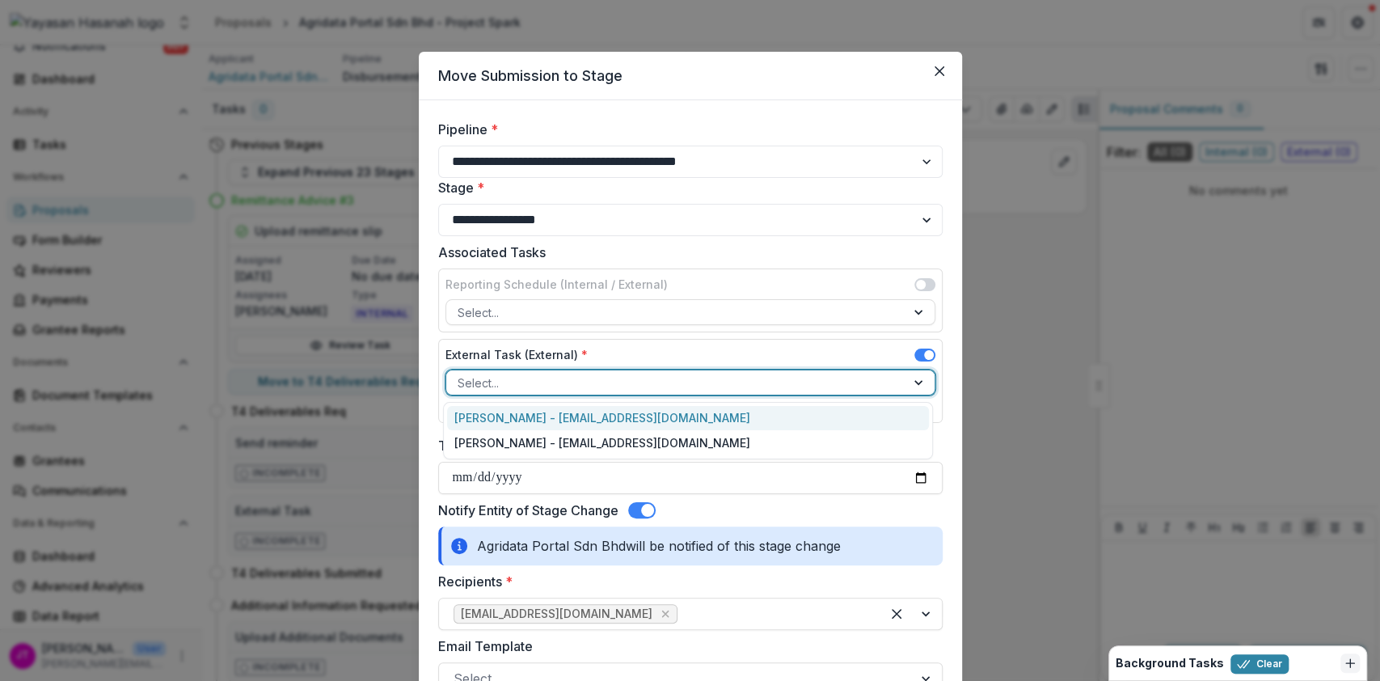
click at [819, 373] on div at bounding box center [676, 383] width 437 height 20
click at [750, 421] on div "[PERSON_NAME] - [EMAIL_ADDRESS][DOMAIN_NAME]" at bounding box center [688, 418] width 482 height 25
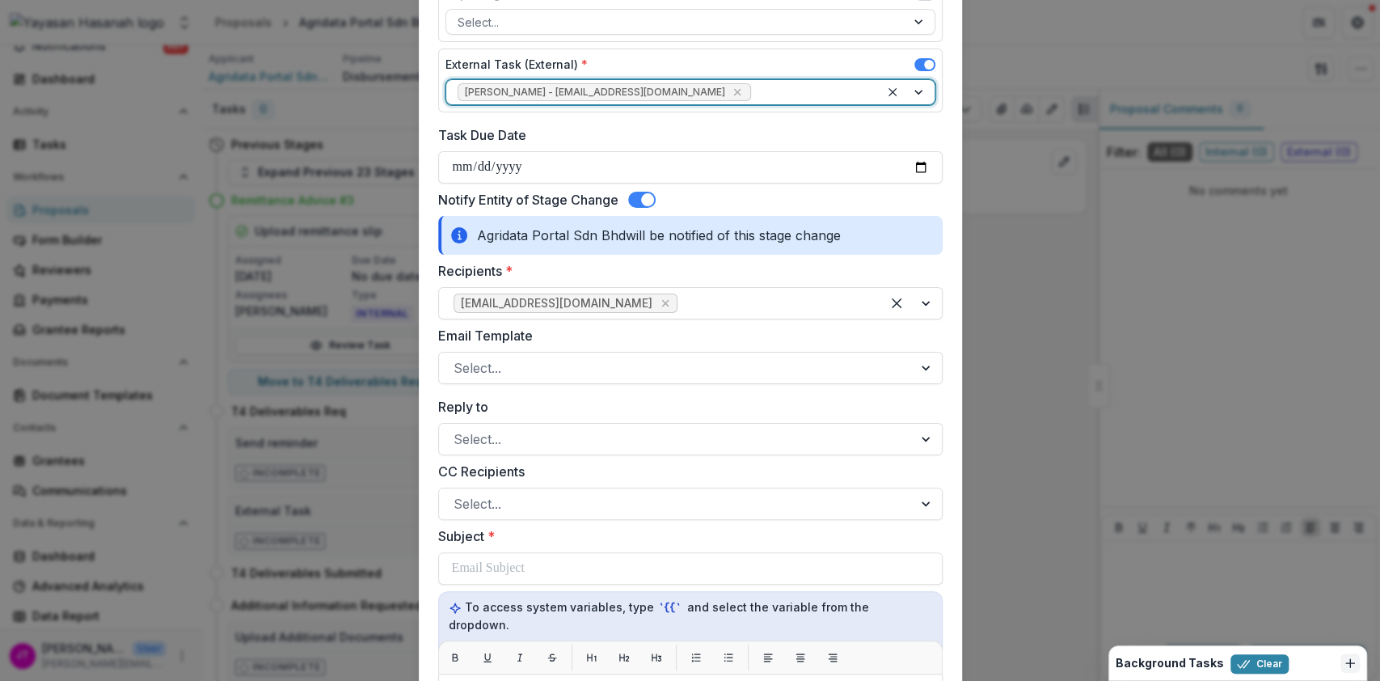
scroll to position [298, 0]
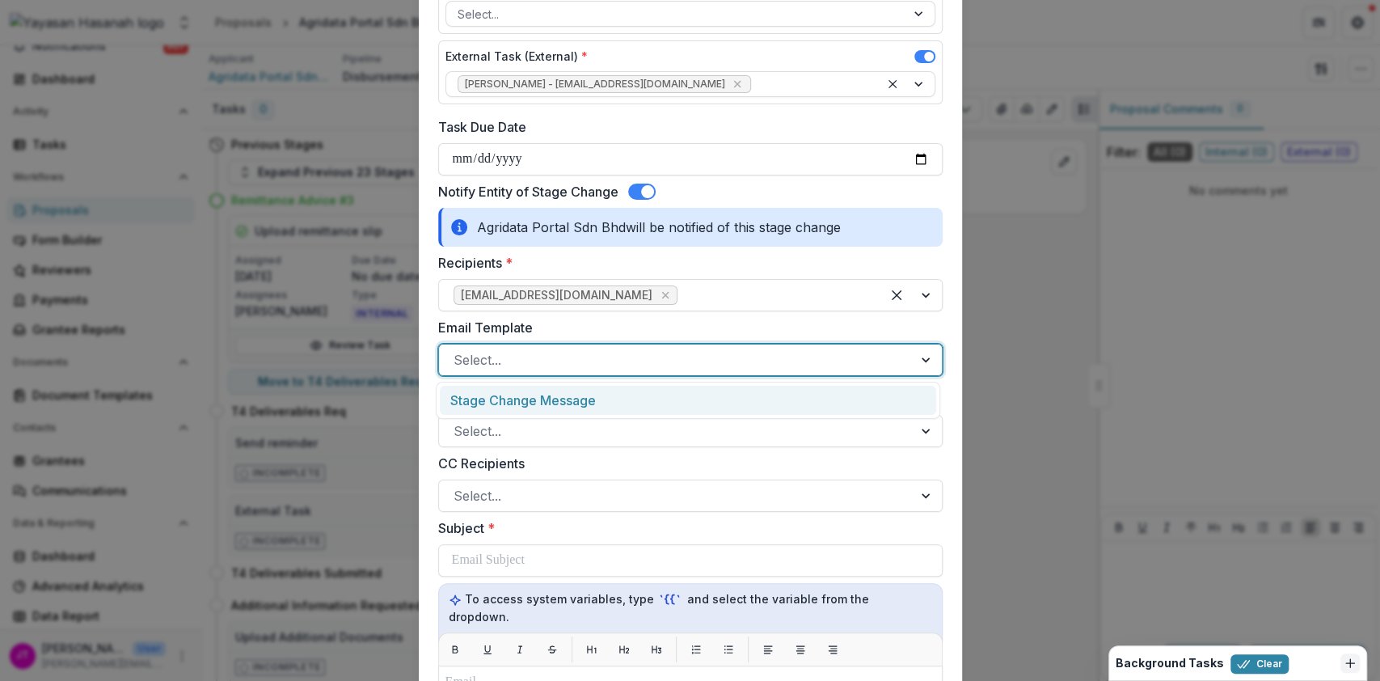
click at [704, 358] on div at bounding box center [676, 359] width 445 height 23
click at [691, 403] on div "Stage Change Message" at bounding box center [688, 401] width 496 height 30
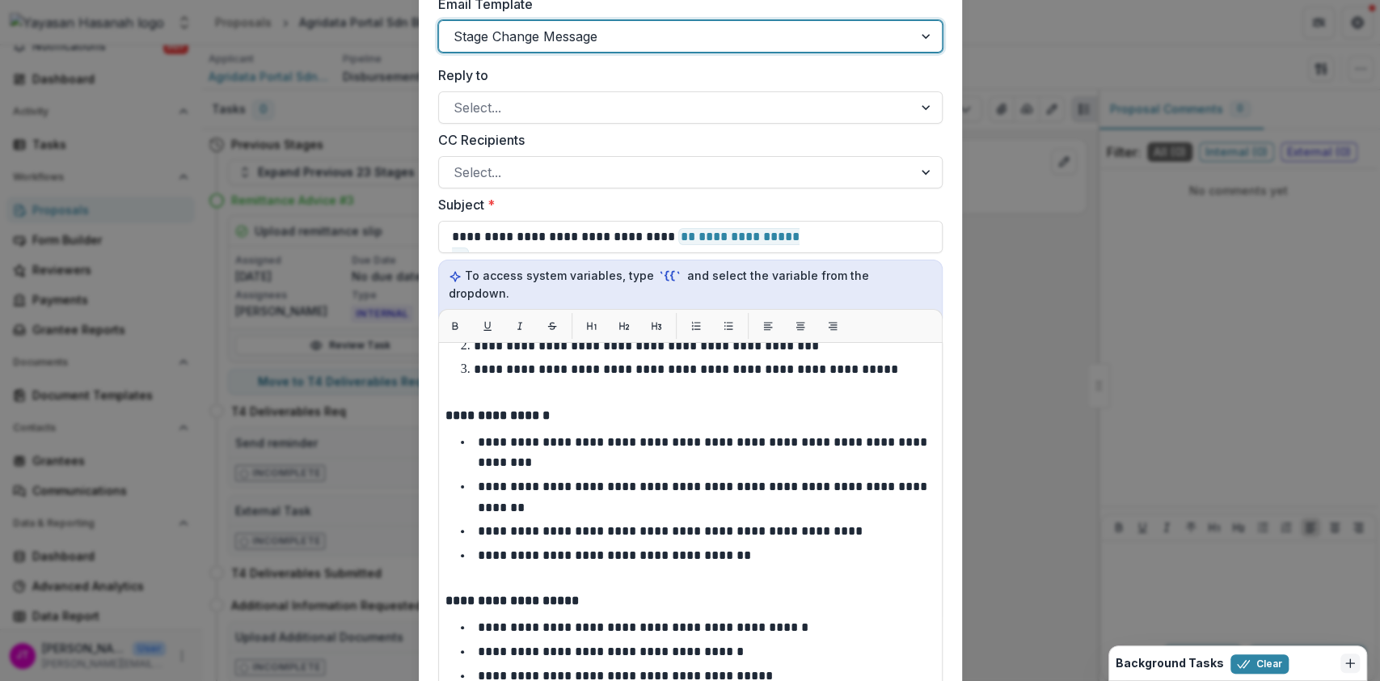
scroll to position [0, 0]
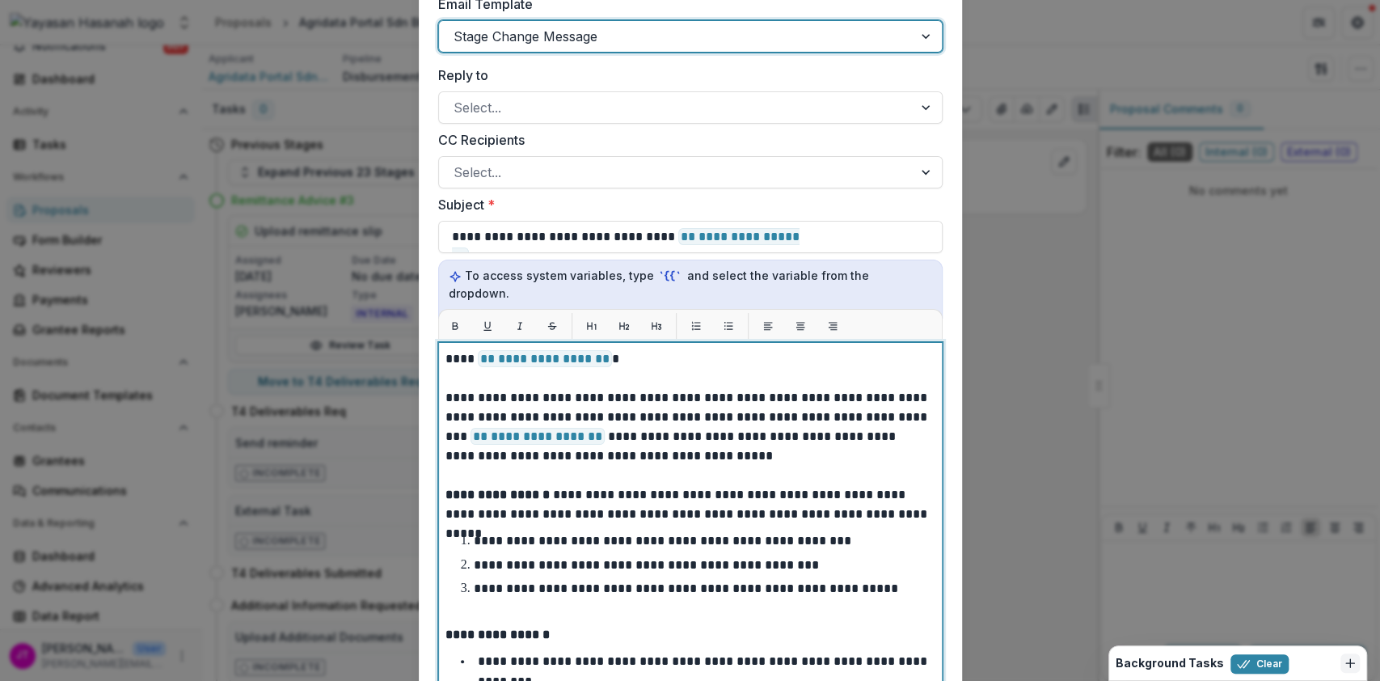
click at [736, 499] on p "**********" at bounding box center [688, 504] width 486 height 39
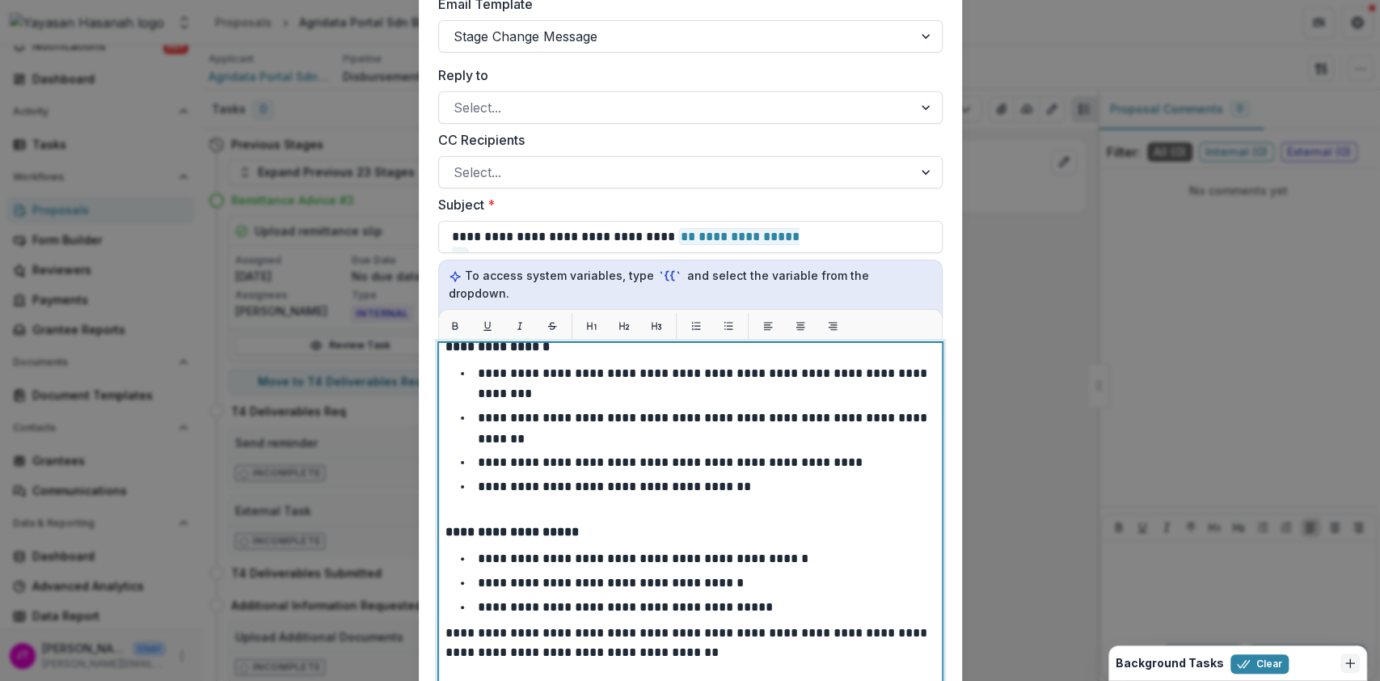
scroll to position [967, 0]
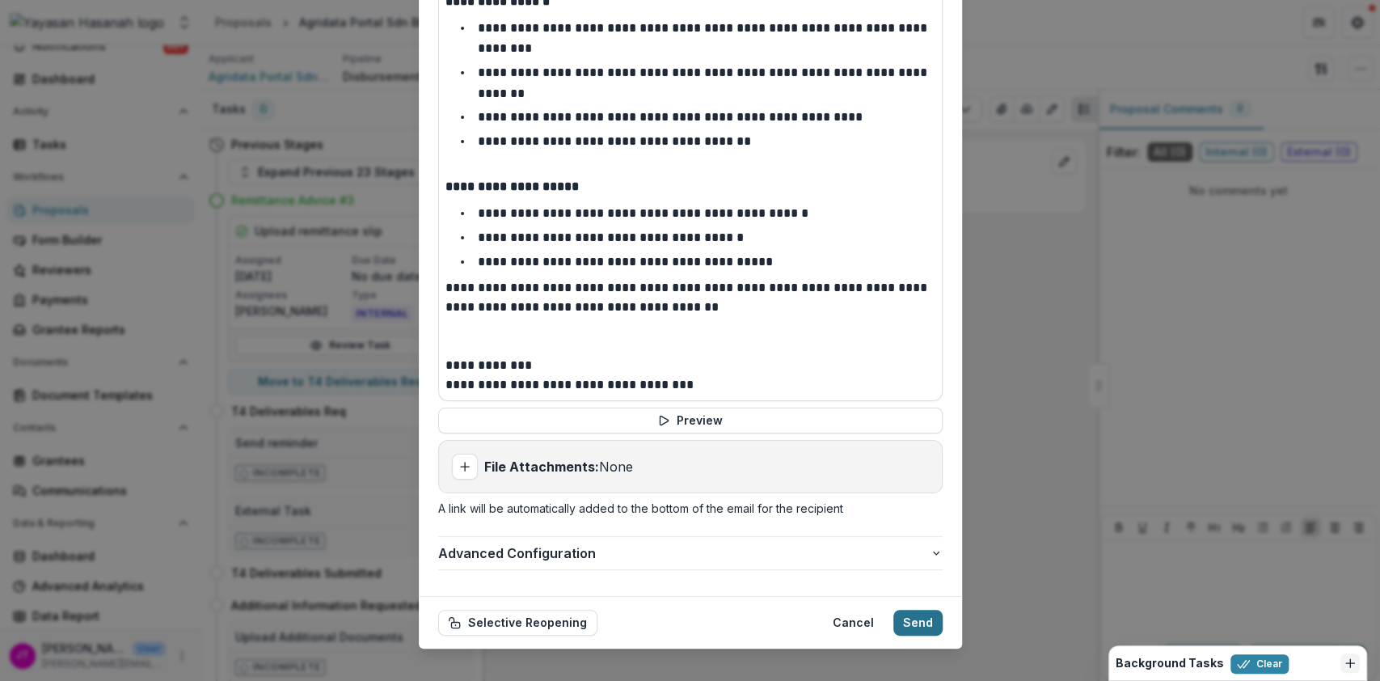
click at [913, 610] on button "Send" at bounding box center [917, 623] width 49 height 26
click at [530, 610] on button "Selective Reopening" at bounding box center [517, 623] width 159 height 26
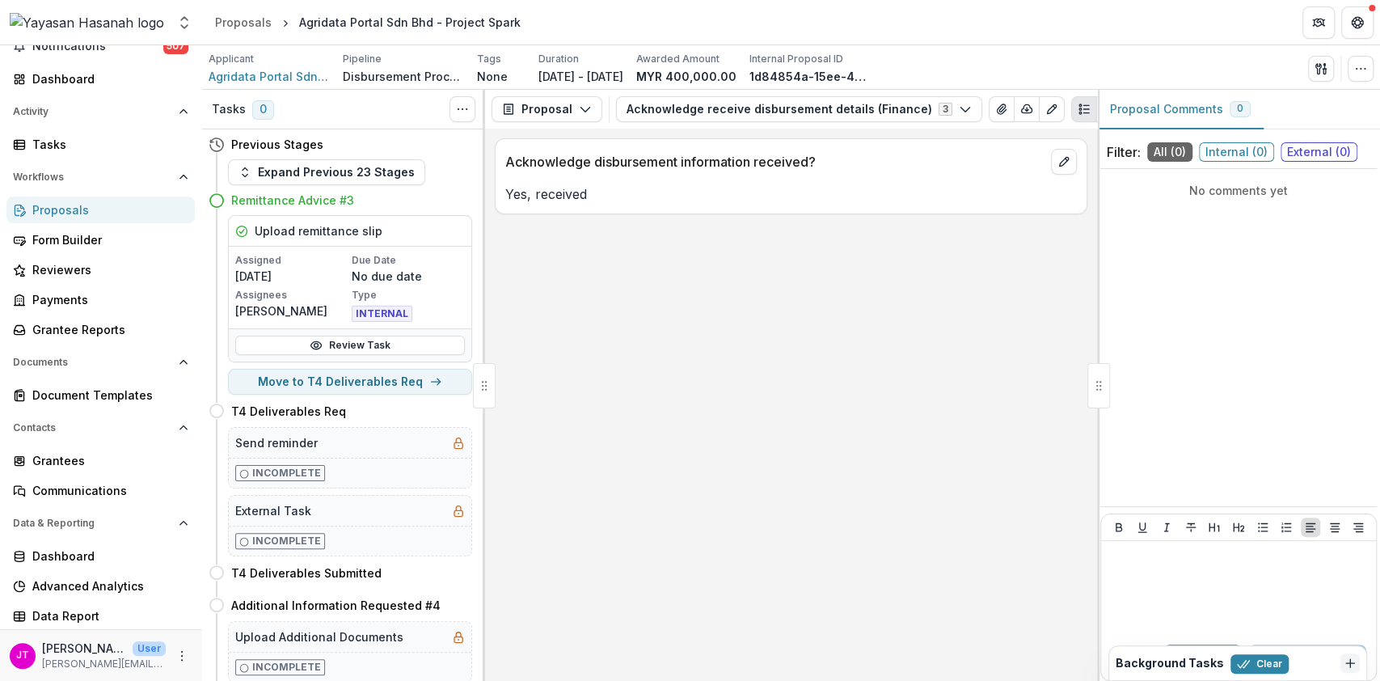
select select
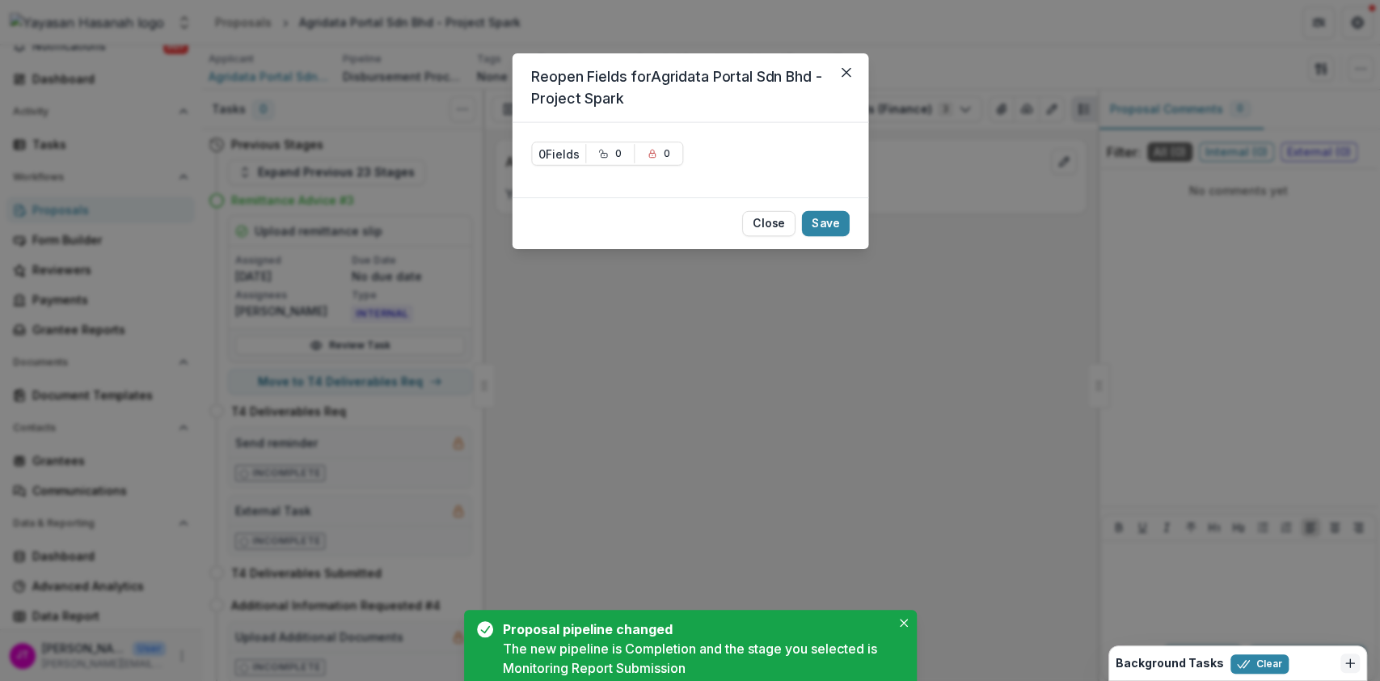
scroll to position [0, 0]
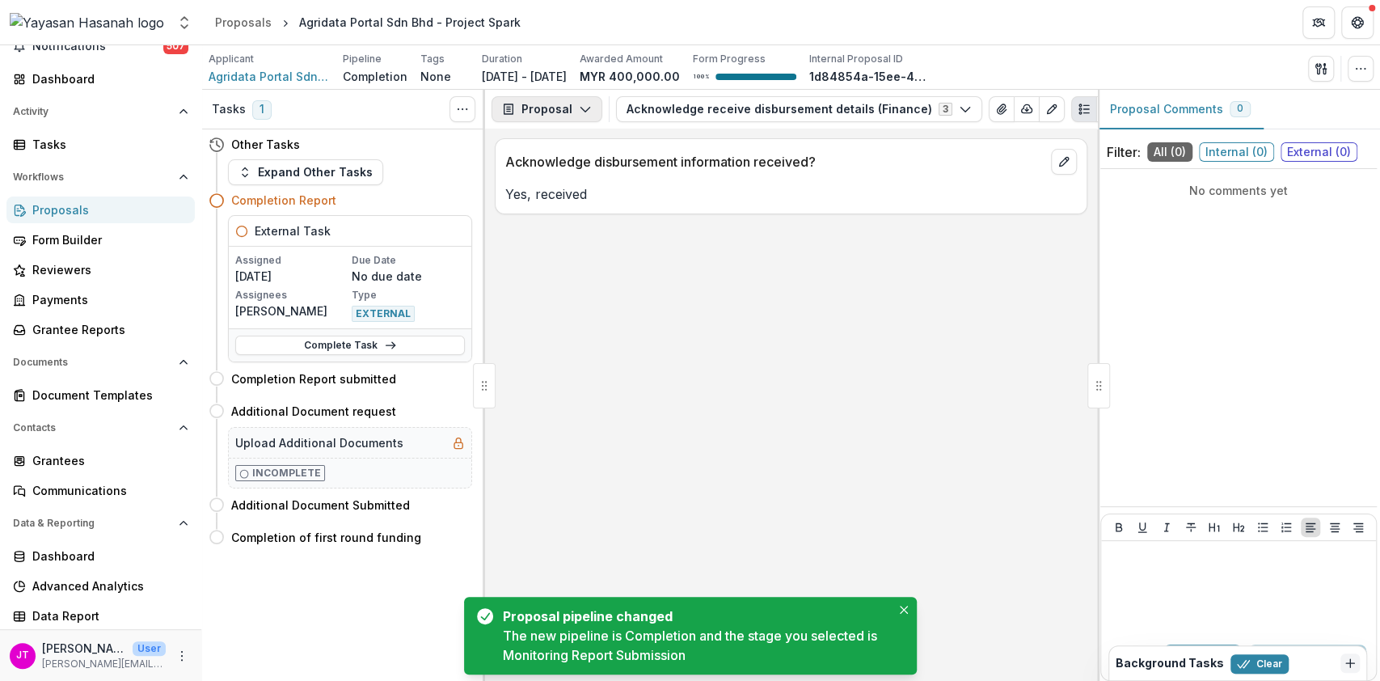
click at [561, 96] on button "Proposal" at bounding box center [546, 109] width 111 height 26
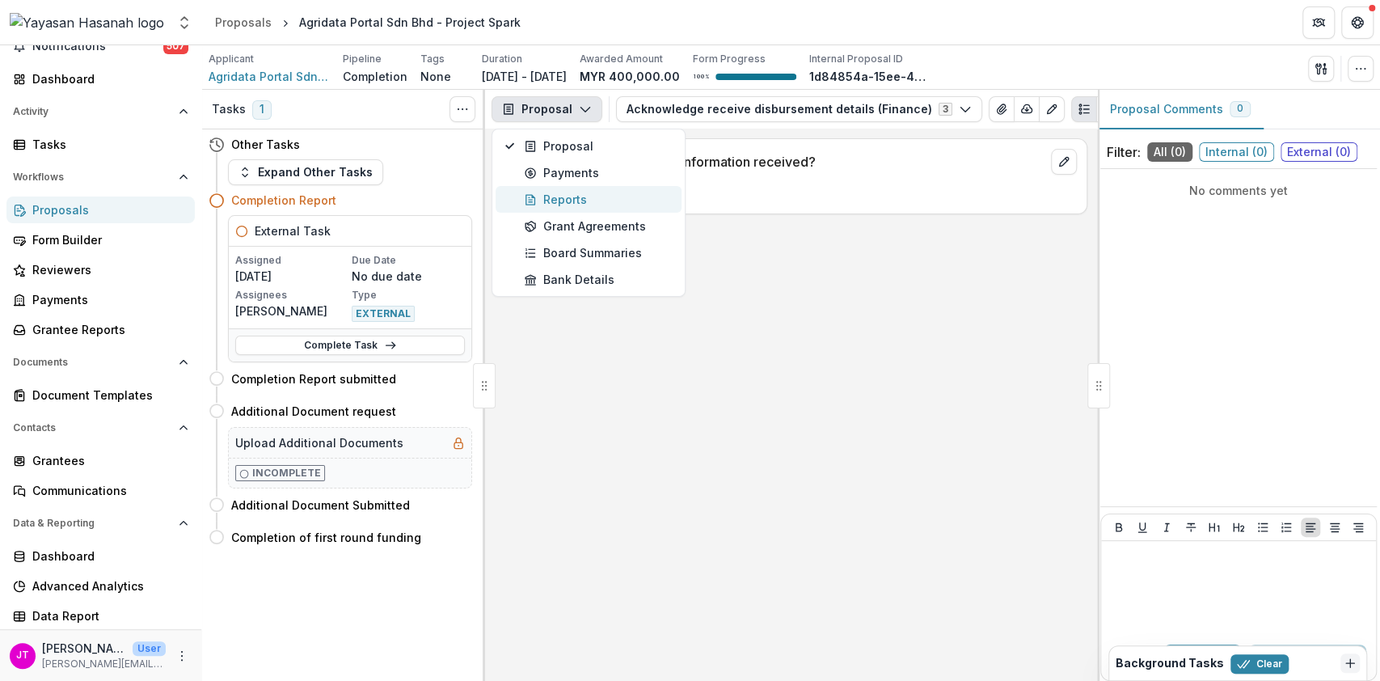
click at [555, 196] on div "Reports" at bounding box center [598, 199] width 148 height 17
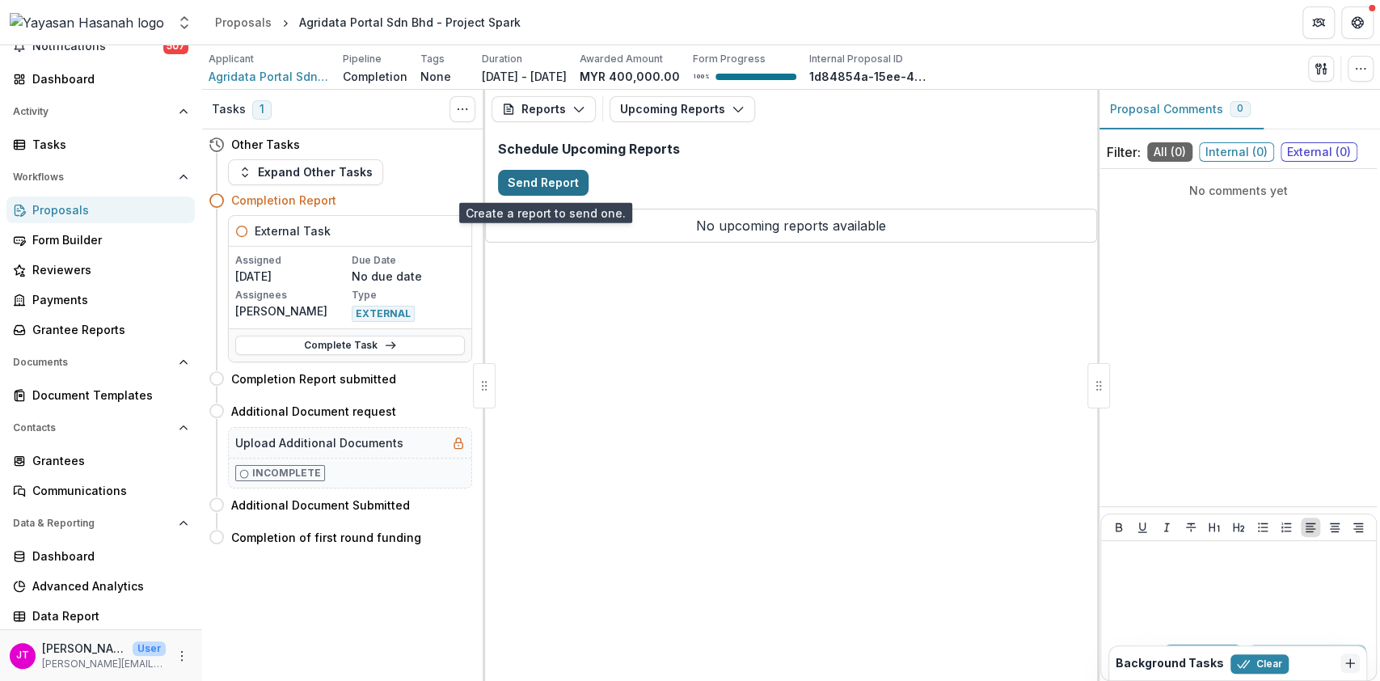
click at [527, 191] on button "Send Report" at bounding box center [543, 183] width 91 height 26
select select "********"
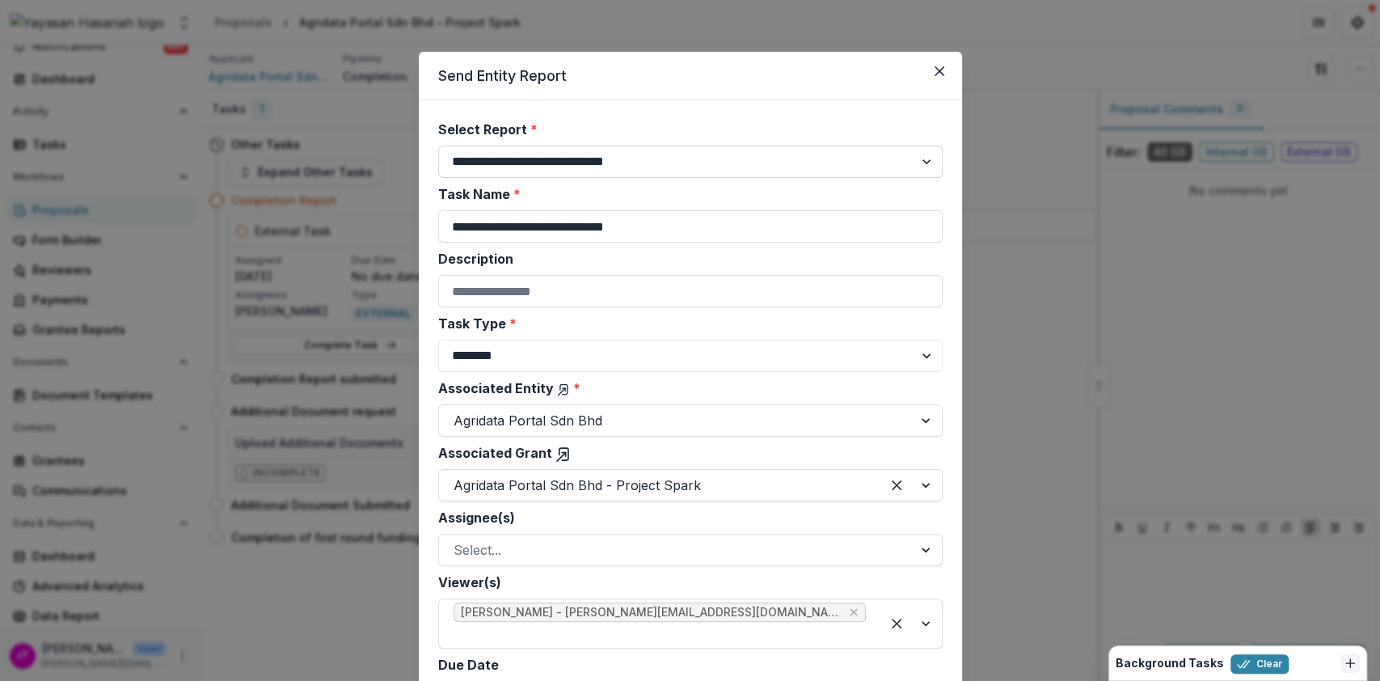
click at [638, 155] on select "**********" at bounding box center [690, 162] width 504 height 32
select select "**********"
click at [438, 146] on select "**********" at bounding box center [690, 162] width 504 height 32
type input "**********"
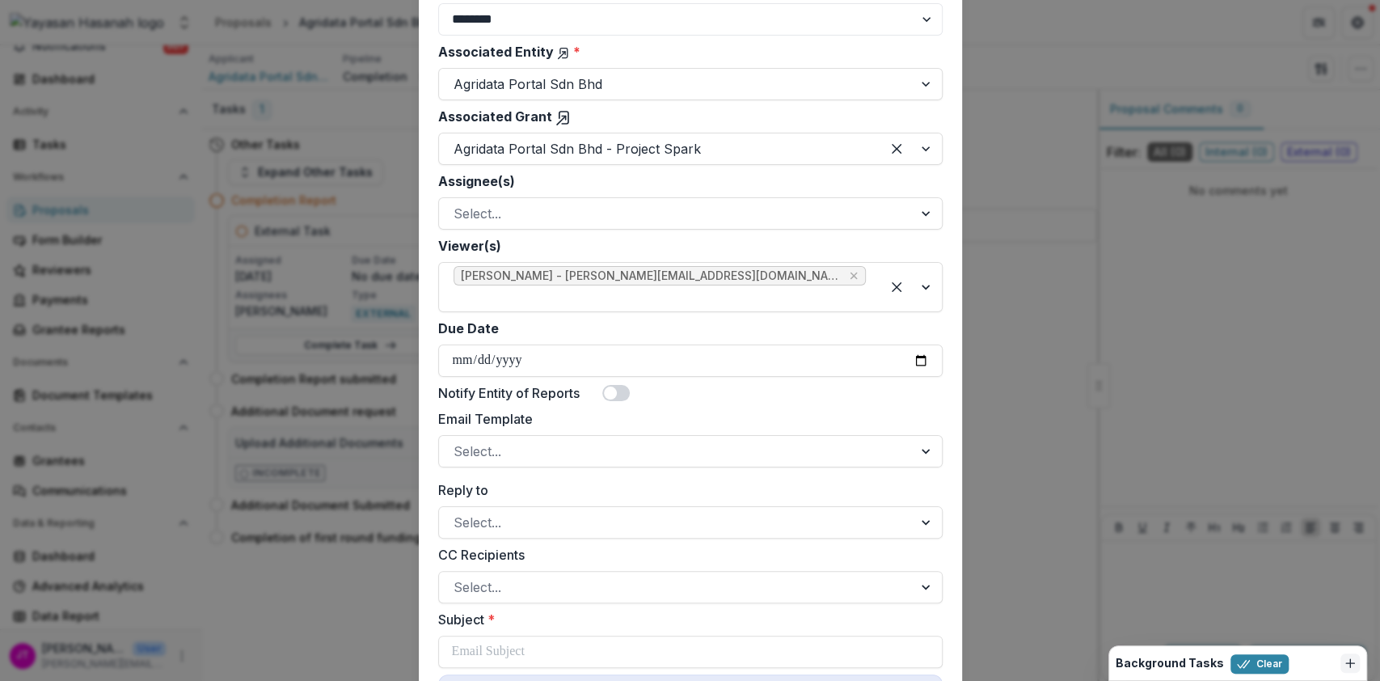
scroll to position [342, 0]
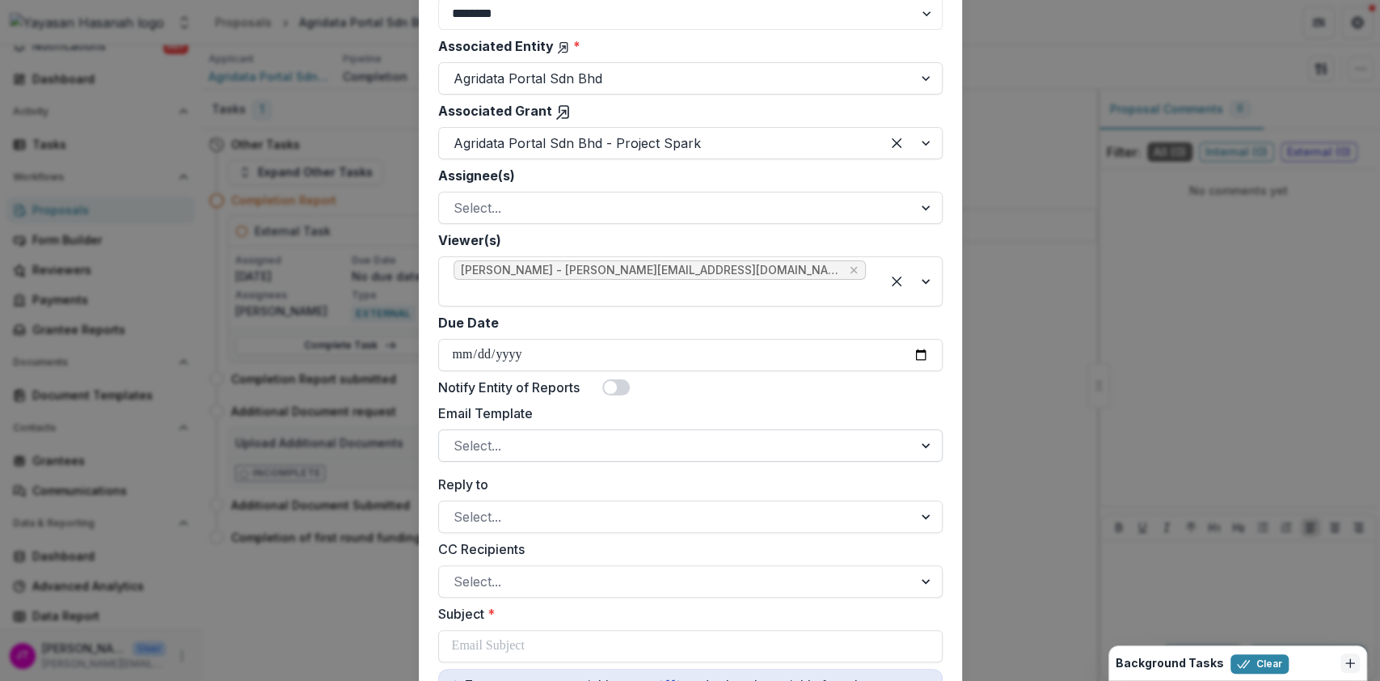
click at [563, 429] on div "Select..." at bounding box center [690, 445] width 504 height 32
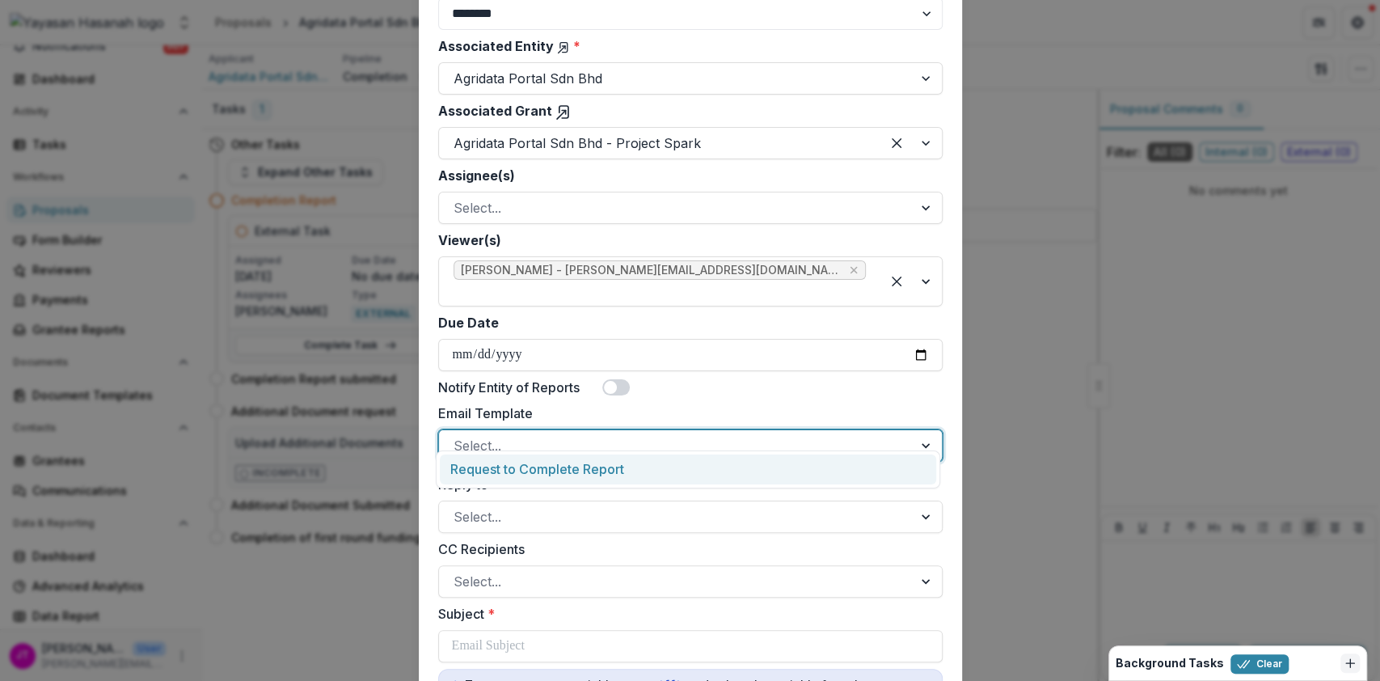
click at [569, 470] on div "Request to Complete Report" at bounding box center [688, 469] width 496 height 30
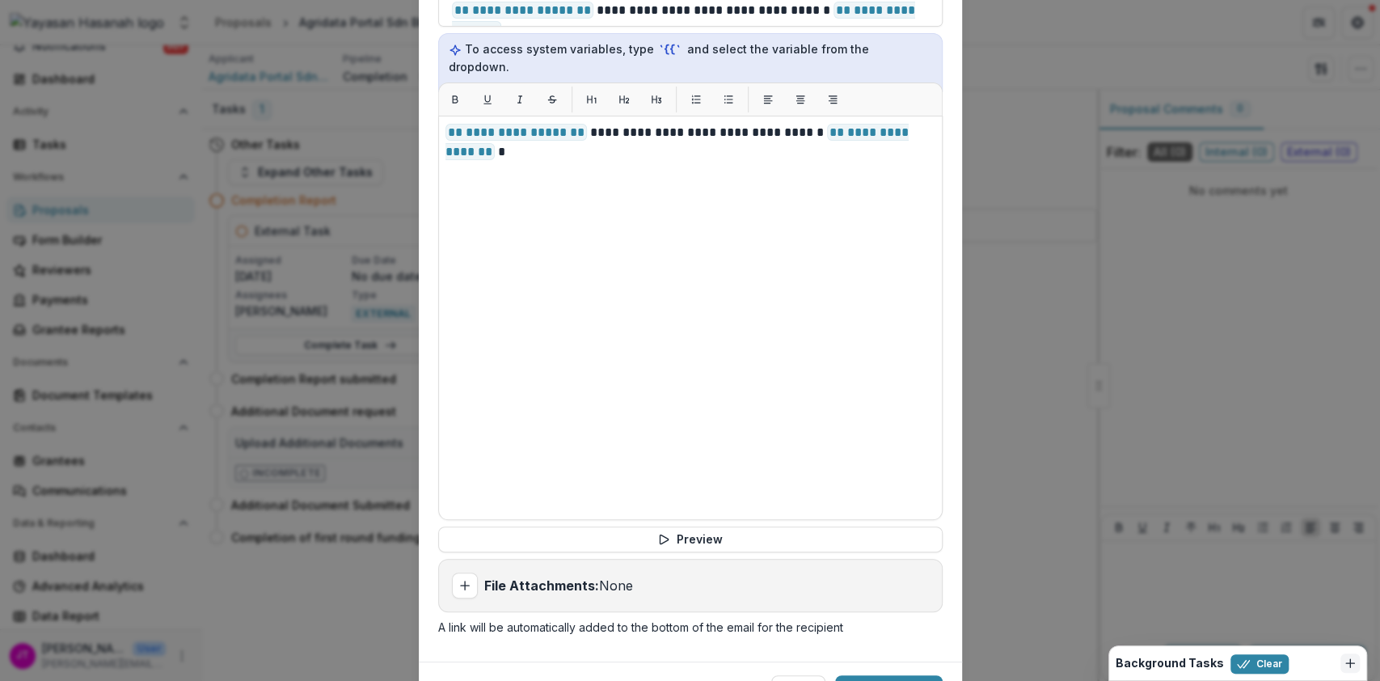
scroll to position [1026, 0]
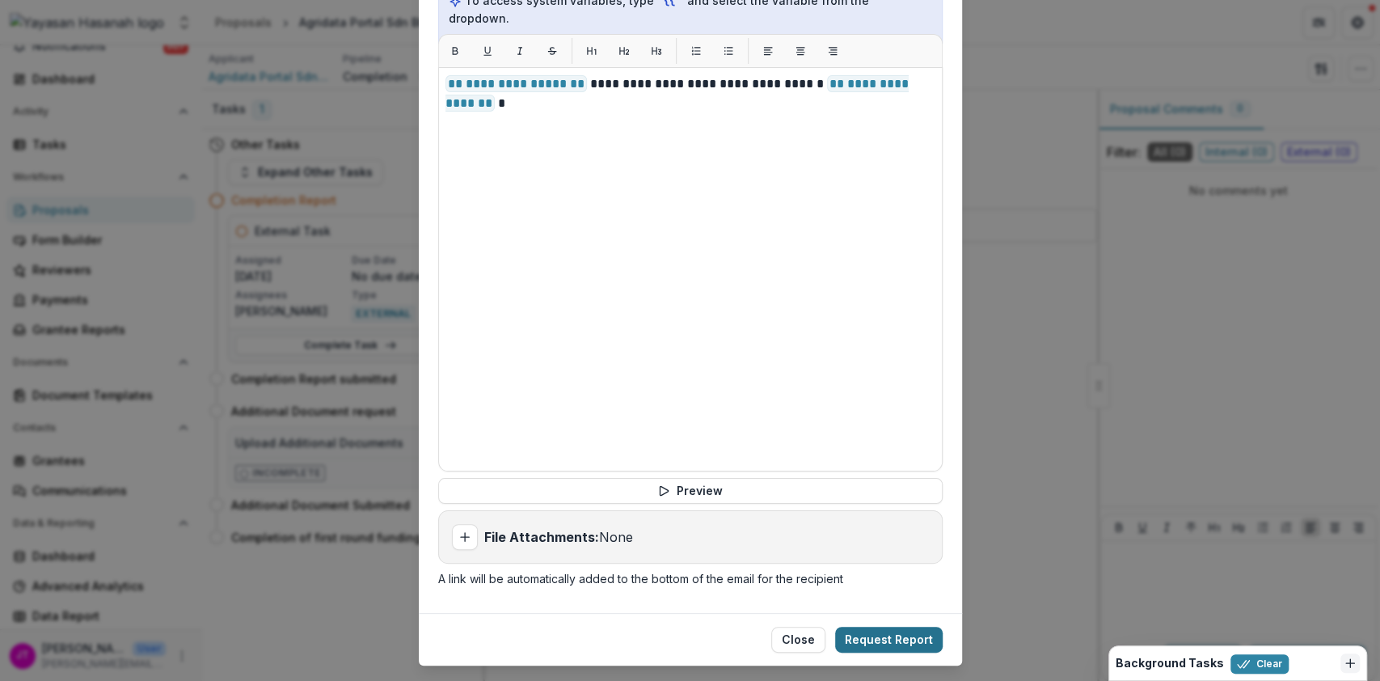
click at [890, 626] on button "Request Report" at bounding box center [889, 639] width 108 height 26
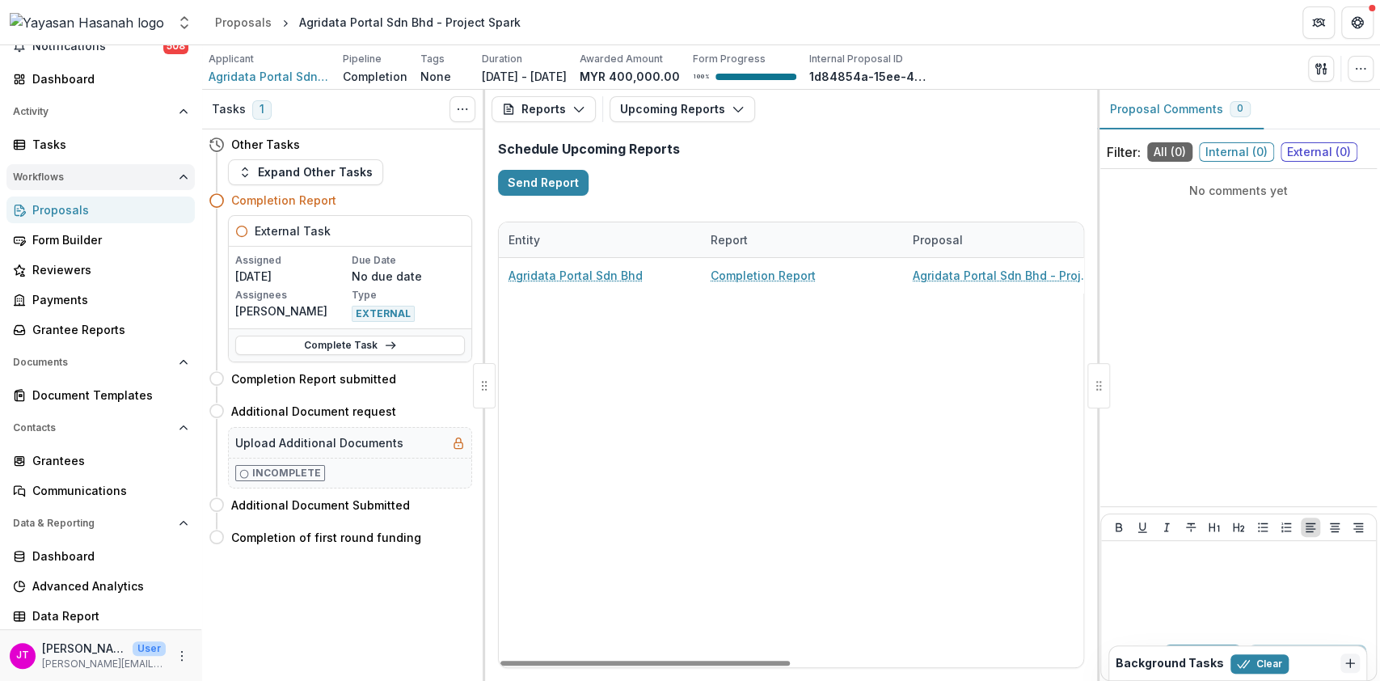
scroll to position [0, 0]
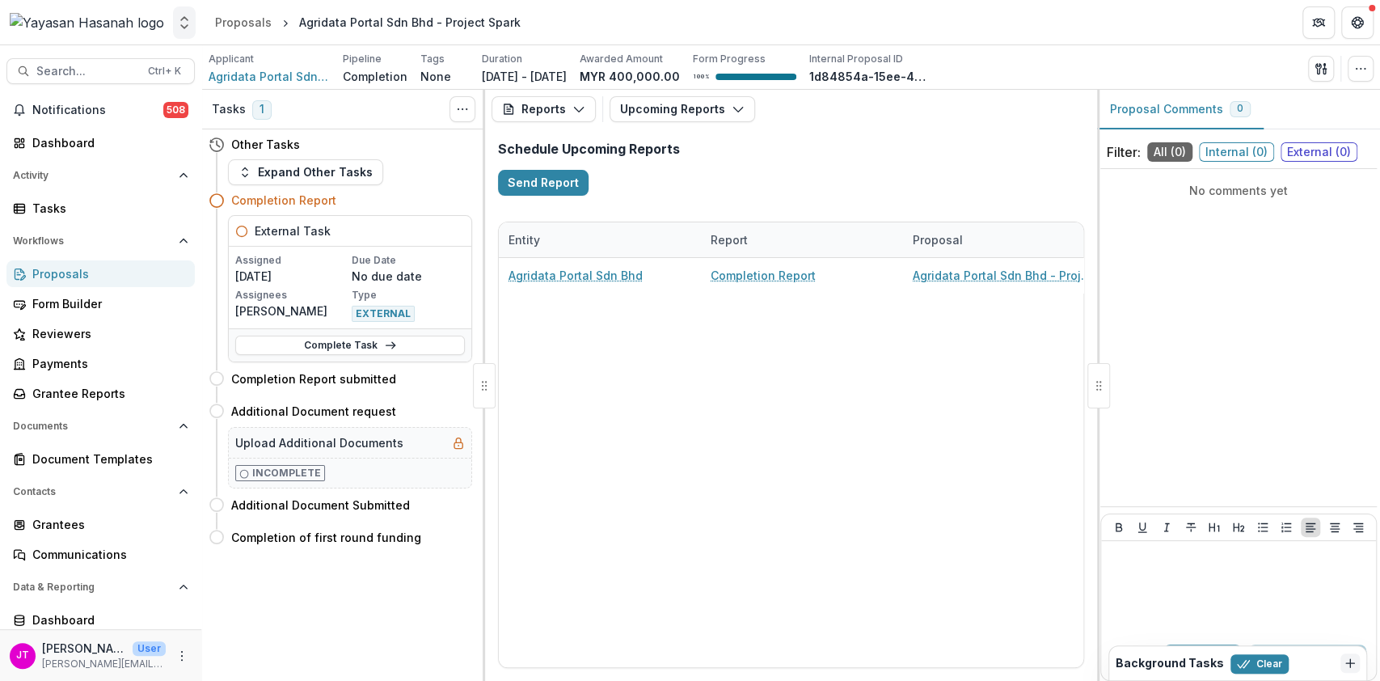
click at [176, 23] on icon "Open entity switcher" at bounding box center [184, 23] width 16 height 16
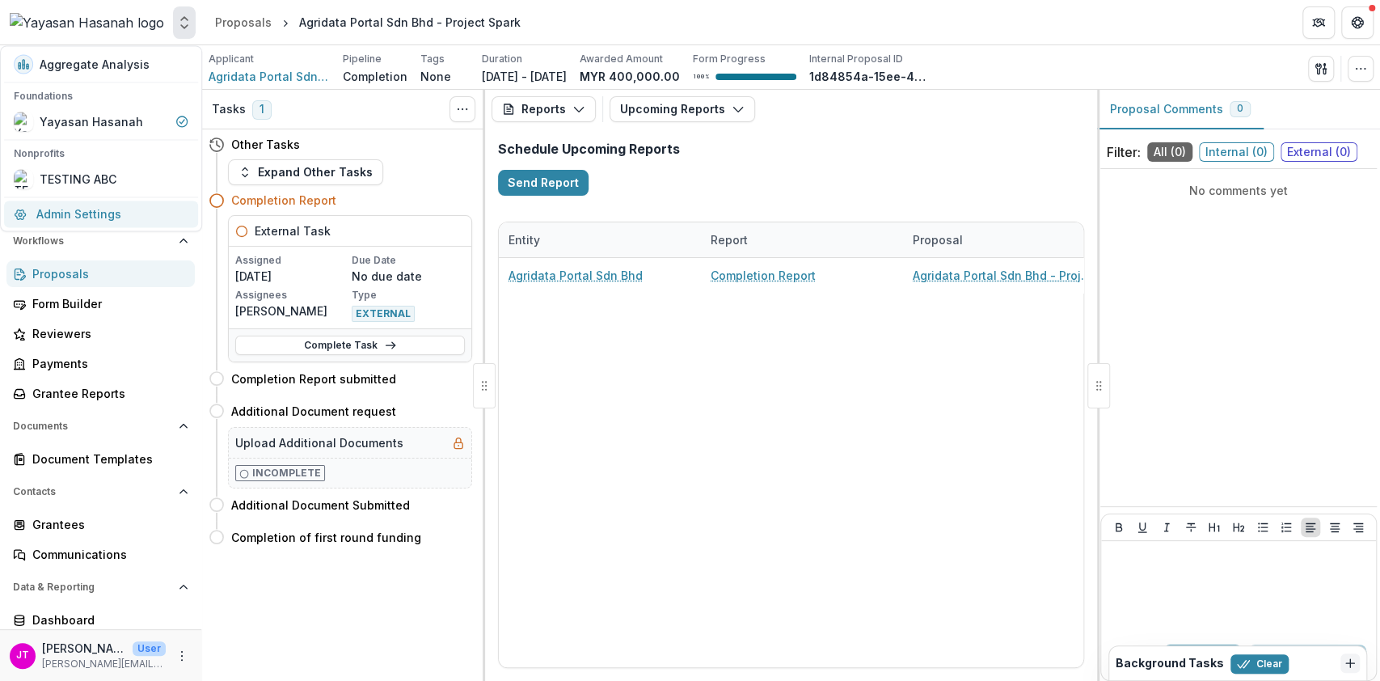
click at [108, 202] on link "Admin Settings" at bounding box center [101, 213] width 194 height 27
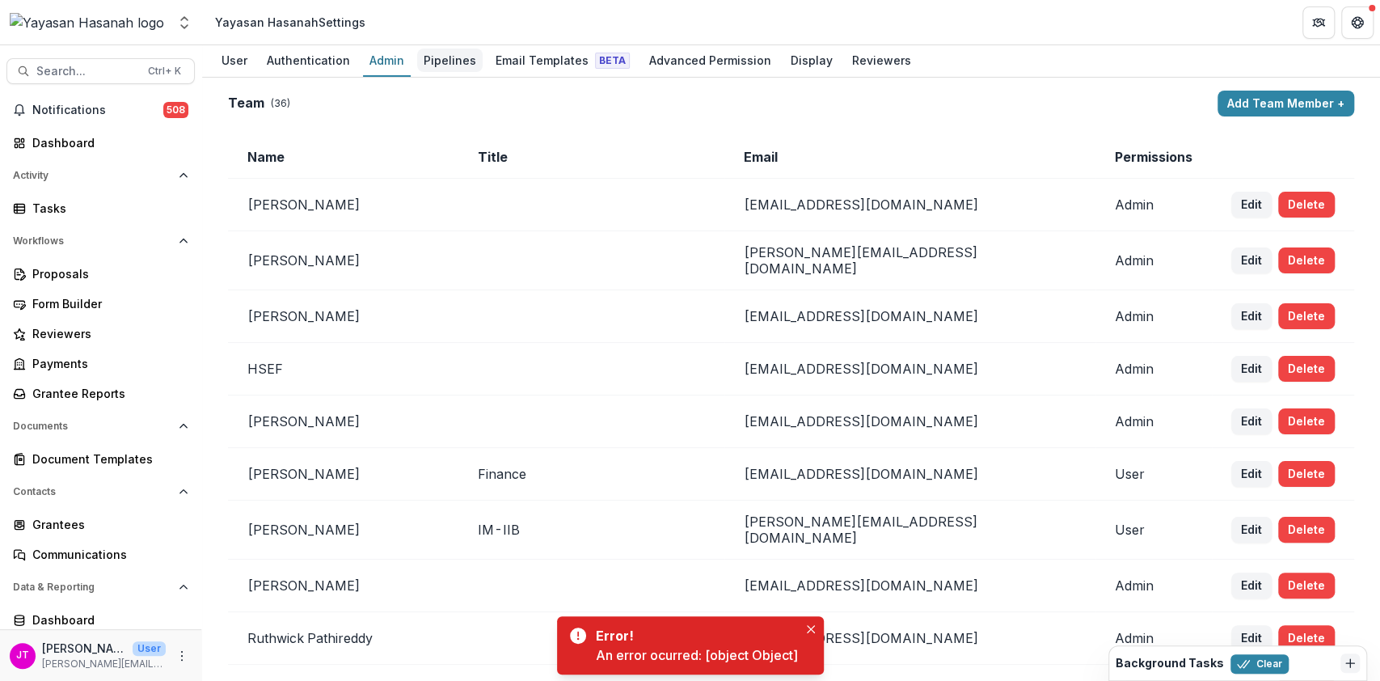
click at [463, 62] on div "Pipelines" at bounding box center [449, 60] width 65 height 23
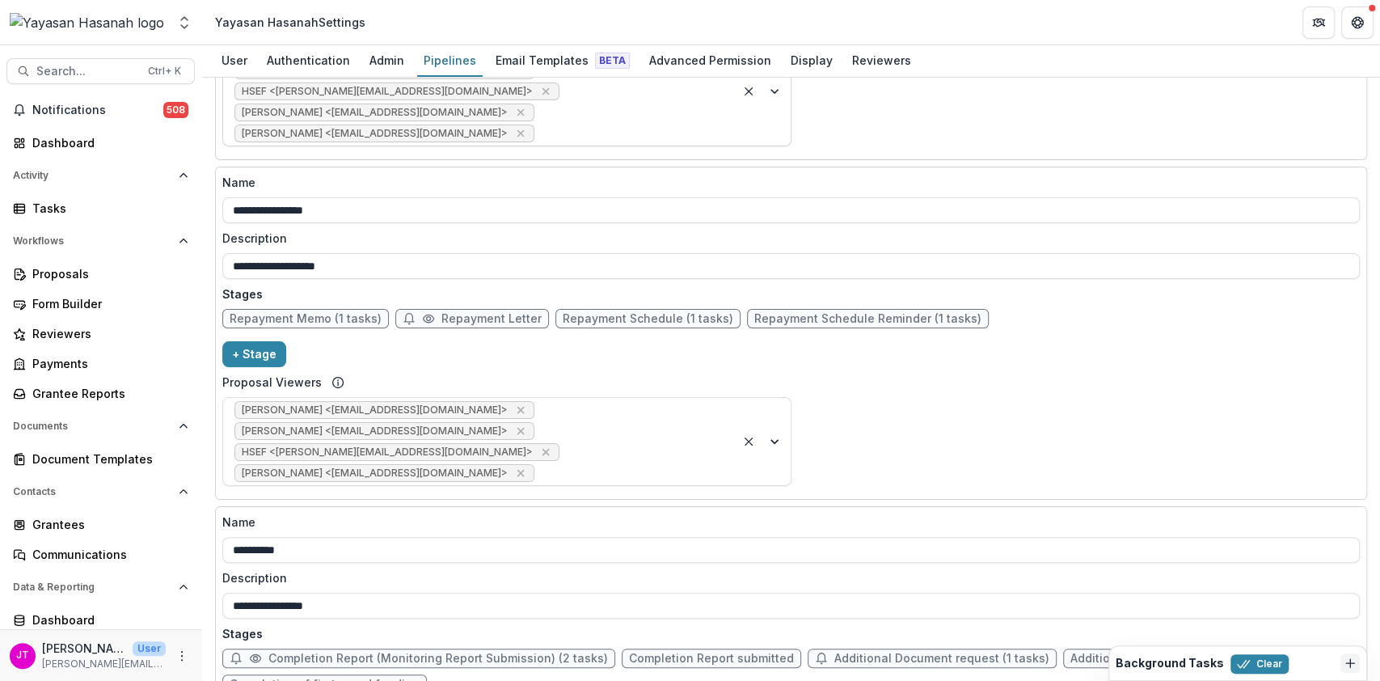
scroll to position [1409, 0]
click at [495, 650] on span "Completion Report (Monitoring Report Submission) (2 tasks)" at bounding box center [438, 657] width 340 height 14
select select "*****"
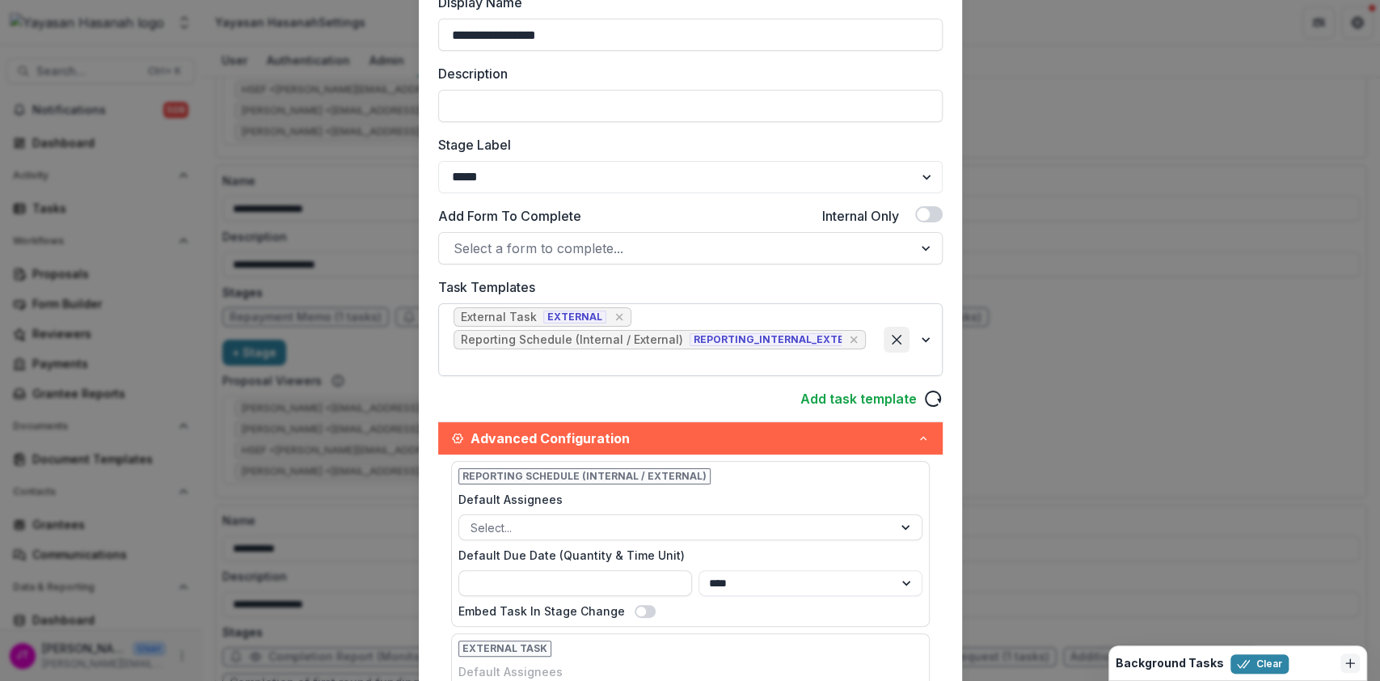
scroll to position [192, 0]
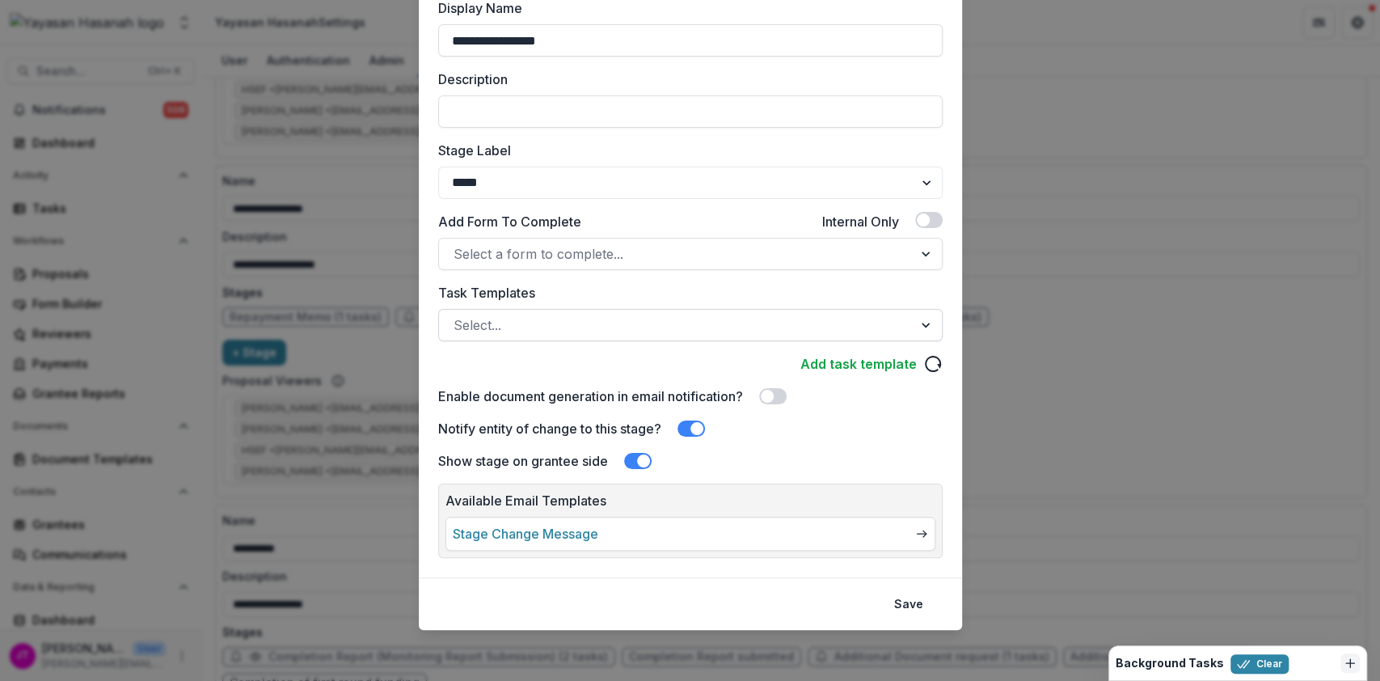
click at [783, 392] on span at bounding box center [772, 396] width 27 height 16
click at [783, 392] on span at bounding box center [778, 396] width 13 height 13
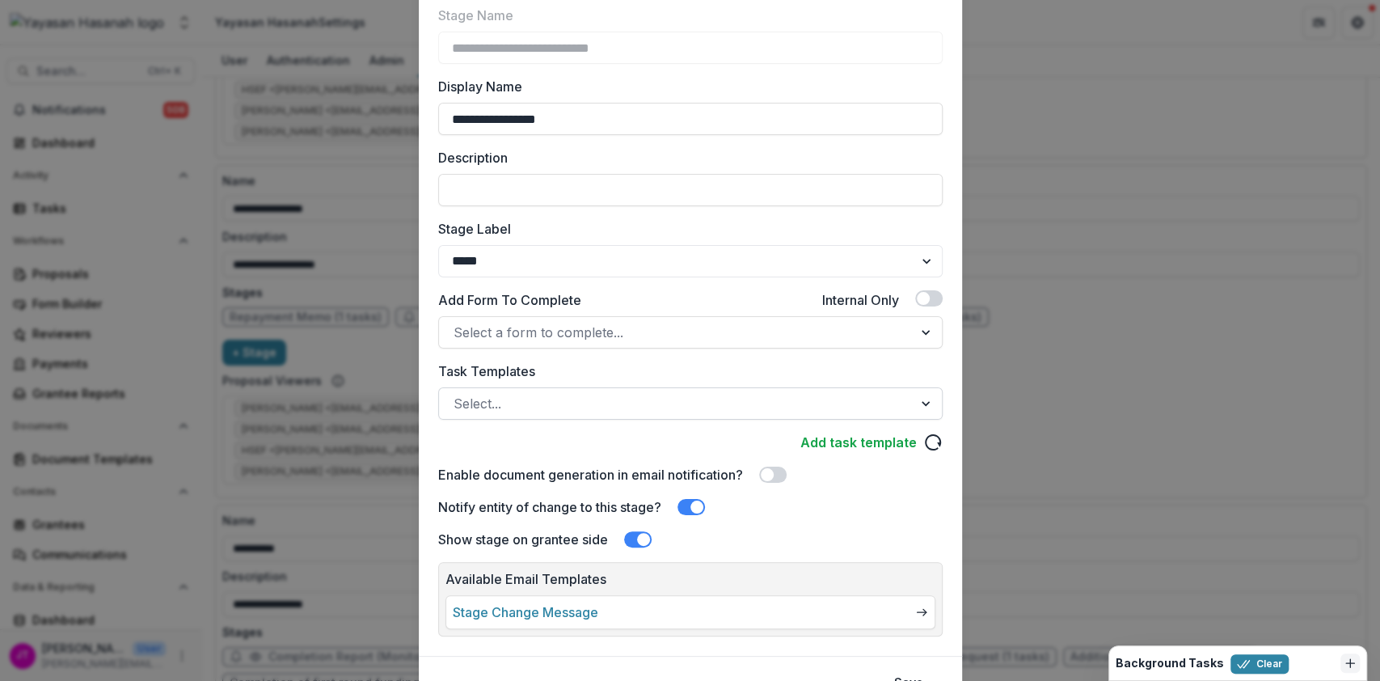
scroll to position [112, 0]
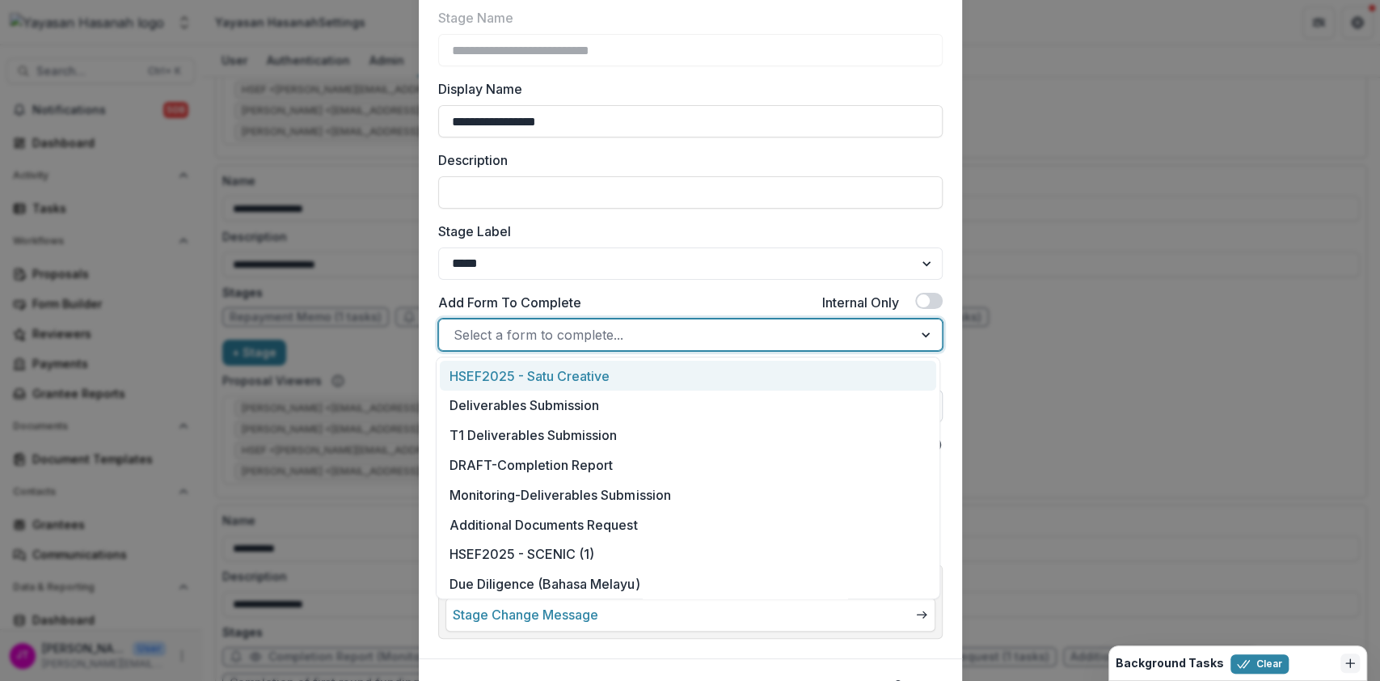
click at [749, 327] on div at bounding box center [676, 334] width 445 height 23
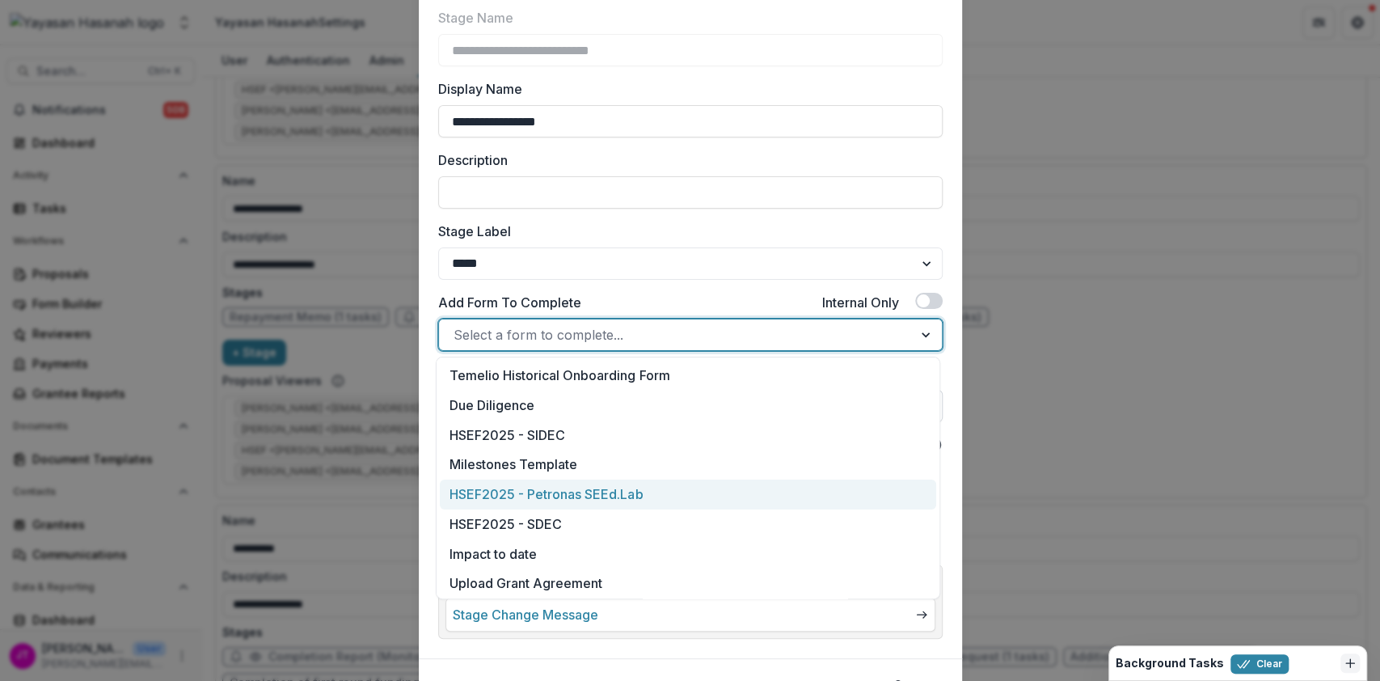
scroll to position [449, 0]
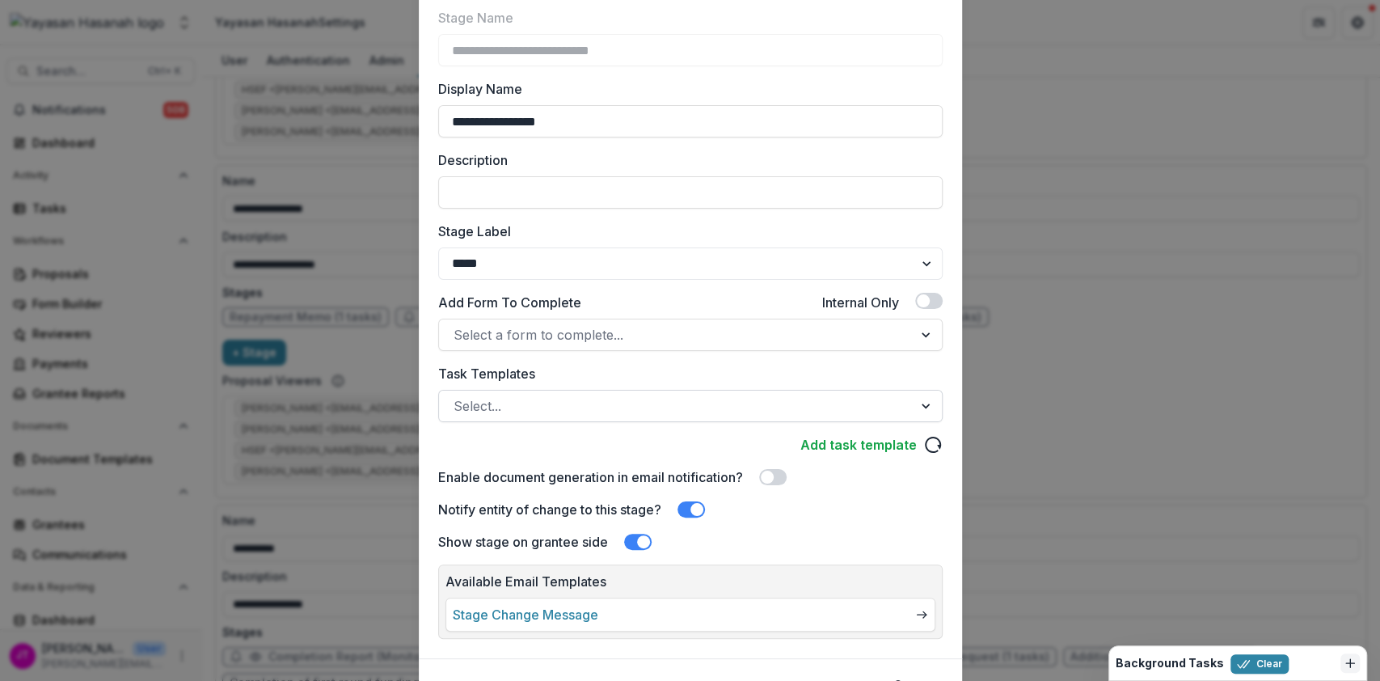
click at [681, 297] on div "Add Form To Complete Internal Only" at bounding box center [690, 306] width 504 height 26
click at [698, 416] on div at bounding box center [676, 405] width 445 height 23
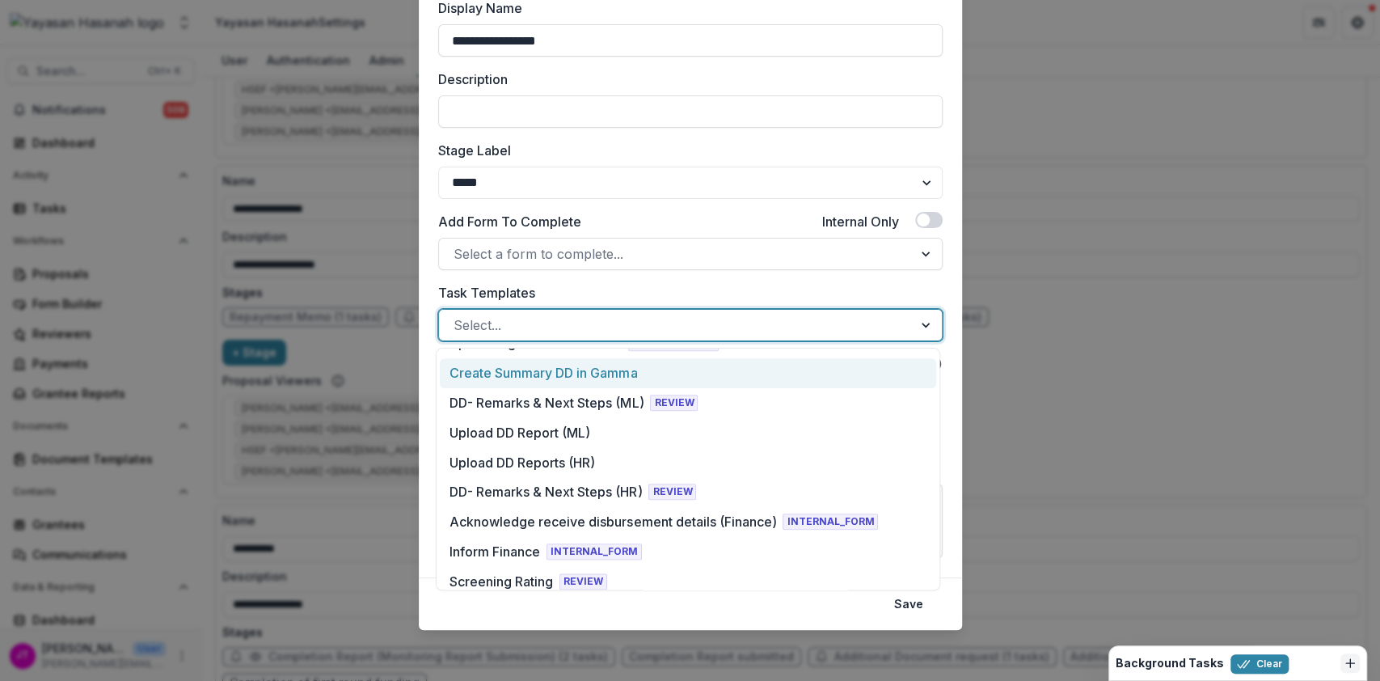
scroll to position [1360, 0]
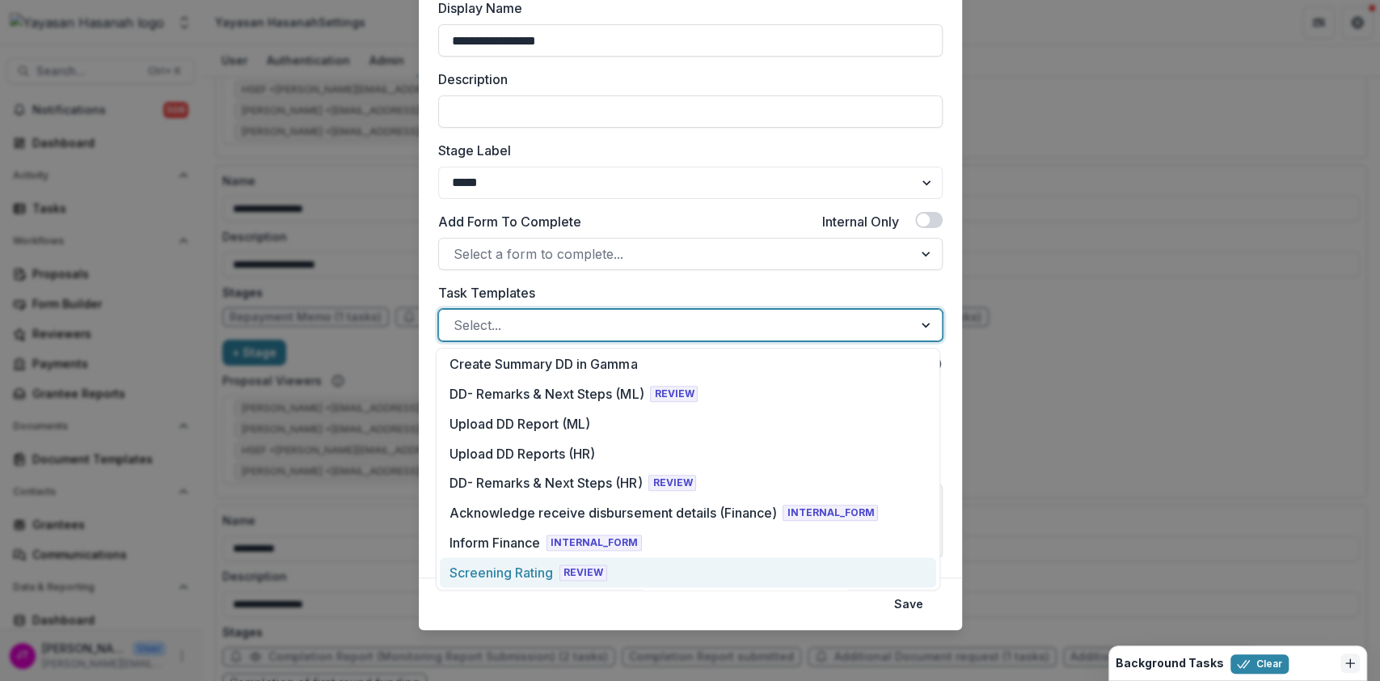
click at [1025, 495] on div "**********" at bounding box center [690, 340] width 1380 height 681
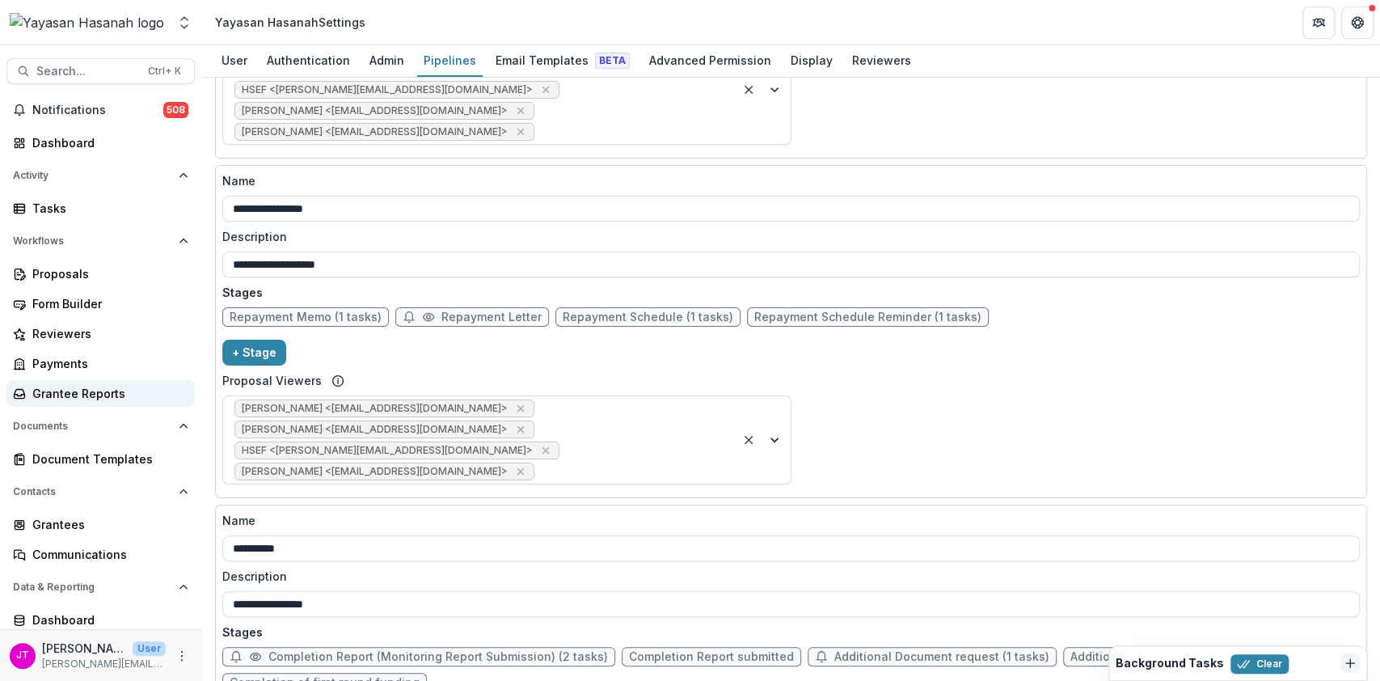
click at [97, 383] on link "Grantee Reports" at bounding box center [100, 393] width 188 height 27
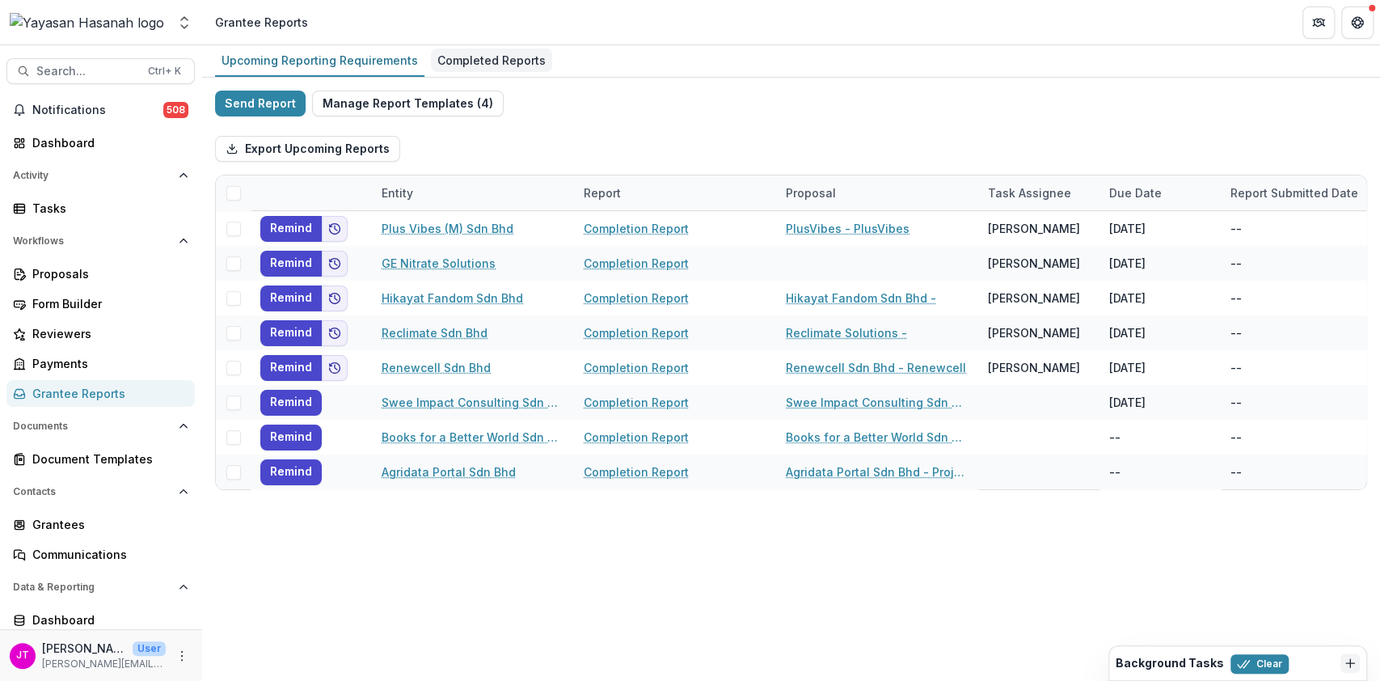
click at [465, 74] on link "Completed Reports" at bounding box center [491, 61] width 121 height 32
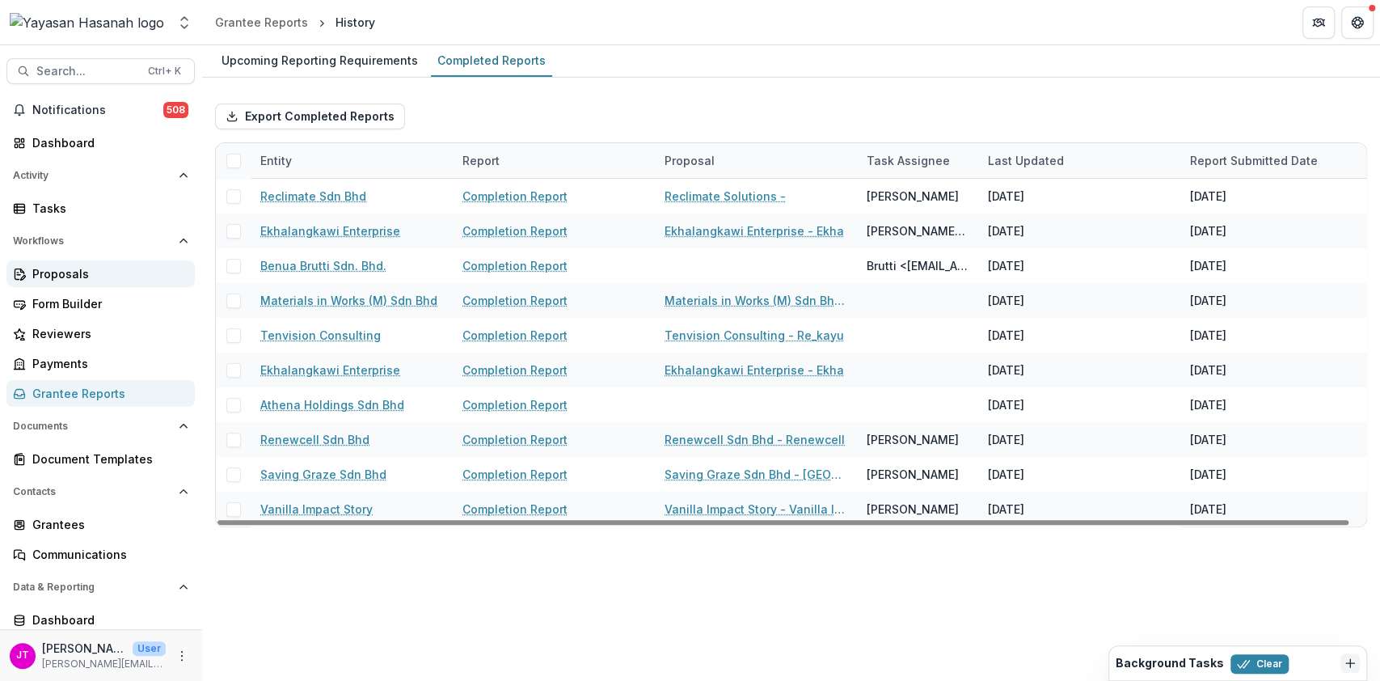
click at [82, 265] on div "Proposals" at bounding box center [107, 273] width 150 height 17
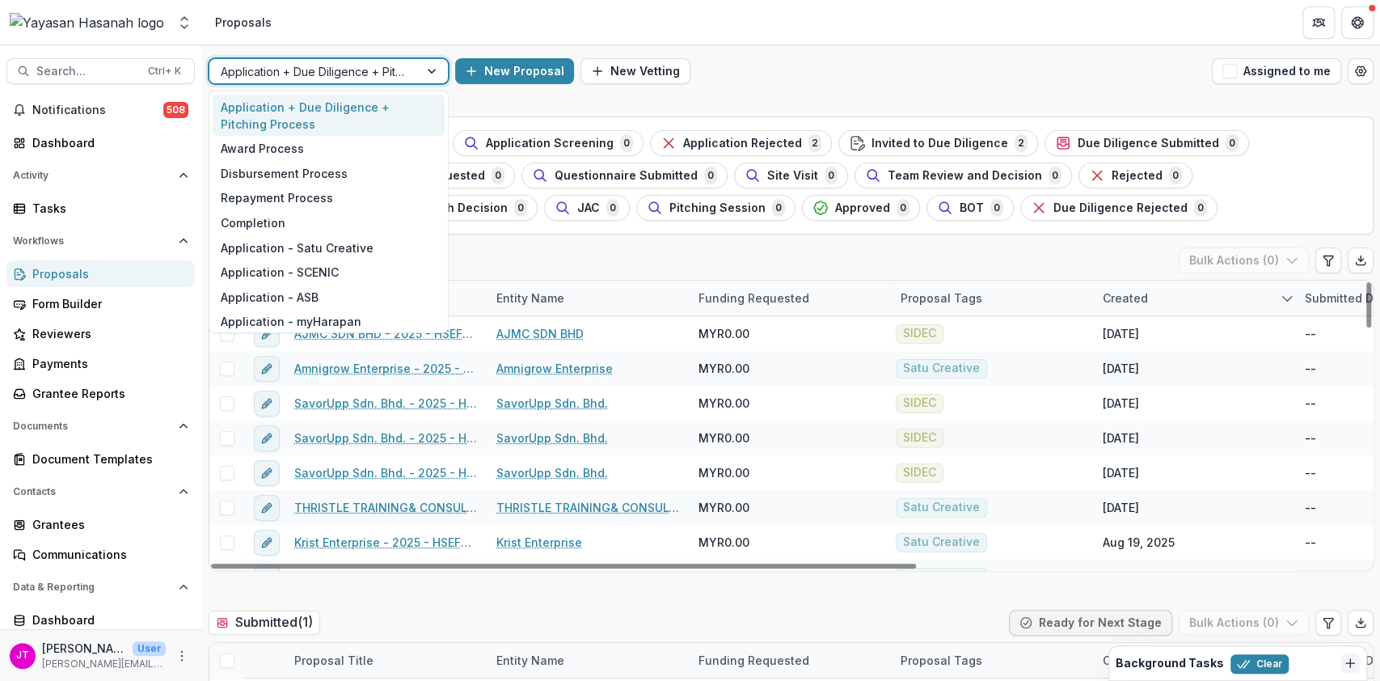
click at [310, 75] on div at bounding box center [314, 71] width 187 height 20
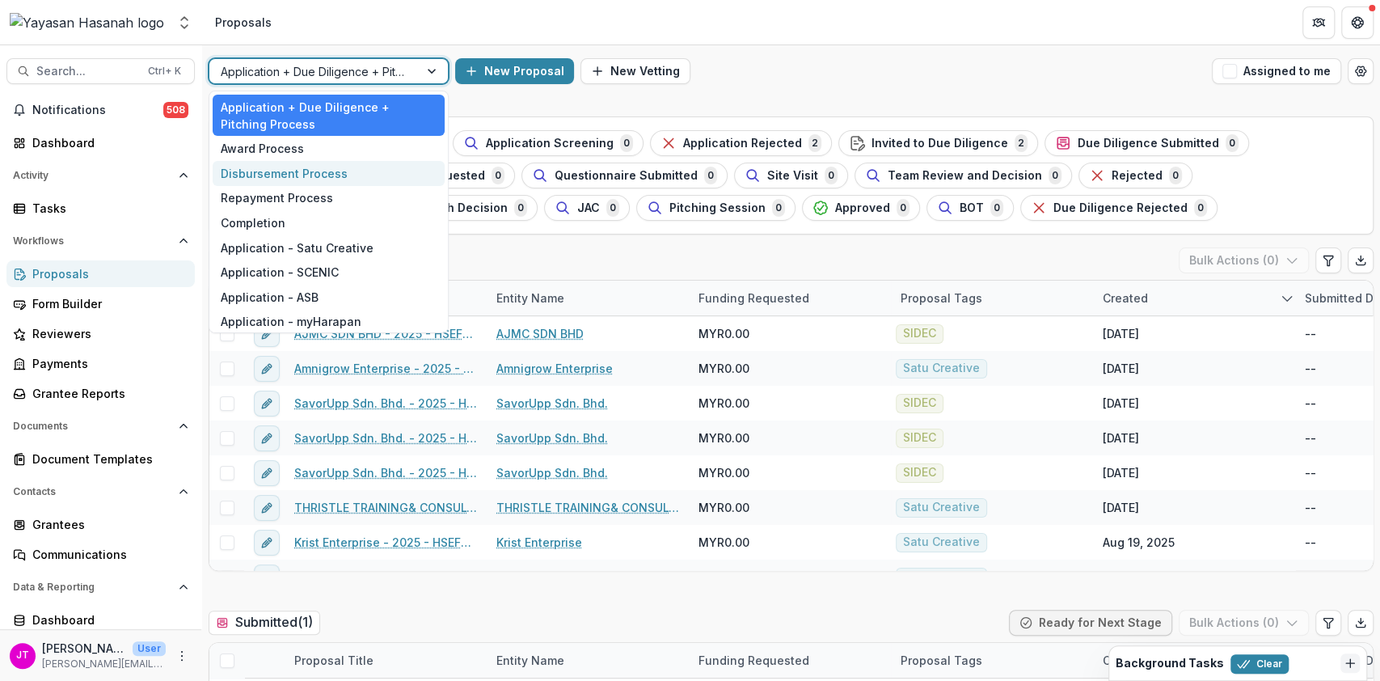
click at [272, 171] on div "Disbursement Process" at bounding box center [329, 173] width 232 height 25
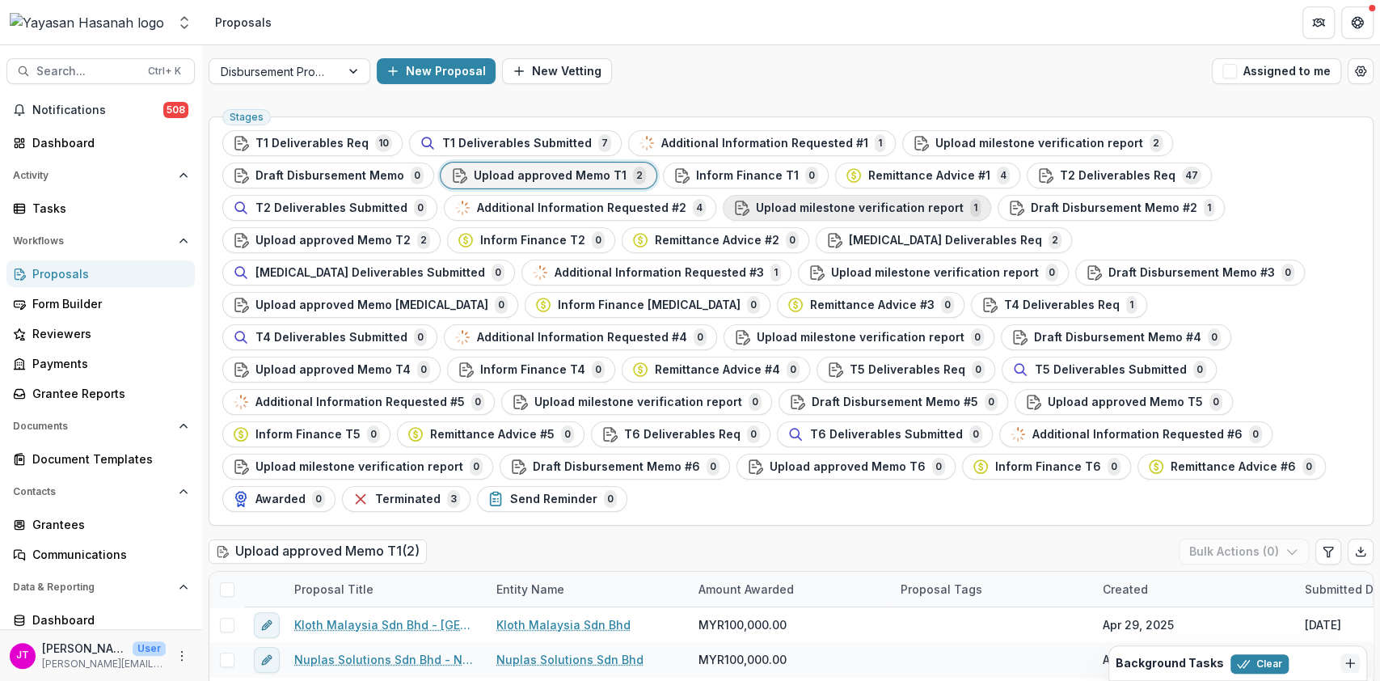
click at [723, 218] on button "Upload milestone verification report 1" at bounding box center [857, 208] width 268 height 26
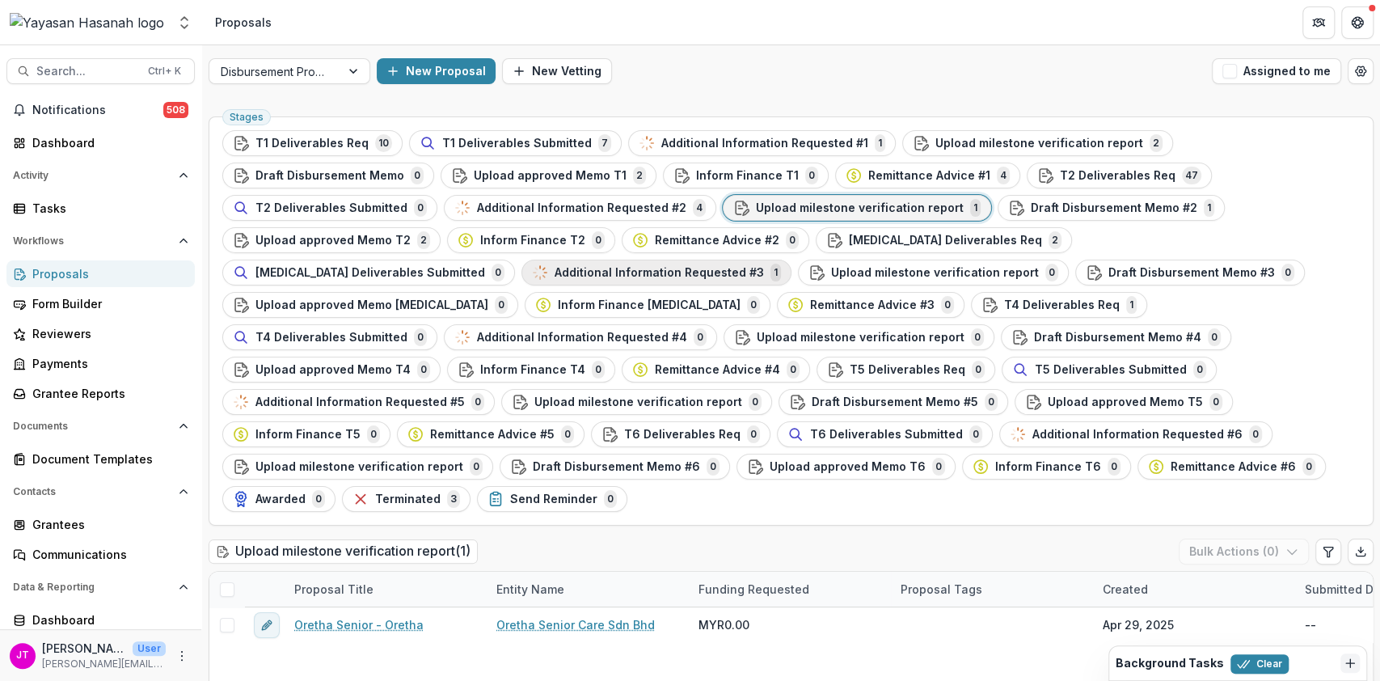
click at [791, 259] on button "Additional Information Requested #3 1" at bounding box center [656, 272] width 270 height 26
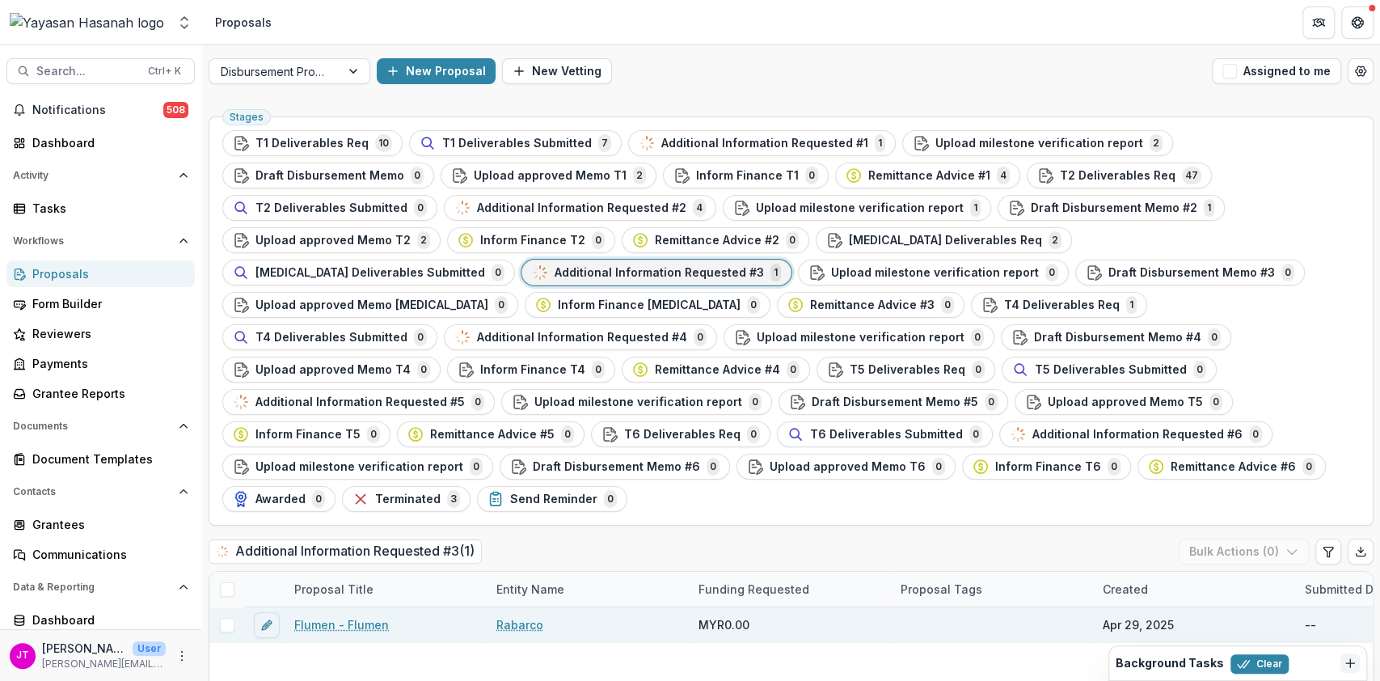
click at [333, 616] on link "Flumen - Flumen" at bounding box center [341, 624] width 95 height 17
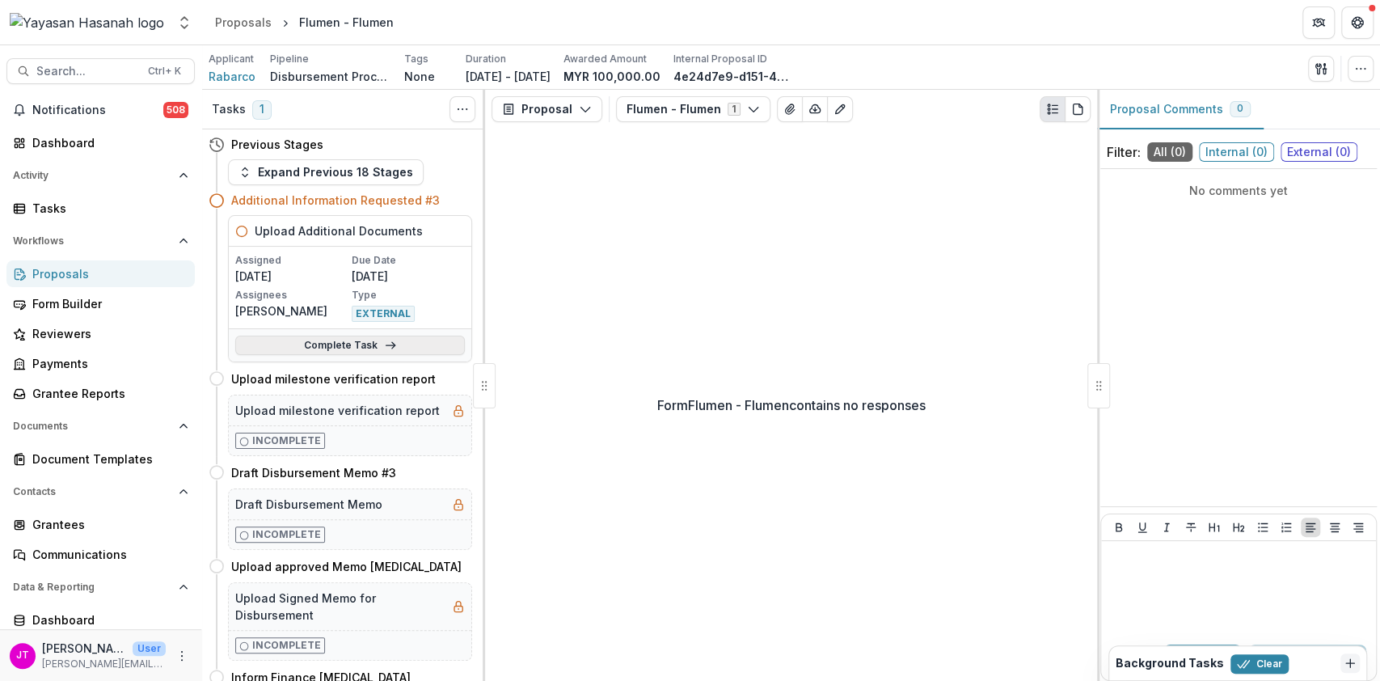
click at [384, 335] on link "Complete Task" at bounding box center [350, 344] width 230 height 19
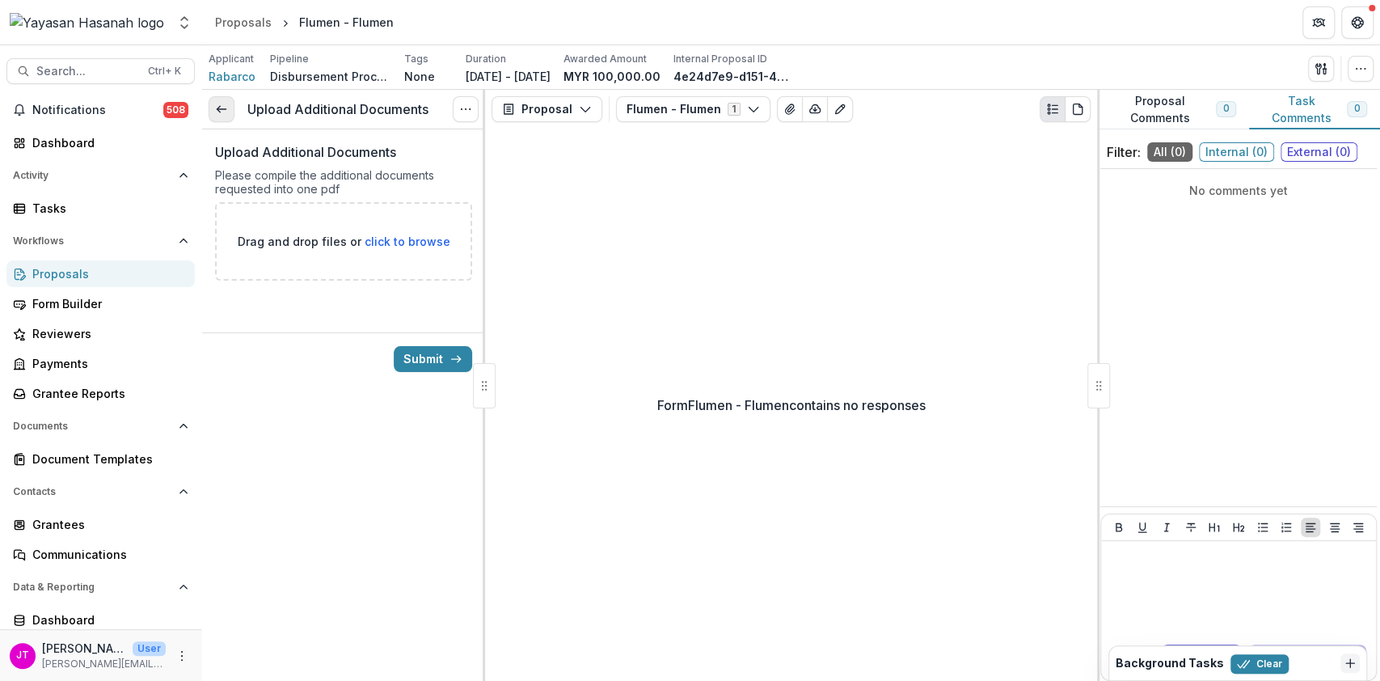
click at [226, 121] on link at bounding box center [222, 109] width 26 height 26
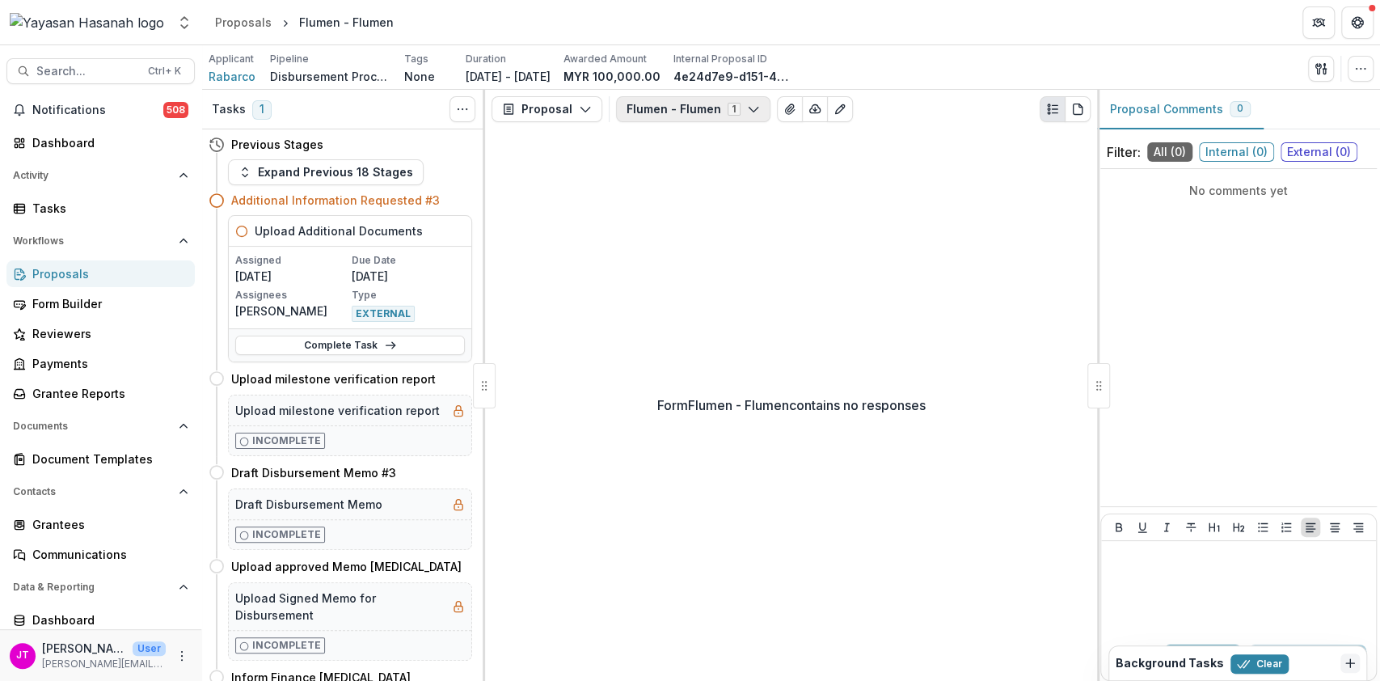
click at [692, 107] on button "Flumen - Flumen 1" at bounding box center [693, 109] width 154 height 26
click at [356, 167] on button "Expand Previous 18 Stages" at bounding box center [326, 172] width 196 height 26
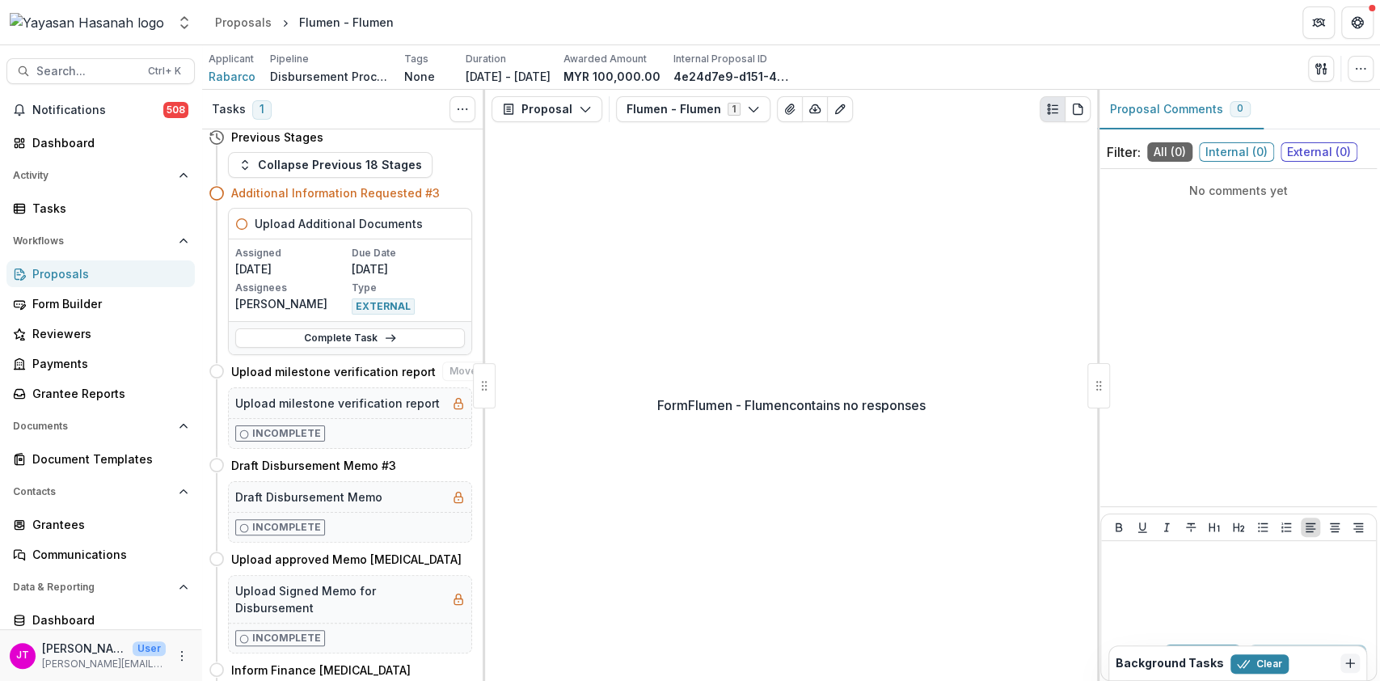
scroll to position [589, 0]
click at [708, 103] on button "Flumen - Flumen 1" at bounding box center [693, 109] width 154 height 26
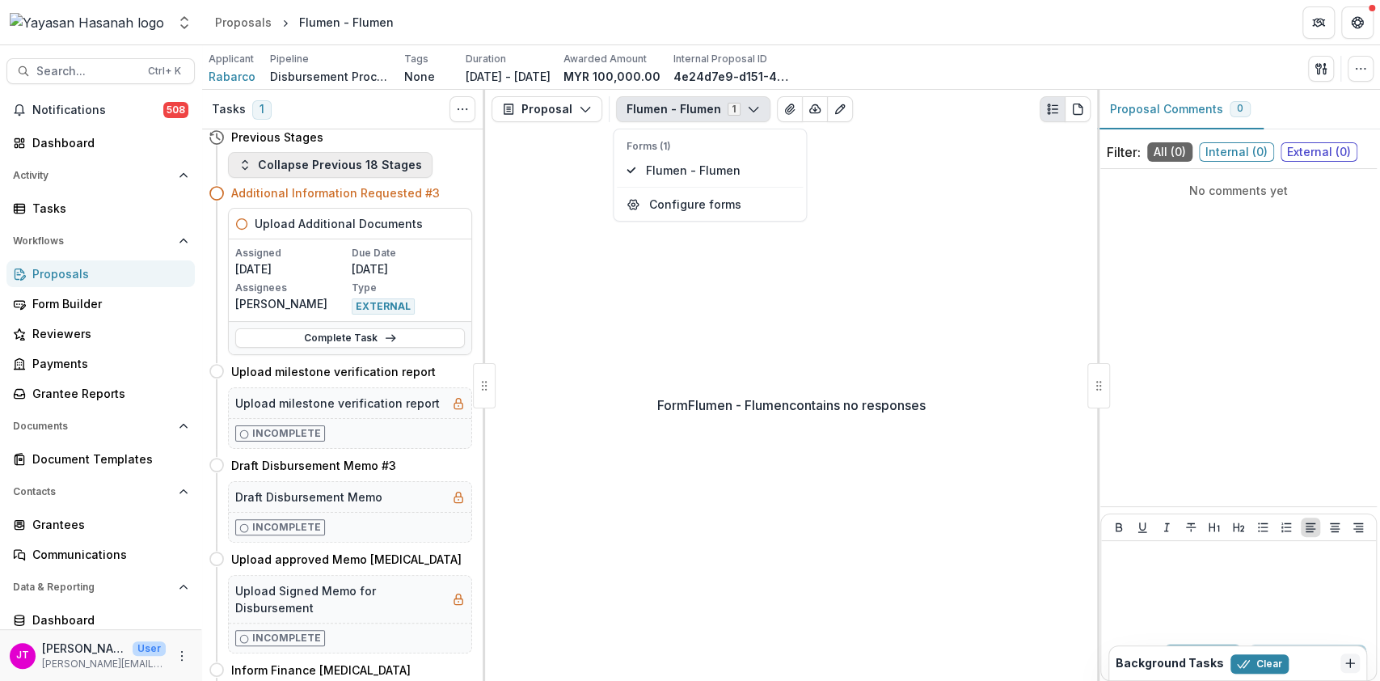
click at [273, 165] on button "Collapse Previous 18 Stages" at bounding box center [330, 165] width 205 height 26
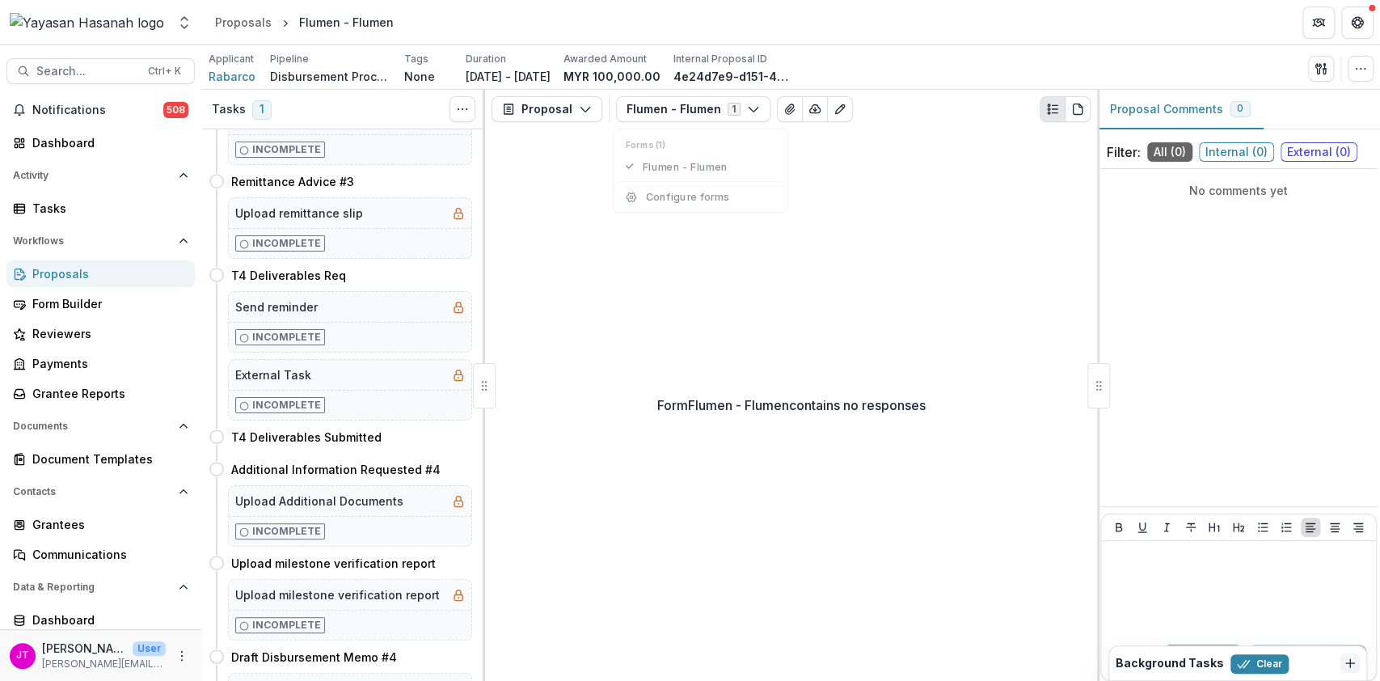
scroll to position [7, 0]
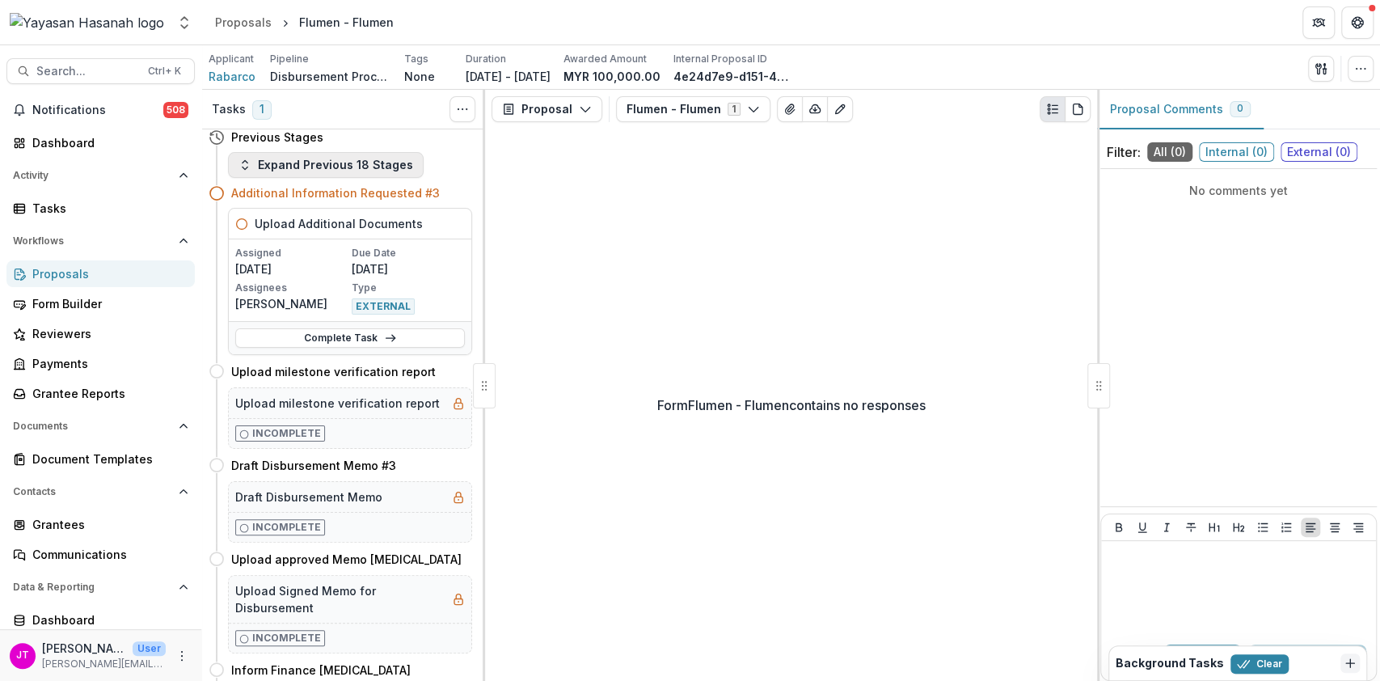
click at [319, 166] on button "Expand Previous 18 Stages" at bounding box center [326, 165] width 196 height 26
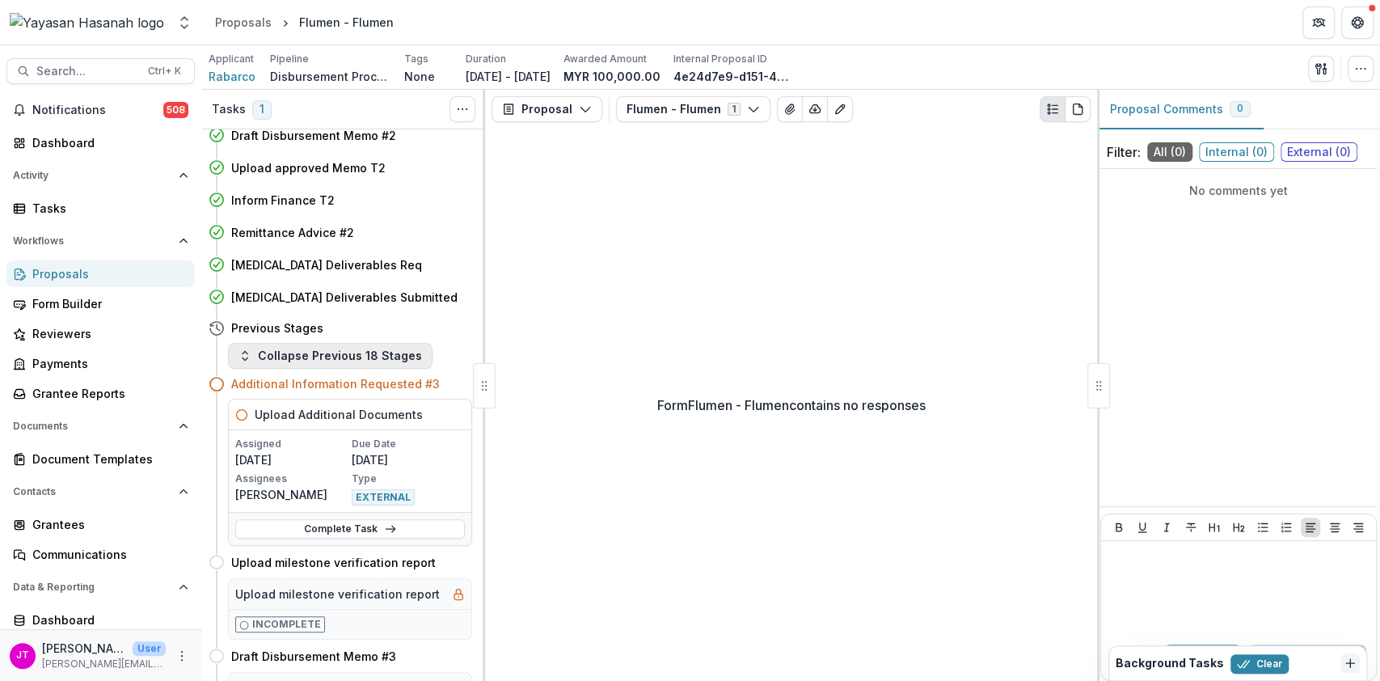
scroll to position [382, 0]
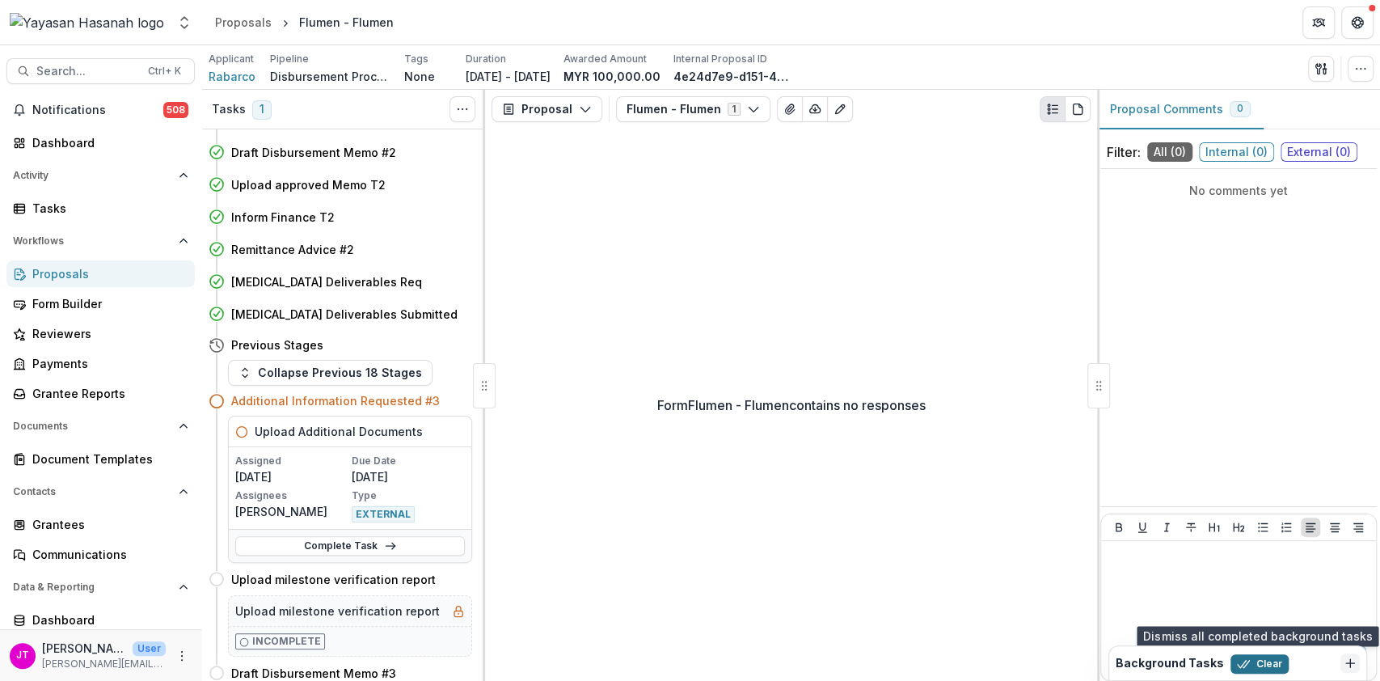
click at [1264, 659] on button "Clear" at bounding box center [1259, 663] width 58 height 19
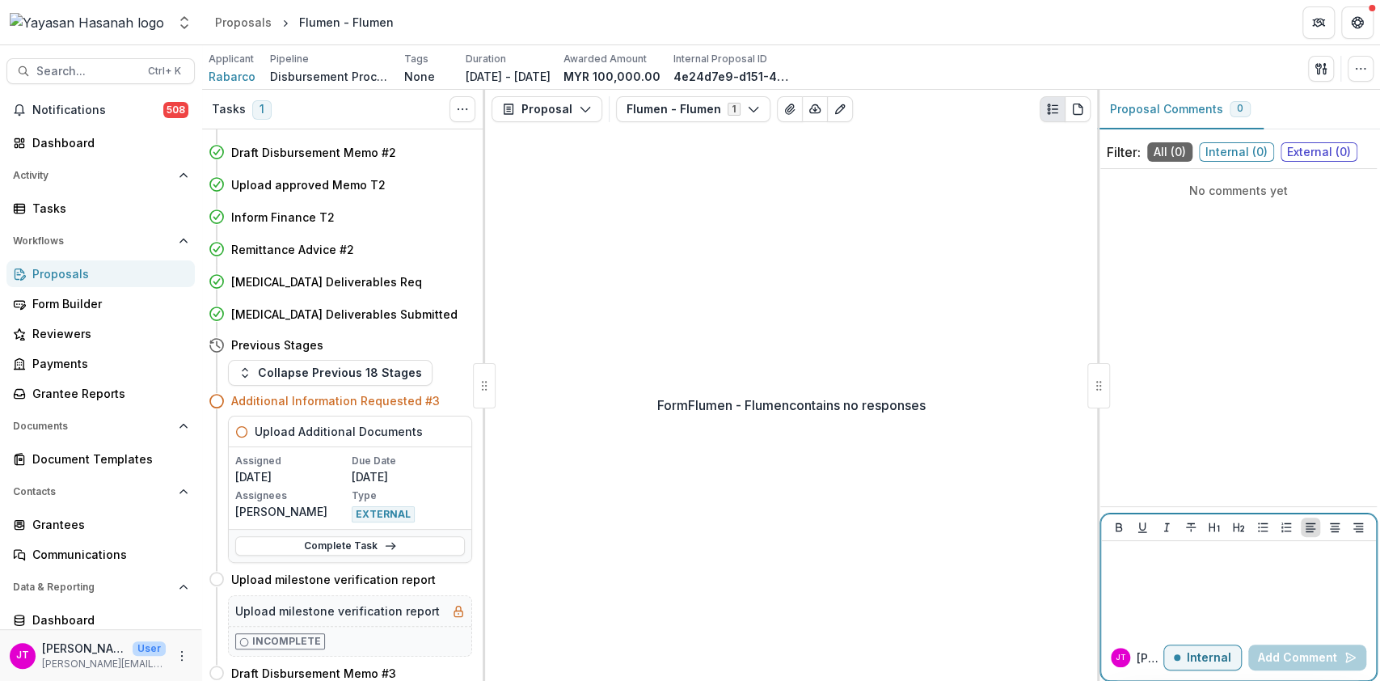
click at [1213, 651] on p "Internal" at bounding box center [1209, 658] width 44 height 14
click at [1167, 569] on div at bounding box center [1238, 587] width 262 height 81
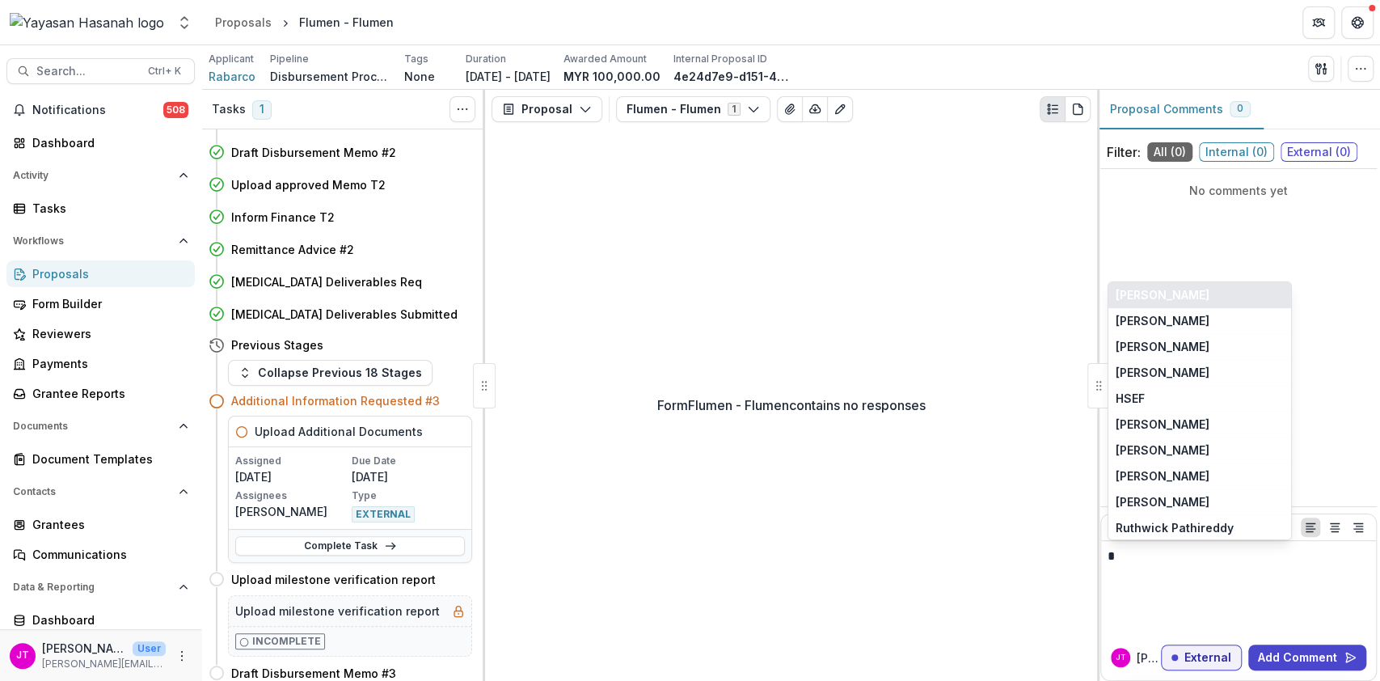
click at [1146, 288] on button "[PERSON_NAME]" at bounding box center [1199, 295] width 183 height 26
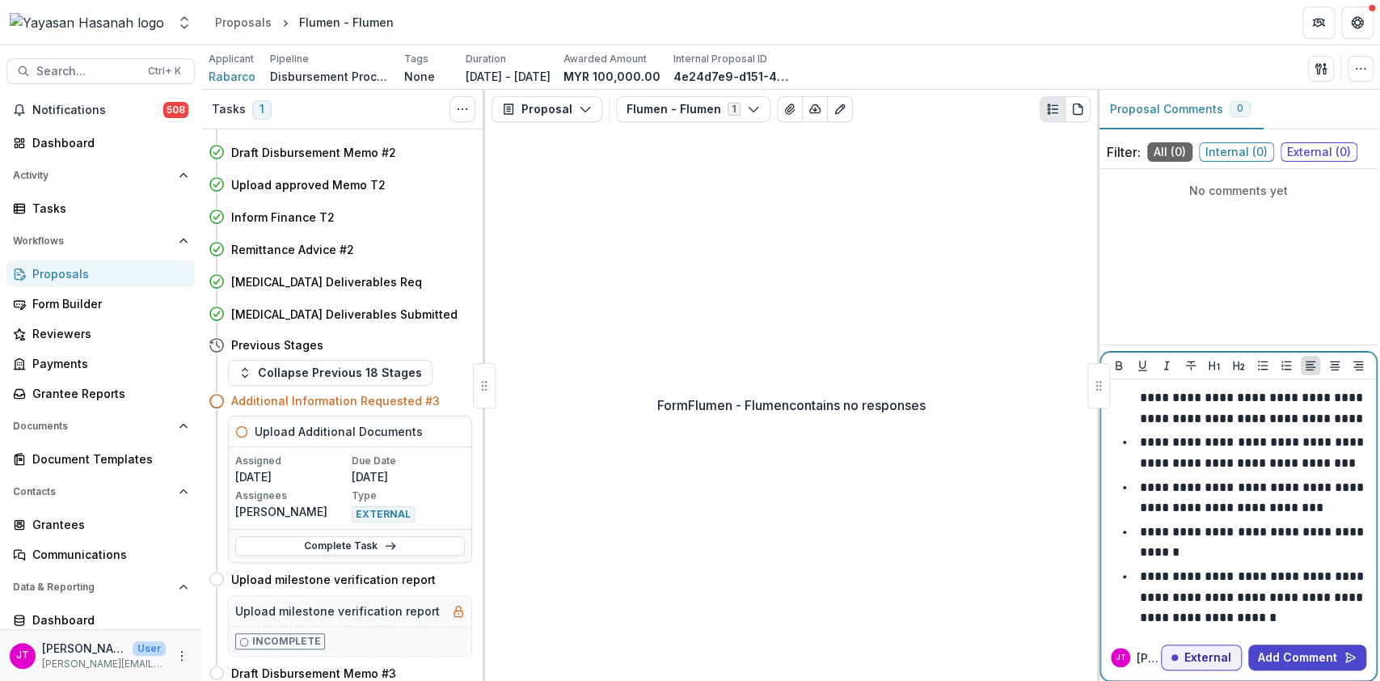
scroll to position [0, 0]
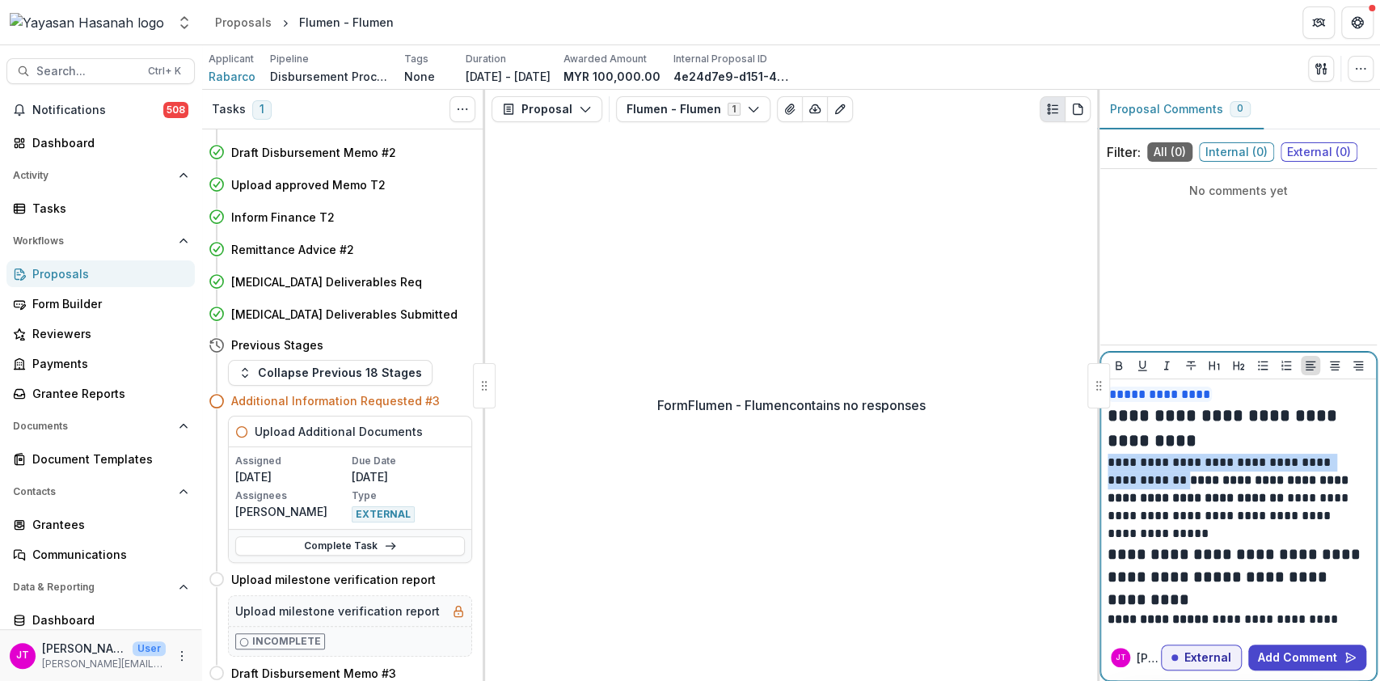
drag, startPoint x: 1170, startPoint y: 479, endPoint x: 1106, endPoint y: 458, distance: 67.5
click at [1107, 458] on p "**********" at bounding box center [1236, 498] width 258 height 89
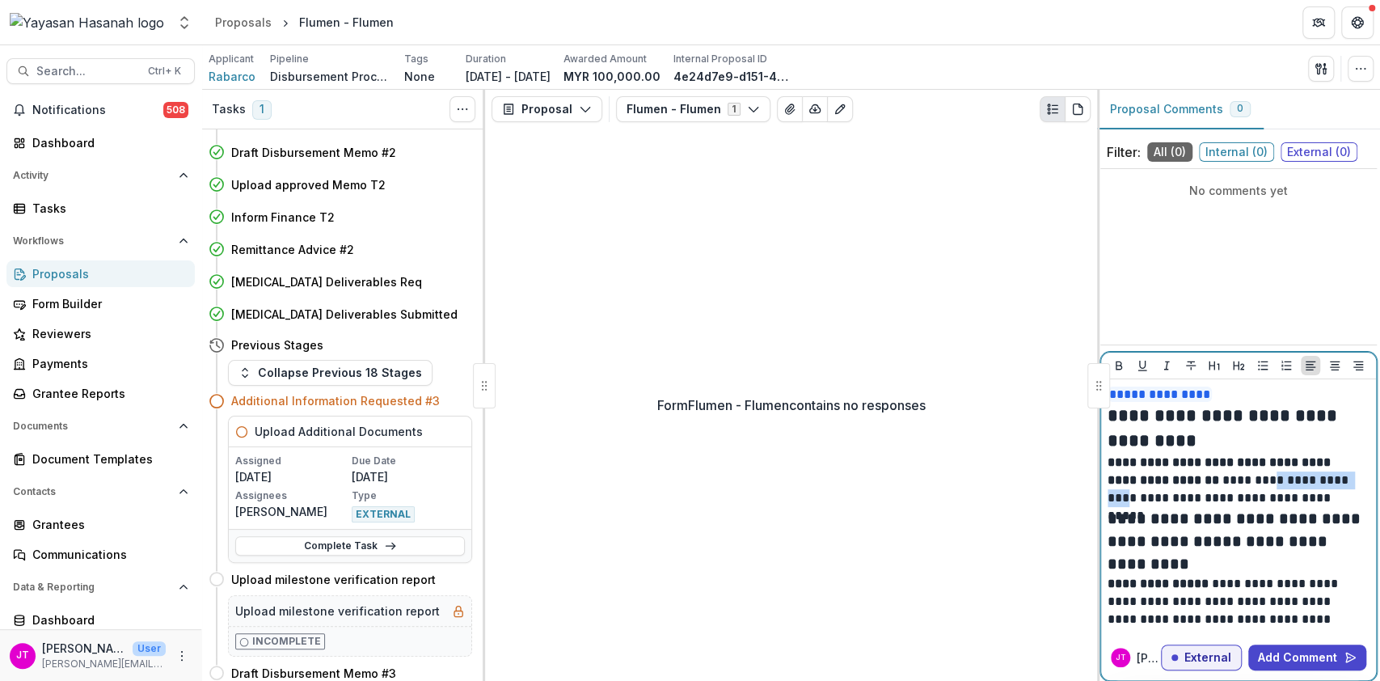
drag, startPoint x: 1252, startPoint y: 481, endPoint x: 1367, endPoint y: 475, distance: 114.9
click at [1367, 475] on div "**********" at bounding box center [1238, 507] width 262 height 243
click at [1267, 482] on p "**********" at bounding box center [1236, 480] width 258 height 53
drag, startPoint x: 1206, startPoint y: 480, endPoint x: 1274, endPoint y: 488, distance: 68.4
click at [1274, 488] on p "**********" at bounding box center [1236, 480] width 258 height 53
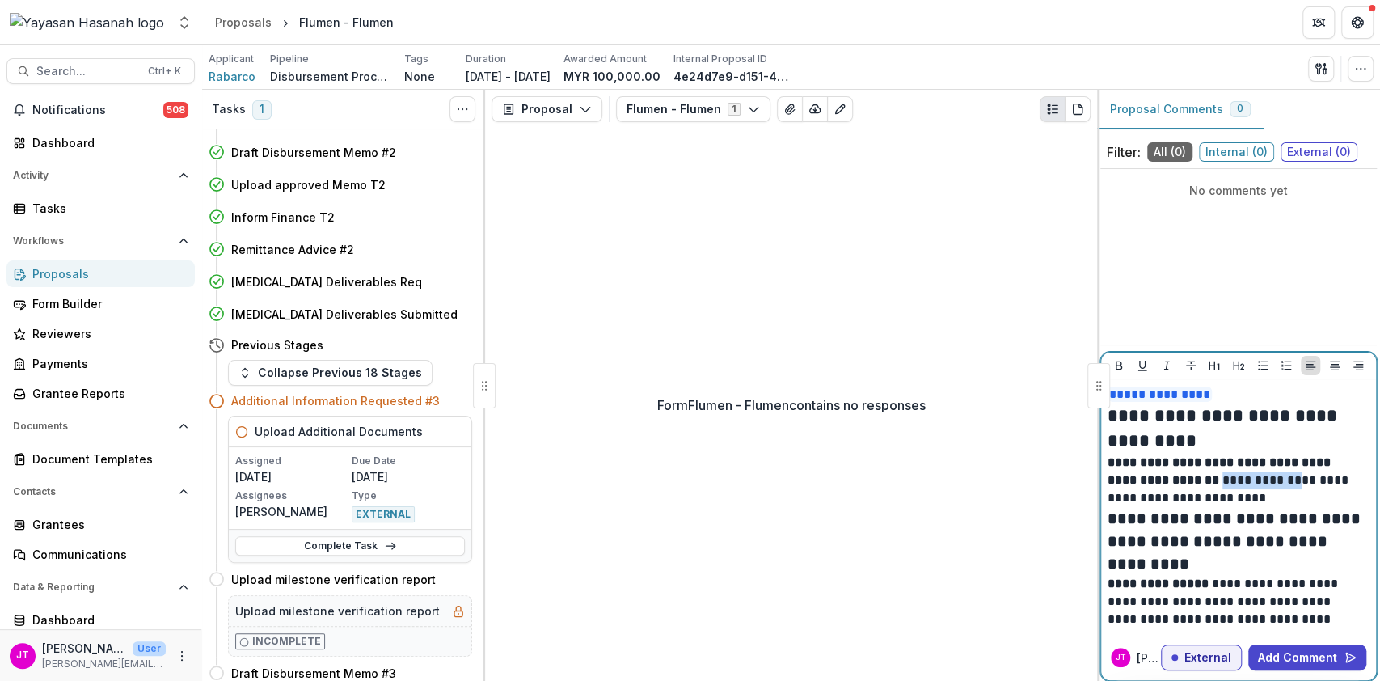
click at [1274, 488] on p "**********" at bounding box center [1236, 480] width 258 height 53
click at [1273, 488] on p "**********" at bounding box center [1236, 480] width 258 height 53
click at [1270, 479] on p "**********" at bounding box center [1236, 480] width 258 height 53
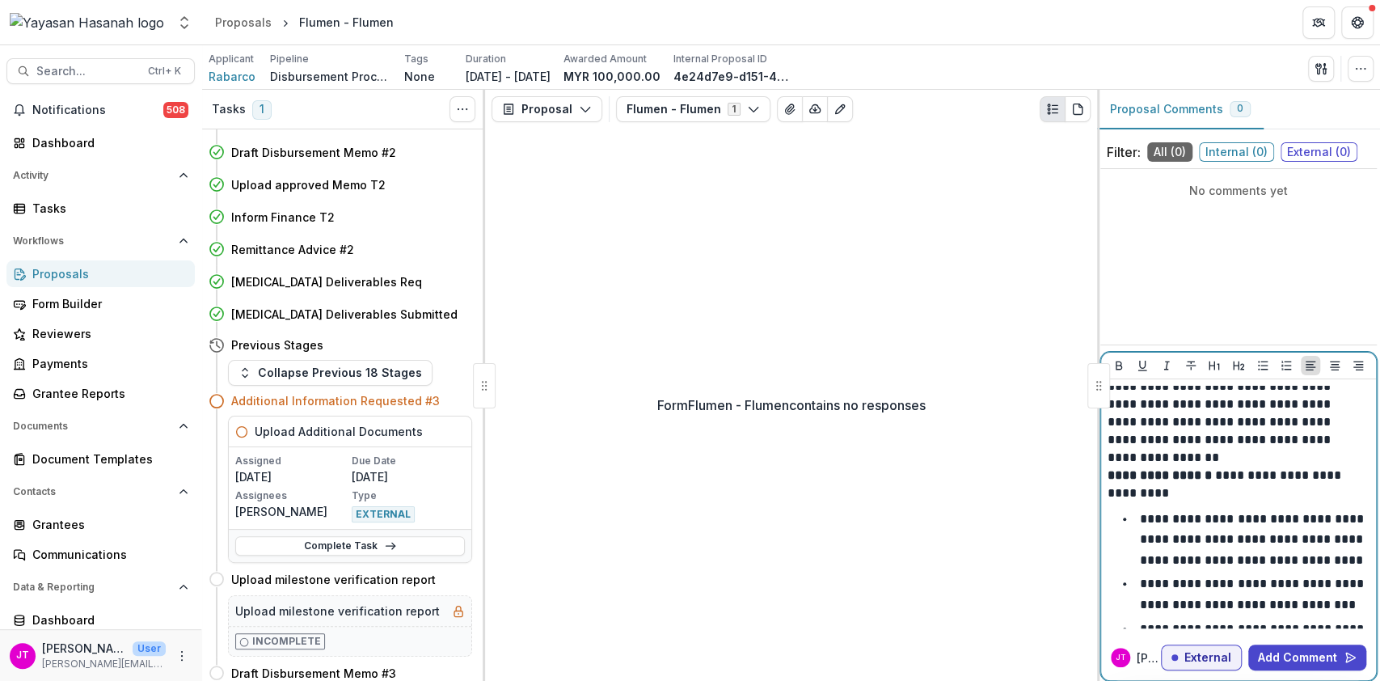
scroll to position [840, 0]
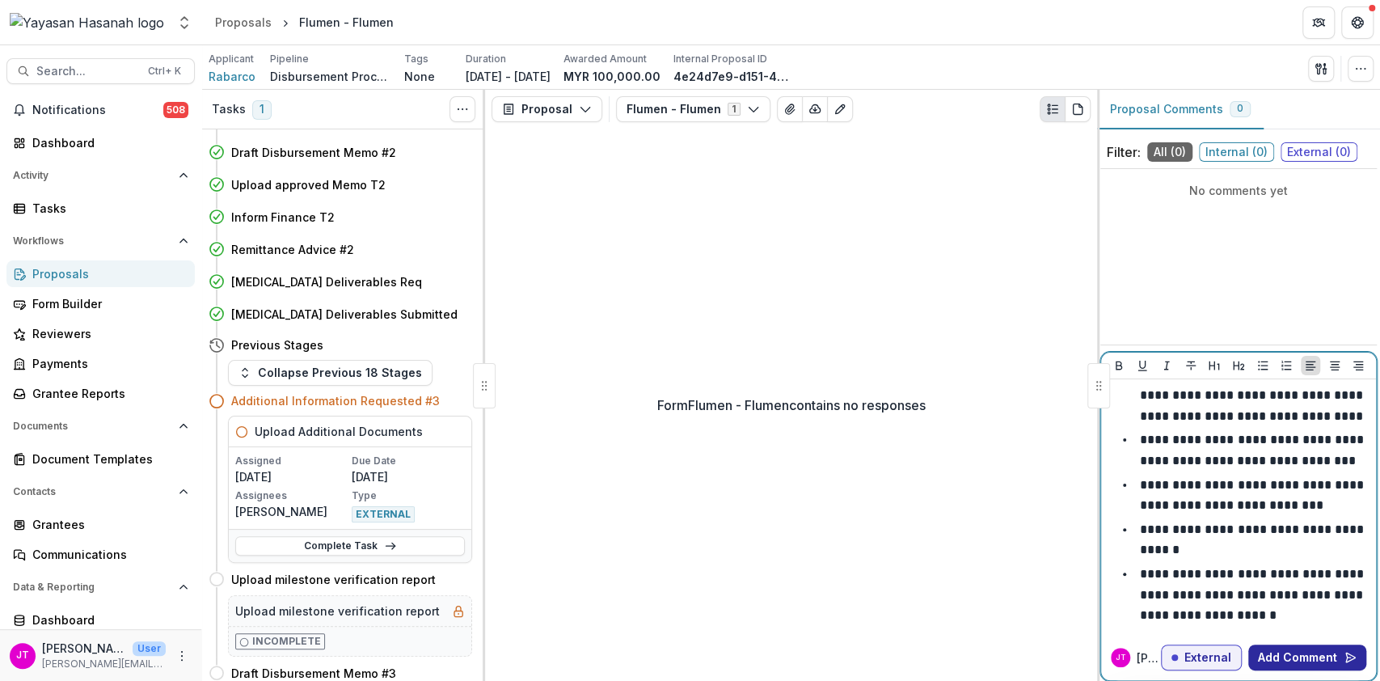
click at [1279, 660] on button "Add Comment" at bounding box center [1307, 657] width 118 height 26
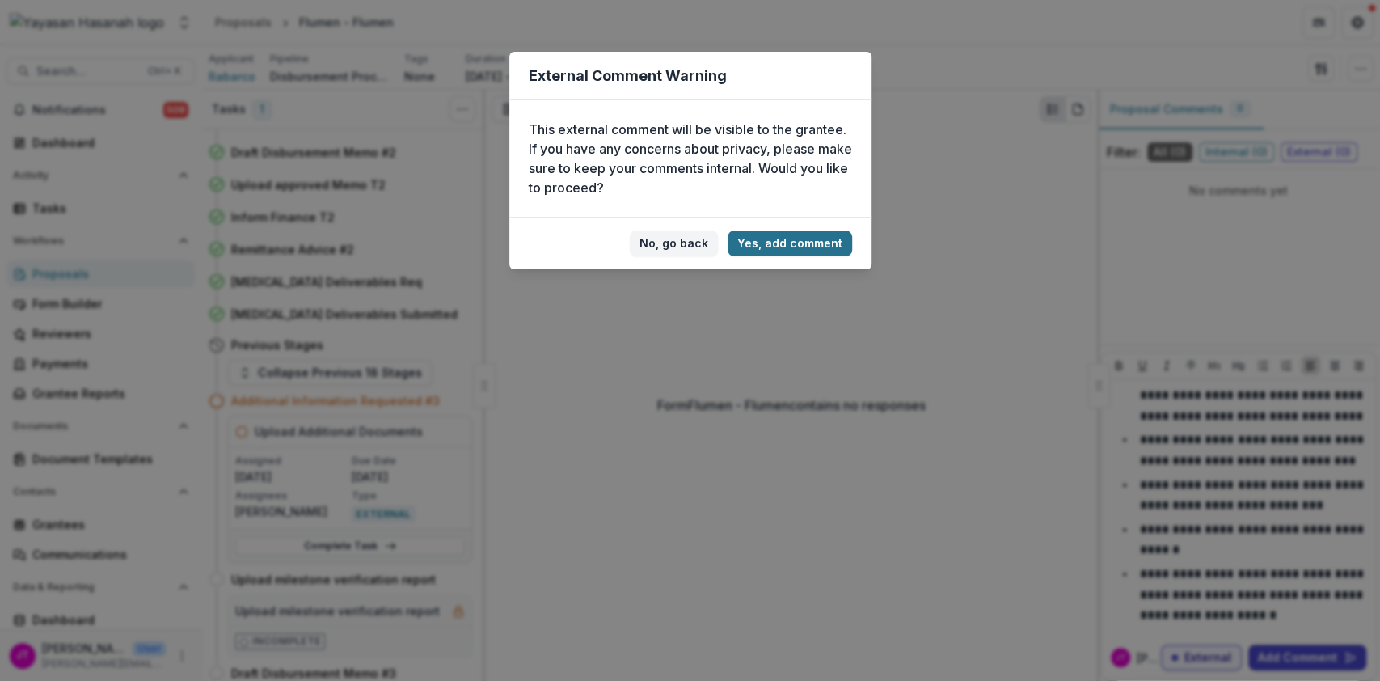
click at [796, 241] on button "Yes, add comment" at bounding box center [790, 243] width 124 height 26
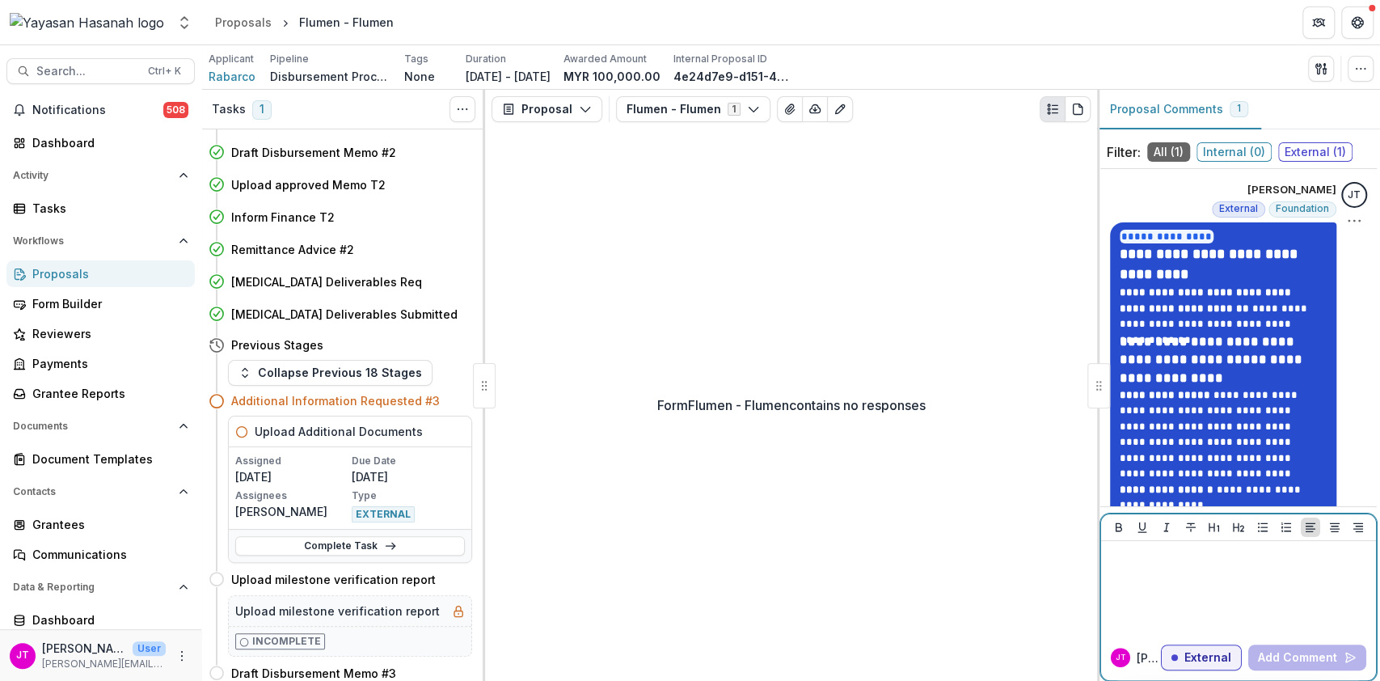
scroll to position [758, 0]
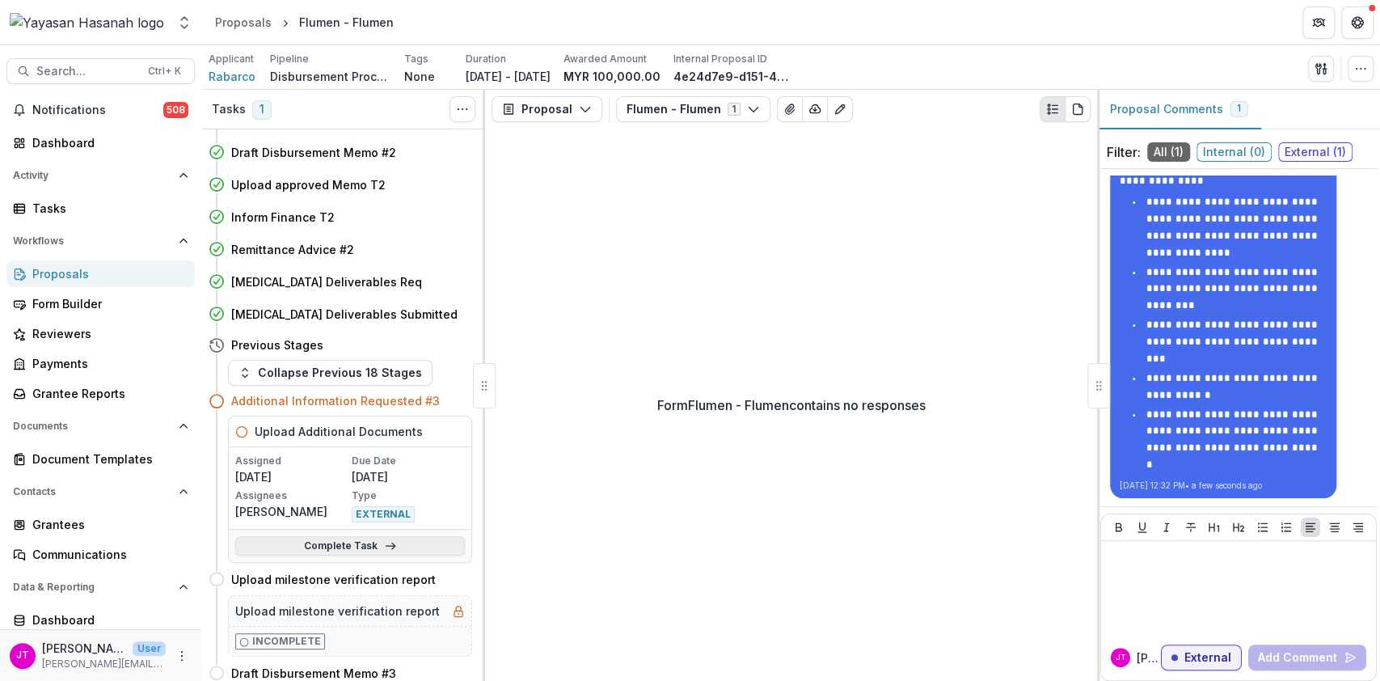
click at [344, 546] on link "Complete Task" at bounding box center [350, 545] width 230 height 19
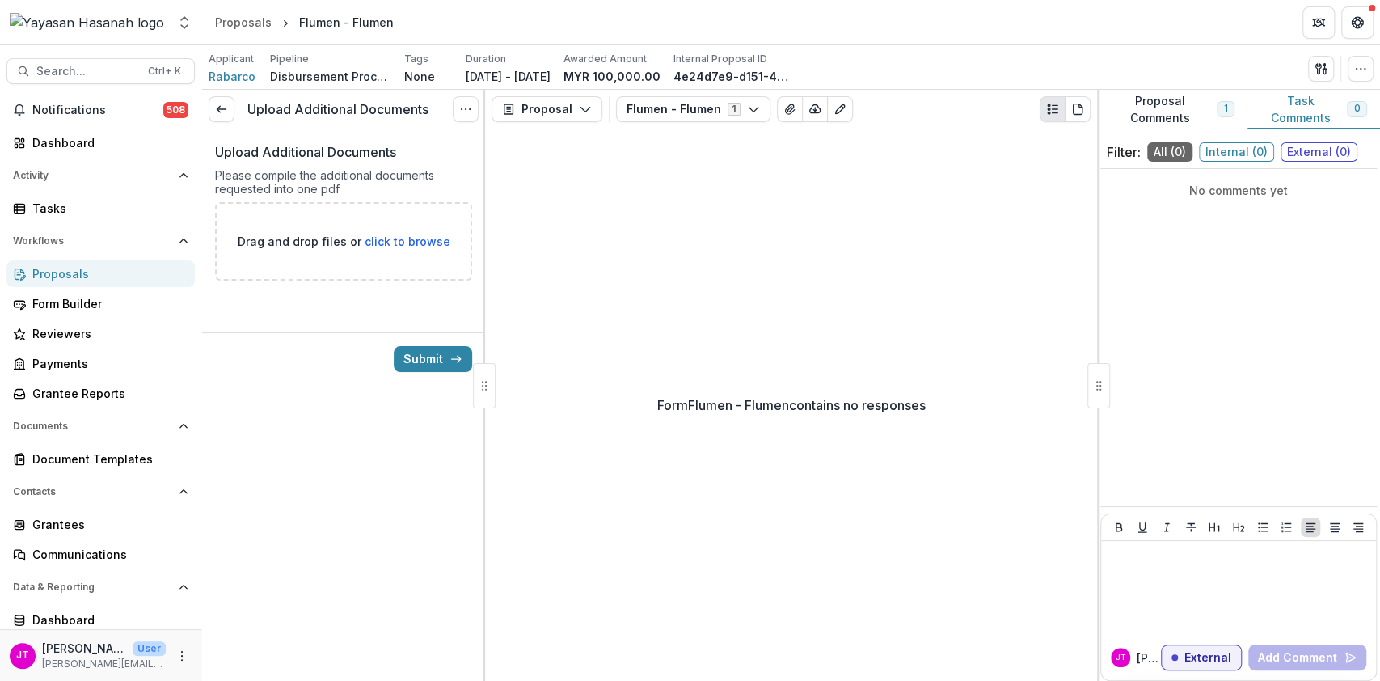
click at [462, 109] on circle "Options" at bounding box center [461, 109] width 1 height 1
click at [370, 139] on link "View task" at bounding box center [388, 146] width 173 height 27
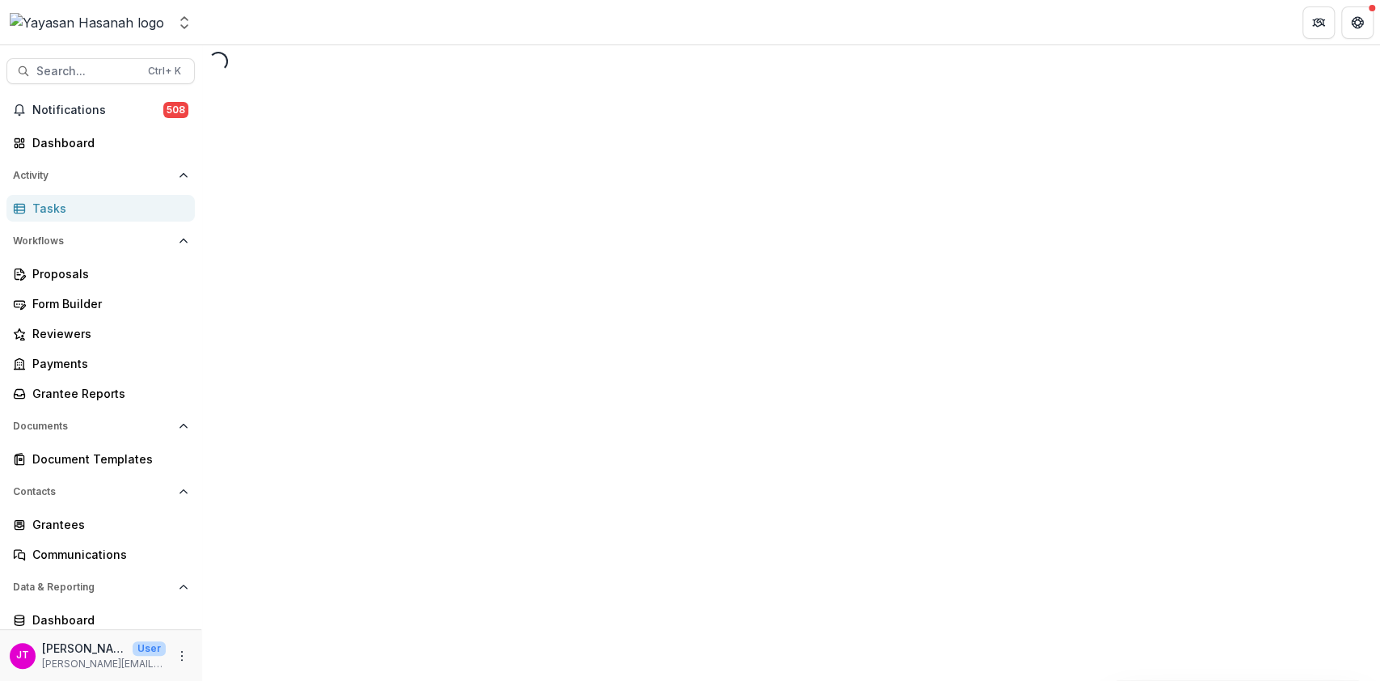
select select "********"
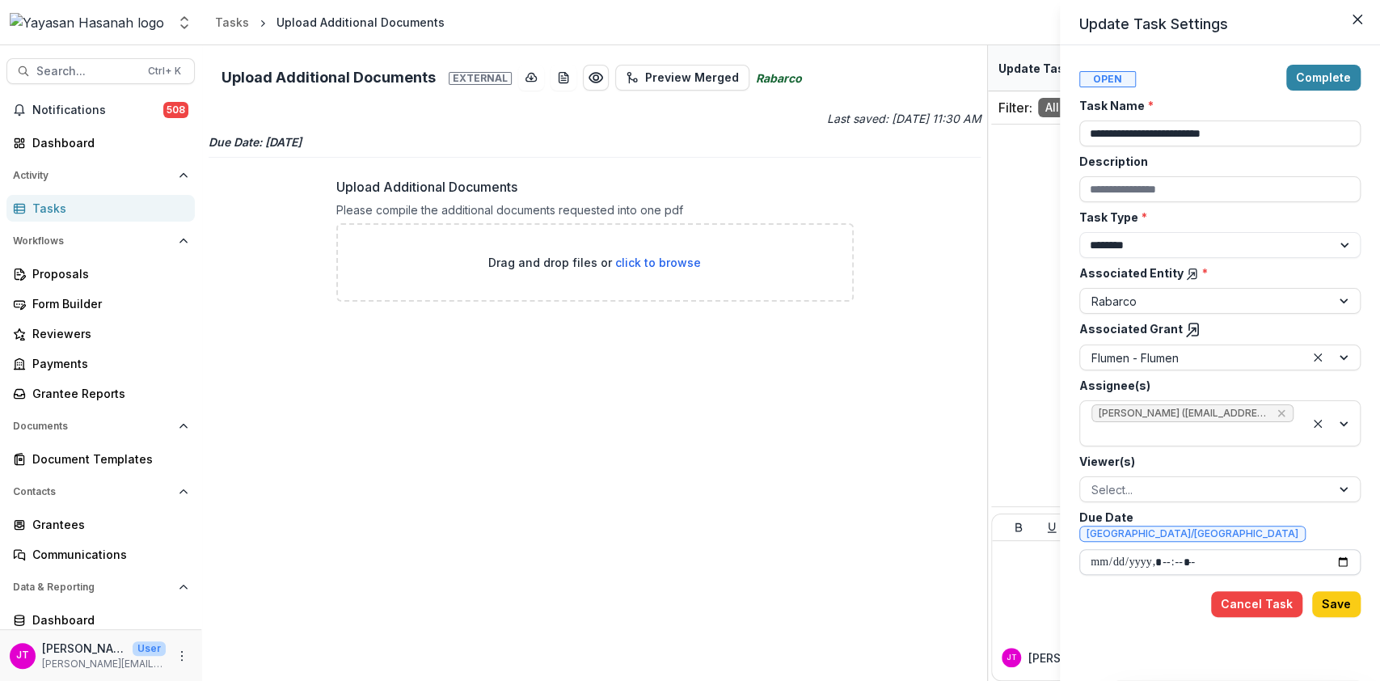
click at [1341, 549] on input "Due Date [GEOGRAPHIC_DATA]/[GEOGRAPHIC_DATA]" at bounding box center [1219, 562] width 281 height 26
type input "**********"
click at [1333, 591] on button "Save" at bounding box center [1336, 604] width 49 height 26
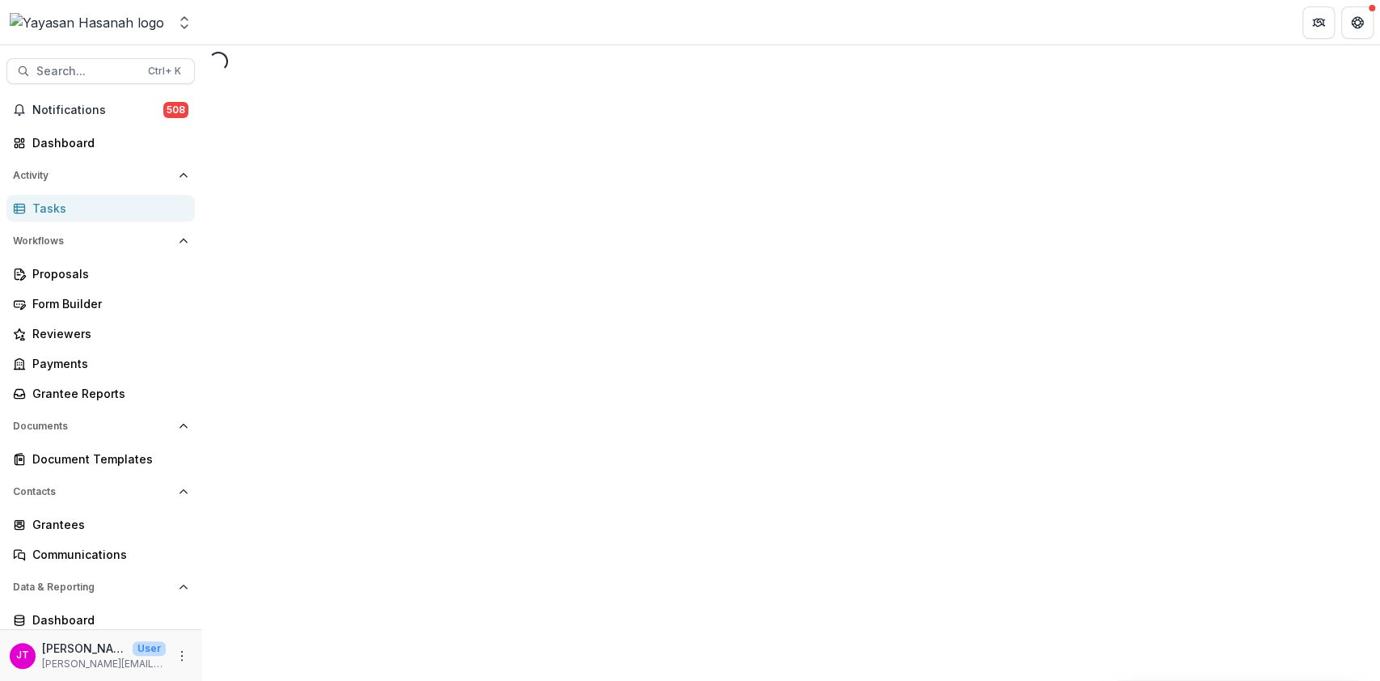
select select "********"
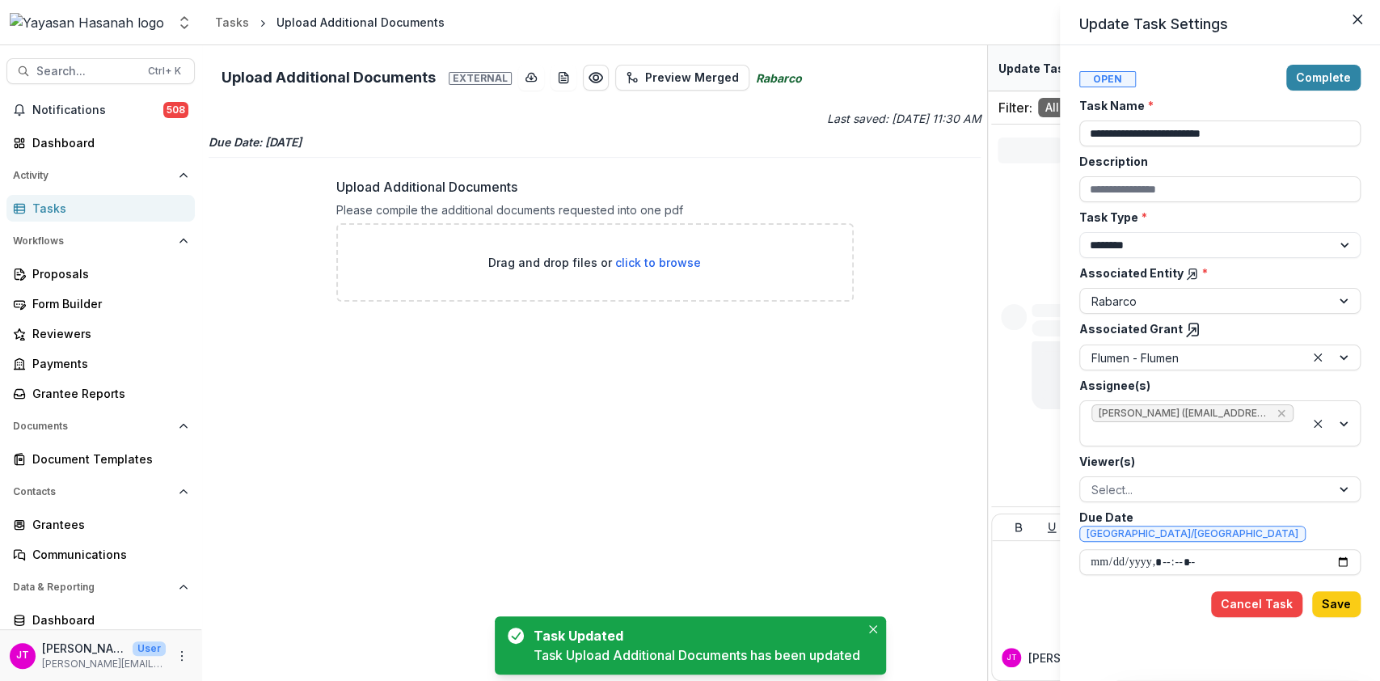
type input "**********"
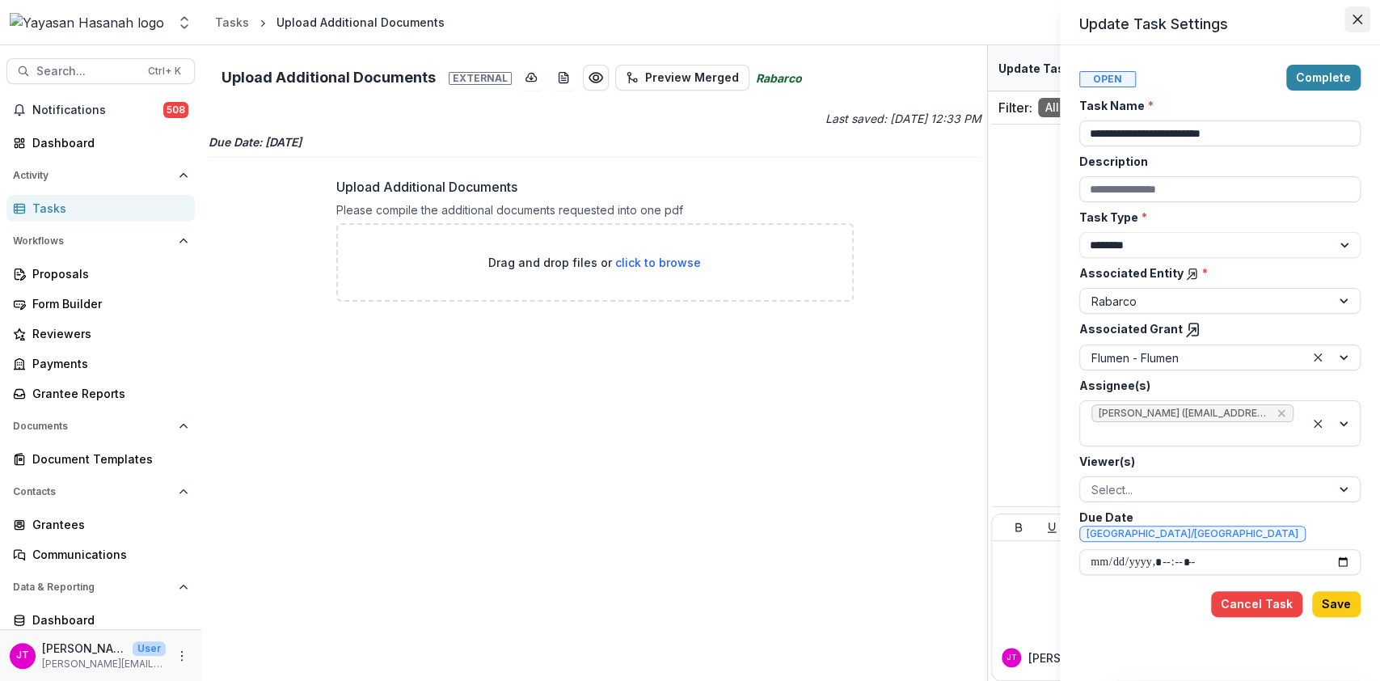
click at [1360, 13] on button "Close" at bounding box center [1357, 19] width 26 height 26
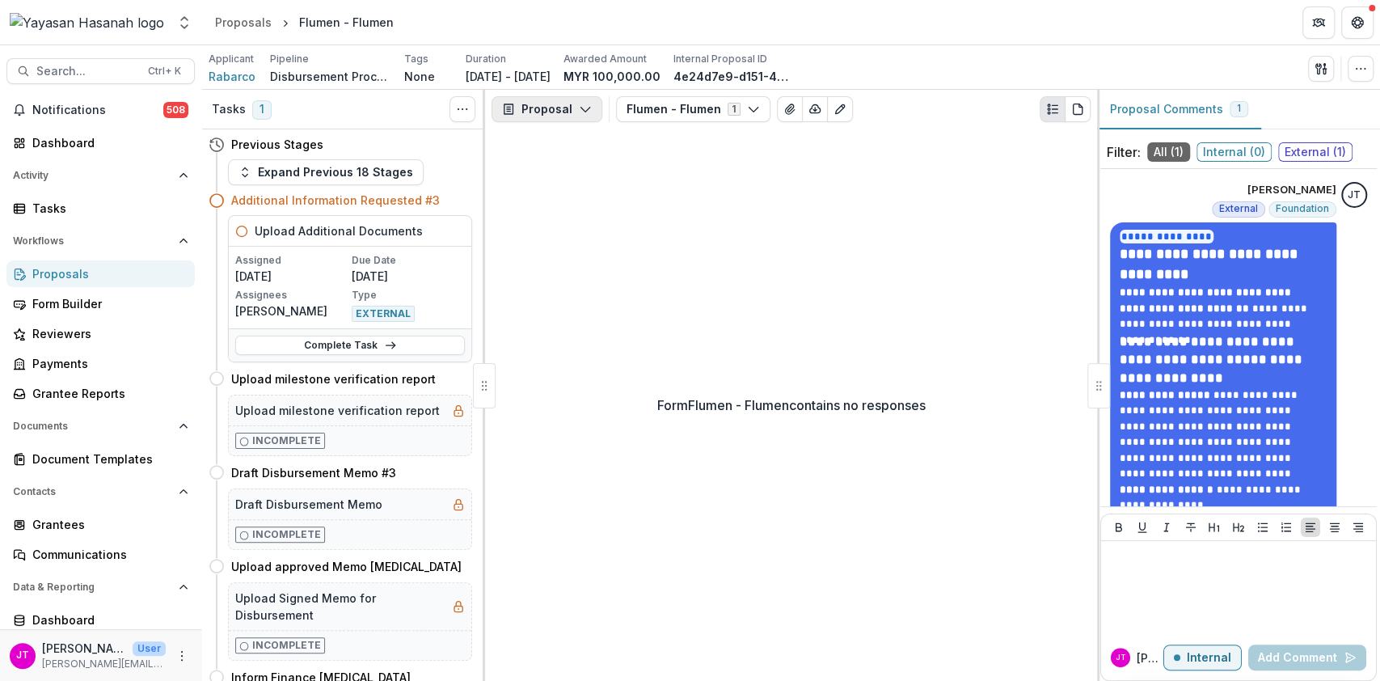
click at [563, 104] on button "Proposal" at bounding box center [546, 109] width 111 height 26
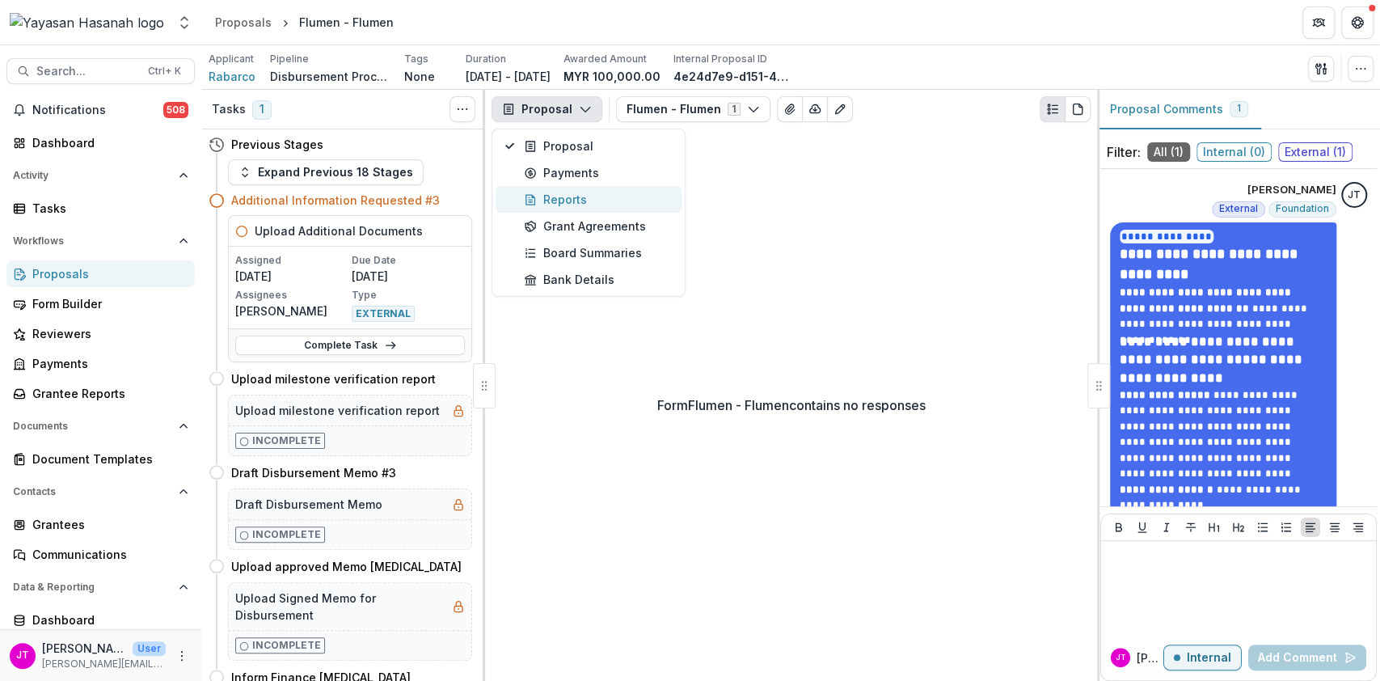
click at [581, 200] on div "Reports" at bounding box center [598, 199] width 148 height 17
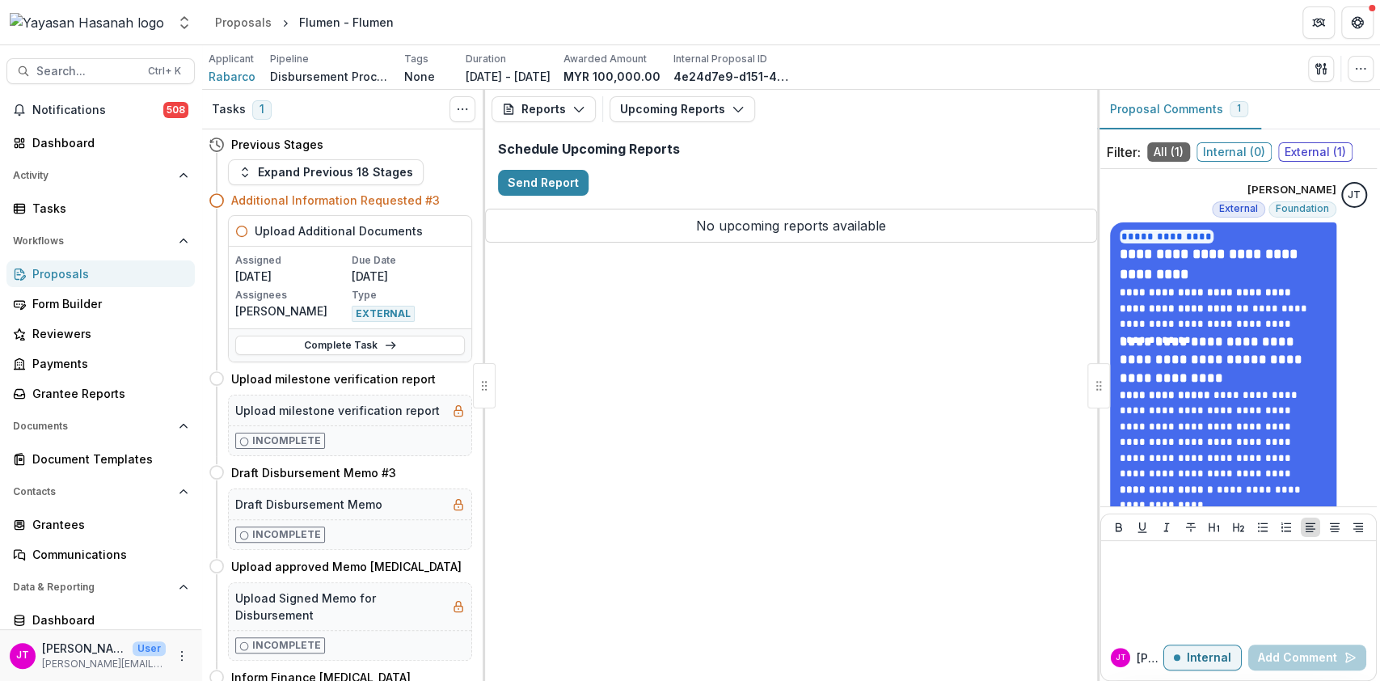
click at [57, 277] on div "Proposals" at bounding box center [107, 273] width 150 height 17
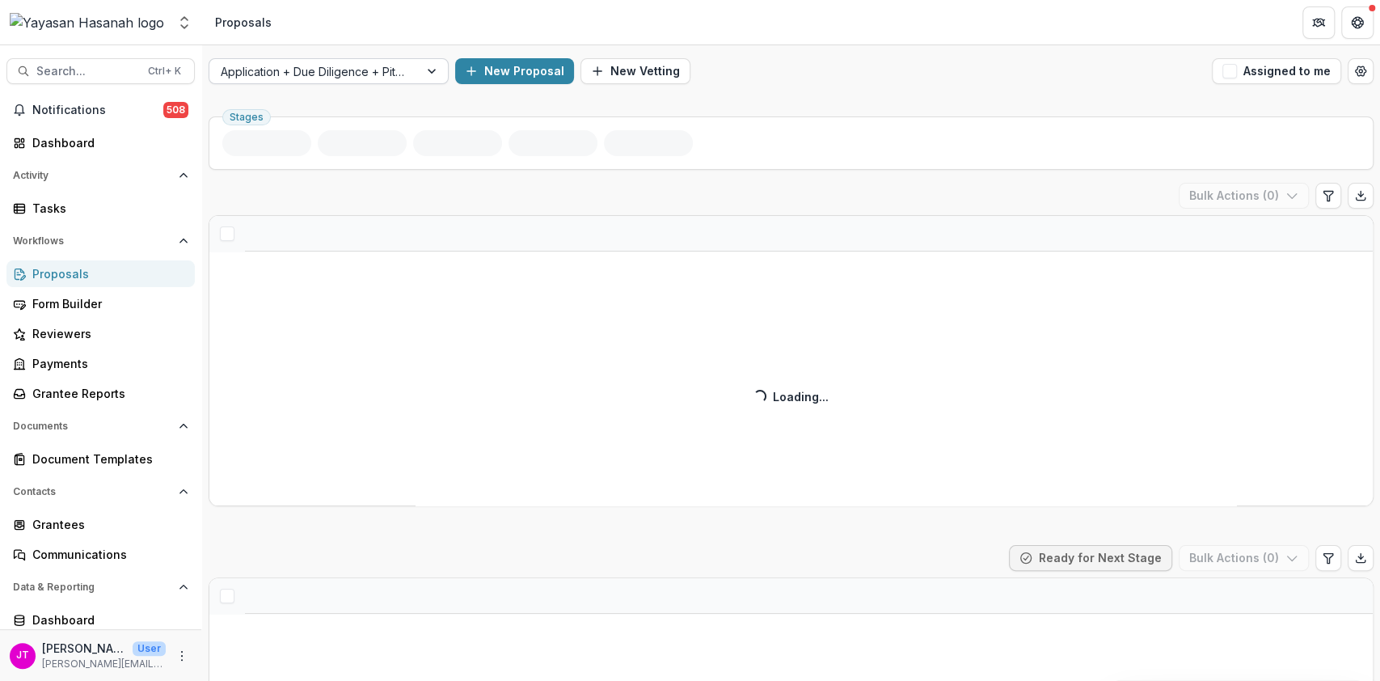
click at [390, 68] on div at bounding box center [314, 71] width 187 height 20
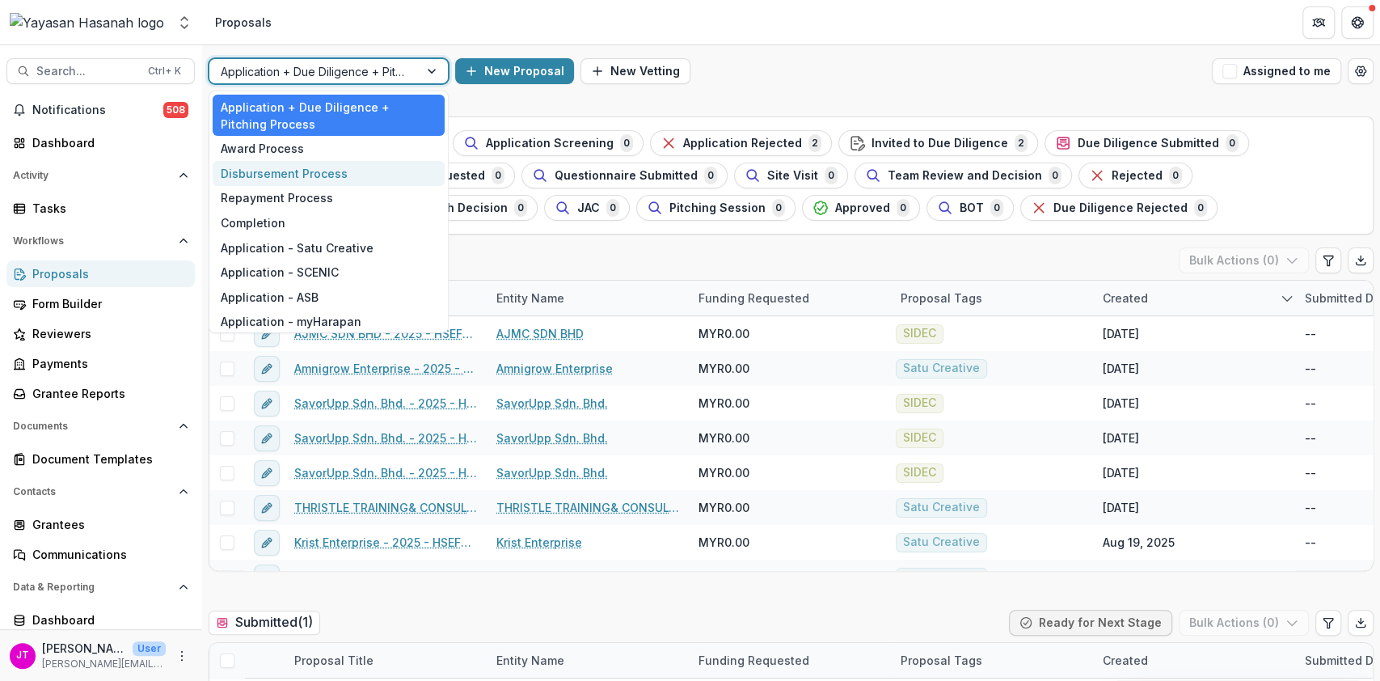
click at [304, 180] on div "Disbursement Process" at bounding box center [329, 173] width 232 height 25
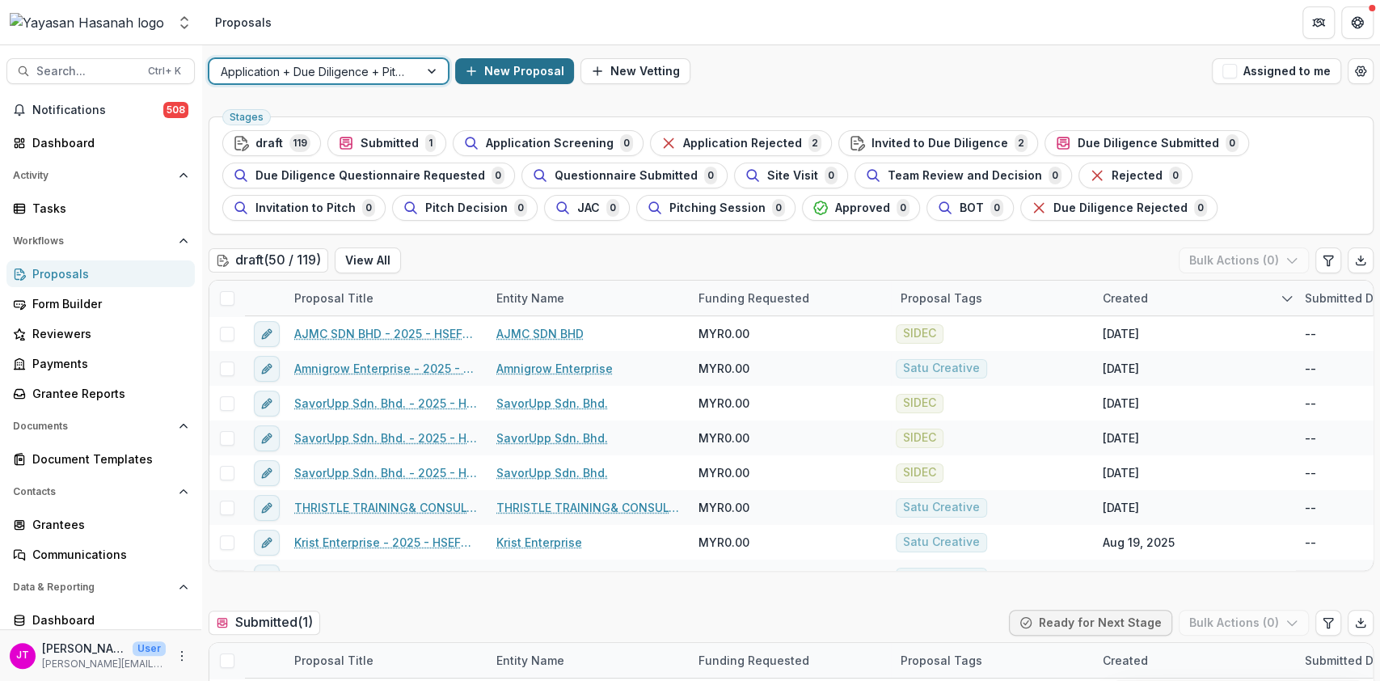
click at [455, 71] on button "New Proposal" at bounding box center [514, 71] width 119 height 26
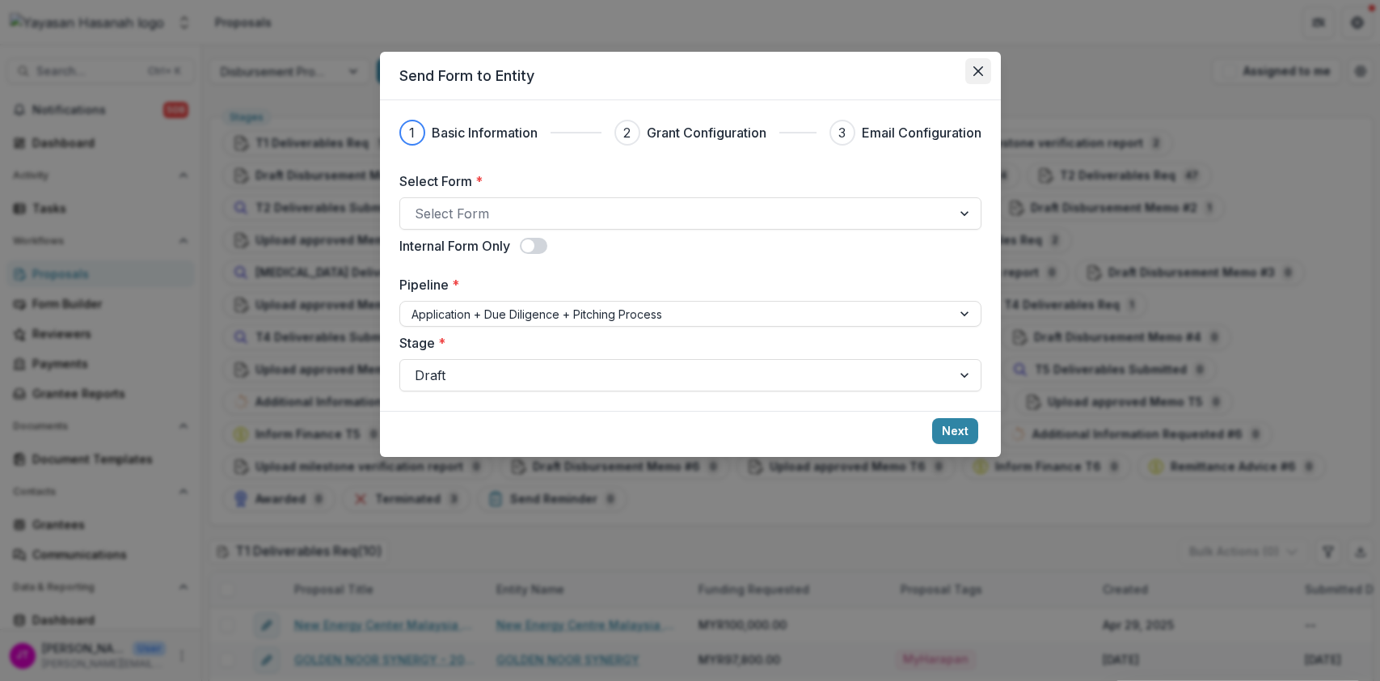
click at [976, 68] on icon "Close" at bounding box center [977, 71] width 10 height 10
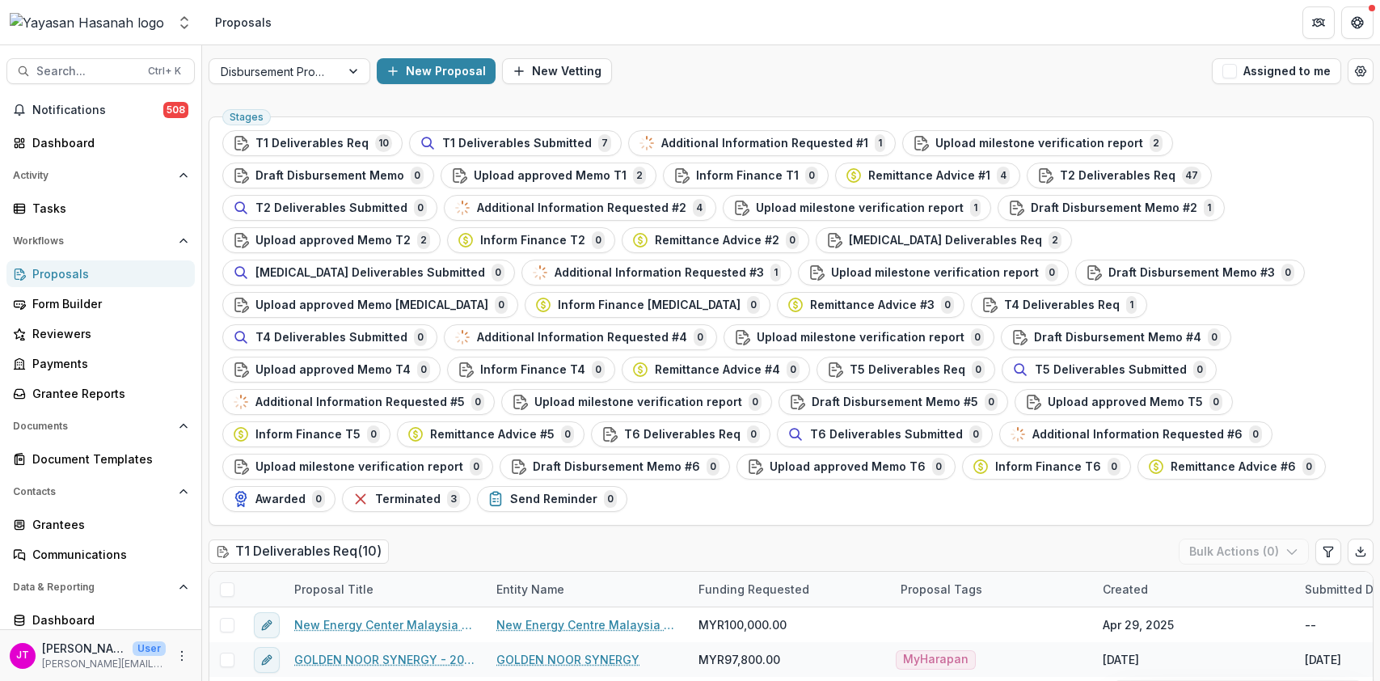
click at [980, 69] on icon "Close" at bounding box center [977, 72] width 10 height 10
